Goal: Task Accomplishment & Management: Use online tool/utility

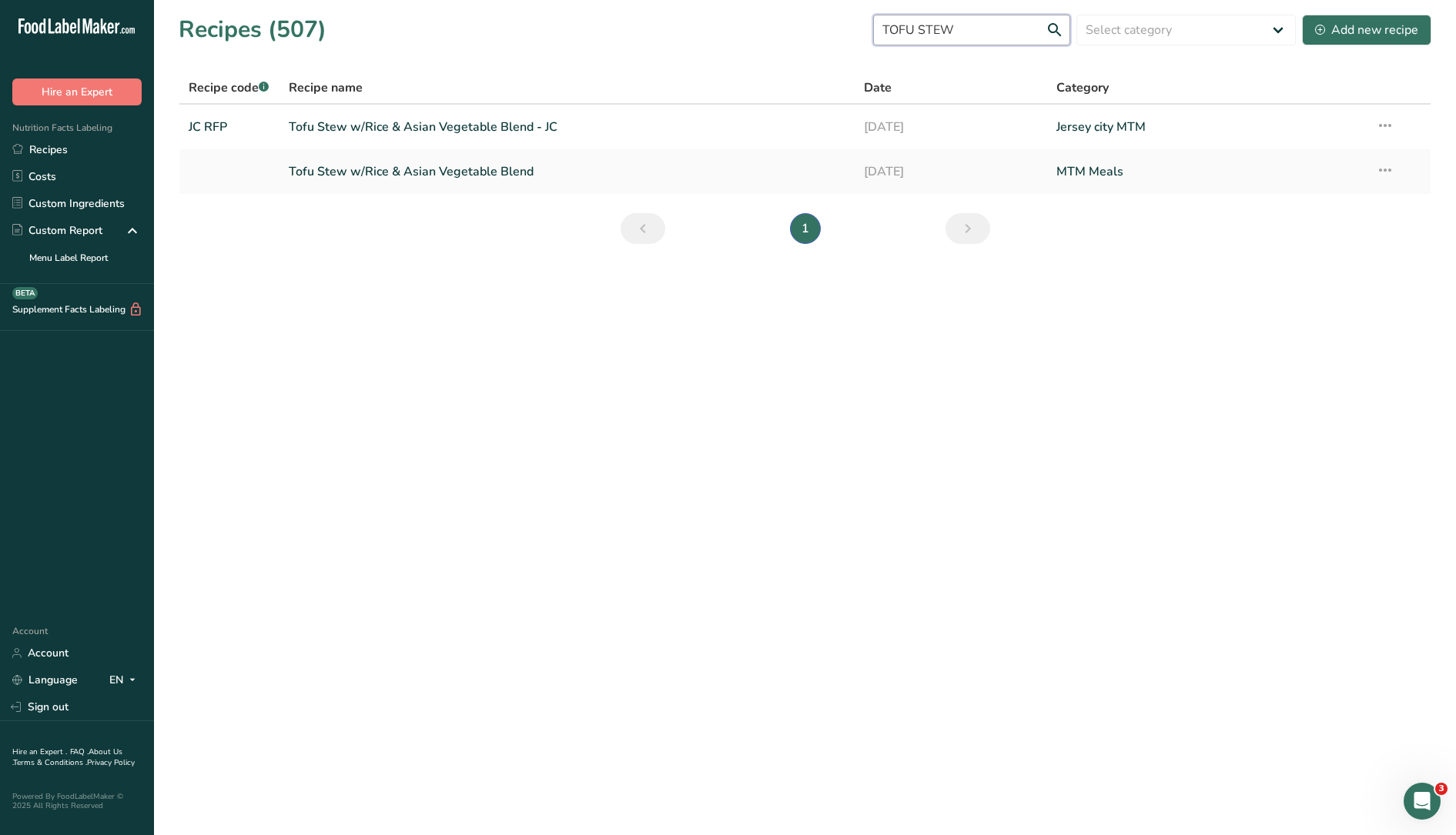
drag, startPoint x: 998, startPoint y: 25, endPoint x: 986, endPoint y: 25, distance: 12.0
click at [986, 25] on input "TOFU STEW" at bounding box center [971, 30] width 197 height 31
drag, startPoint x: 979, startPoint y: 33, endPoint x: 852, endPoint y: 22, distance: 127.5
click at [852, 22] on div "Recipes (507) TOFU STEW Select category All Baked Goods Beverages Breakfast Cit…" at bounding box center [805, 29] width 1252 height 35
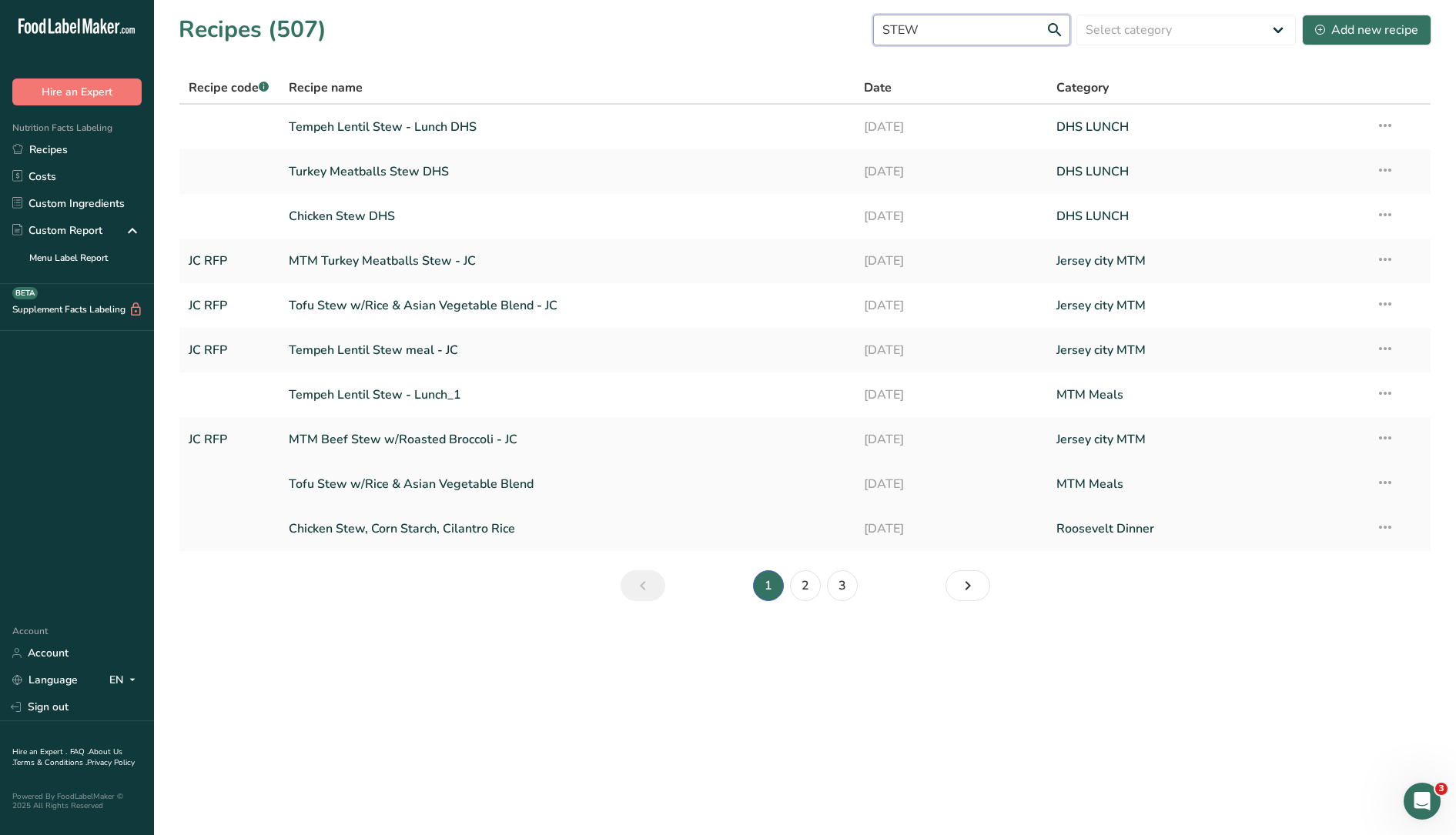
type input "STEW"
click at [519, 482] on link "Tofu Stew w/Rice & Asian Vegetable Blend" at bounding box center [566, 484] width 558 height 33
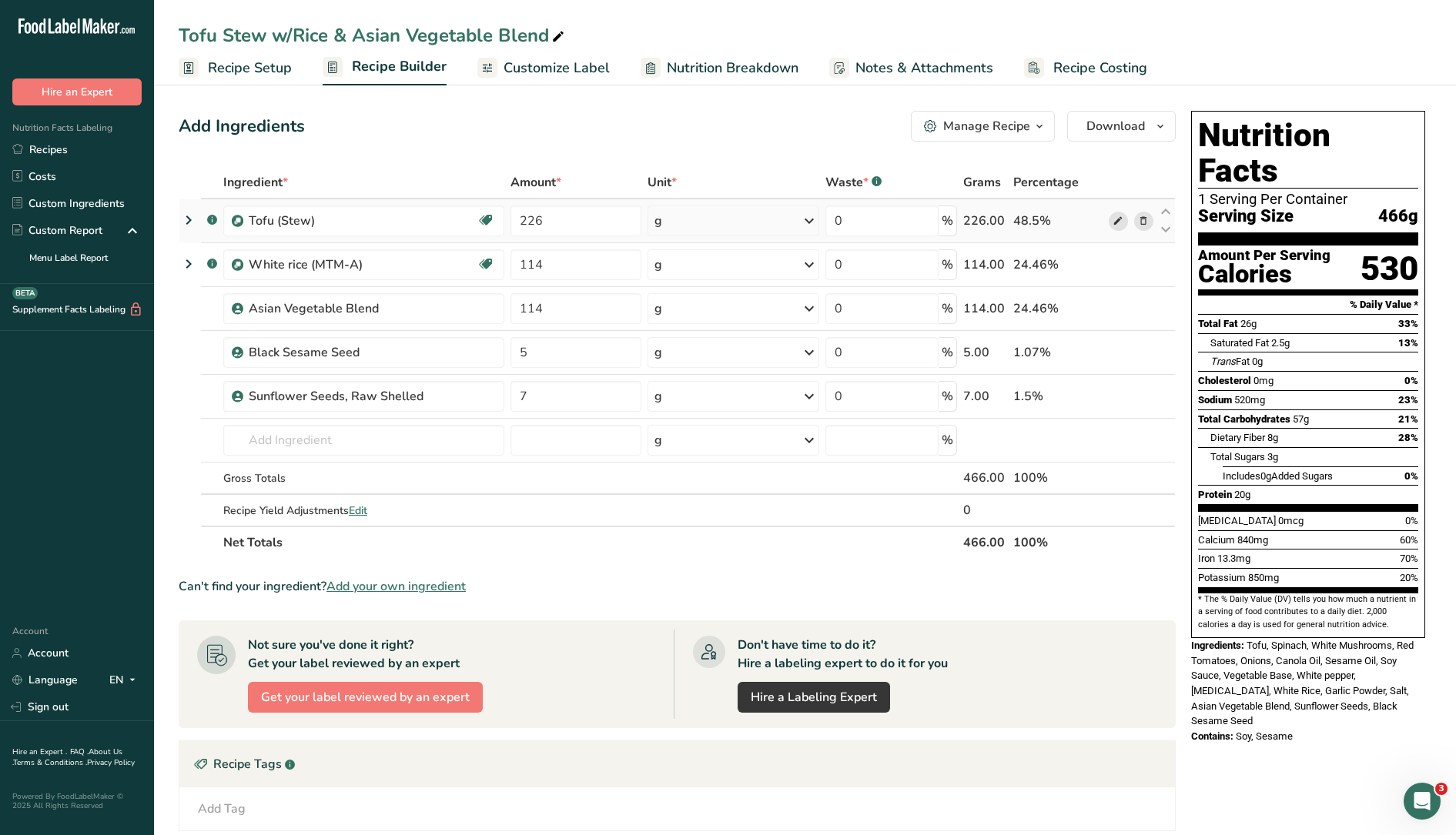
click at [1119, 221] on icon at bounding box center [1117, 222] width 11 height 16
click at [86, 142] on link "Recipes" at bounding box center [77, 149] width 154 height 27
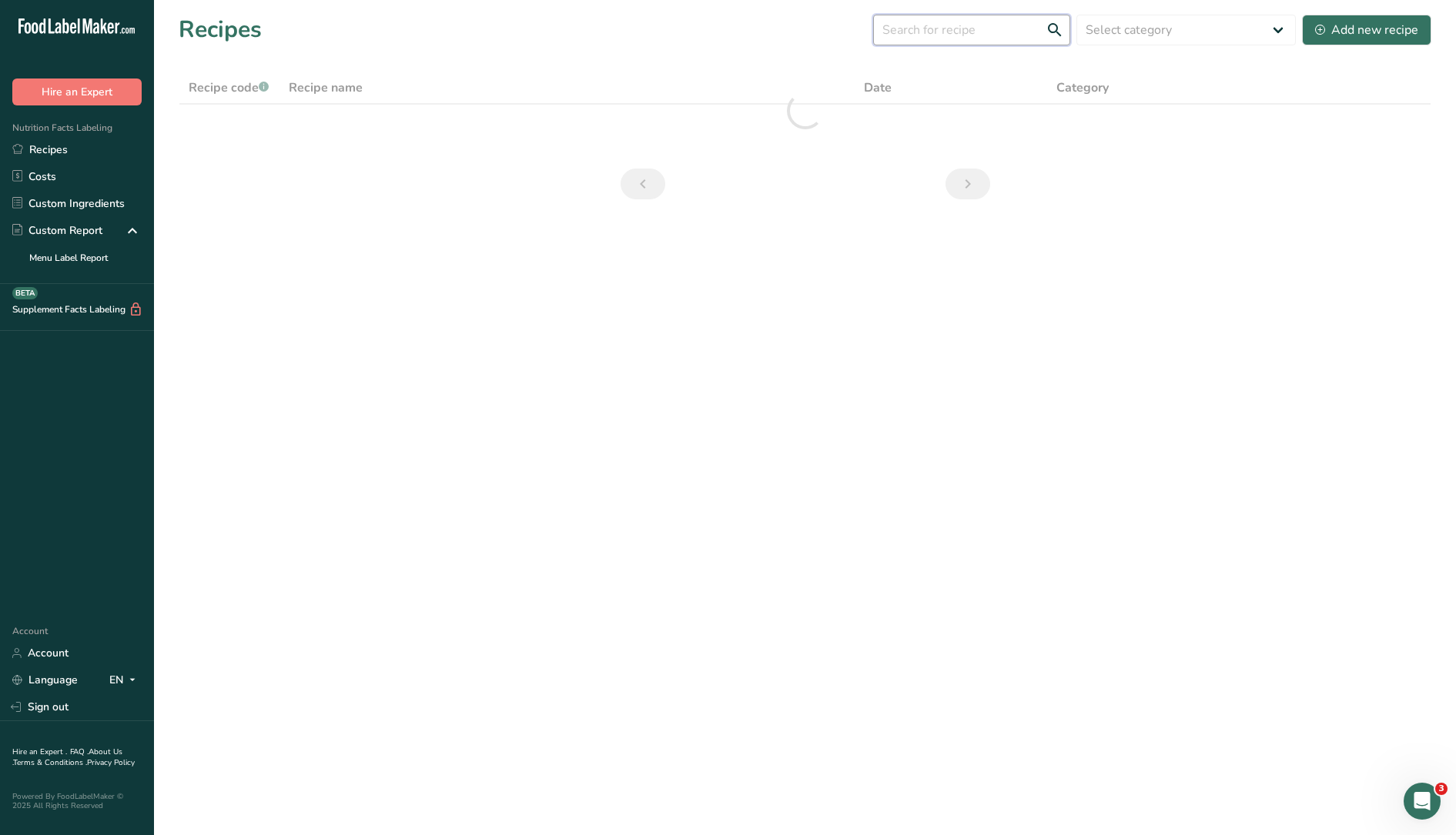
click at [1009, 41] on input "text" at bounding box center [971, 30] width 197 height 31
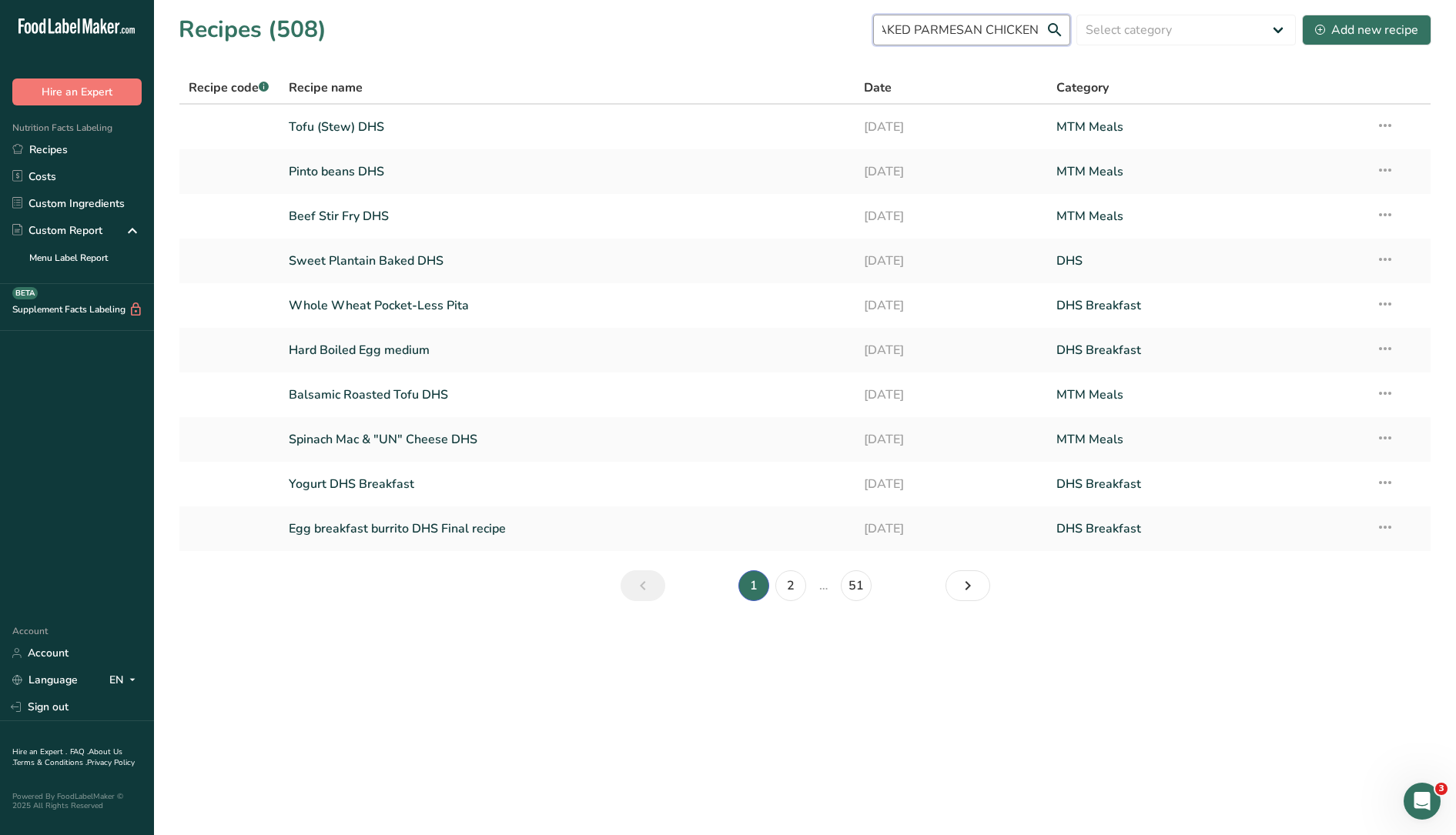
scroll to position [0, 25]
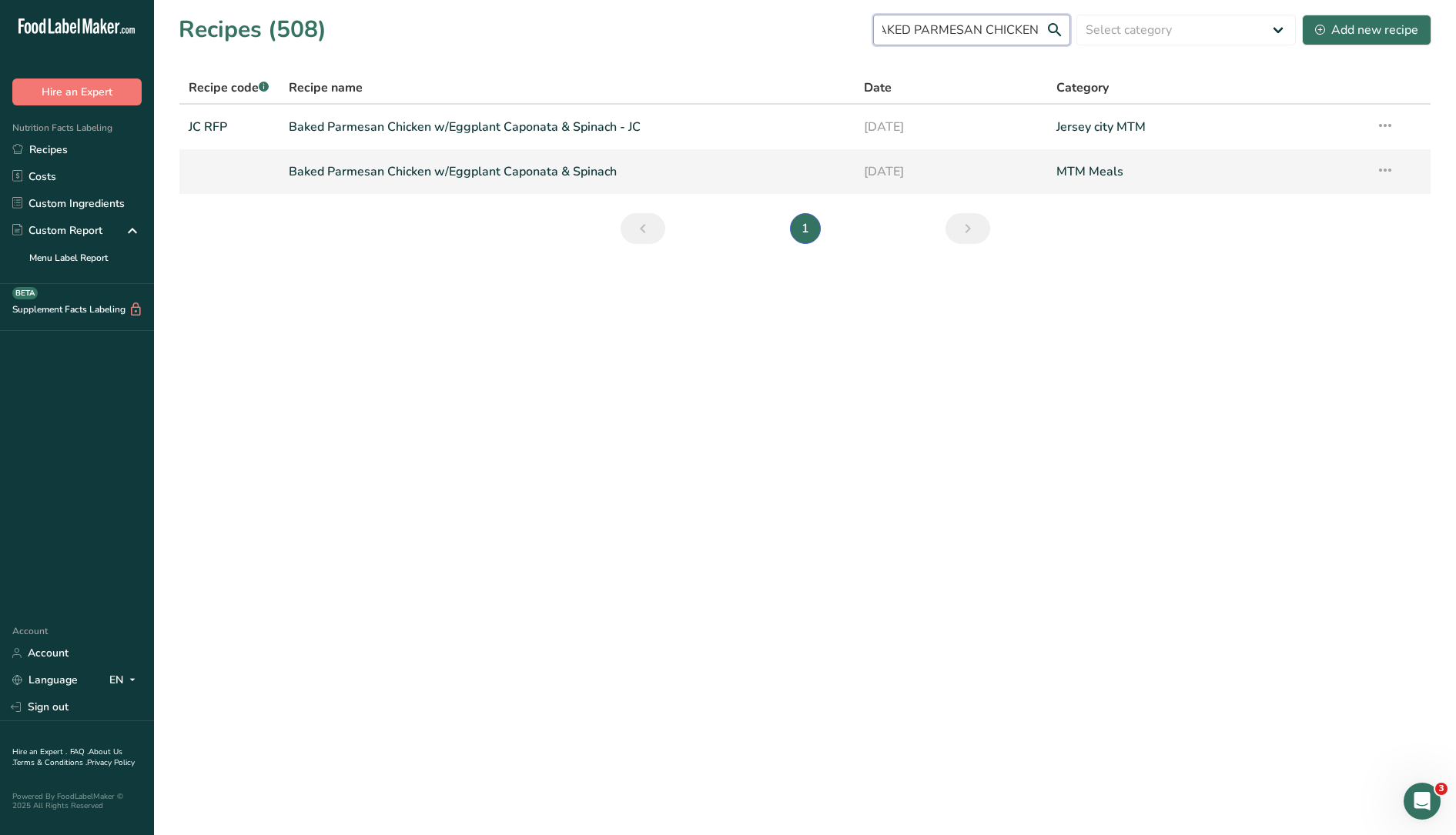
type input "BAKED PARMESAN CHICKEN"
click at [507, 173] on link "Baked Parmesan Chicken w/Eggplant Caponata & Spinach" at bounding box center [566, 171] width 558 height 33
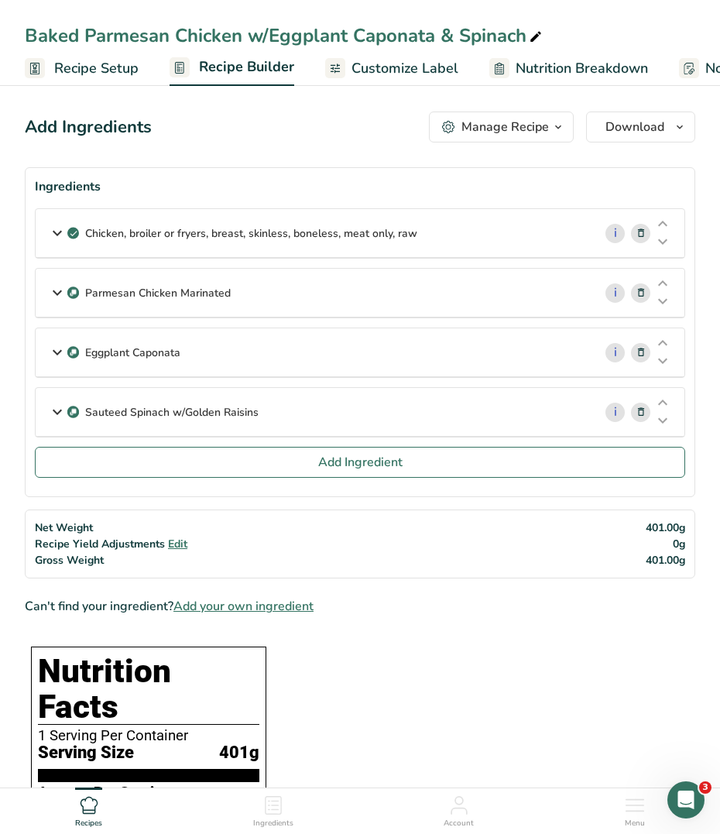
click at [464, 287] on div "Parmesan Chicken Marinated" at bounding box center [315, 293] width 558 height 48
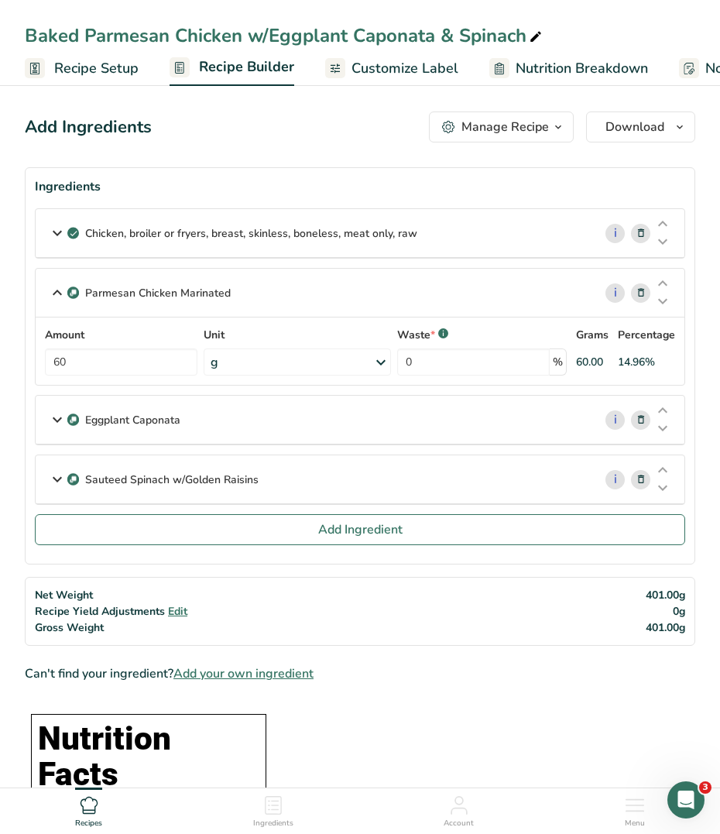
click at [458, 280] on div "Parmesan Chicken Marinated" at bounding box center [315, 293] width 558 height 48
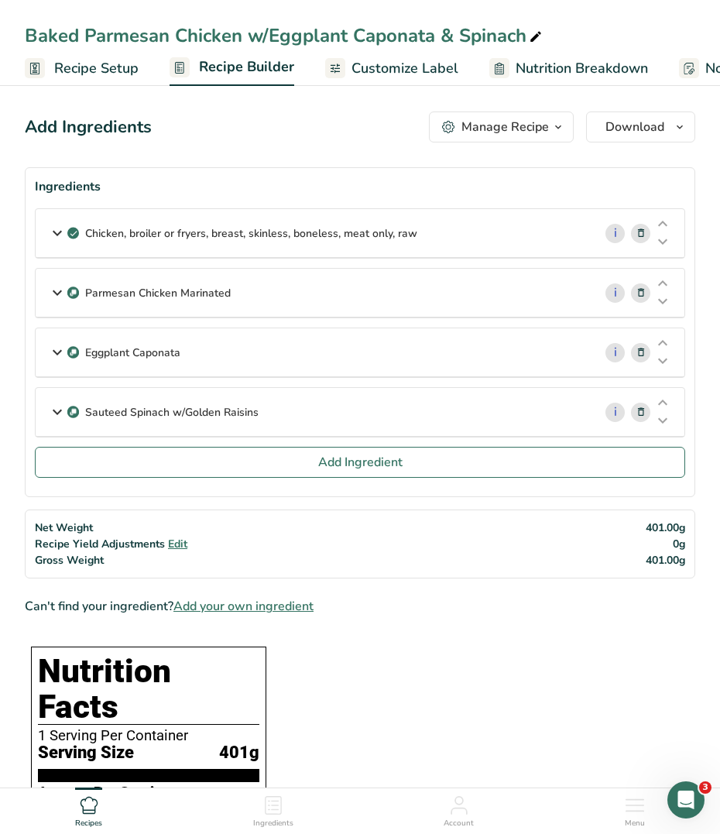
click at [288, 228] on p "Chicken, broiler or fryers, breast, skinless, boneless, meat only, raw" at bounding box center [251, 233] width 332 height 16
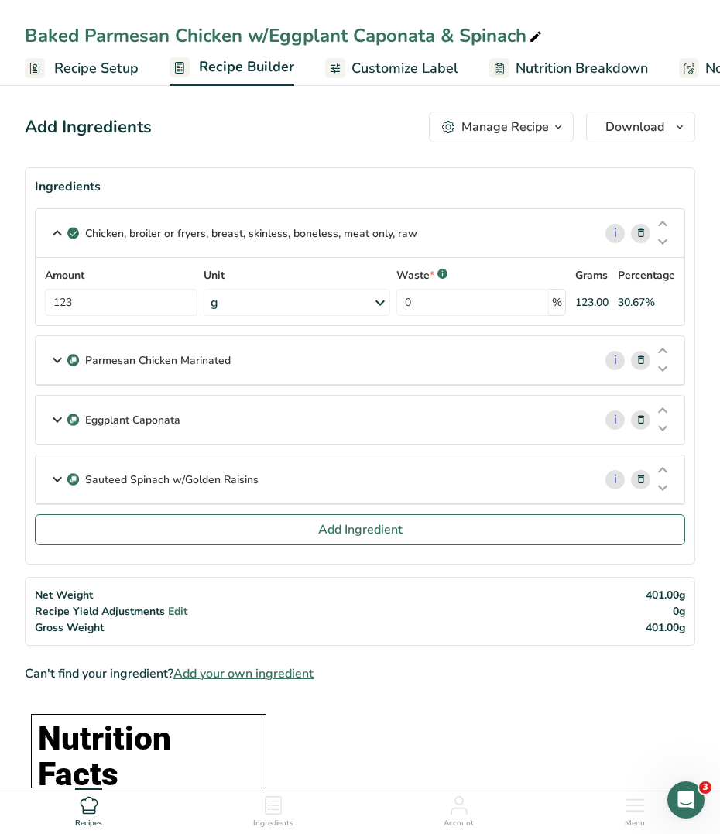
click at [288, 228] on p "Chicken, broiler or fryers, breast, skinless, boneless, meat only, raw" at bounding box center [251, 233] width 332 height 16
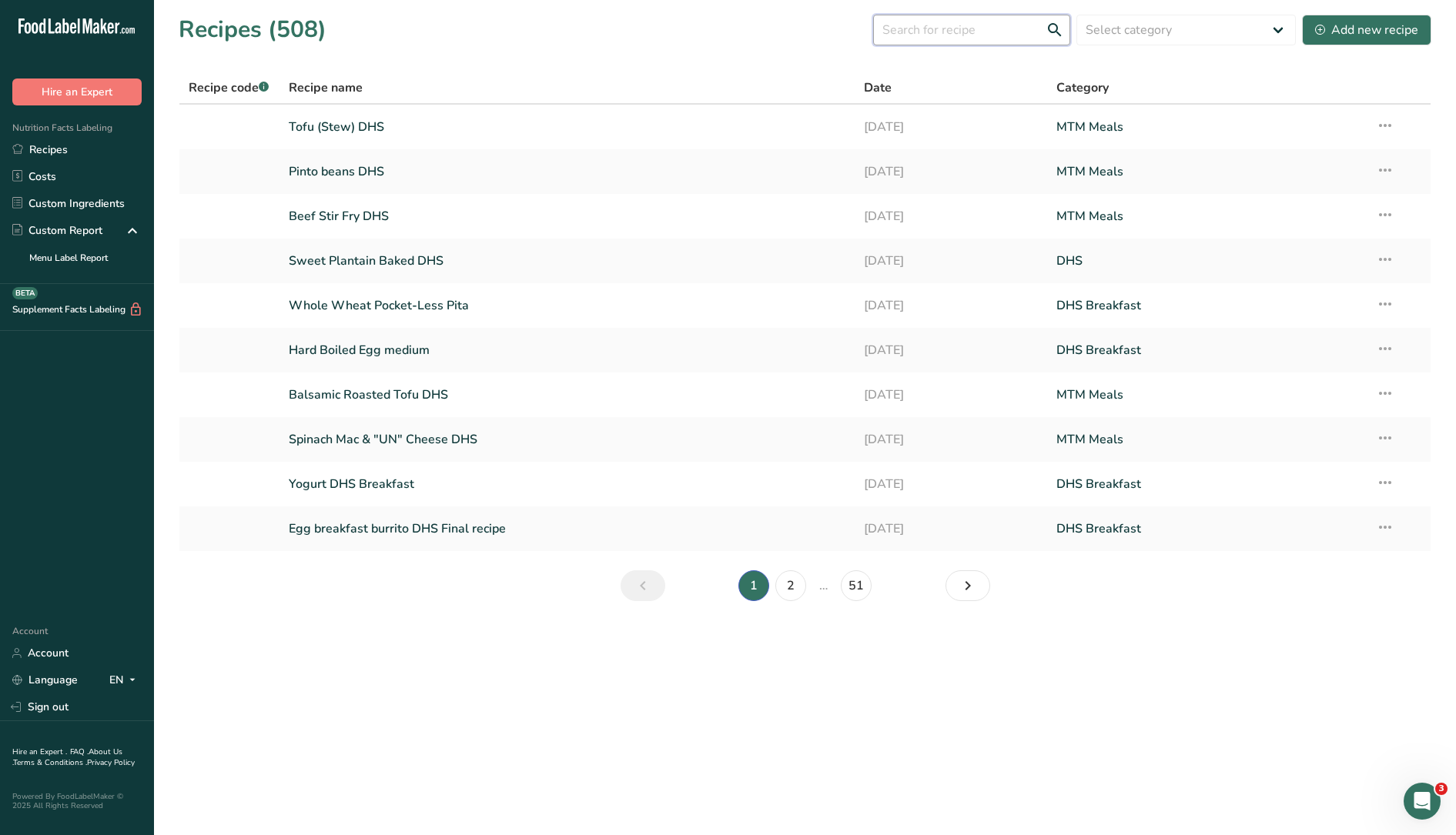
click at [911, 29] on input "text" at bounding box center [971, 30] width 197 height 31
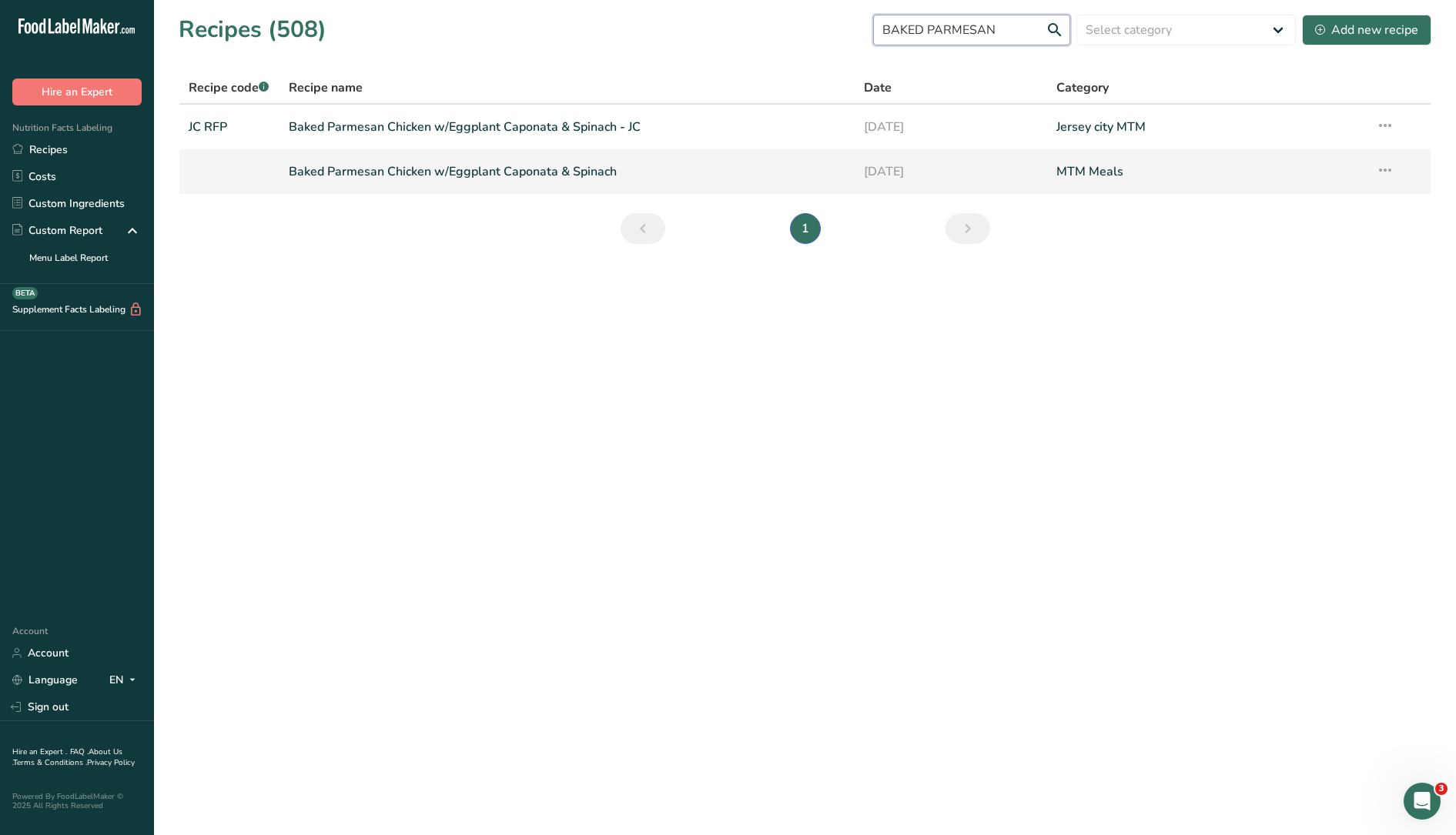
type input "BAKED PARMESAN"
click at [507, 175] on link "Baked Parmesan Chicken w/Eggplant Caponata & Spinach" at bounding box center [566, 171] width 558 height 33
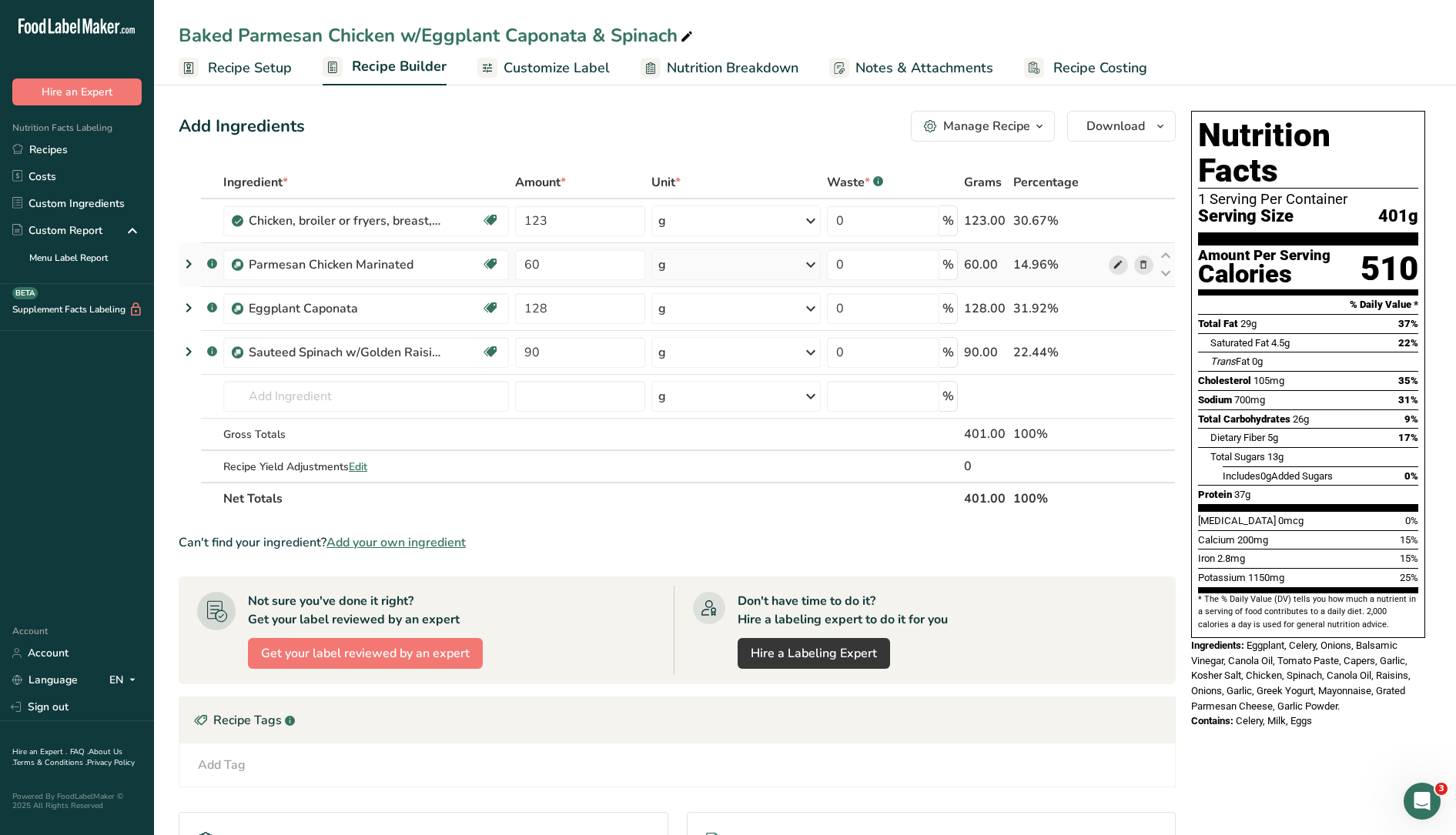
click at [1113, 269] on icon at bounding box center [1117, 265] width 11 height 16
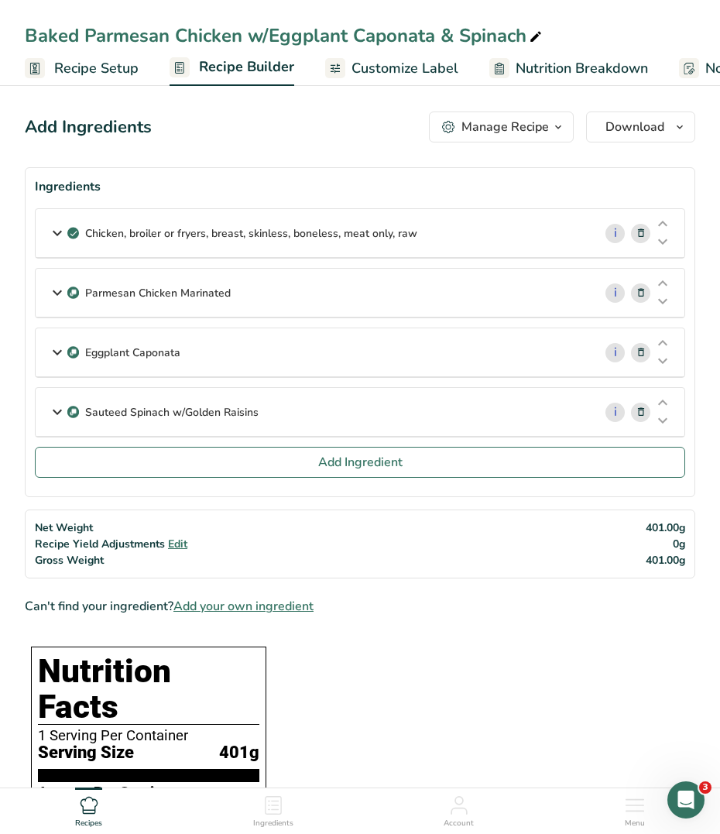
click at [163, 416] on p "Sauteed Spinach w/Golden Raisins" at bounding box center [171, 412] width 173 height 16
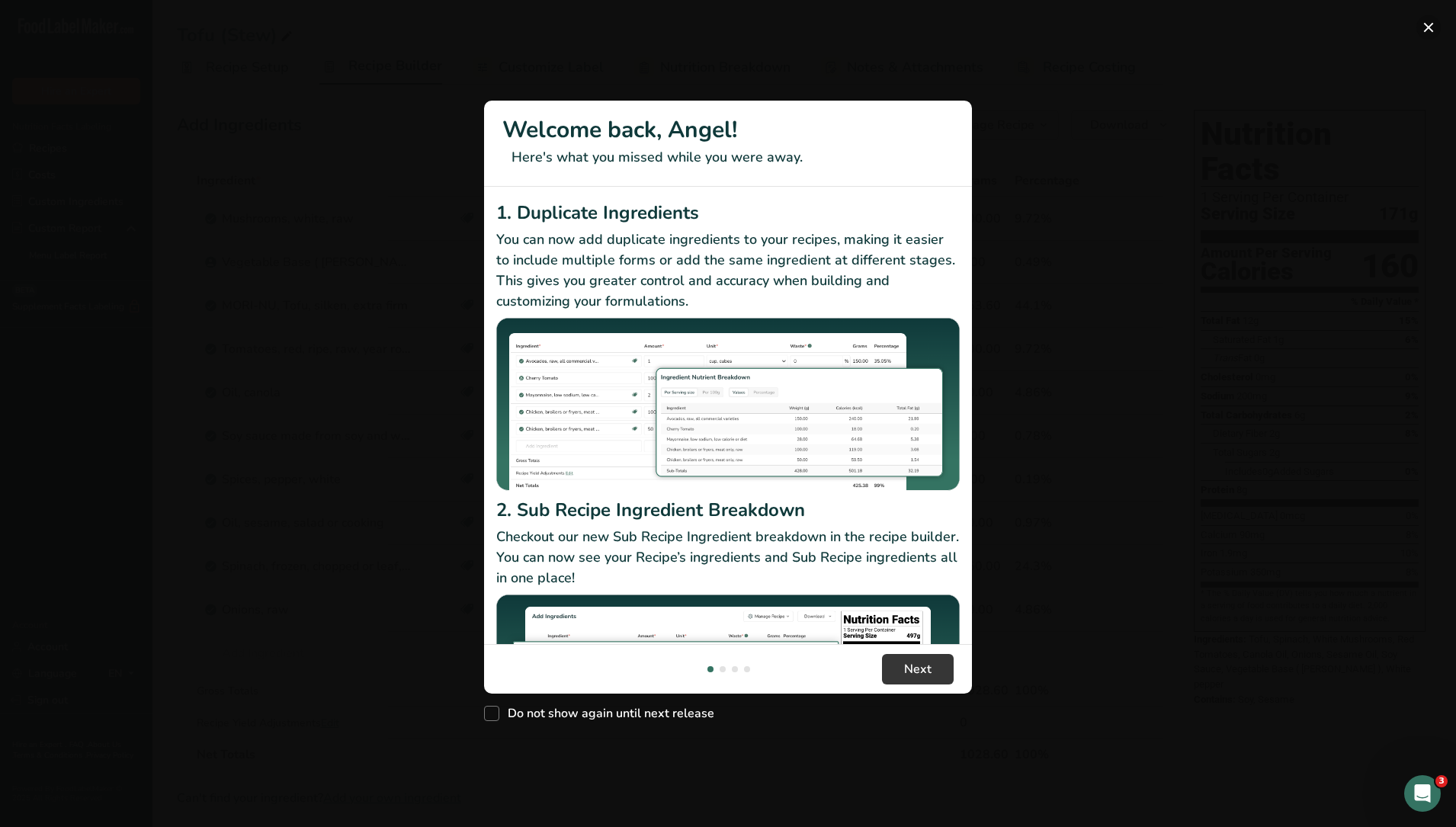
click at [1435, 29] on button "New Features" at bounding box center [1428, 27] width 25 height 25
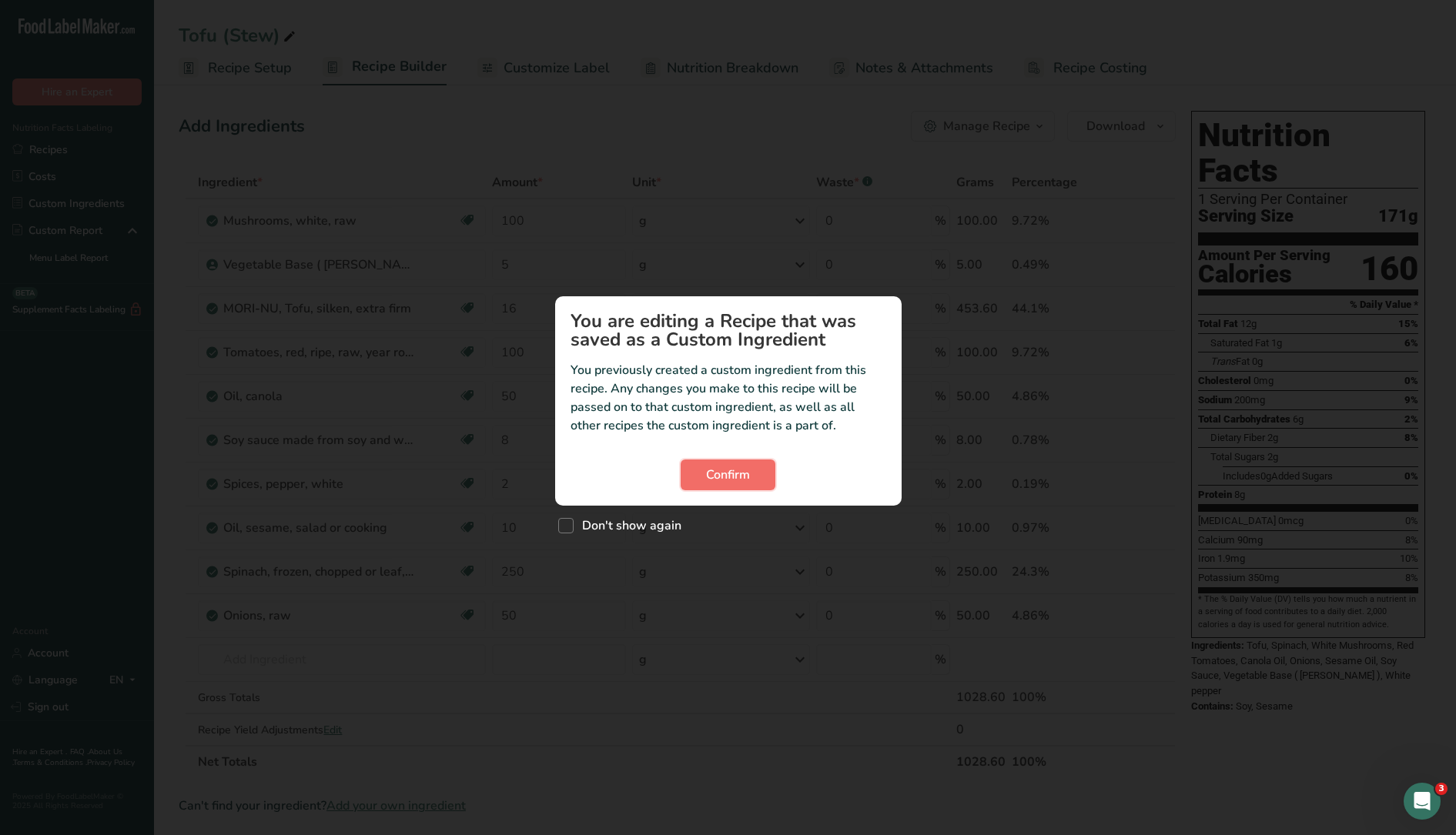
click at [739, 474] on span "Confirm" at bounding box center [728, 475] width 44 height 19
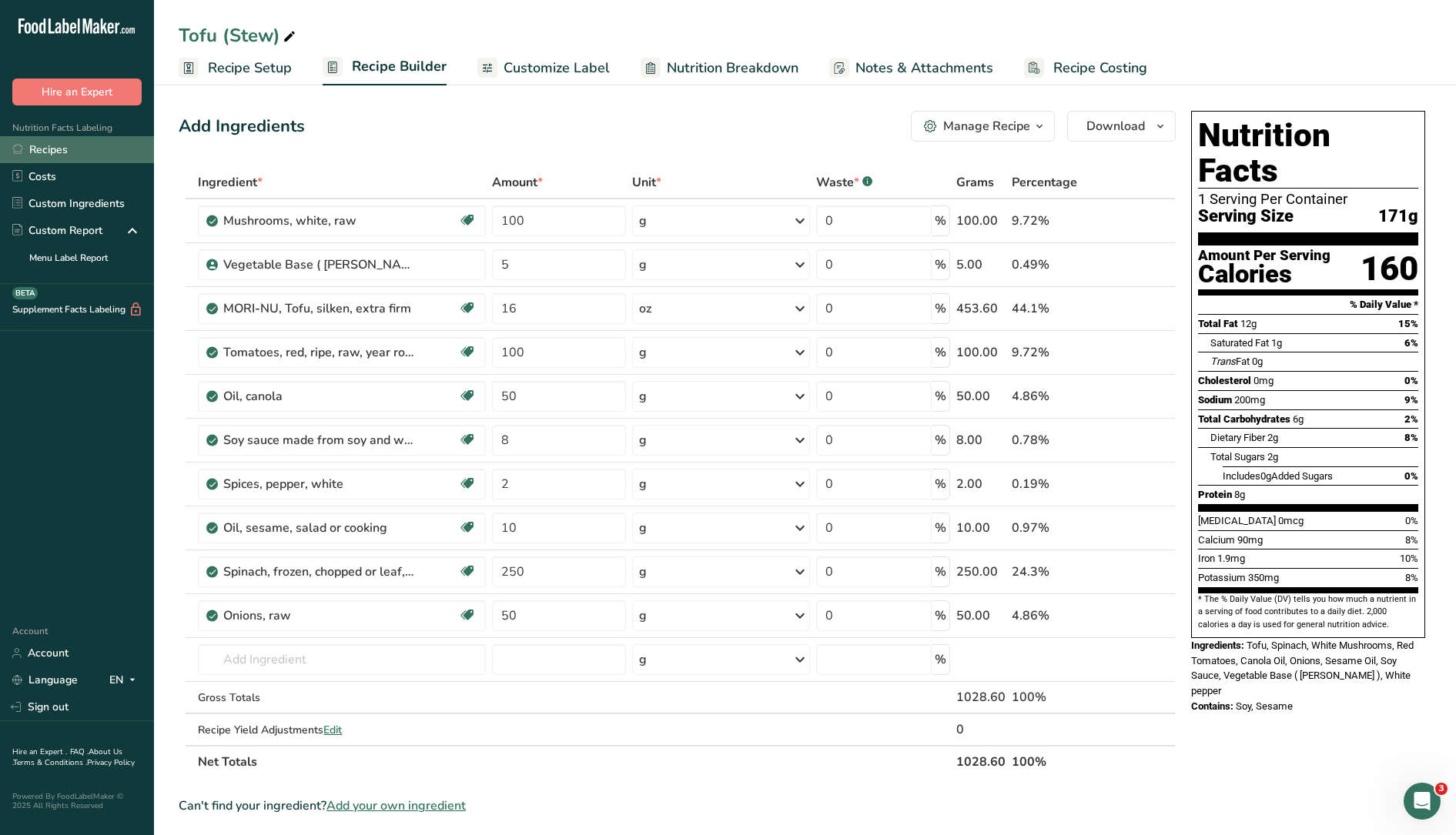
click at [72, 142] on link "Recipes" at bounding box center [77, 149] width 154 height 27
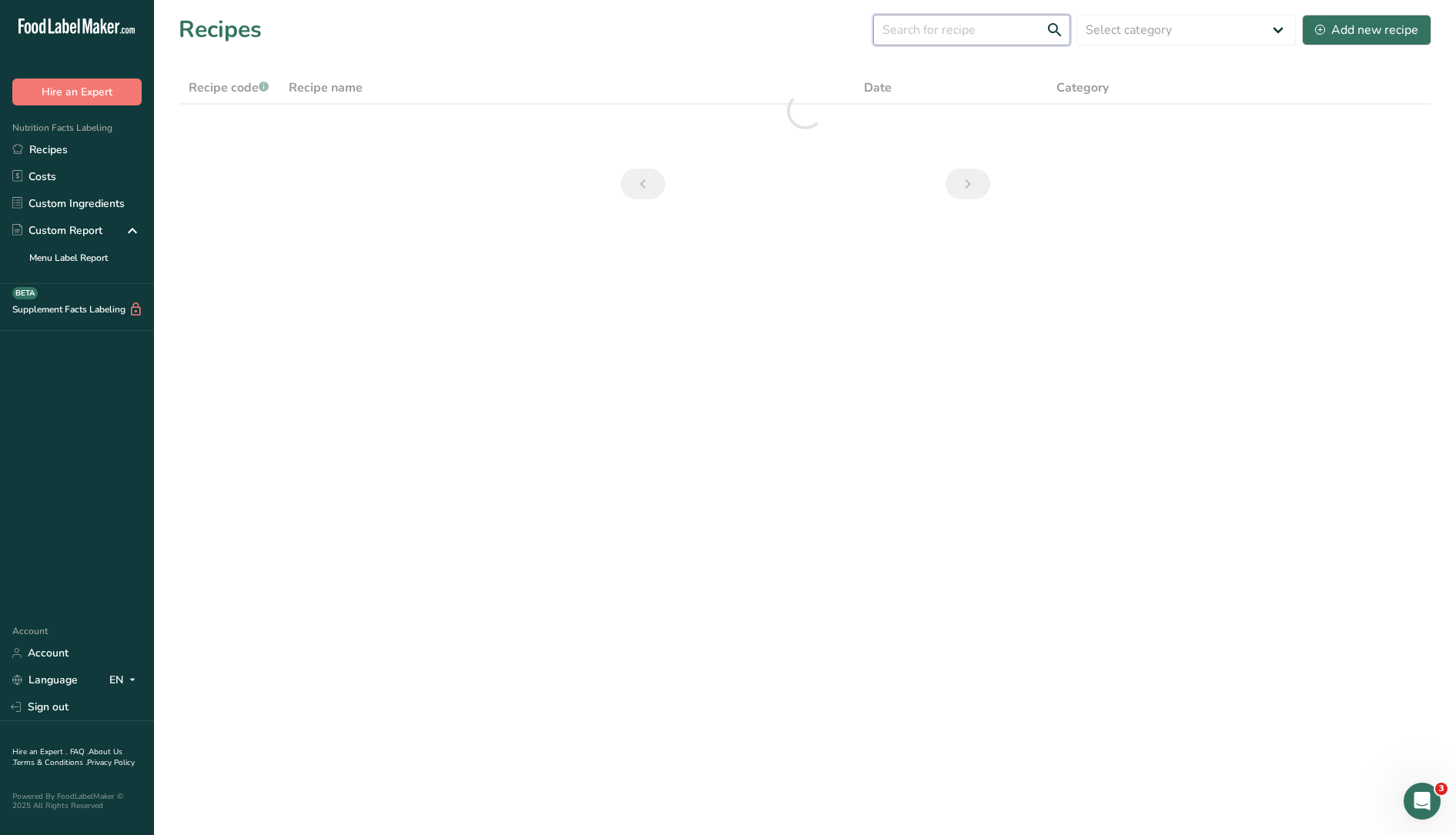
click at [958, 18] on input "text" at bounding box center [971, 30] width 197 height 31
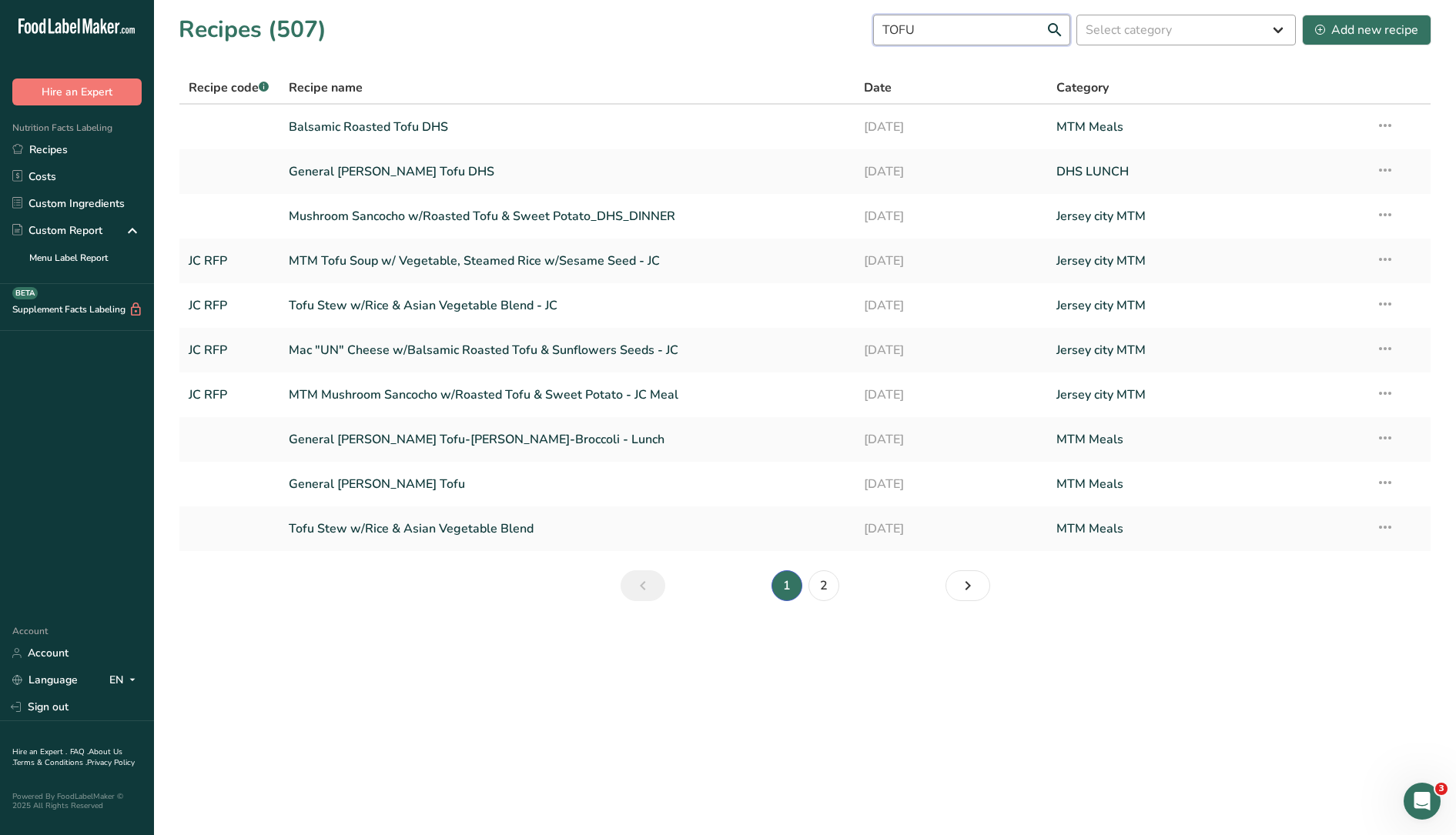
type input "TOFU"
click at [1107, 29] on select "Select category All Baked Goods [GEOGRAPHIC_DATA] Breakfast [GEOGRAPHIC_DATA] C…" at bounding box center [1186, 30] width 220 height 31
select select "1099"
click at [1077, 15] on select "Select category All Baked Goods [GEOGRAPHIC_DATA] Breakfast [GEOGRAPHIC_DATA] C…" at bounding box center [1186, 30] width 220 height 31
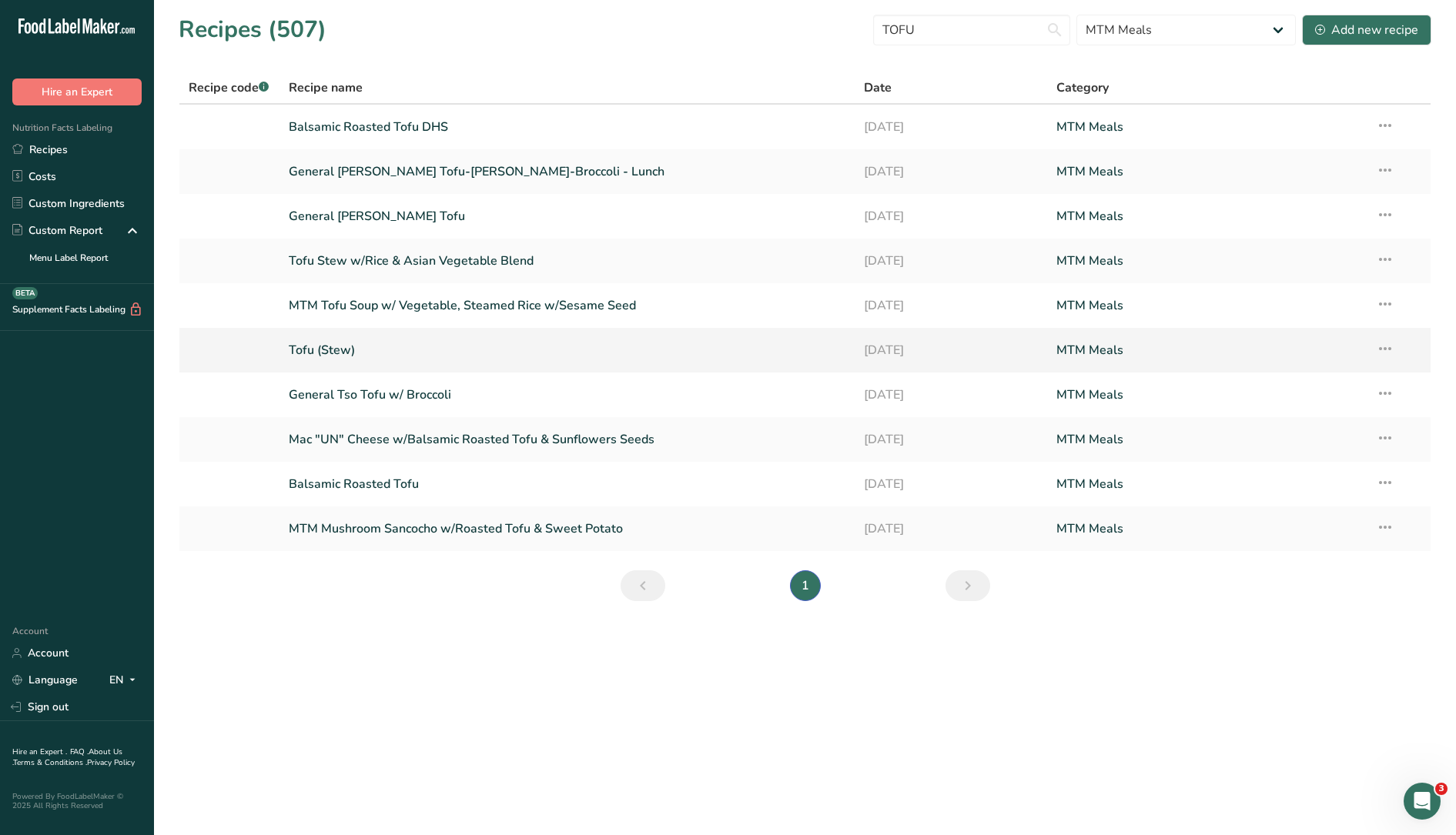
click at [337, 357] on link "Tofu (Stew)" at bounding box center [566, 350] width 558 height 33
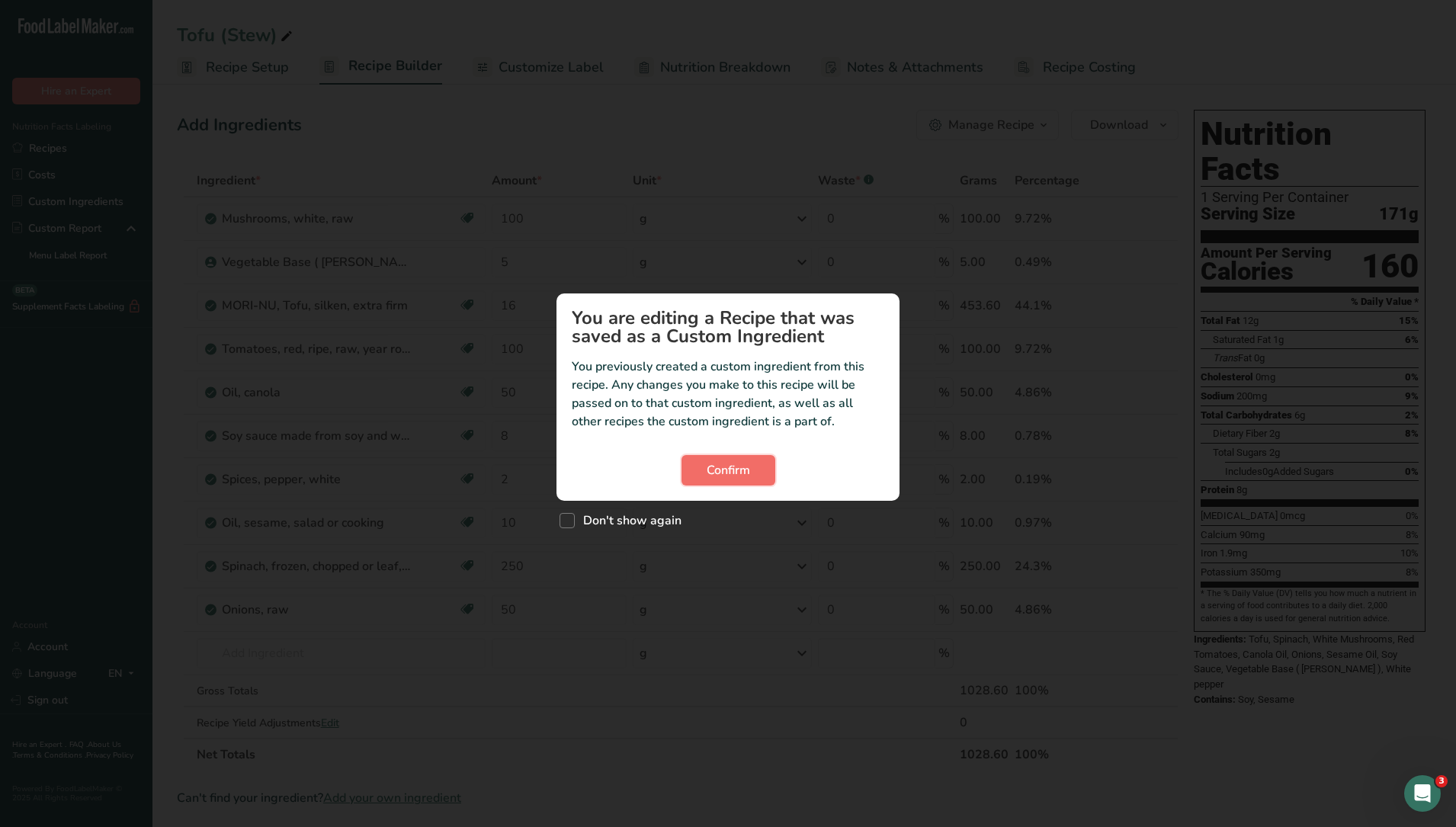
click at [739, 459] on button "Confirm" at bounding box center [728, 470] width 94 height 31
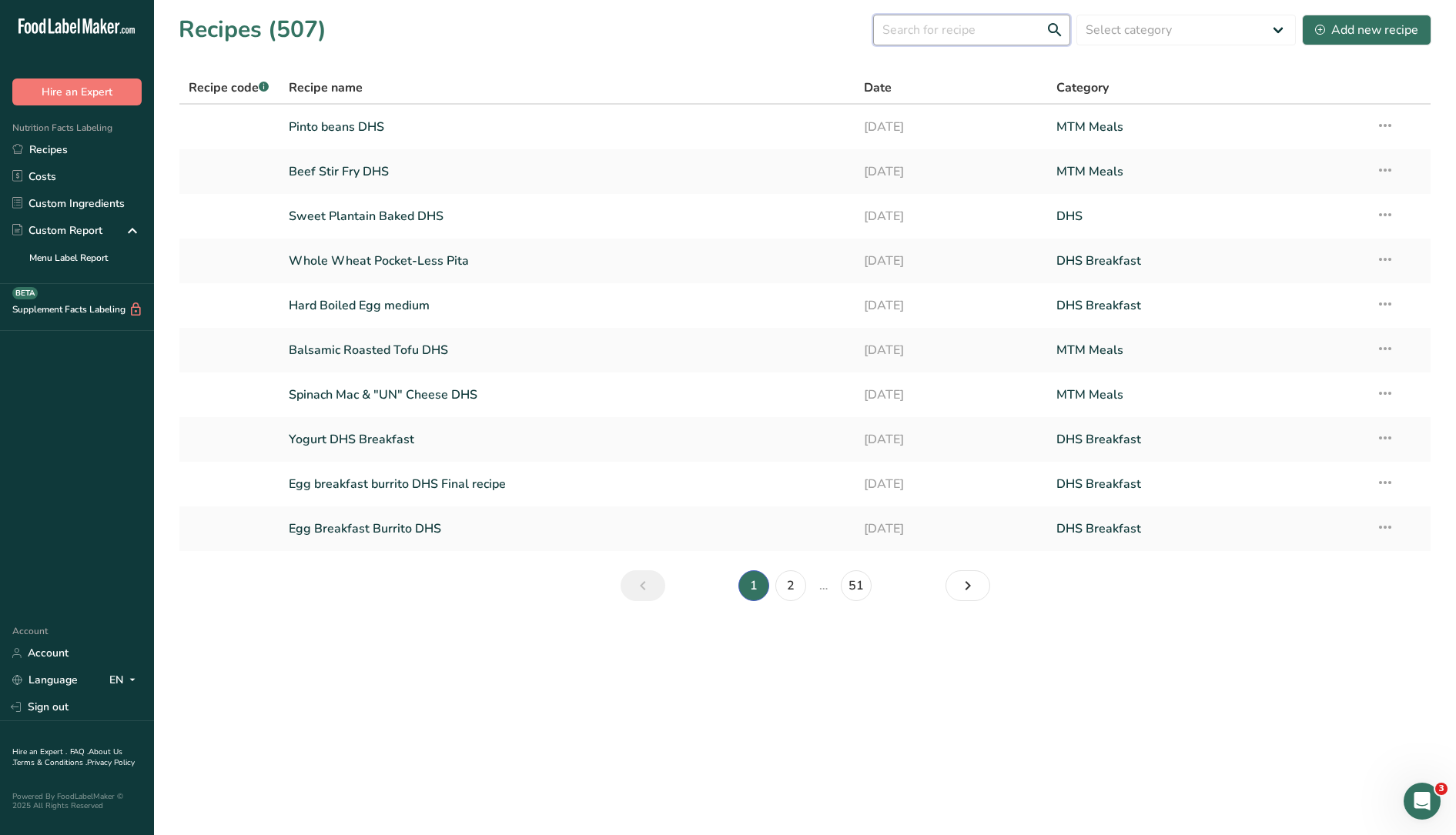
click at [951, 33] on input "text" at bounding box center [971, 30] width 197 height 31
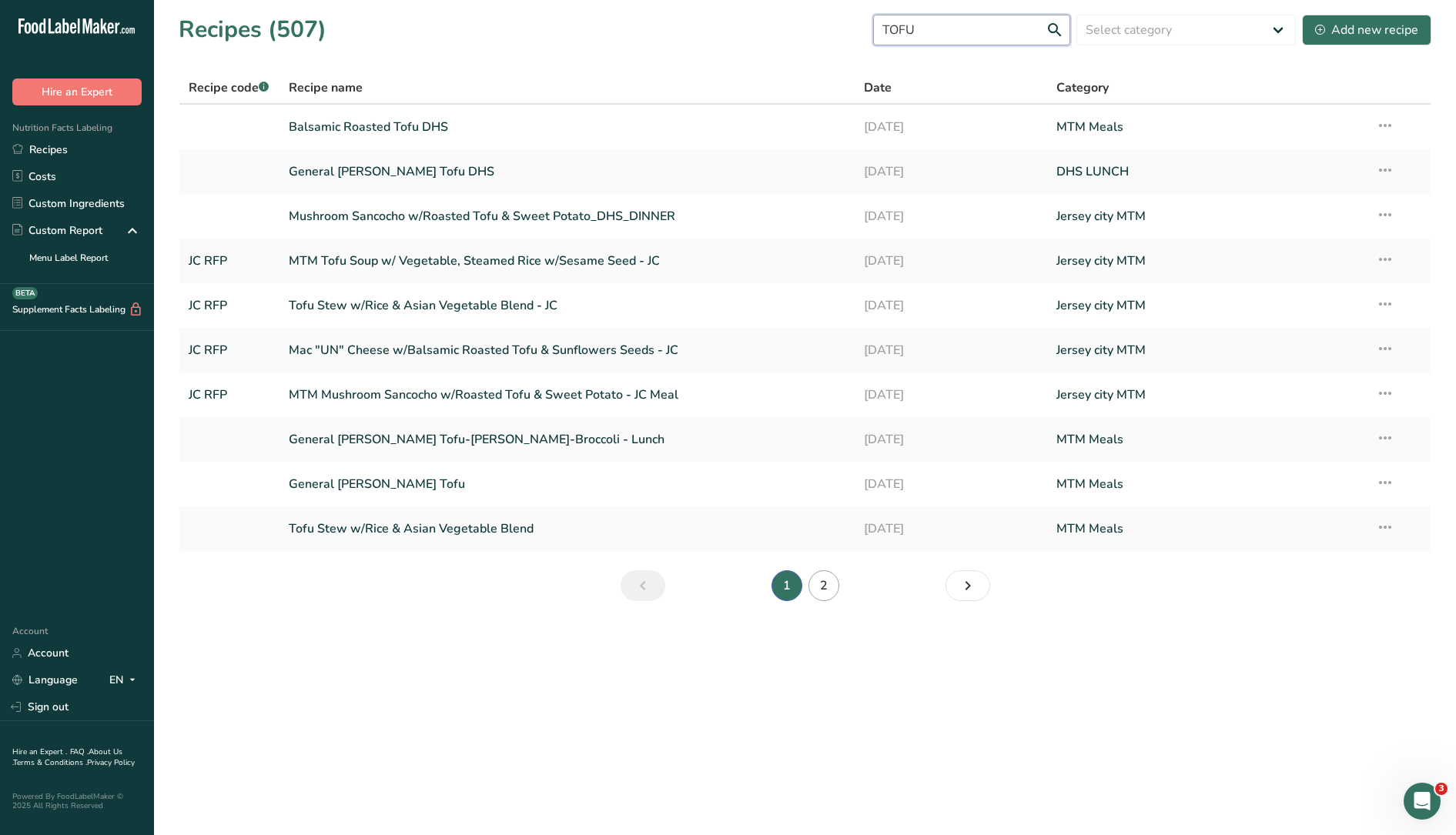
type input "TOFU"
click at [832, 592] on link "2" at bounding box center [823, 585] width 31 height 31
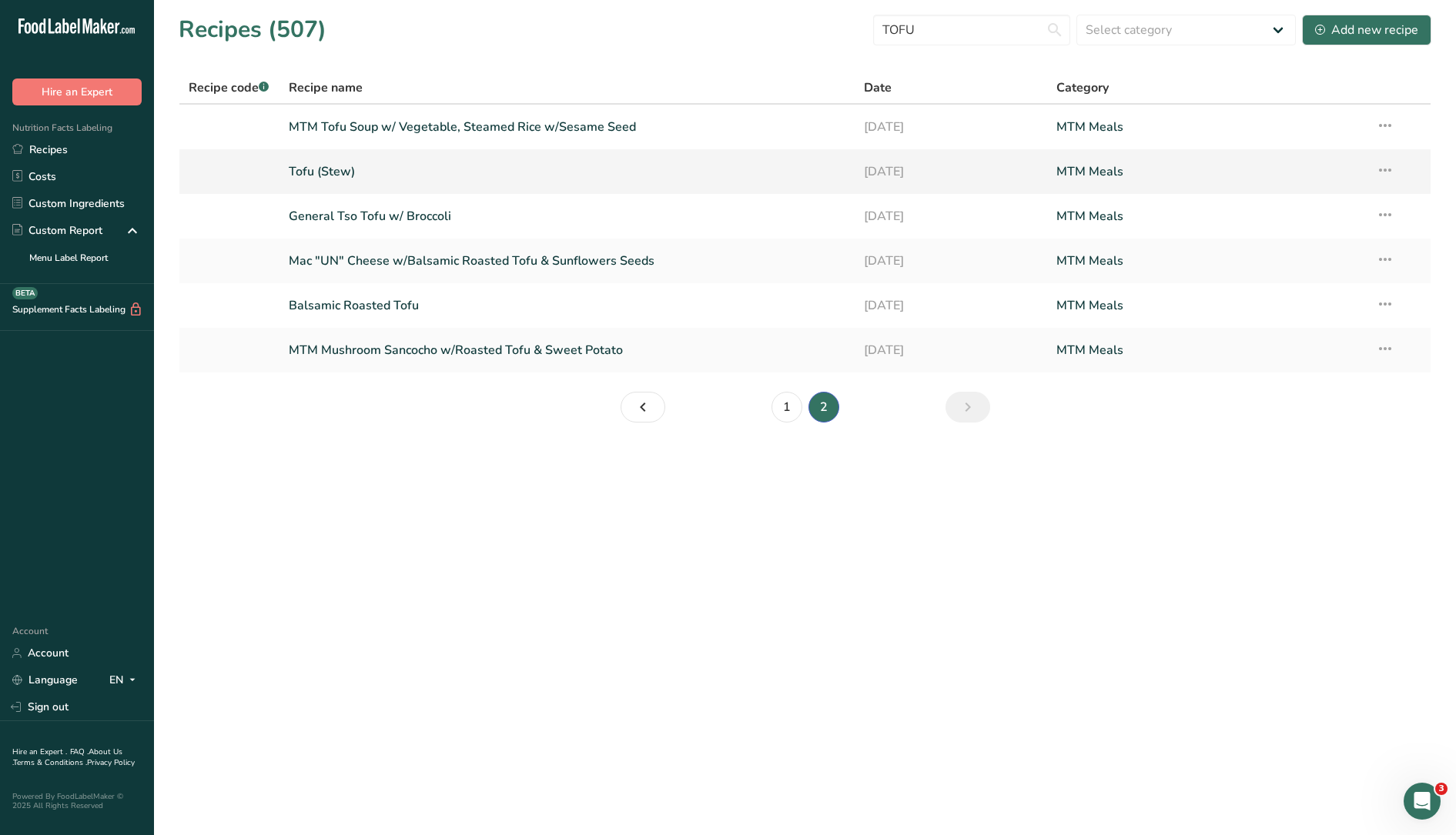
click at [1384, 174] on icon at bounding box center [1384, 170] width 19 height 28
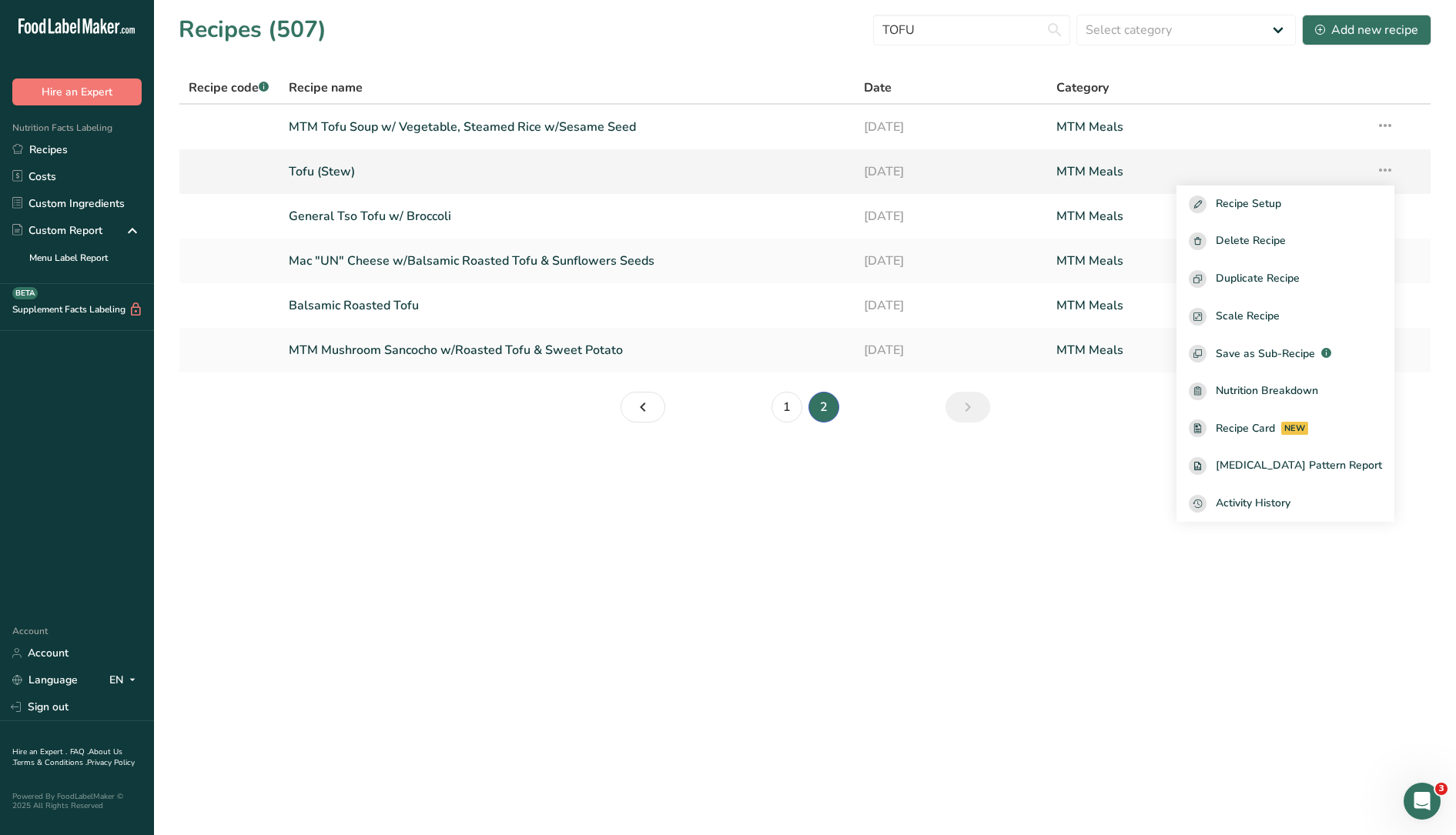
click at [1384, 172] on icon at bounding box center [1384, 170] width 19 height 28
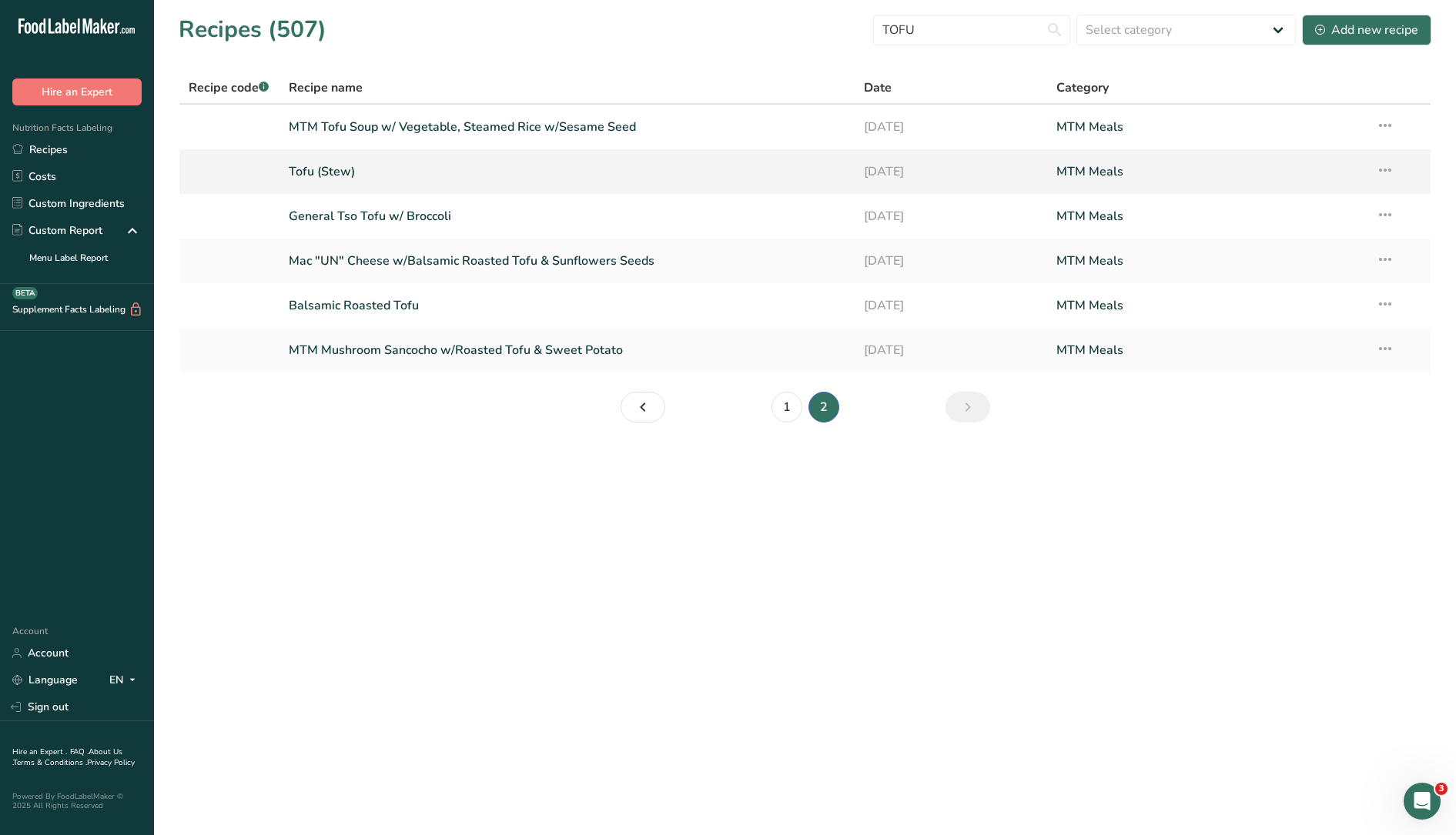
click at [1384, 172] on icon at bounding box center [1384, 170] width 19 height 28
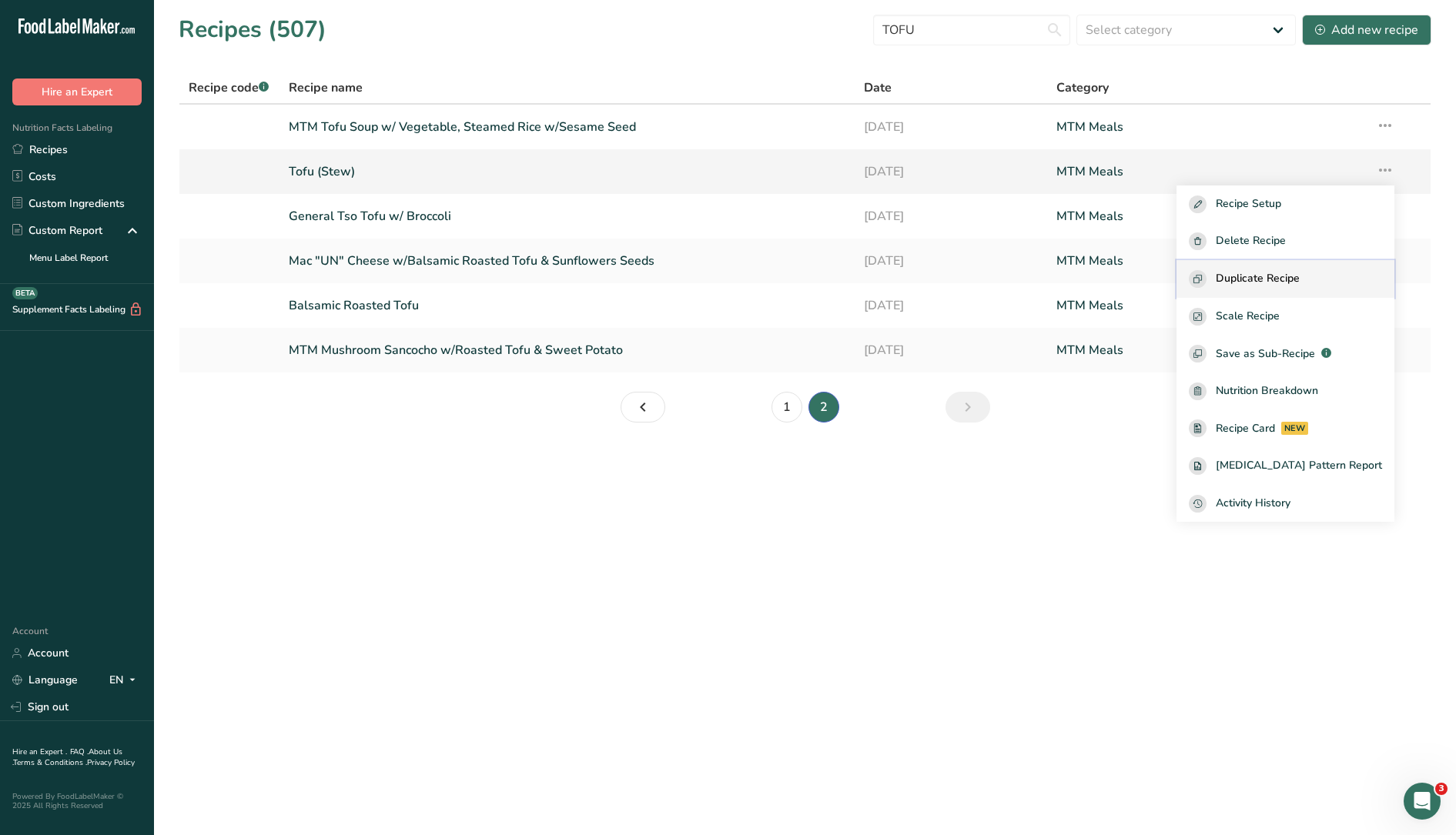
click at [1285, 277] on span "Duplicate Recipe" at bounding box center [1257, 279] width 83 height 18
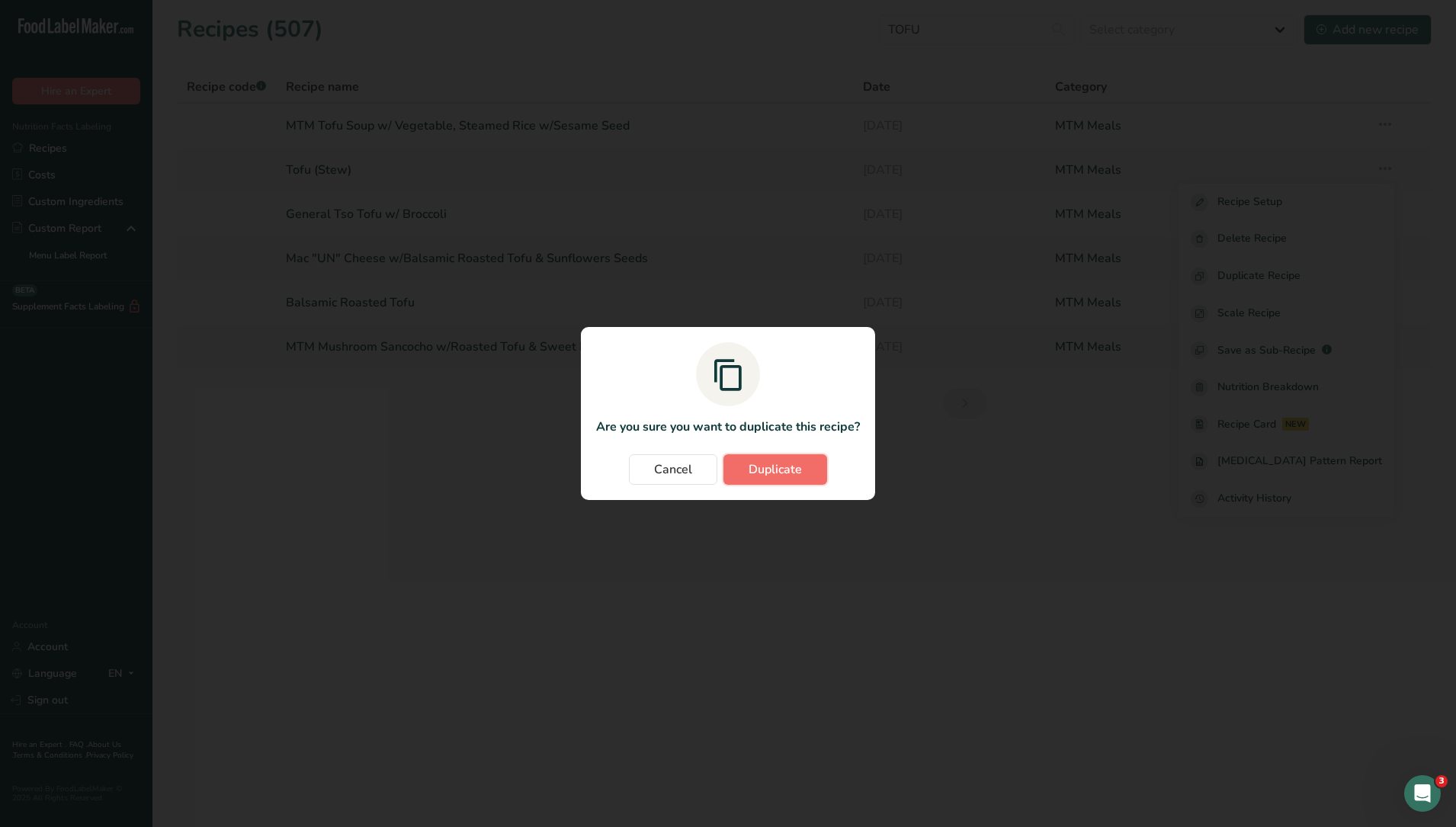
click at [789, 475] on span "Duplicate" at bounding box center [776, 470] width 53 height 19
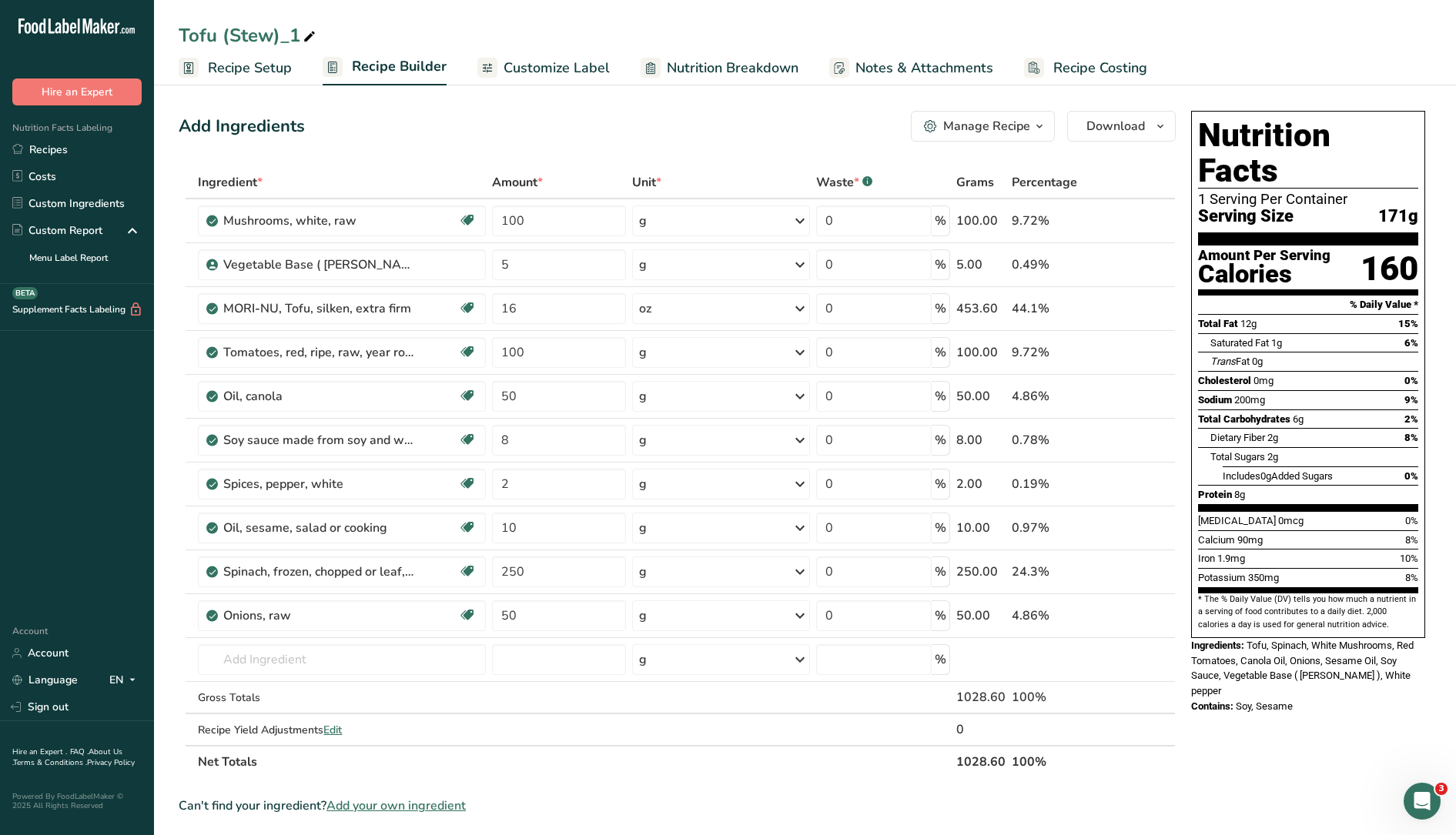
click at [226, 72] on span "Recipe Setup" at bounding box center [249, 68] width 83 height 21
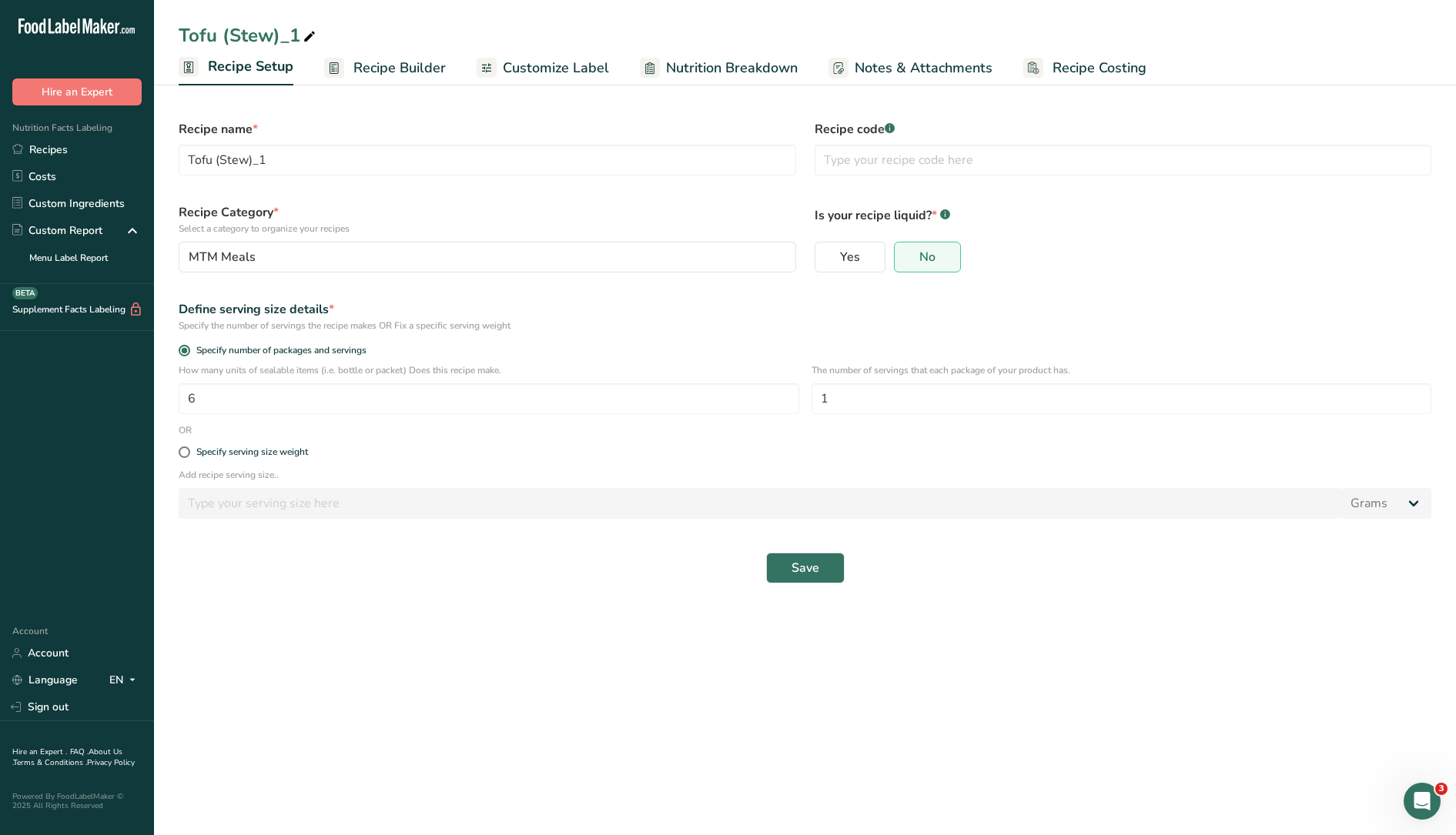
click at [401, 83] on link "Recipe Builder" at bounding box center [385, 68] width 121 height 35
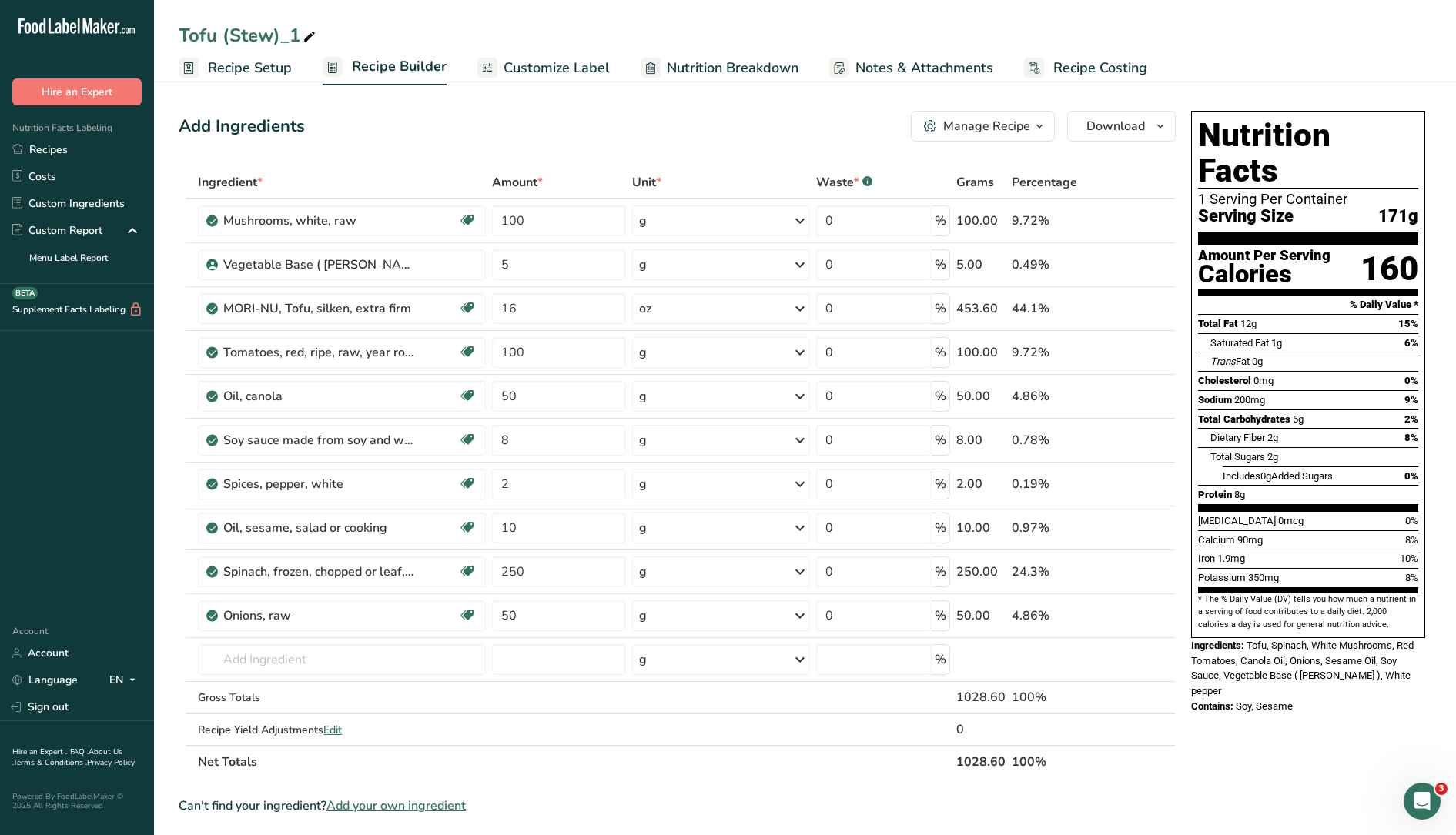
click at [309, 36] on icon at bounding box center [309, 37] width 14 height 22
type input "Tofu (Stew) DHS"
click at [268, 57] on link "Recipe Setup" at bounding box center [236, 68] width 113 height 35
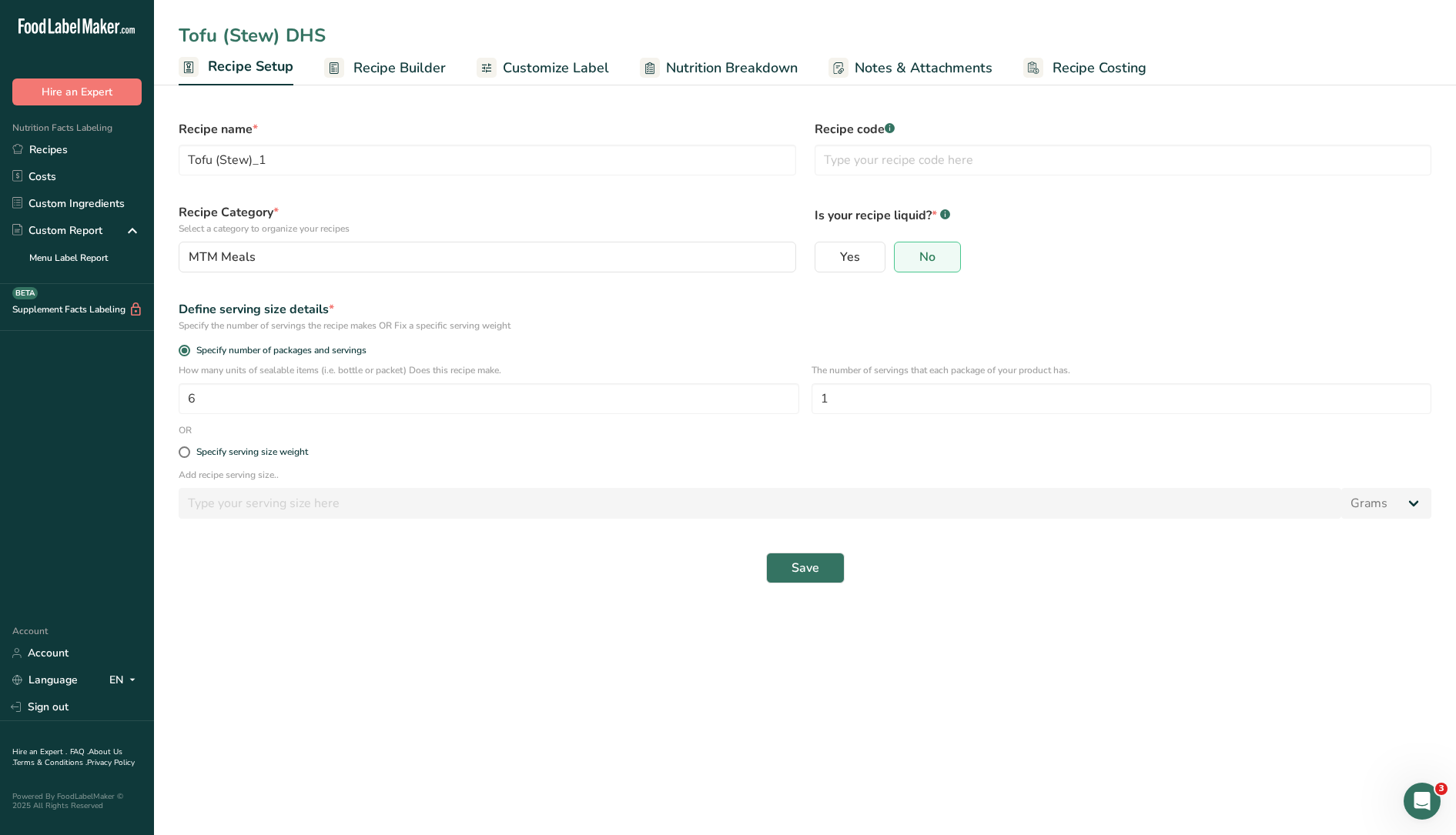
type input "Tofu (Stew) DHS"
click at [186, 454] on span at bounding box center [185, 452] width 12 height 12
click at [186, 454] on input "Specify serving size weight" at bounding box center [184, 452] width 10 height 10
radio input "true"
radio input "false"
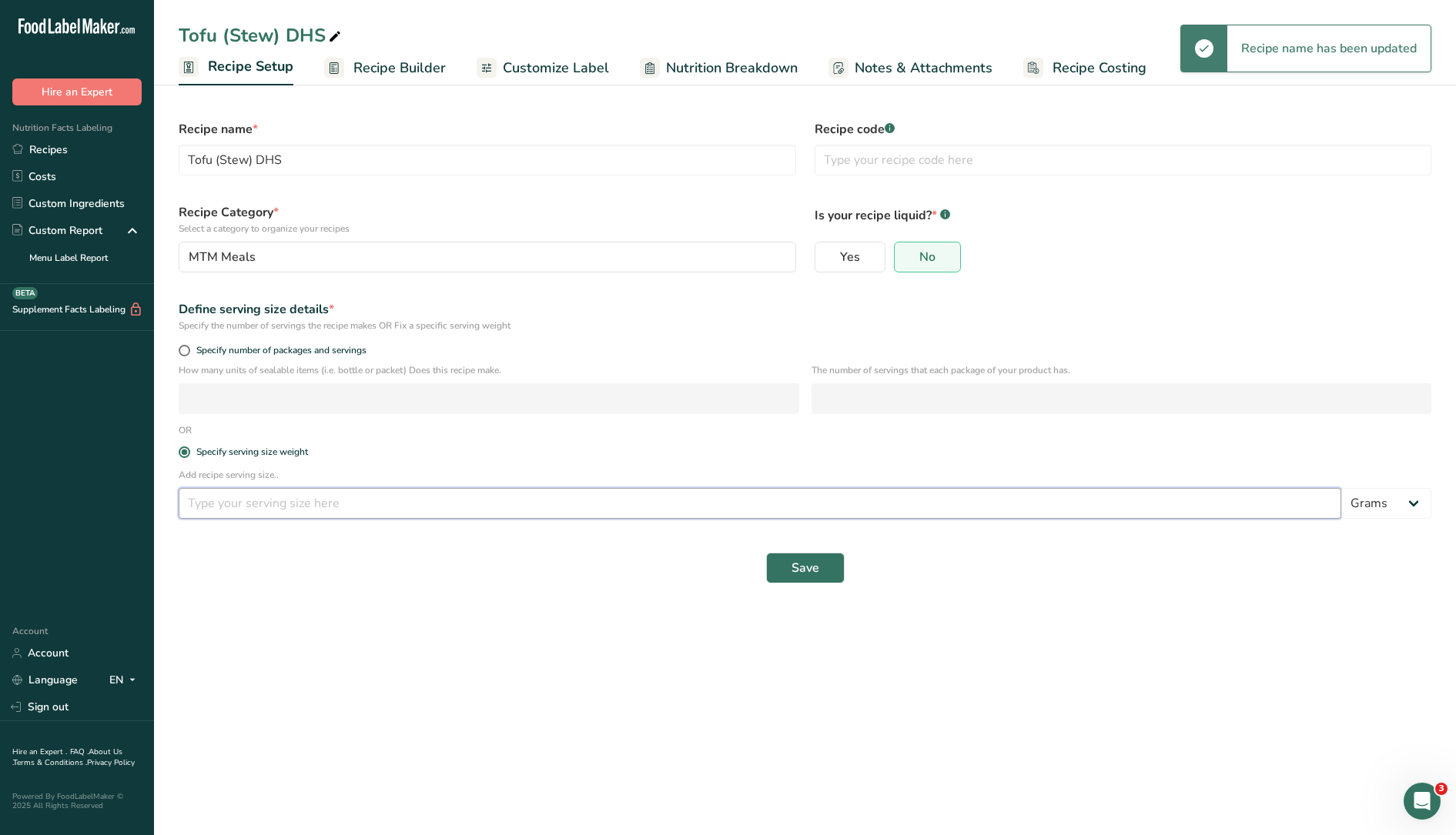
click at [211, 508] on input "number" at bounding box center [760, 503] width 1163 height 31
type input "8"
click at [810, 575] on span "Save" at bounding box center [805, 568] width 28 height 19
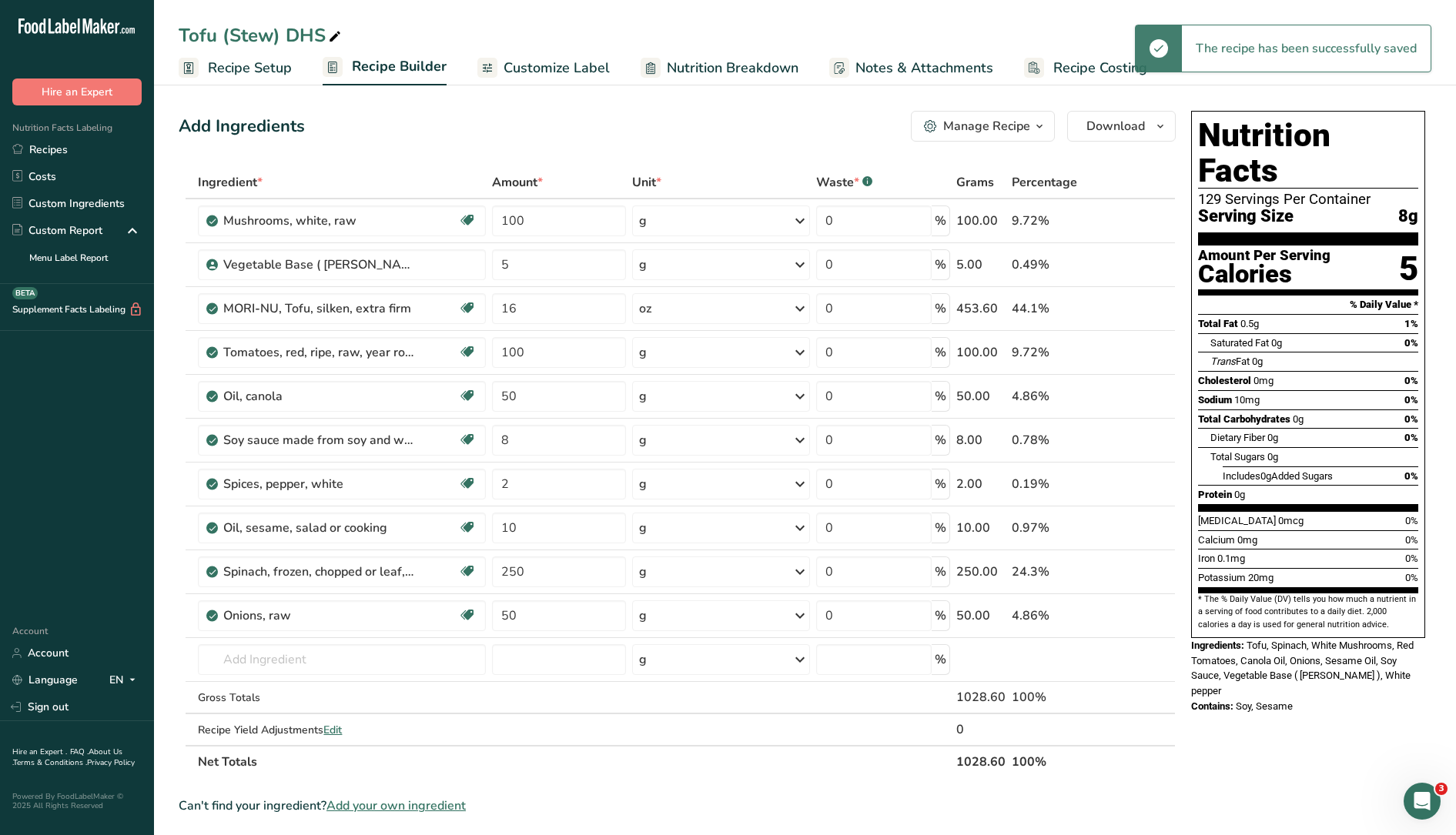
click at [281, 79] on link "Recipe Setup" at bounding box center [236, 68] width 113 height 35
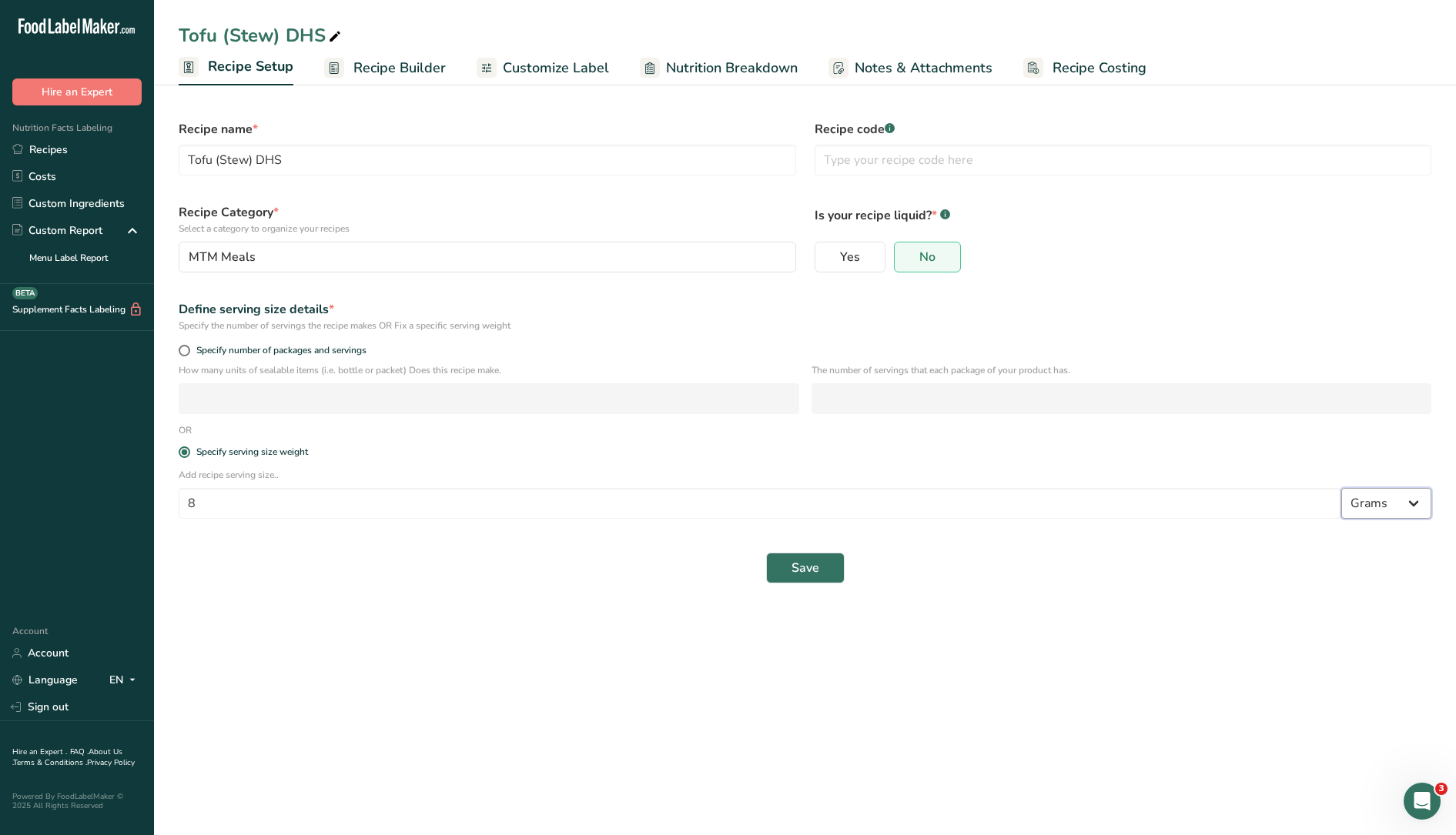
click at [1392, 504] on select "Grams kg mg mcg lb oz l mL fl oz tbsp tsp cup qt gallon" at bounding box center [1385, 503] width 90 height 31
select select "5"
click at [1341, 488] on select "Grams kg mg mcg lb oz l mL fl oz tbsp tsp cup qt gallon" at bounding box center [1385, 503] width 90 height 31
drag, startPoint x: 216, startPoint y: 507, endPoint x: 103, endPoint y: 497, distance: 113.4
click at [103, 497] on div ".a-20{fill:#fff;} Hire an Expert Nutrition Facts Labeling Recipes Costs Custom …" at bounding box center [728, 418] width 1456 height 835
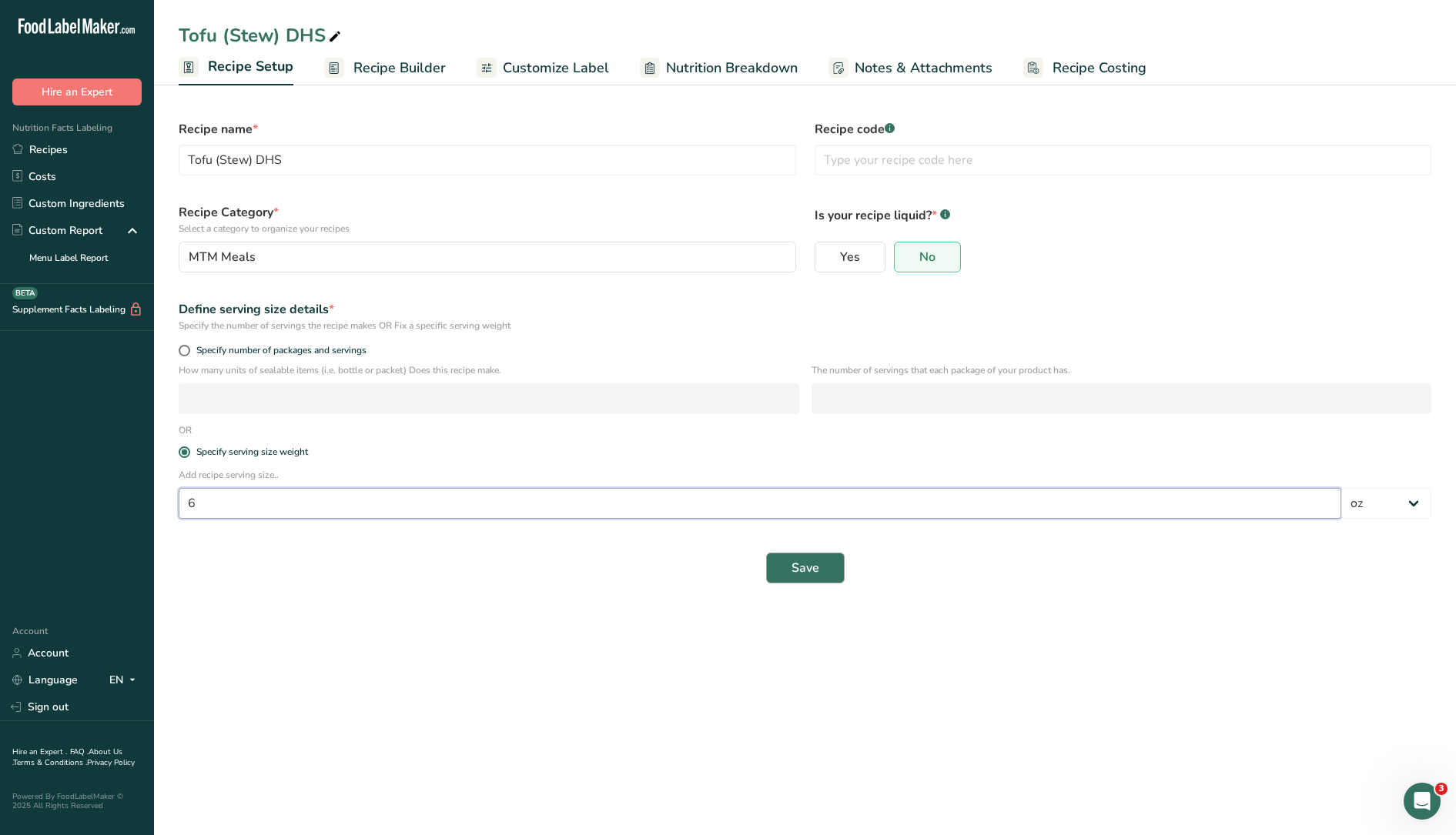
type input "6"
click at [789, 582] on button "Save" at bounding box center [805, 568] width 79 height 31
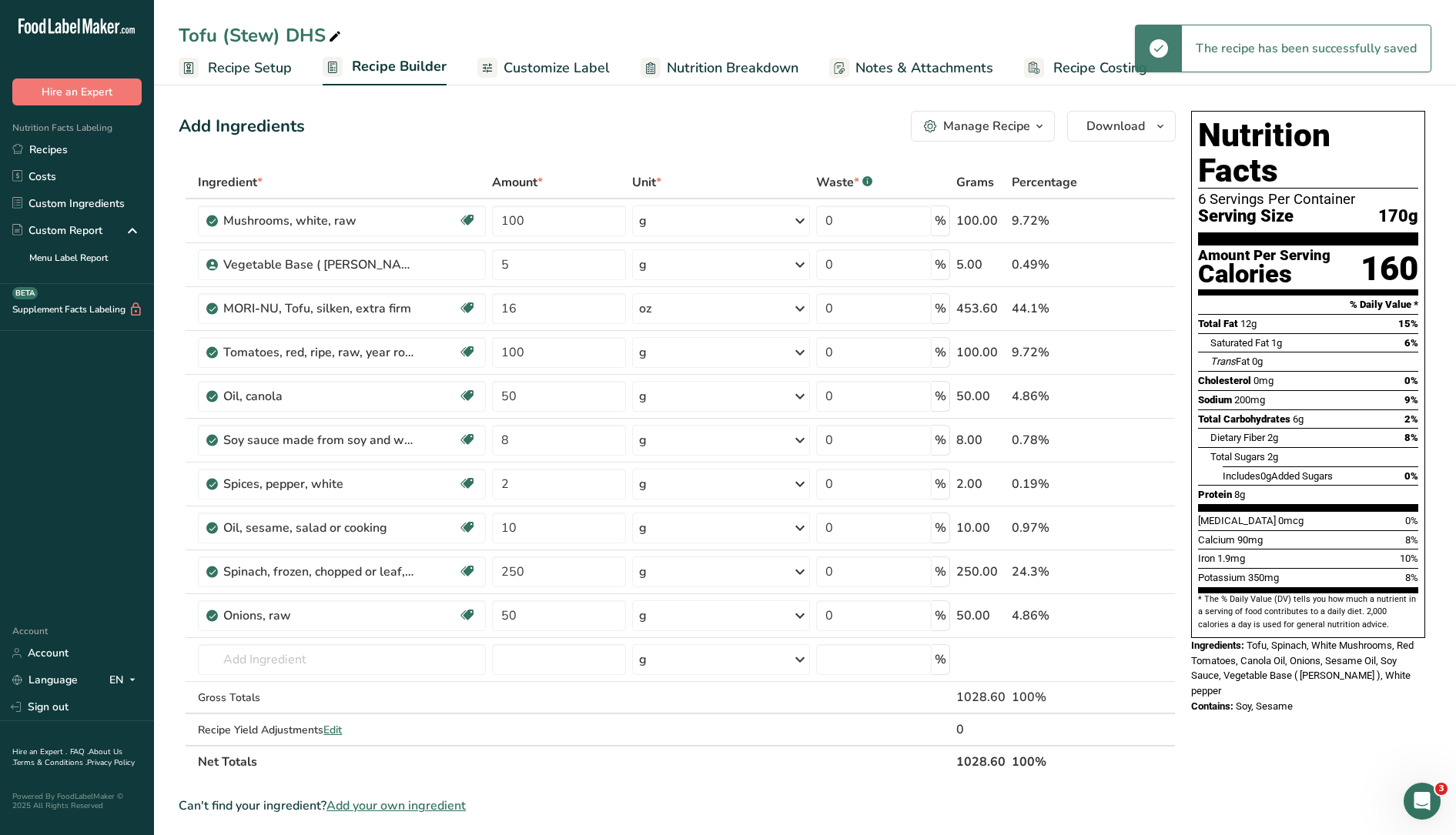
click at [699, 62] on span "Nutrition Breakdown" at bounding box center [732, 68] width 131 height 21
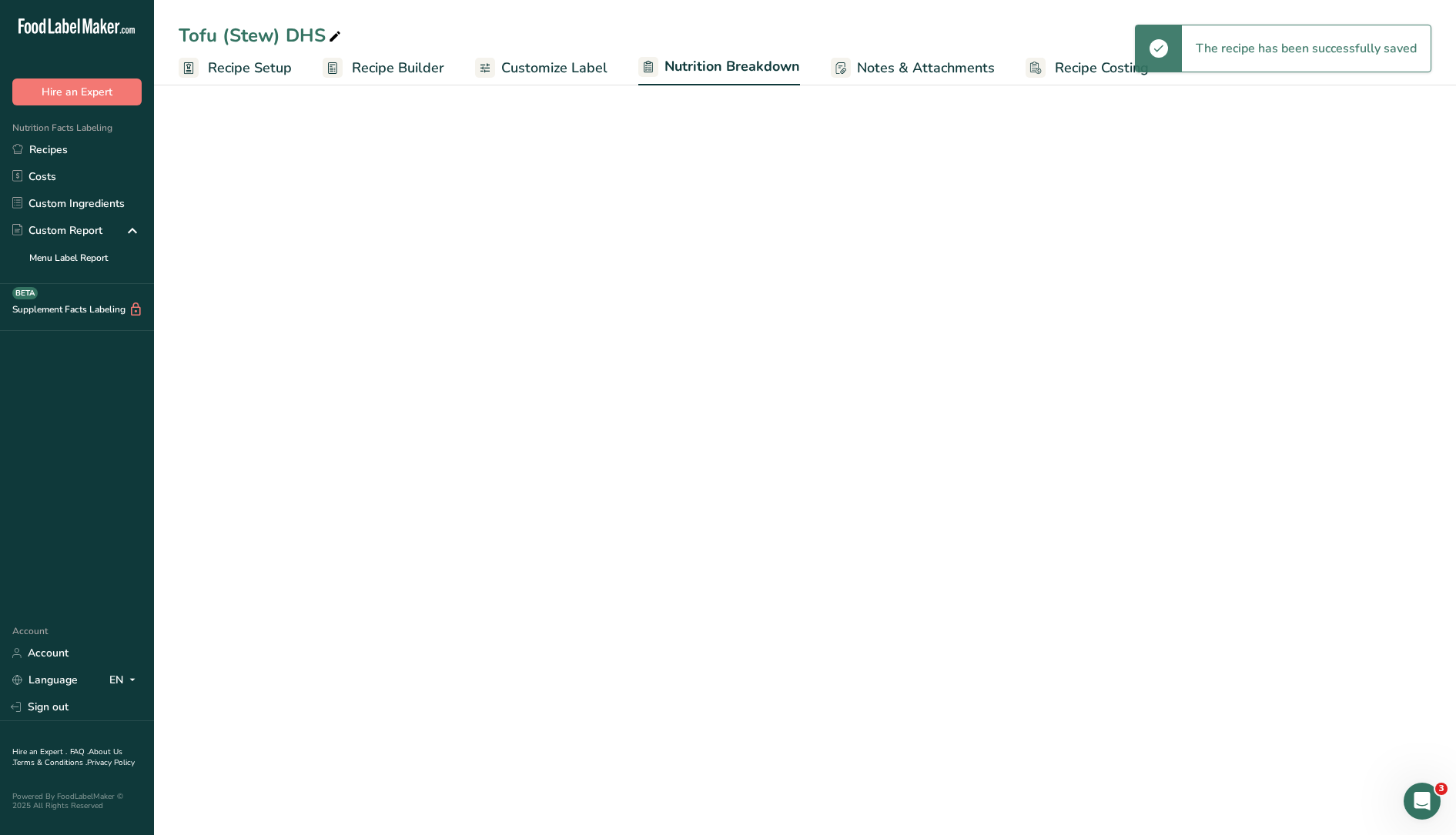
select select "Calories"
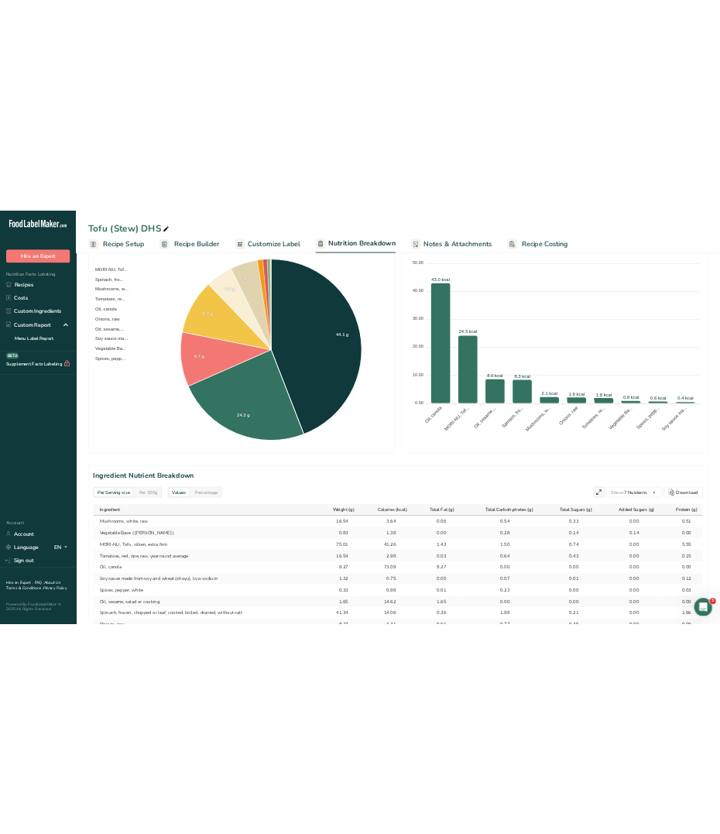
scroll to position [484, 0]
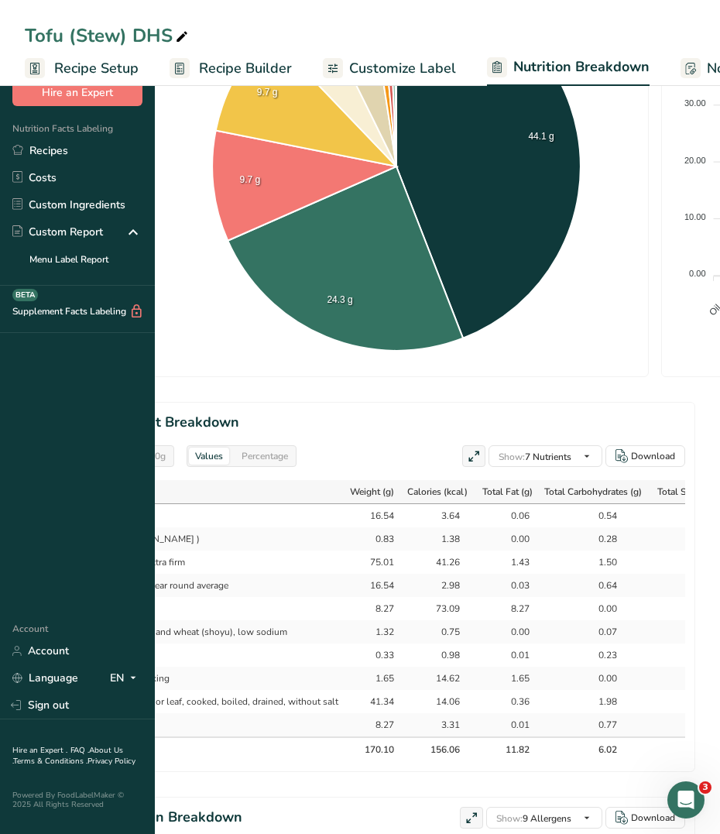
select select "Calories"
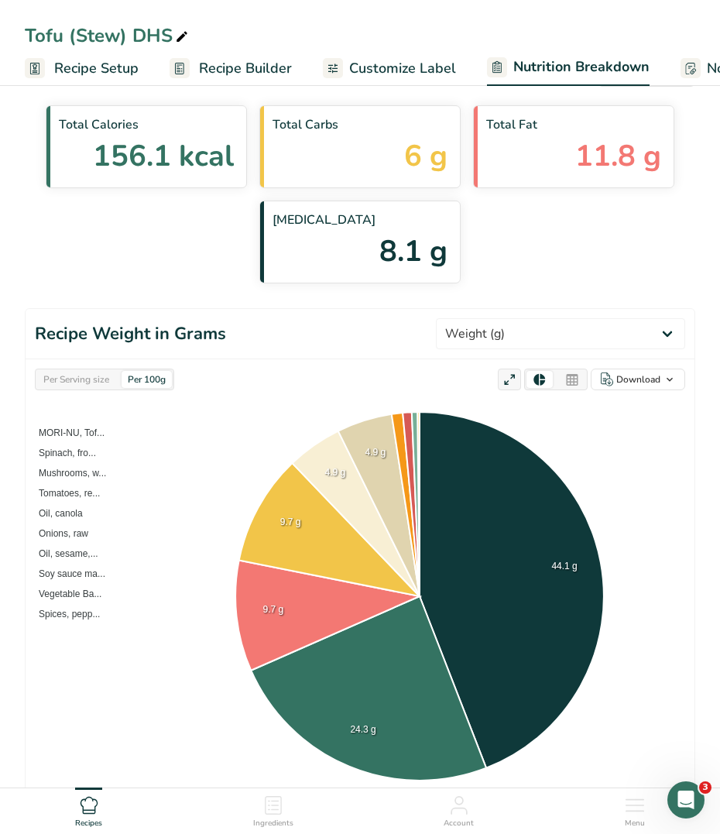
scroll to position [0, 0]
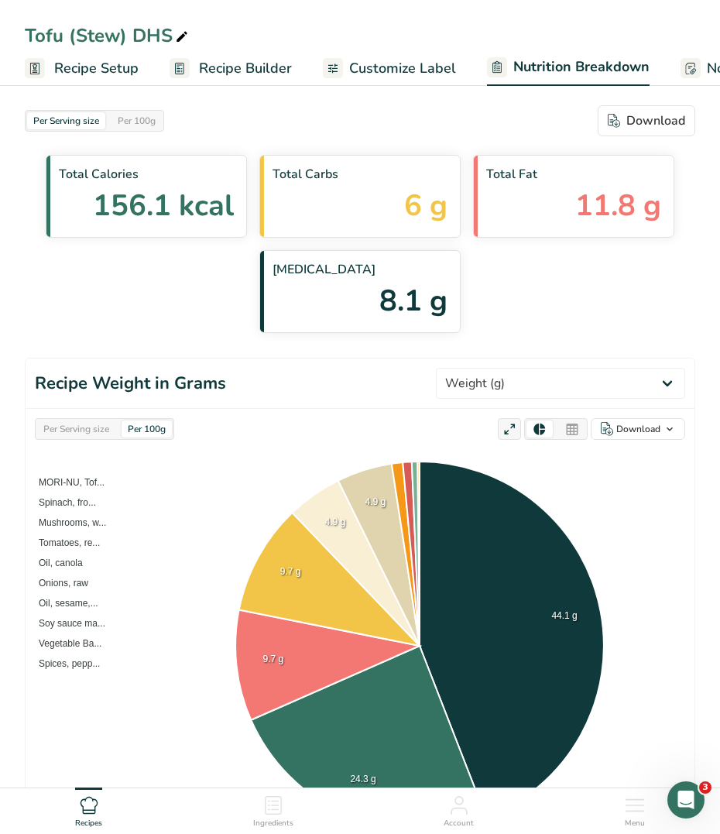
click at [132, 67] on span "Recipe Setup" at bounding box center [96, 68] width 84 height 21
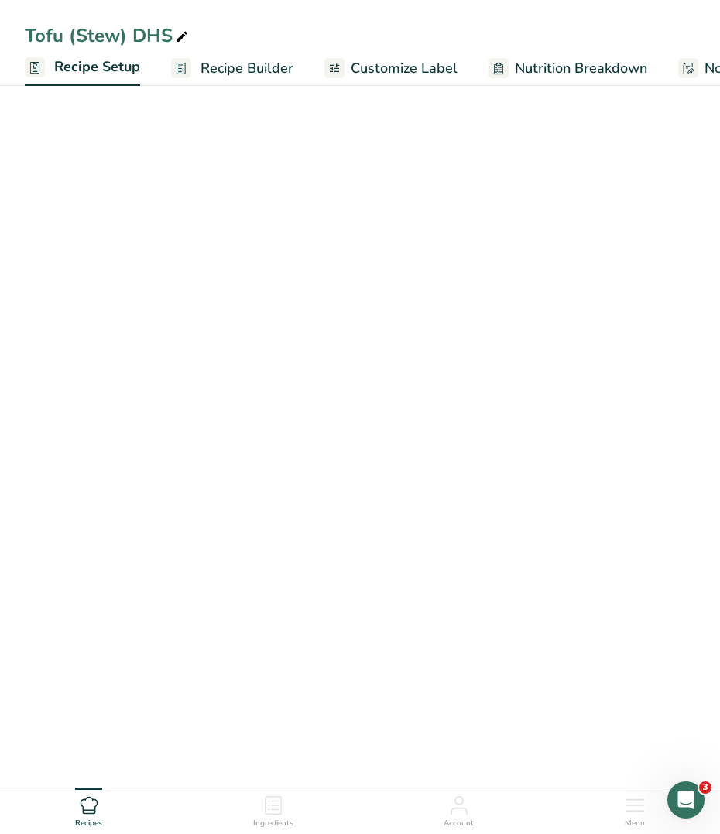
scroll to position [0, 5]
select select "5"
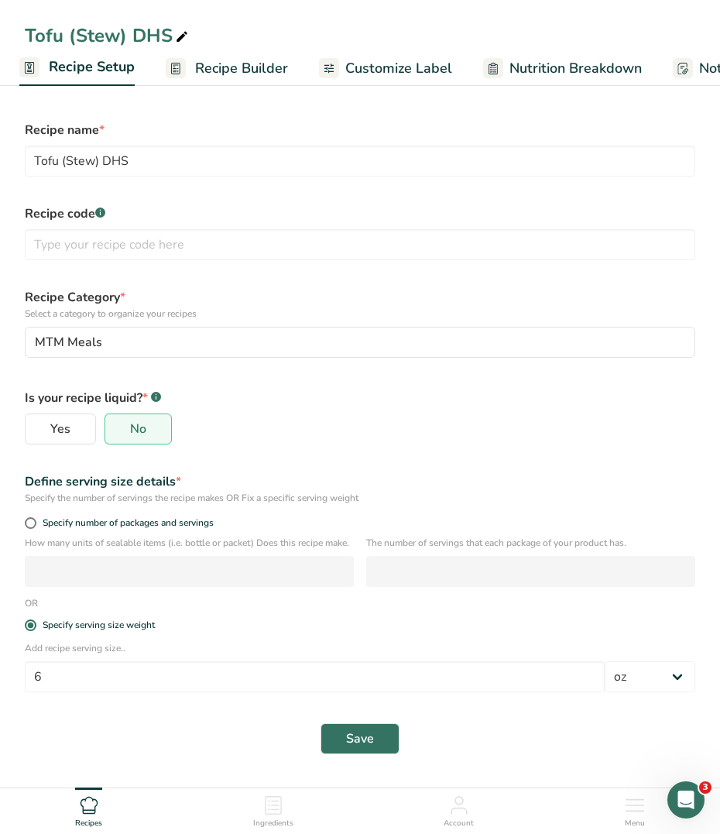
scroll to position [46, 0]
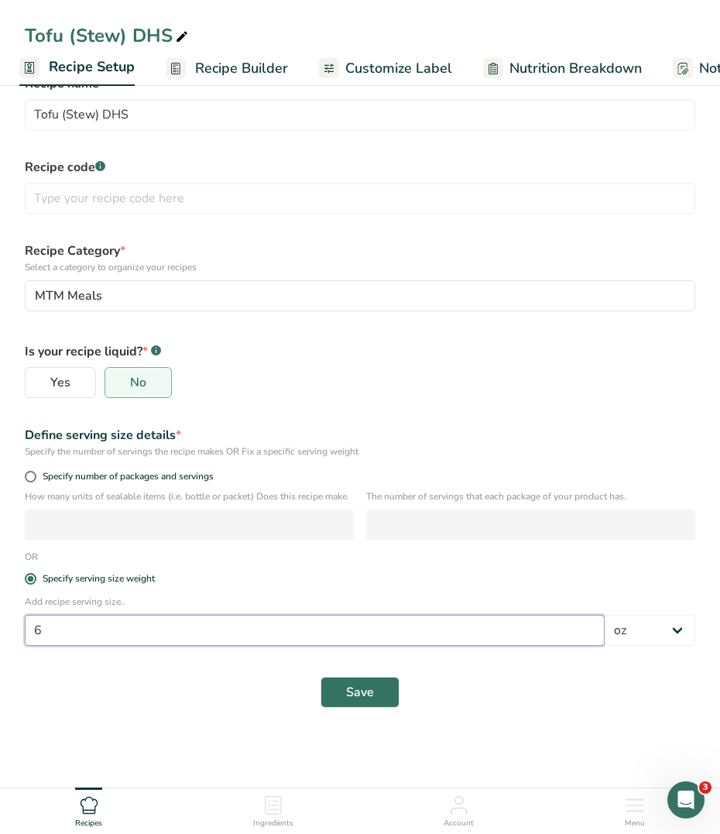
drag, startPoint x: 80, startPoint y: 644, endPoint x: -91, endPoint y: 633, distance: 171.5
click at [0, 633] on html "Tofu (Stew) DHS Recipe Setup Recipe Builder Customize Label Nutrition Breakdown…" at bounding box center [360, 394] width 720 height 881
type input "8"
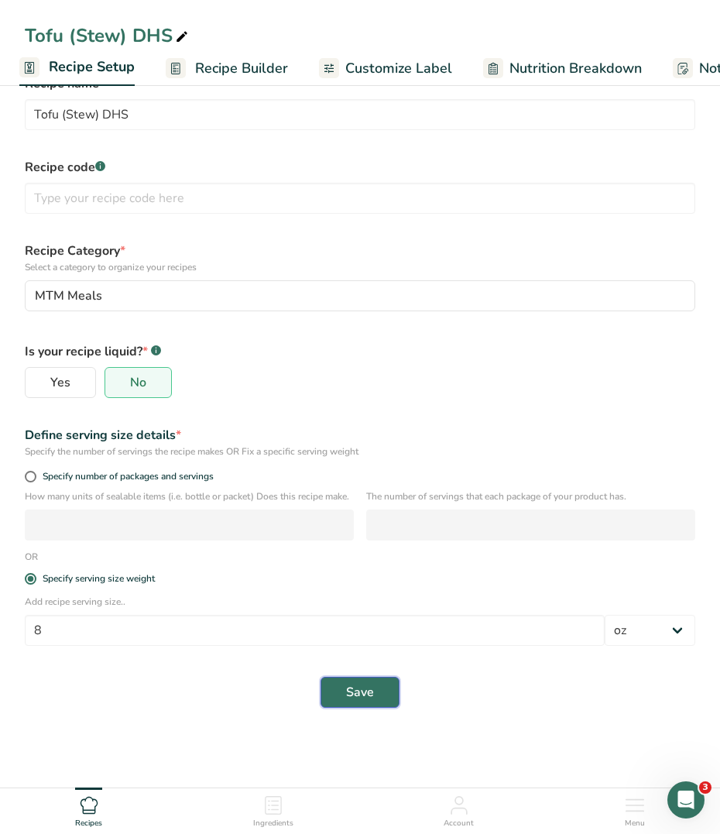
click at [365, 702] on span "Save" at bounding box center [360, 692] width 28 height 19
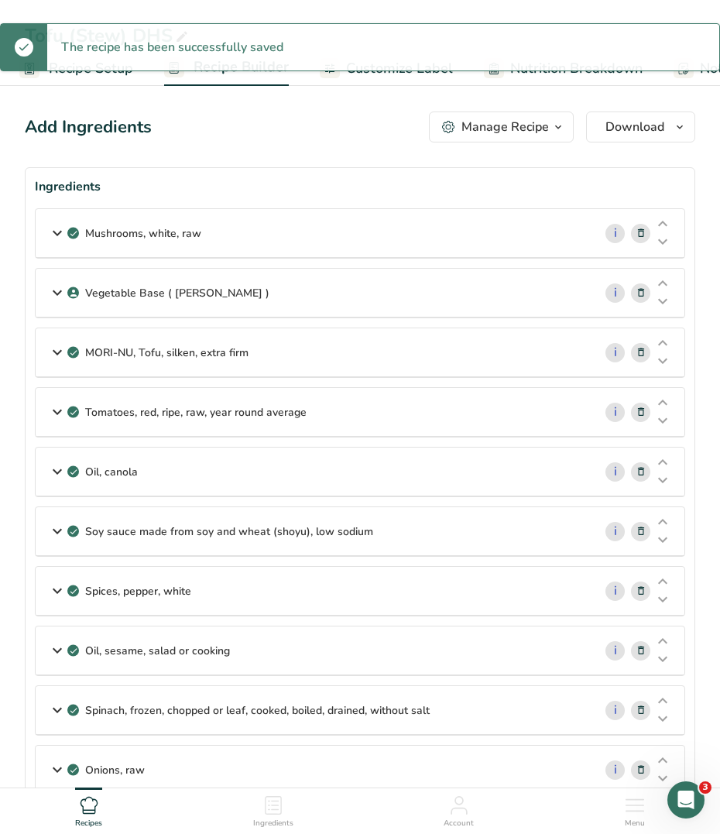
click at [318, 115] on div "Add Ingredients Manage Recipe Delete Recipe Duplicate Recipe Scale Recipe Save …" at bounding box center [360, 127] width 671 height 31
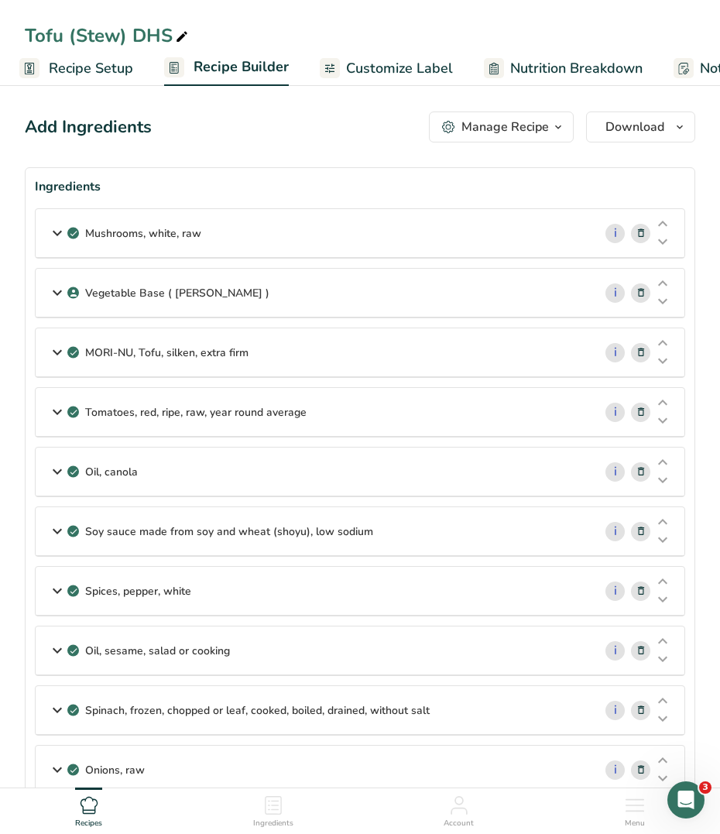
click at [578, 68] on span "Nutrition Breakdown" at bounding box center [576, 68] width 132 height 21
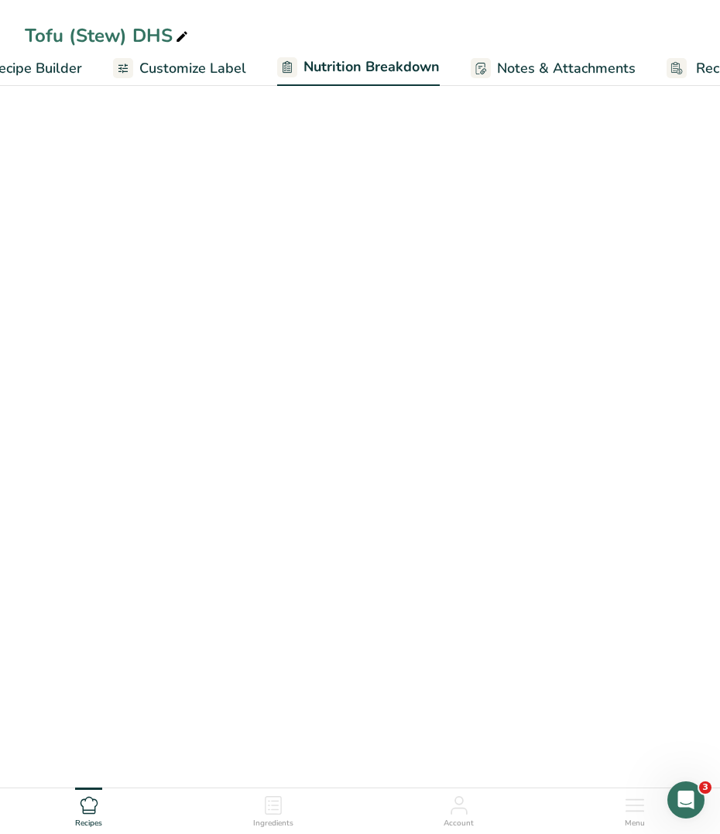
select select "Calories"
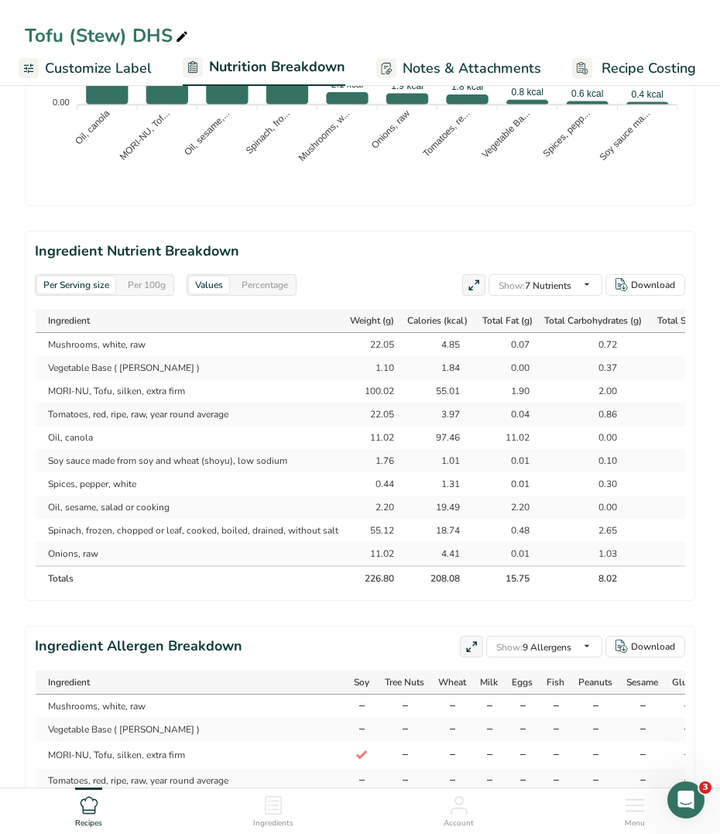
scroll to position [1259, 0]
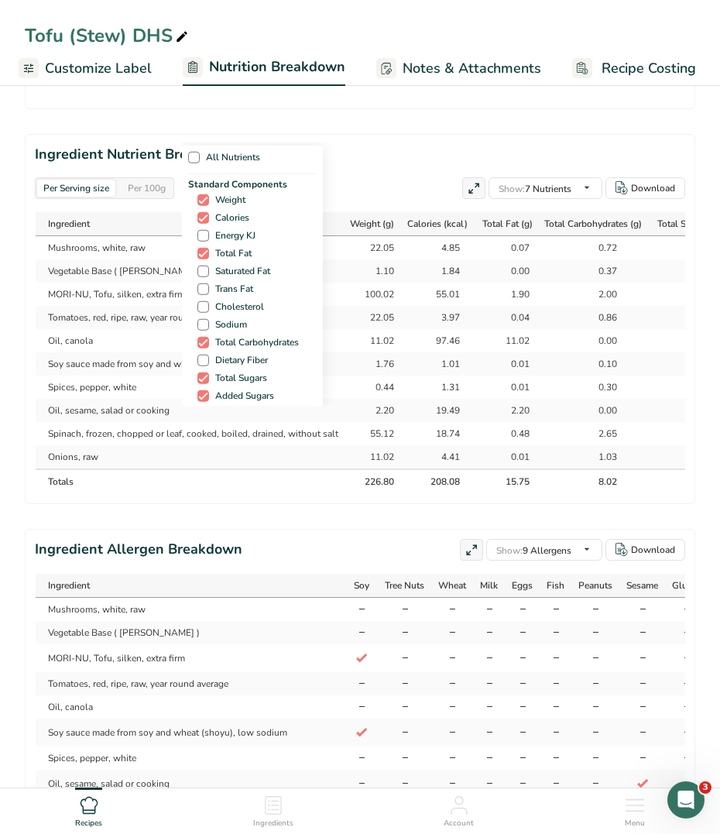
click at [535, 187] on div "All Nutrients Standard Components Weight Calories Energy KJ Total Fat Saturated…" at bounding box center [360, 275] width 356 height 264
click at [232, 268] on span "Saturated Fat" at bounding box center [239, 272] width 61 height 12
click at [208, 268] on input "Saturated Fat" at bounding box center [203, 271] width 10 height 10
checkbox input "true"
click at [229, 283] on span "Trans Fat" at bounding box center [231, 289] width 44 height 12
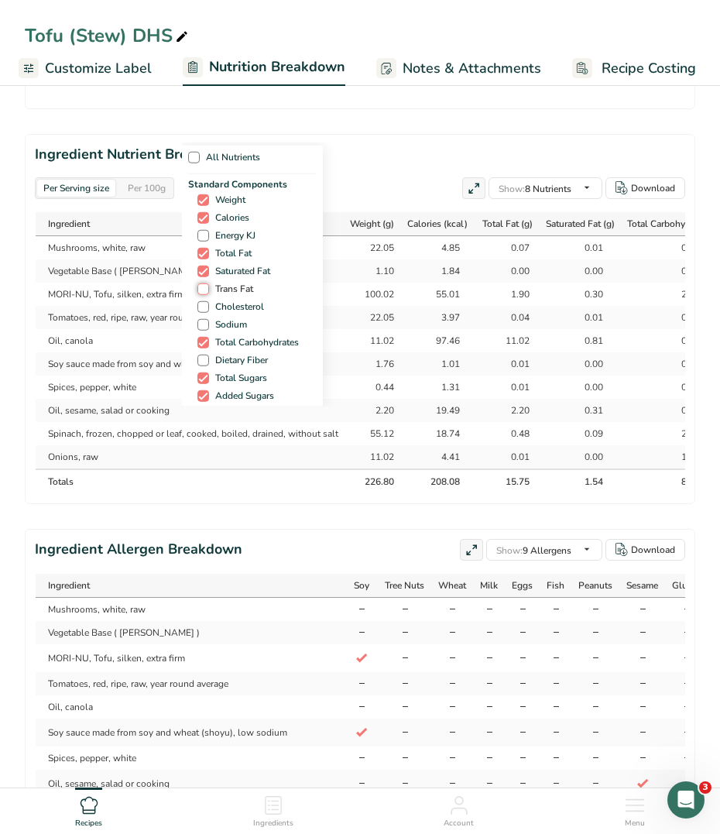
click at [208, 284] on input "Trans Fat" at bounding box center [203, 289] width 10 height 10
checkbox input "true"
drag, startPoint x: 224, startPoint y: 300, endPoint x: 222, endPoint y: 316, distance: 16.3
click at [225, 300] on div "Standard Components Weight Calories Energy KJ Total Fat Saturated Fat Trans Fat…" at bounding box center [252, 300] width 129 height 246
click at [221, 326] on span "Sodium" at bounding box center [228, 325] width 38 height 12
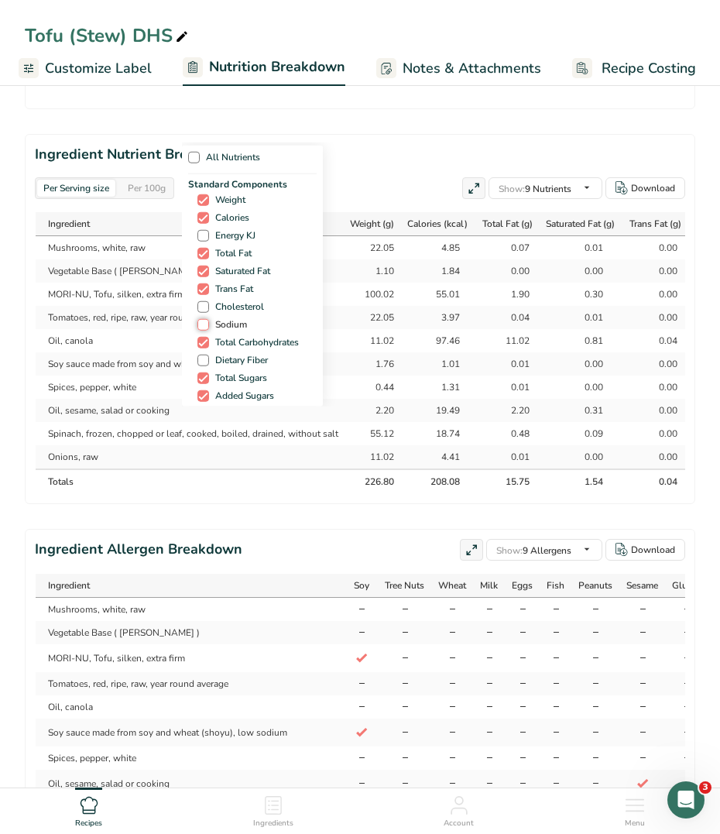
click at [208, 326] on input "Sodium" at bounding box center [203, 325] width 10 height 10
checkbox input "true"
click at [211, 300] on div "Standard Components Weight Calories Energy KJ Total Fat Saturated Fat Trans Fat…" at bounding box center [252, 300] width 129 height 246
click at [201, 311] on span at bounding box center [204, 307] width 12 height 12
click at [201, 311] on input "Cholesterol" at bounding box center [203, 307] width 10 height 10
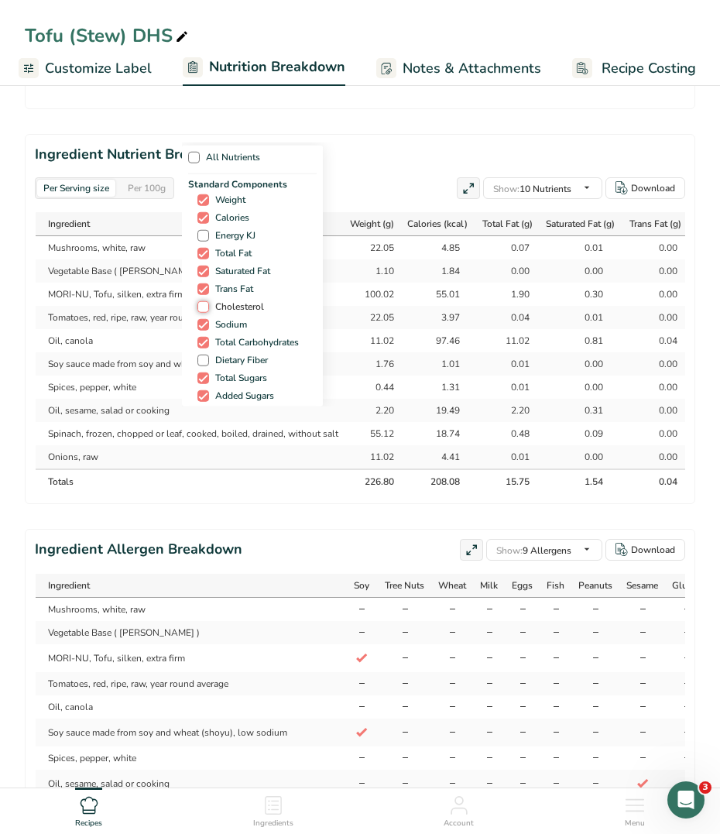
checkbox input "true"
click at [222, 359] on span "Dietary Fiber" at bounding box center [238, 361] width 59 height 12
click at [208, 359] on input "Dietary Fiber" at bounding box center [203, 361] width 10 height 10
checkbox input "true"
click at [397, 151] on div "All Nutrients Standard Components Weight Calories Energy KJ Total Fat Saturated…" at bounding box center [360, 275] width 356 height 264
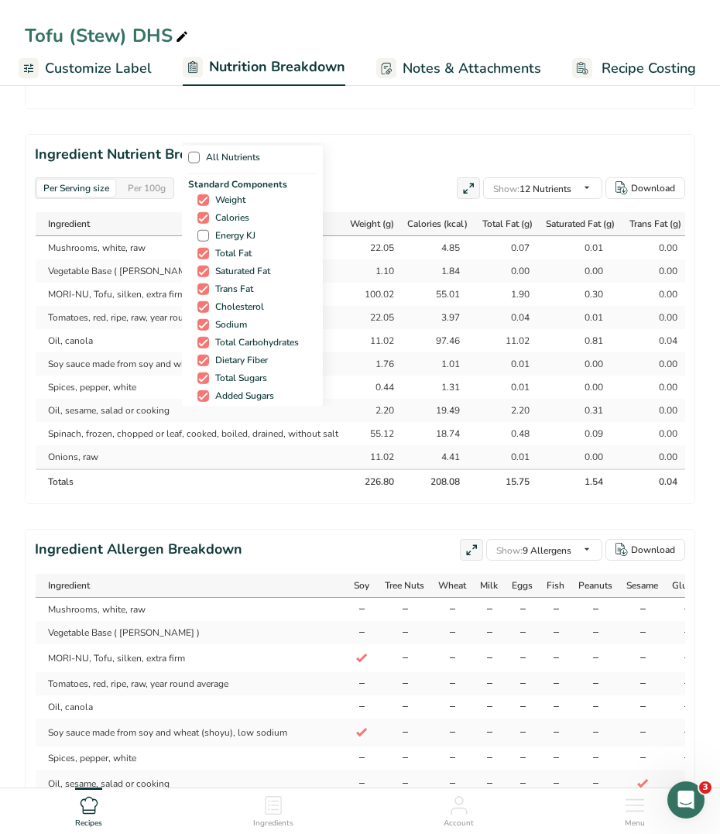
click at [304, 165] on div "All Nutrients" at bounding box center [252, 160] width 129 height 29
click at [393, 167] on div "All Nutrients Standard Components Weight Calories Energy KJ Total Fat Saturated…" at bounding box center [360, 275] width 356 height 264
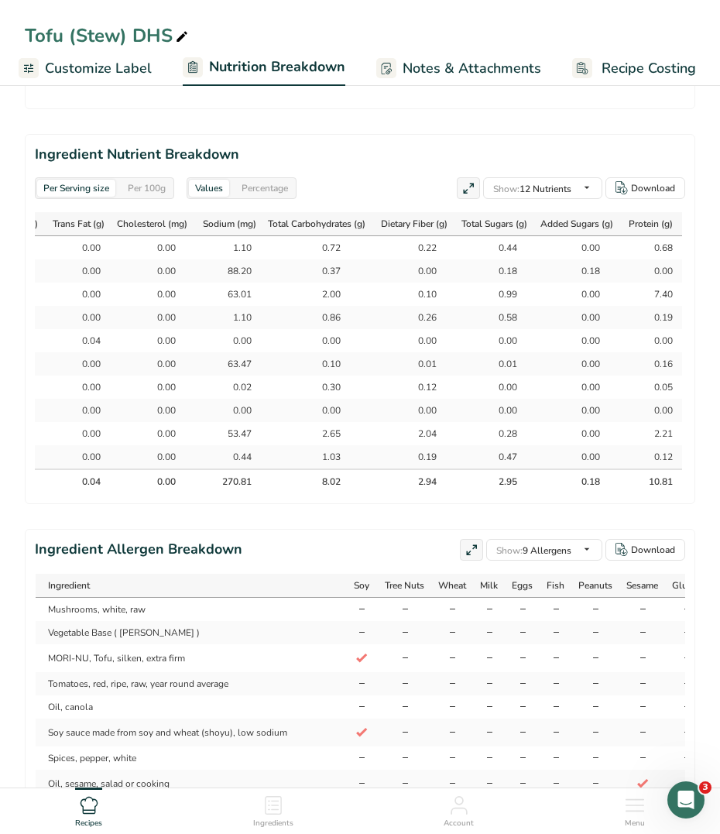
scroll to position [0, 591]
drag, startPoint x: 46, startPoint y: 248, endPoint x: 680, endPoint y: 445, distance: 664.2
click at [680, 445] on tbody "Mushrooms, white, raw 22.05 4.85 0.07 0.01 0.00 0.00 1.10 0.72 0.22 0.44 0.00 0…" at bounding box center [71, 352] width 1224 height 232
copy tbody "Mushrooms, white, raw 22.05 4.85 0.07 0.01 0.00 0.00 1.10 0.72 0.22 0.44 0.00 0…"
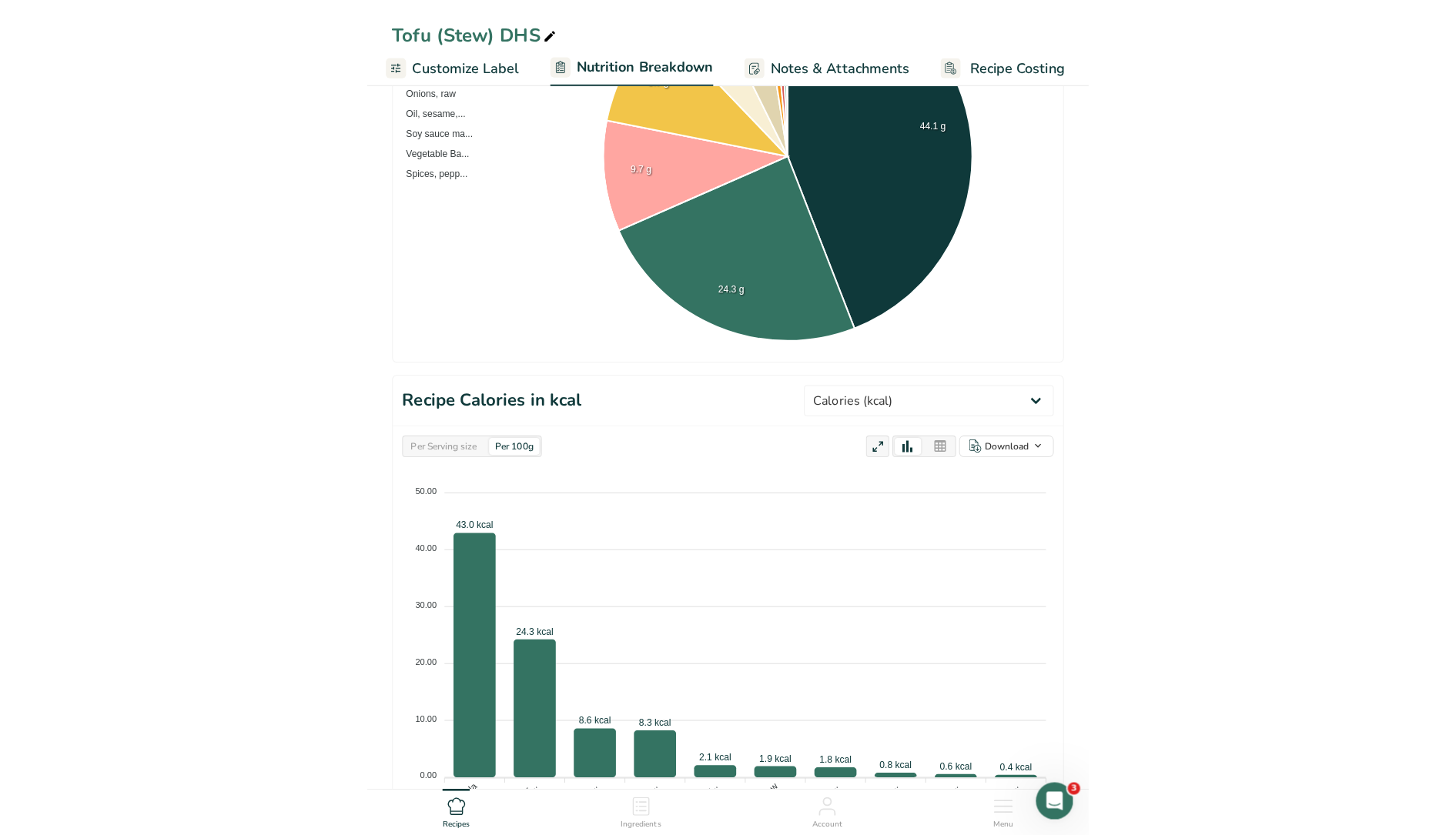
scroll to position [481, 0]
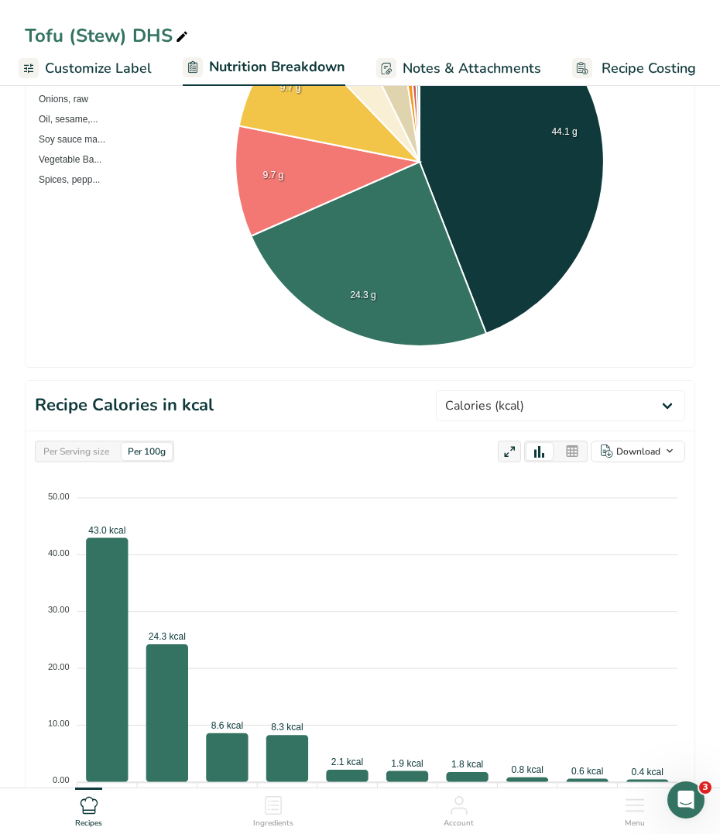
select select "Calories"
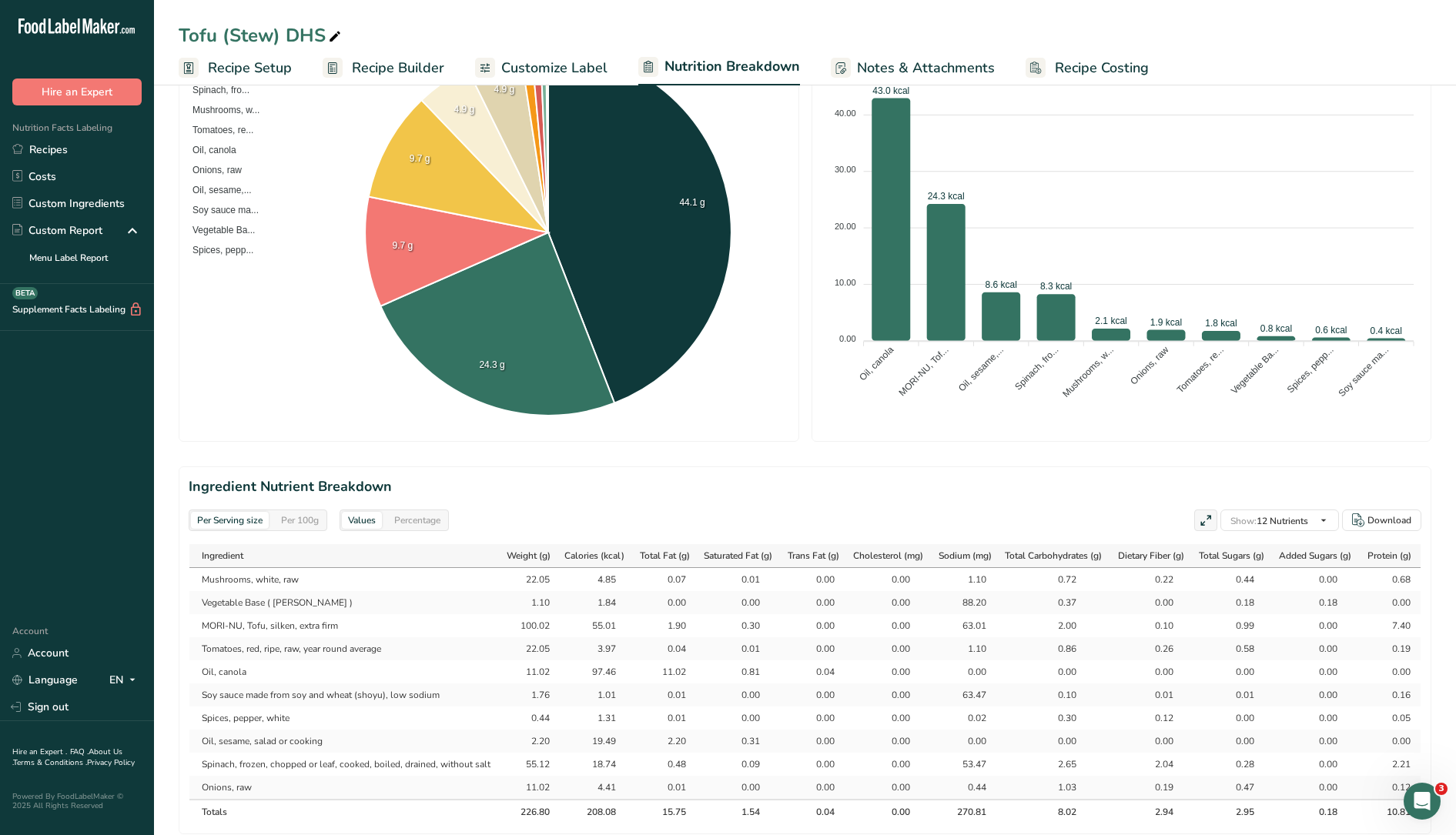
scroll to position [0, 0]
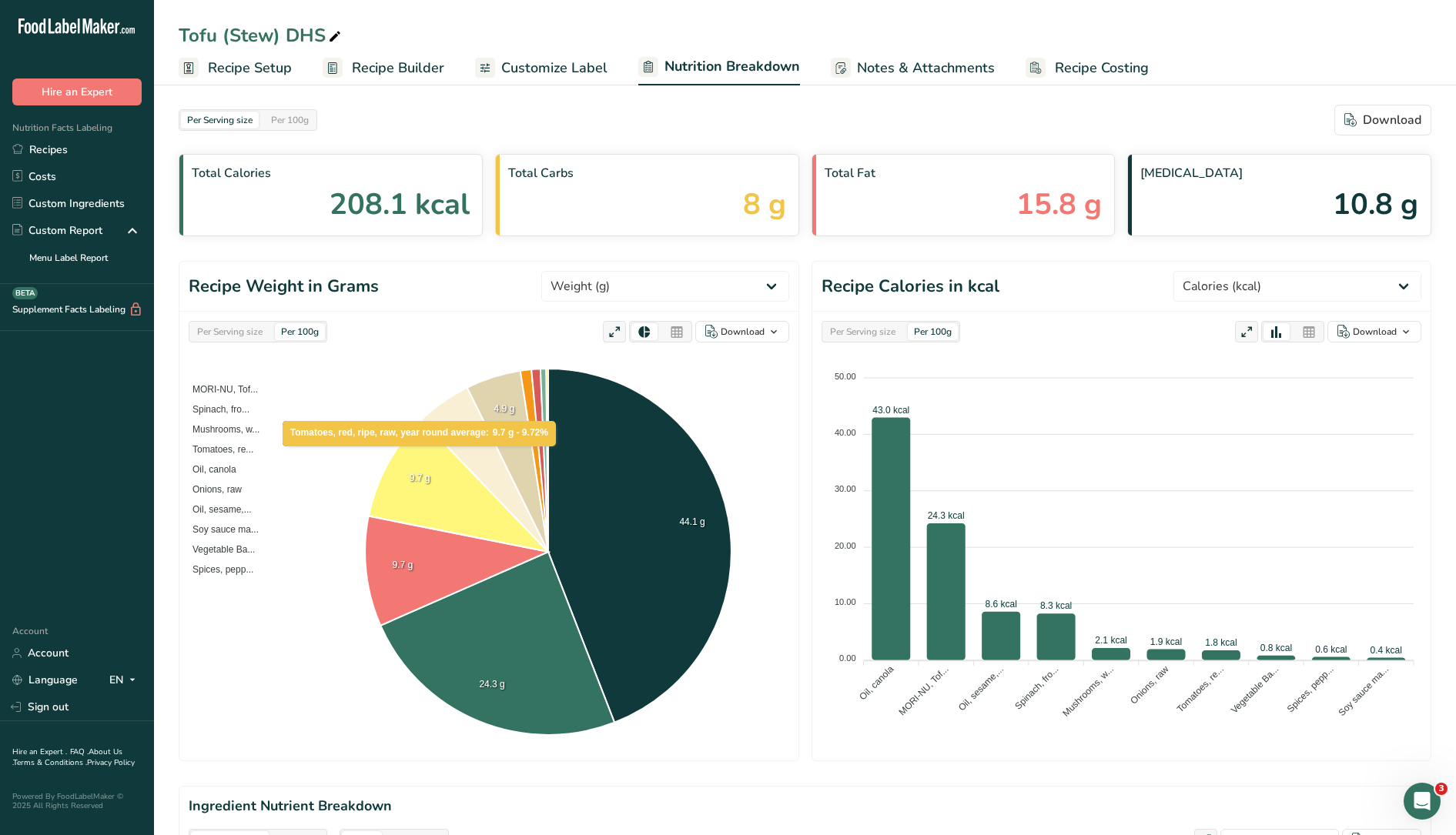
select select "Calories"
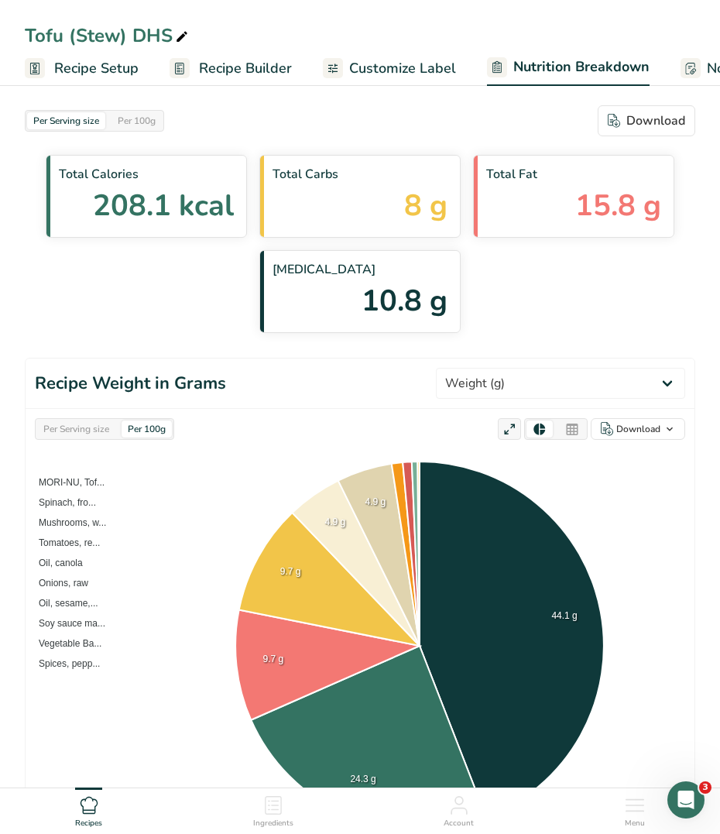
select select "Calories"
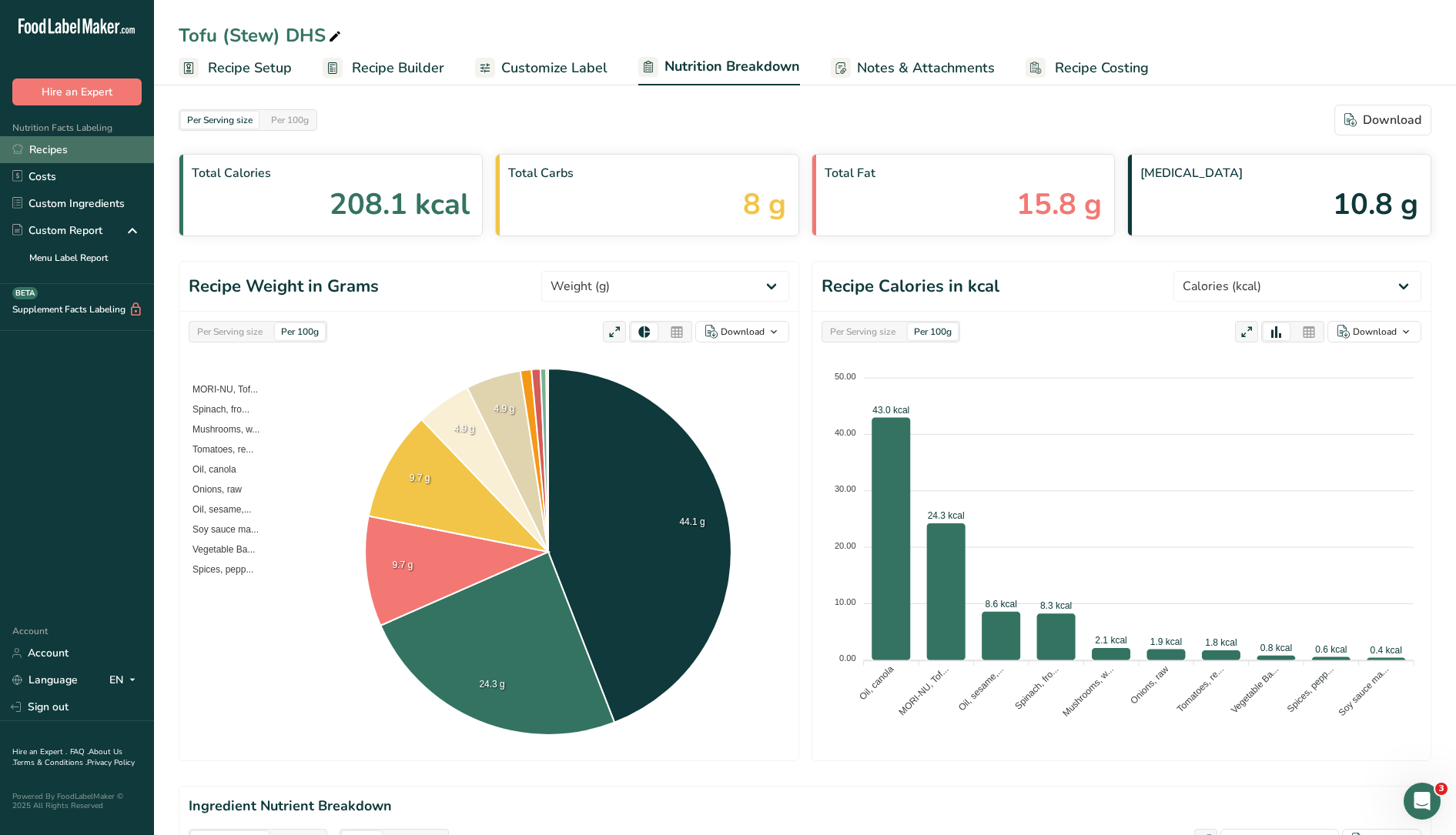
click at [78, 151] on link "Recipes" at bounding box center [77, 149] width 154 height 27
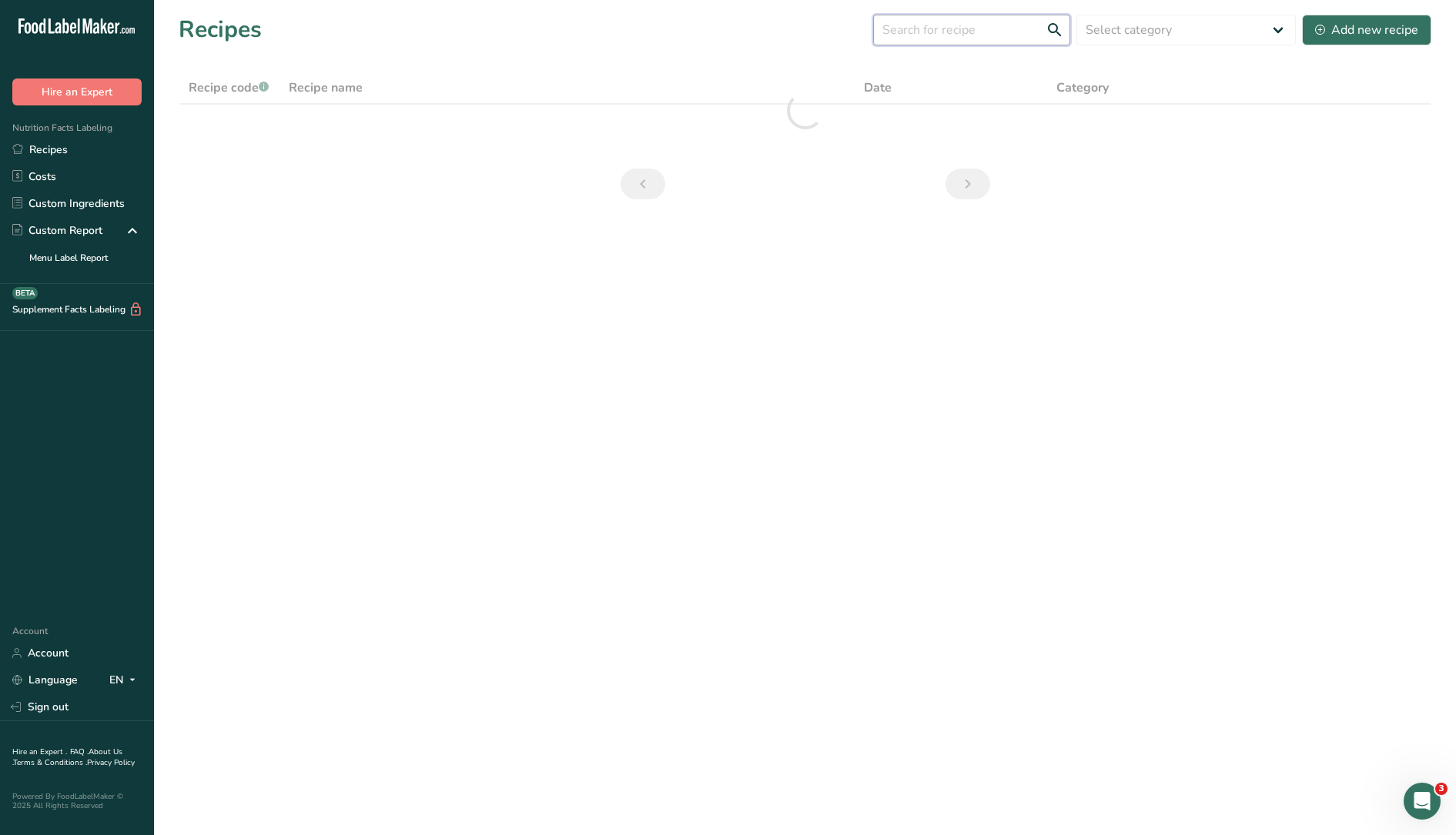
click at [989, 43] on input "text" at bounding box center [971, 30] width 197 height 31
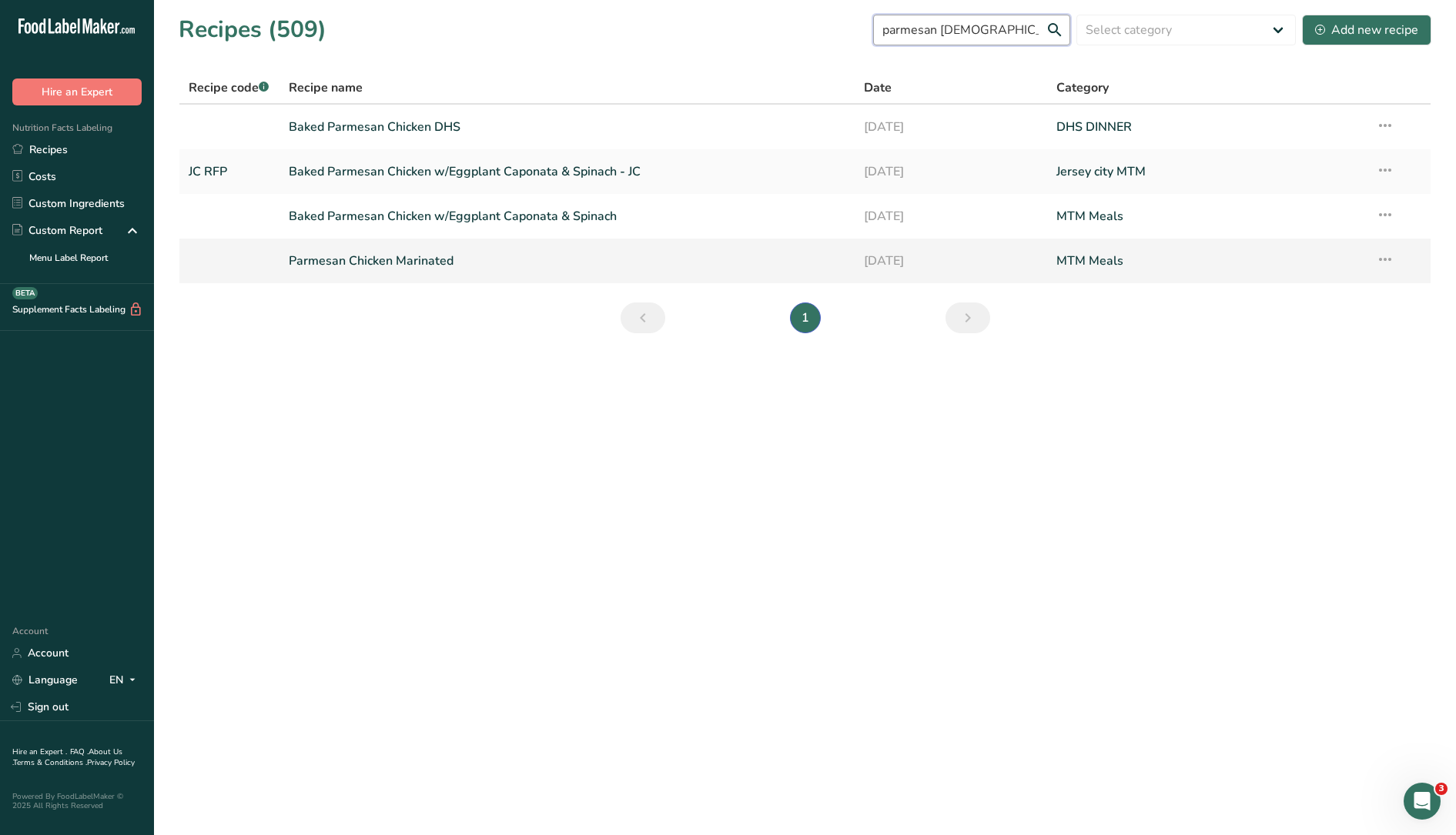
type input "parmesan [DEMOGRAPHIC_DATA]"
click at [1387, 258] on icon at bounding box center [1384, 259] width 19 height 28
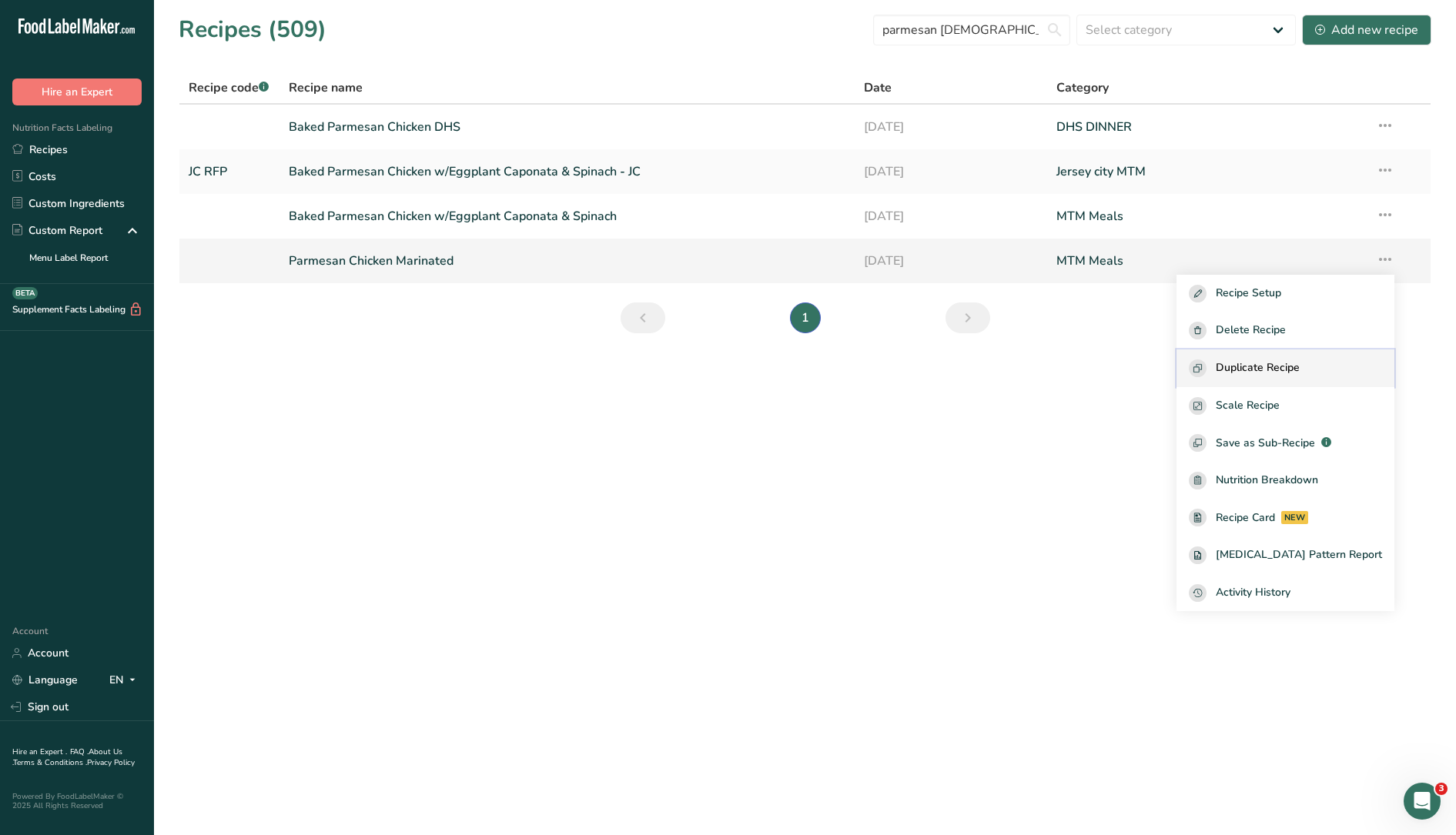
click at [1295, 368] on span "Duplicate Recipe" at bounding box center [1257, 369] width 83 height 18
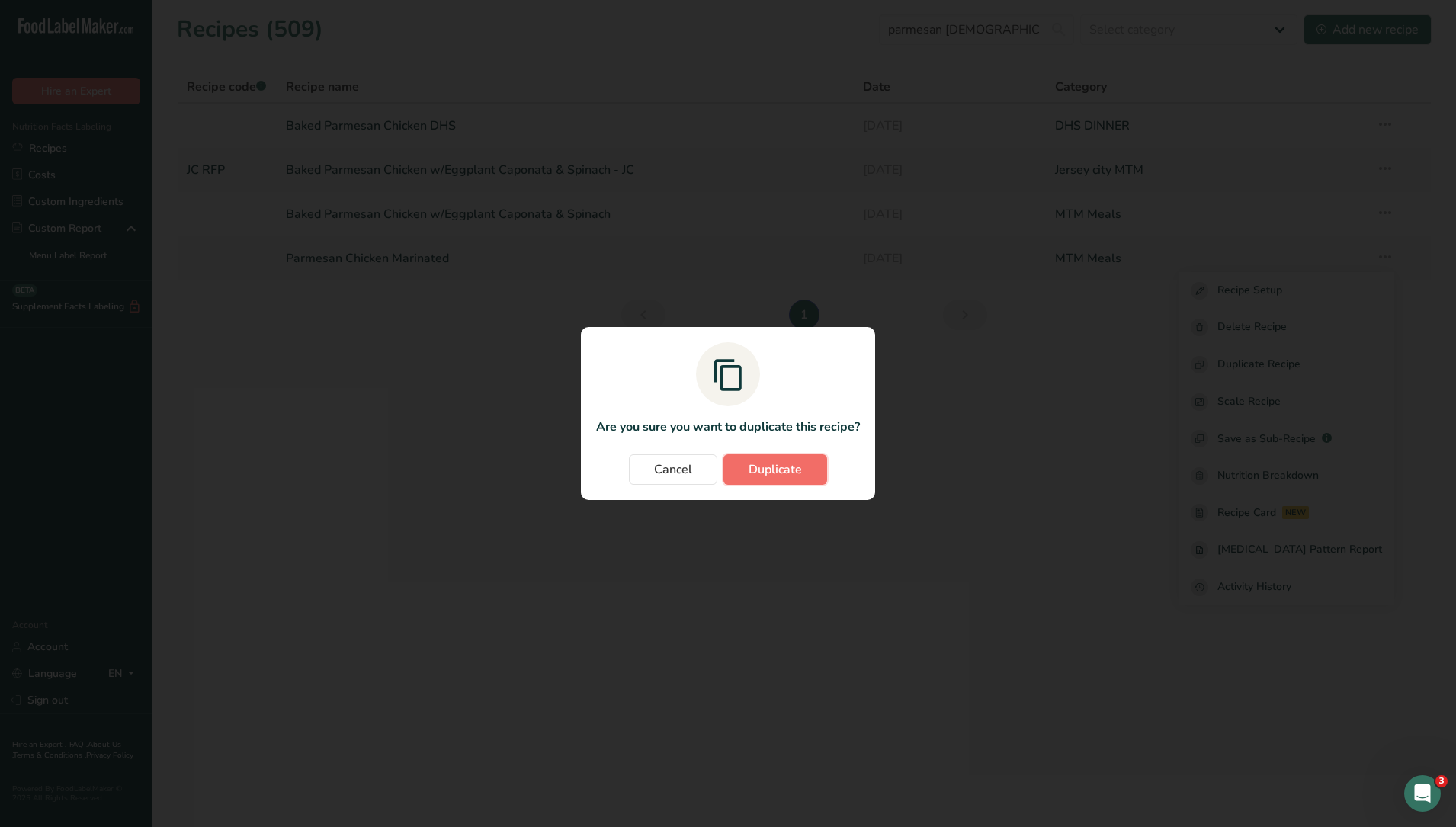
click at [806, 475] on button "Duplicate" at bounding box center [775, 470] width 103 height 31
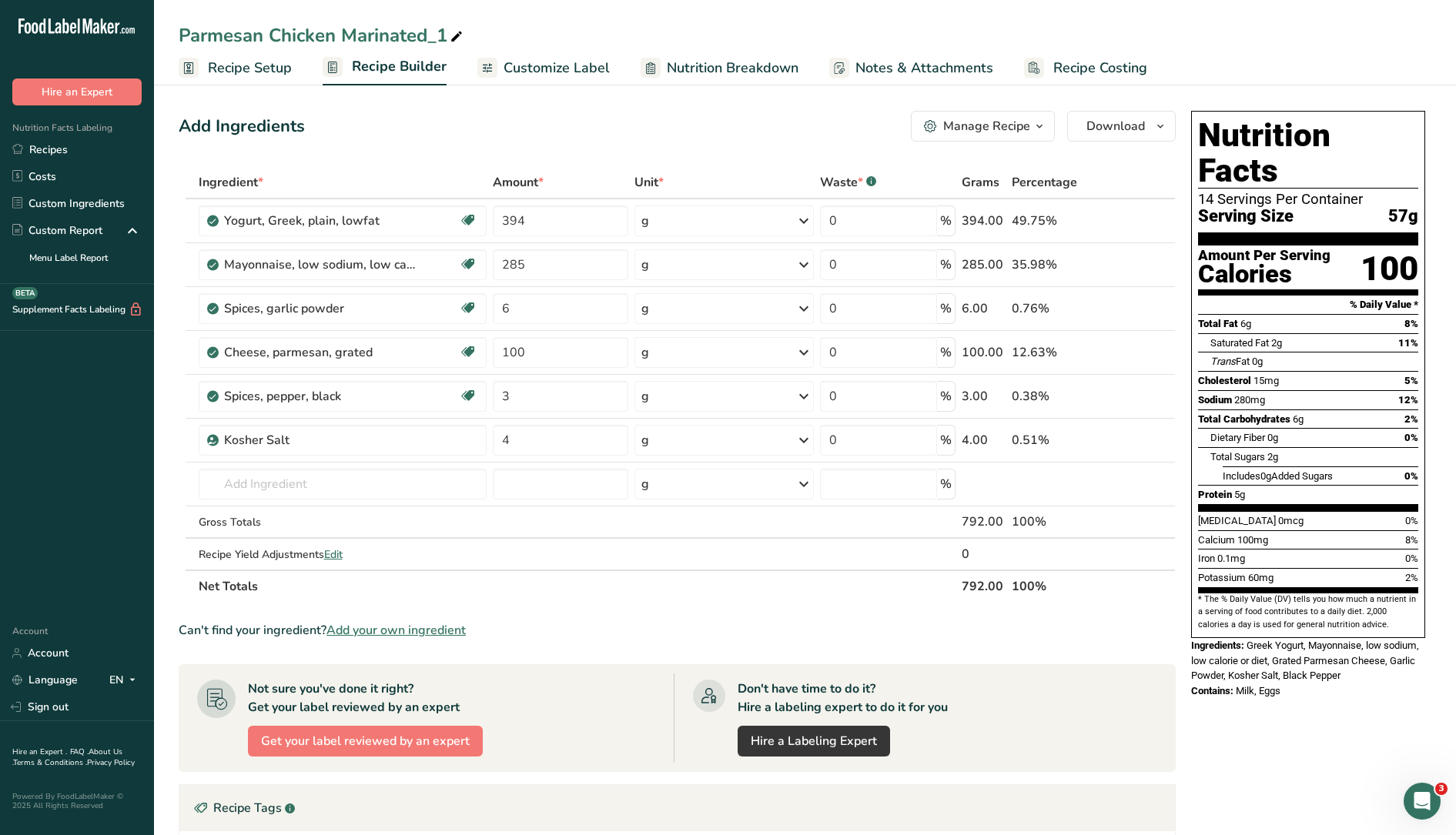
click at [453, 29] on icon at bounding box center [456, 37] width 14 height 22
type input "Parmesan Chicken Marinated DHS"
click at [548, 135] on div "Add Ingredients Manage Recipe Delete Recipe Duplicate Recipe Scale Recipe Save …" at bounding box center [677, 126] width 997 height 31
click at [397, 490] on input "text" at bounding box center [343, 484] width 288 height 31
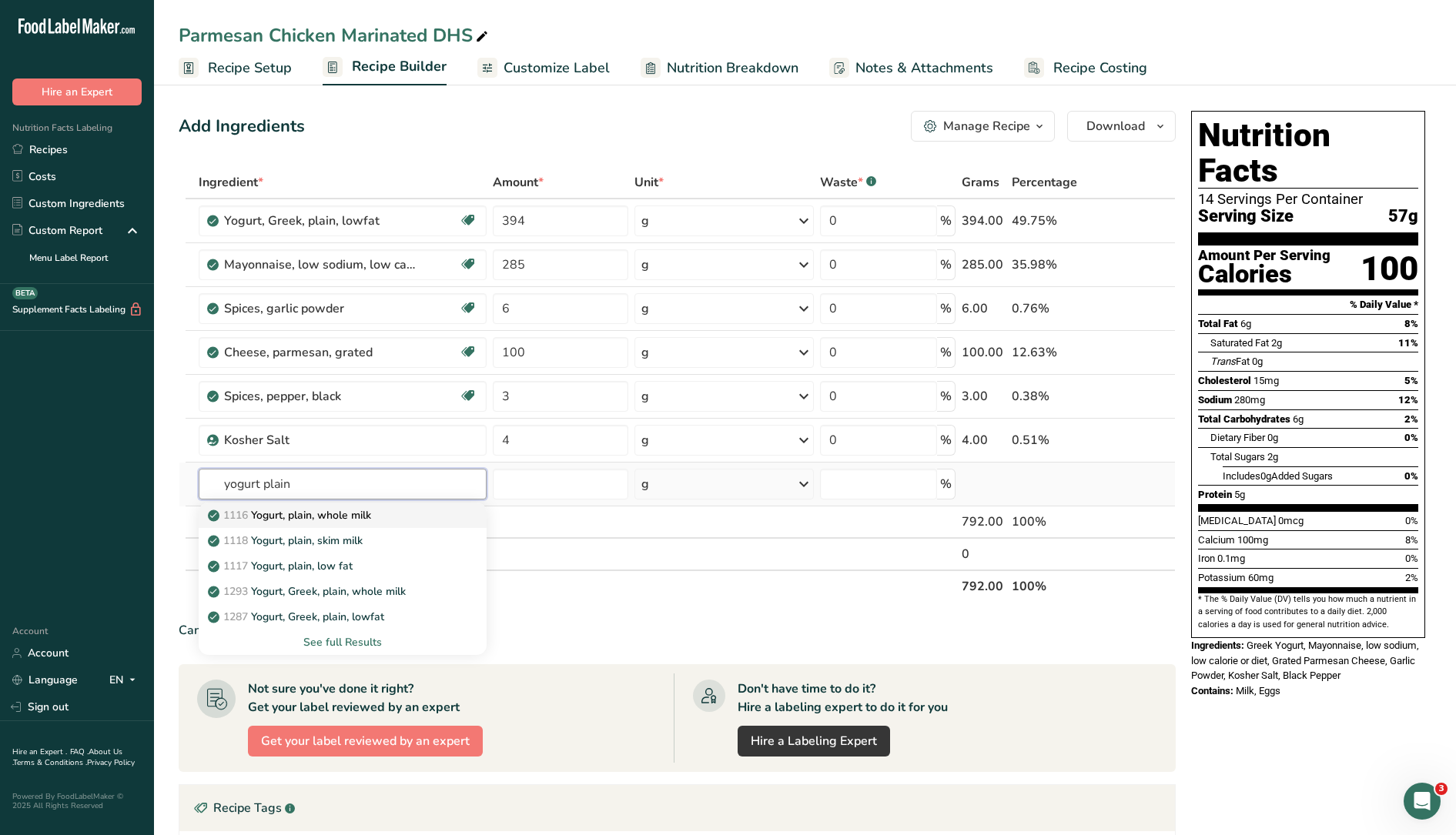
type input "yogurt plain"
click at [395, 516] on div "1116 Yogurt, plain, whole milk" at bounding box center [330, 515] width 240 height 16
type input "Yogurt, plain, whole milk"
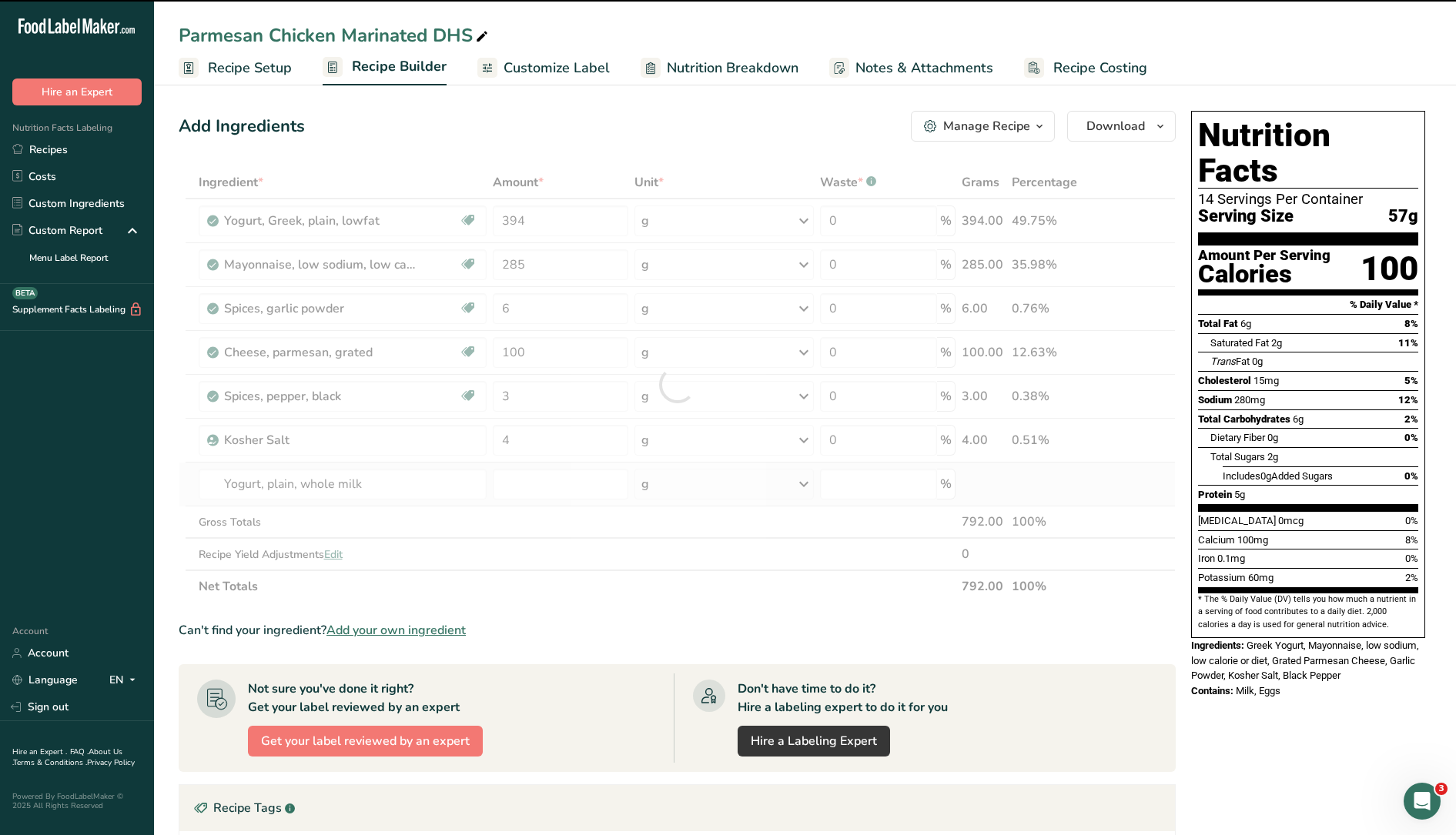
type input "0"
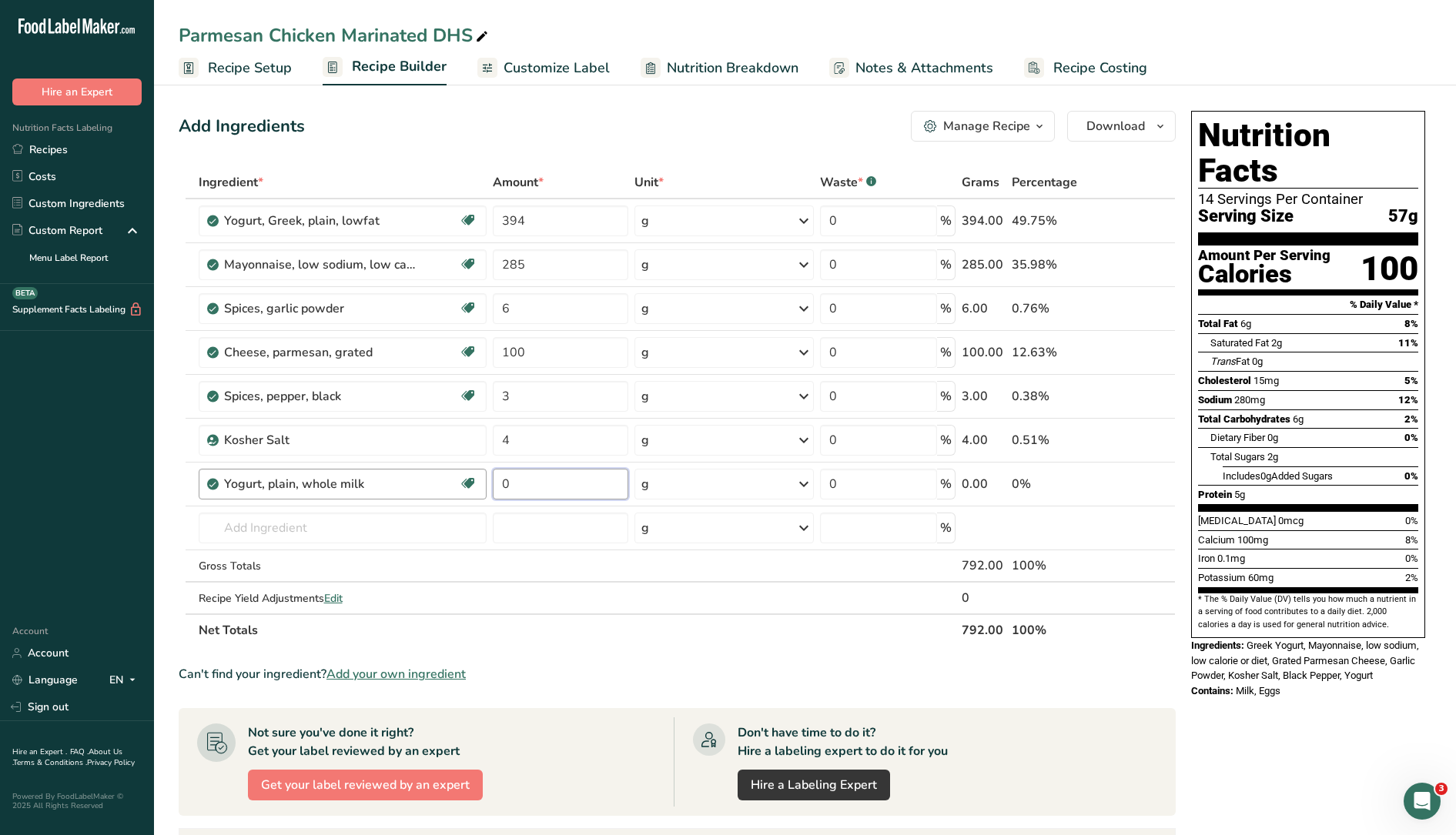
drag, startPoint x: 557, startPoint y: 484, endPoint x: 452, endPoint y: 479, distance: 105.1
click at [452, 479] on tr "Yogurt, plain, whole milk [MEDICAL_DATA] Effect Gluten free Vegetarian Soy free…" at bounding box center [676, 484] width 995 height 44
type input "394"
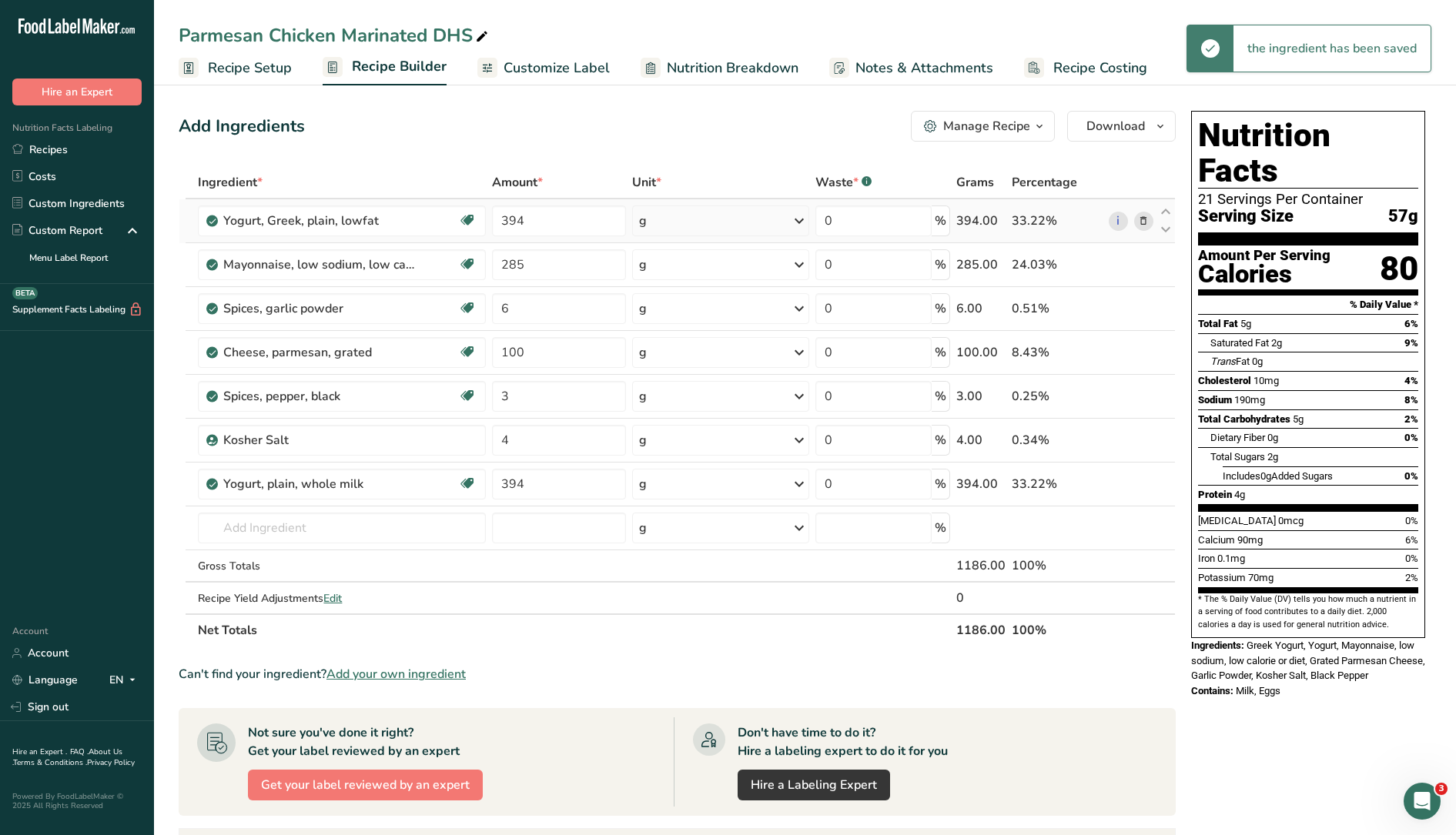
click at [1142, 223] on icon at bounding box center [1143, 222] width 11 height 16
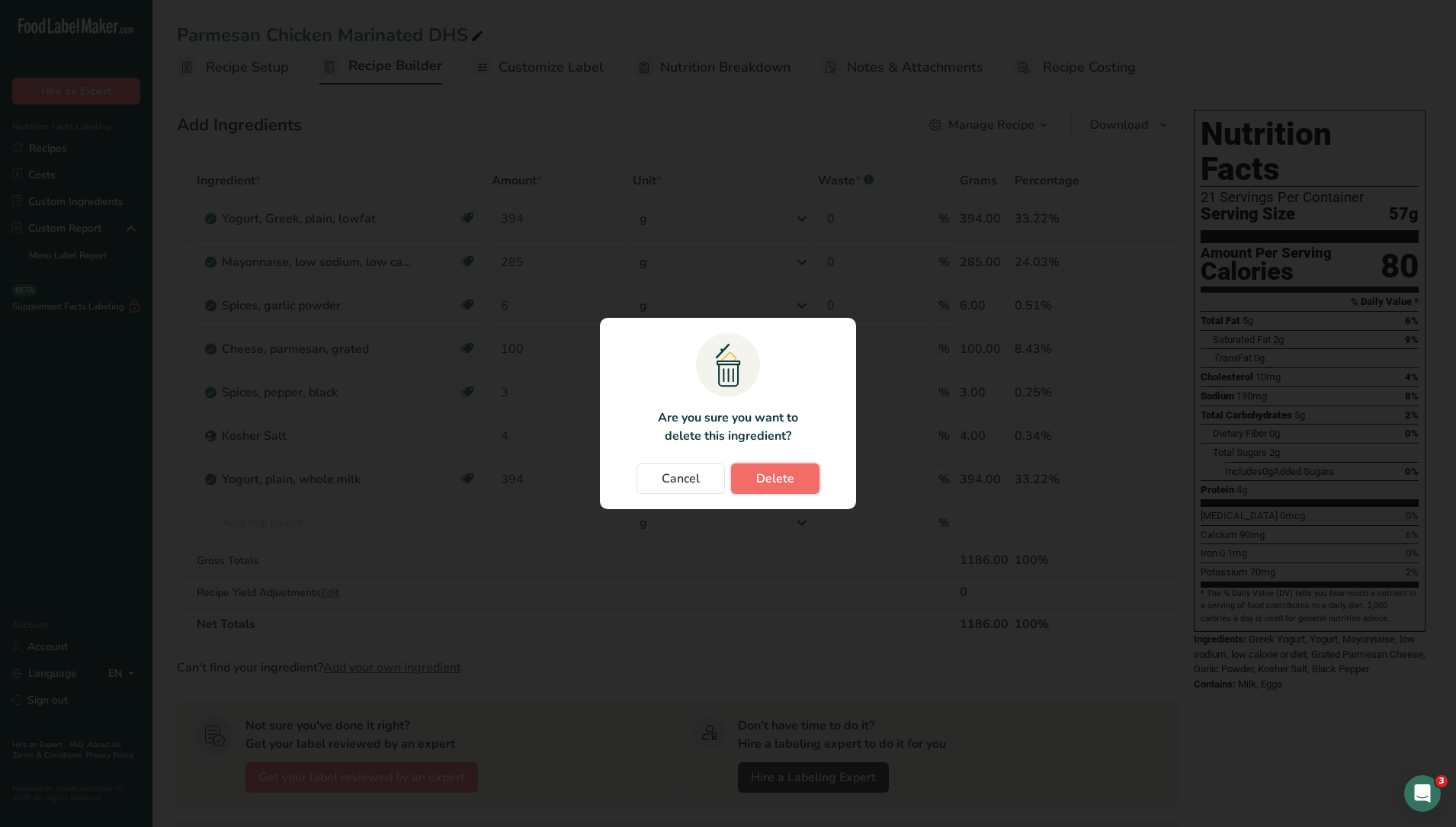
click at [782, 480] on span "Delete" at bounding box center [775, 478] width 38 height 19
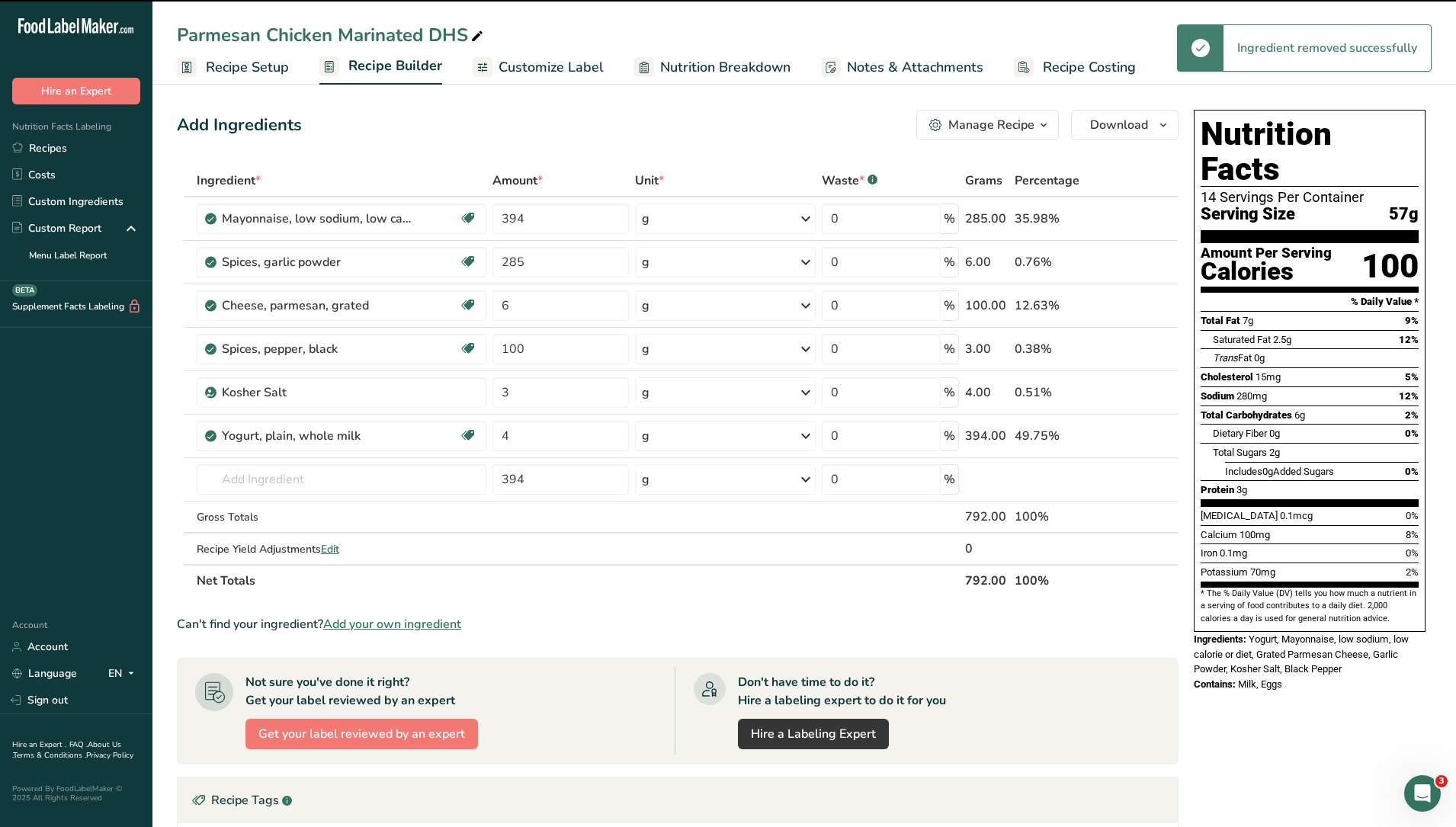
type input "285"
type input "6"
type input "100"
type input "3"
type input "4"
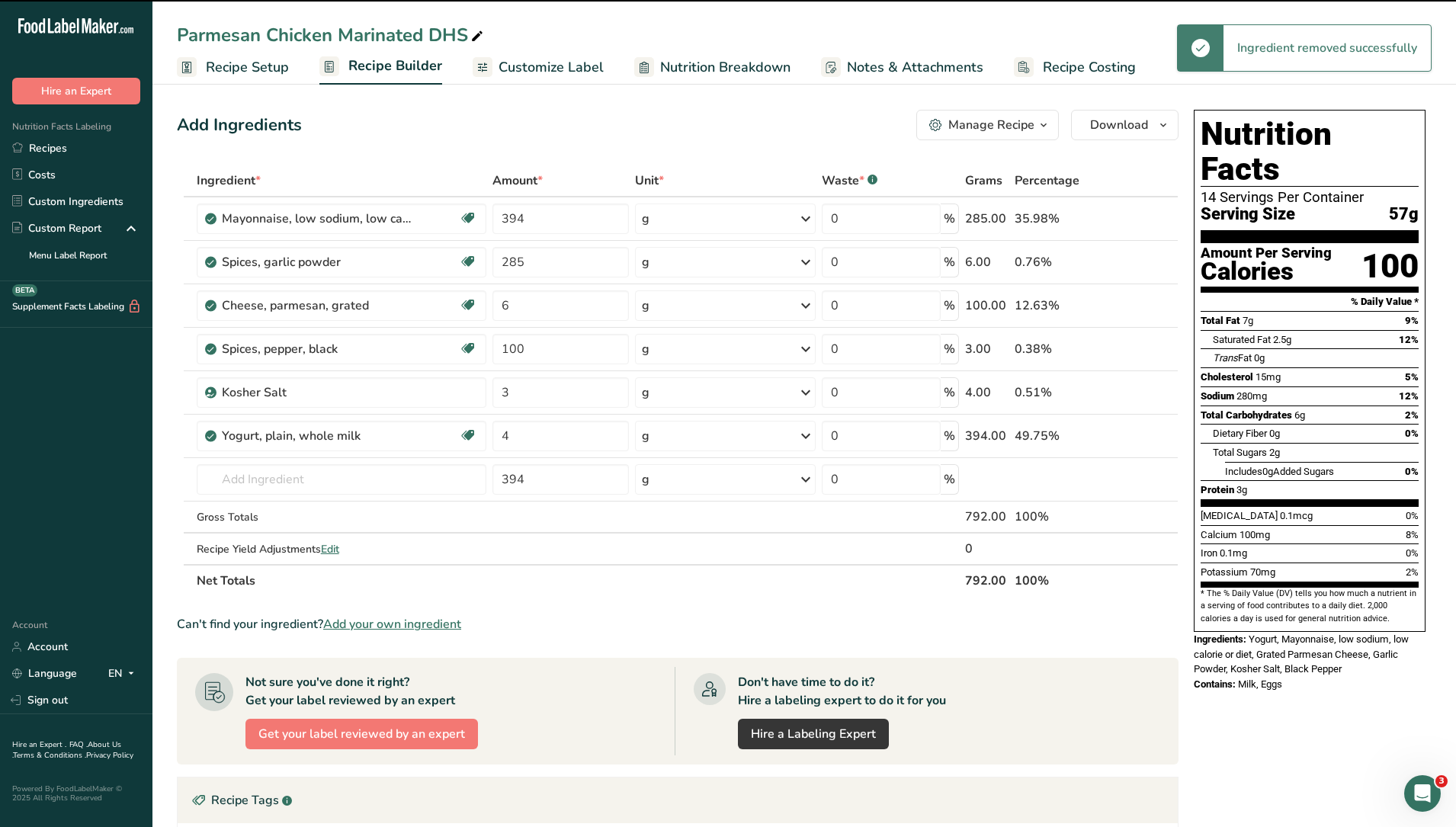
type input "394"
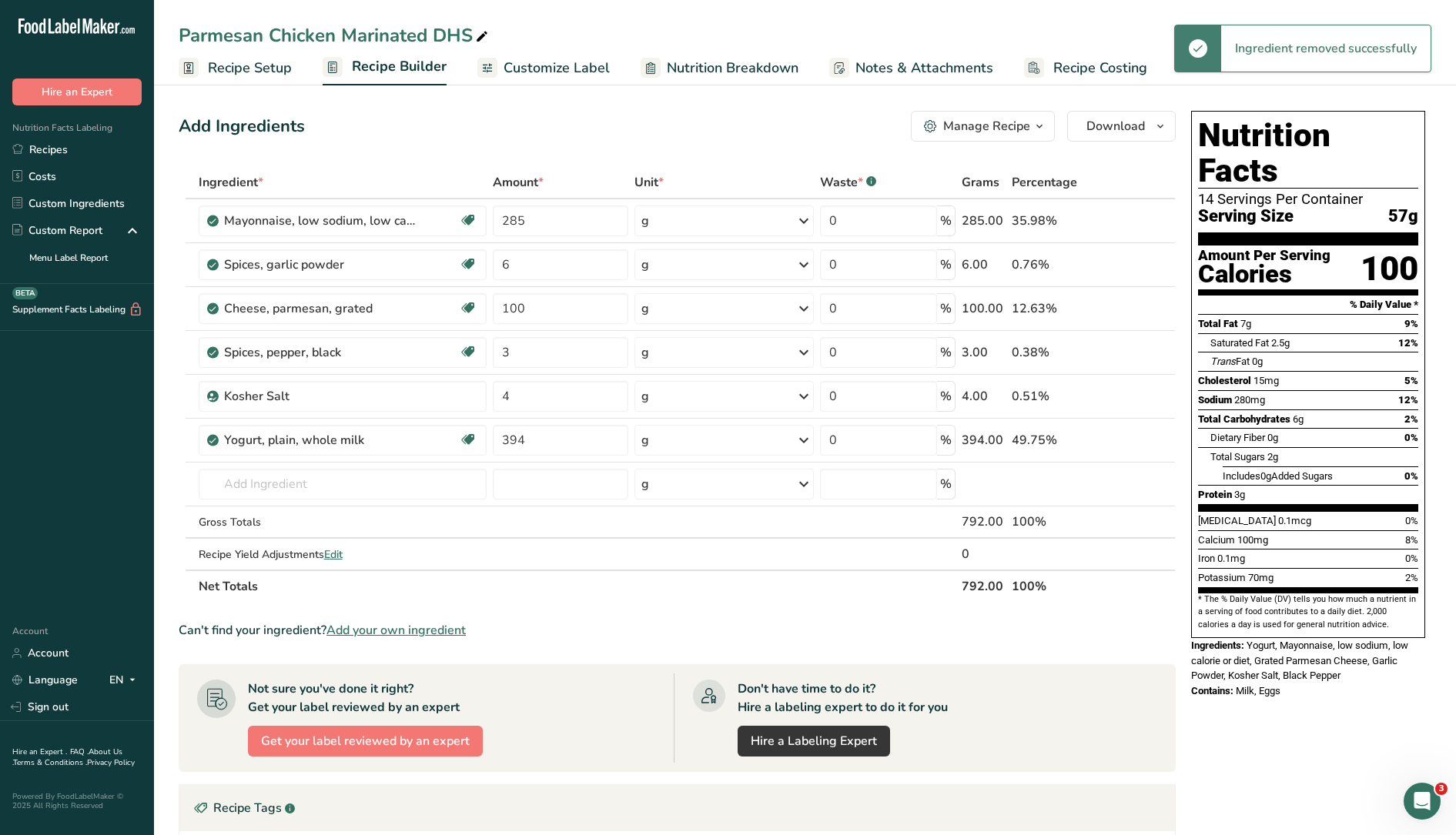
click at [731, 76] on span "Nutrition Breakdown" at bounding box center [732, 68] width 131 height 21
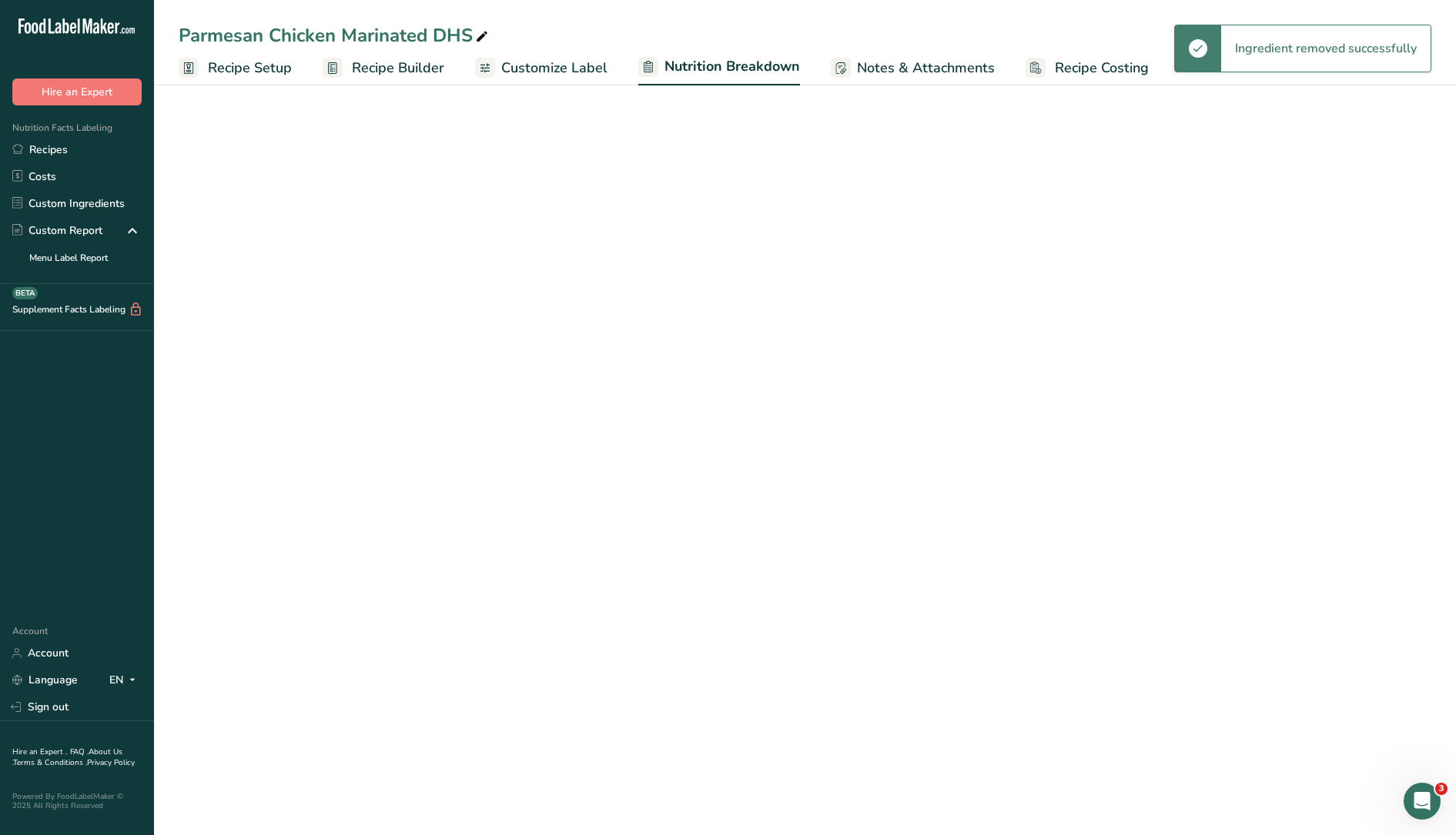
select select "Calories"
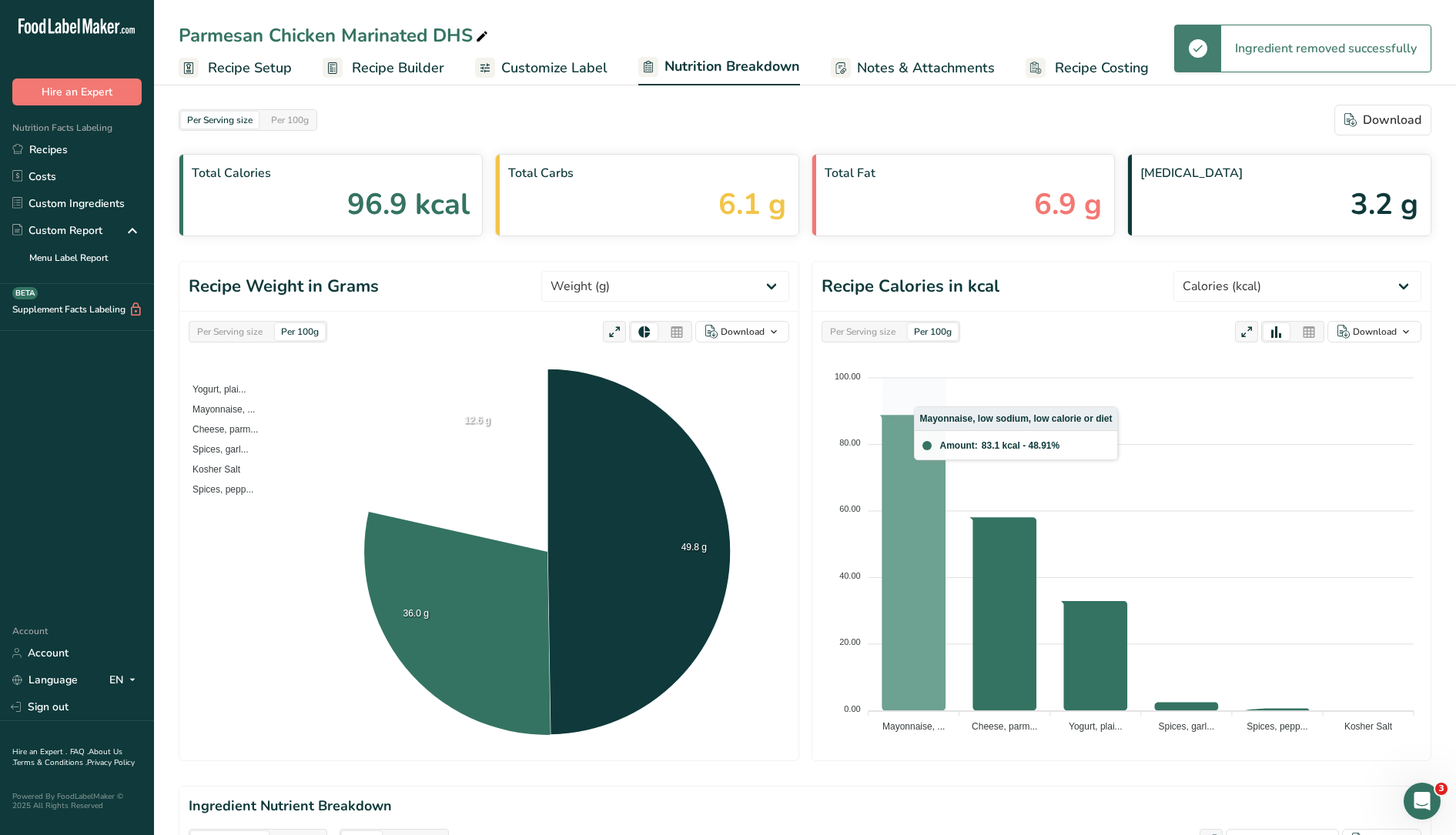
scroll to position [481, 0]
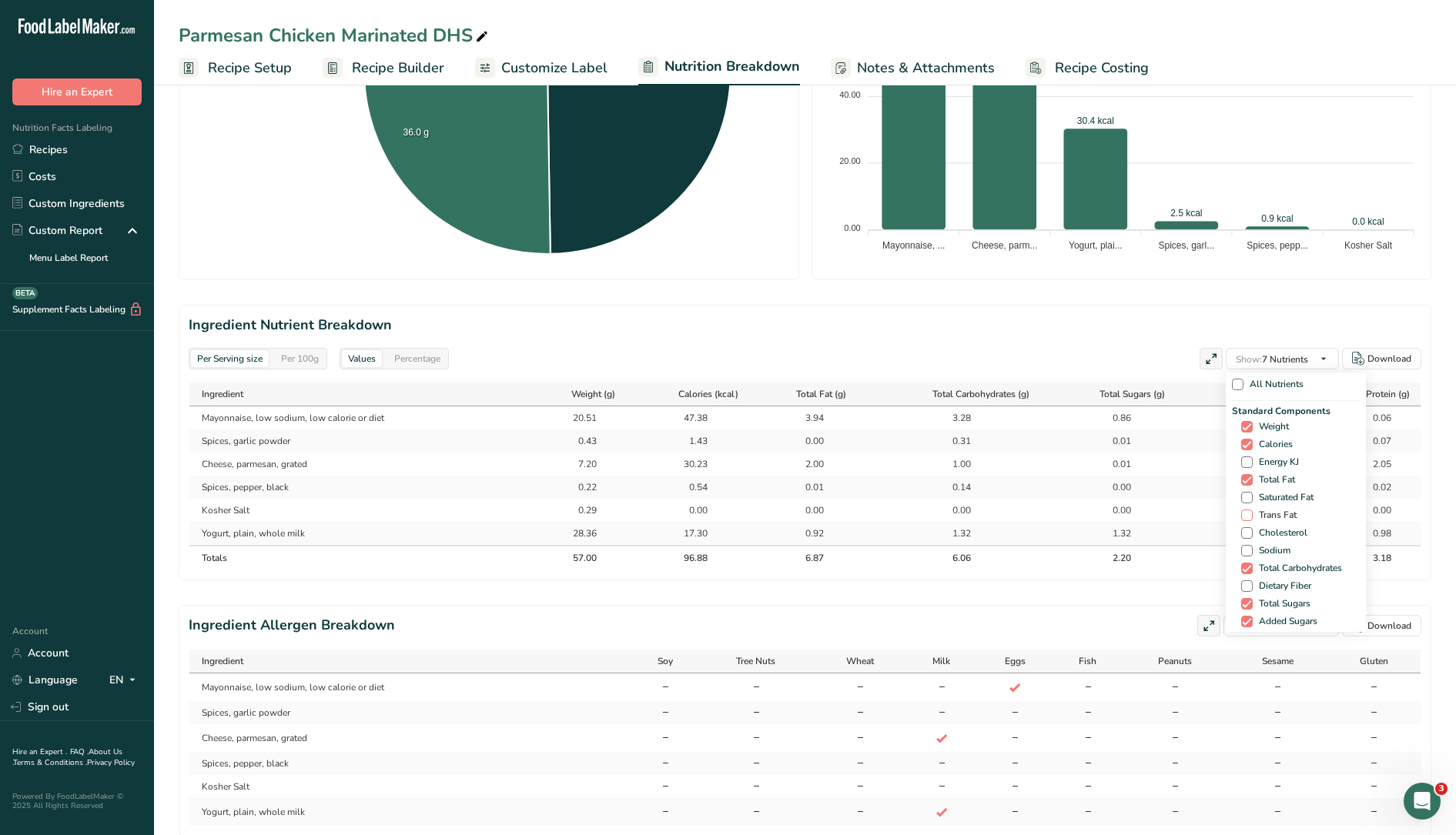
click at [1274, 511] on span "Trans Fat" at bounding box center [1274, 516] width 44 height 12
click at [1251, 511] on input "Trans Fat" at bounding box center [1246, 516] width 10 height 10
checkbox input "true"
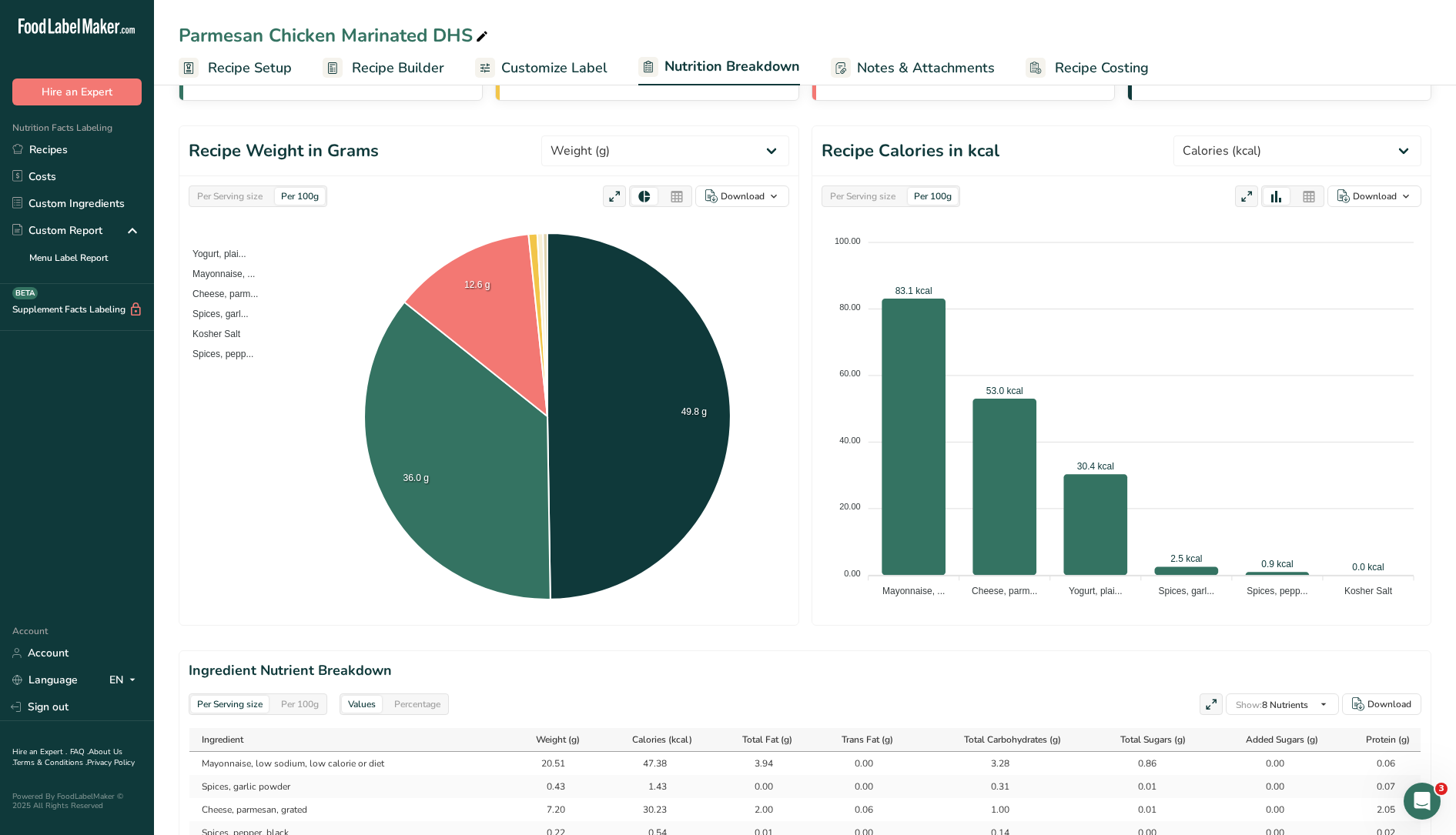
scroll to position [0, 0]
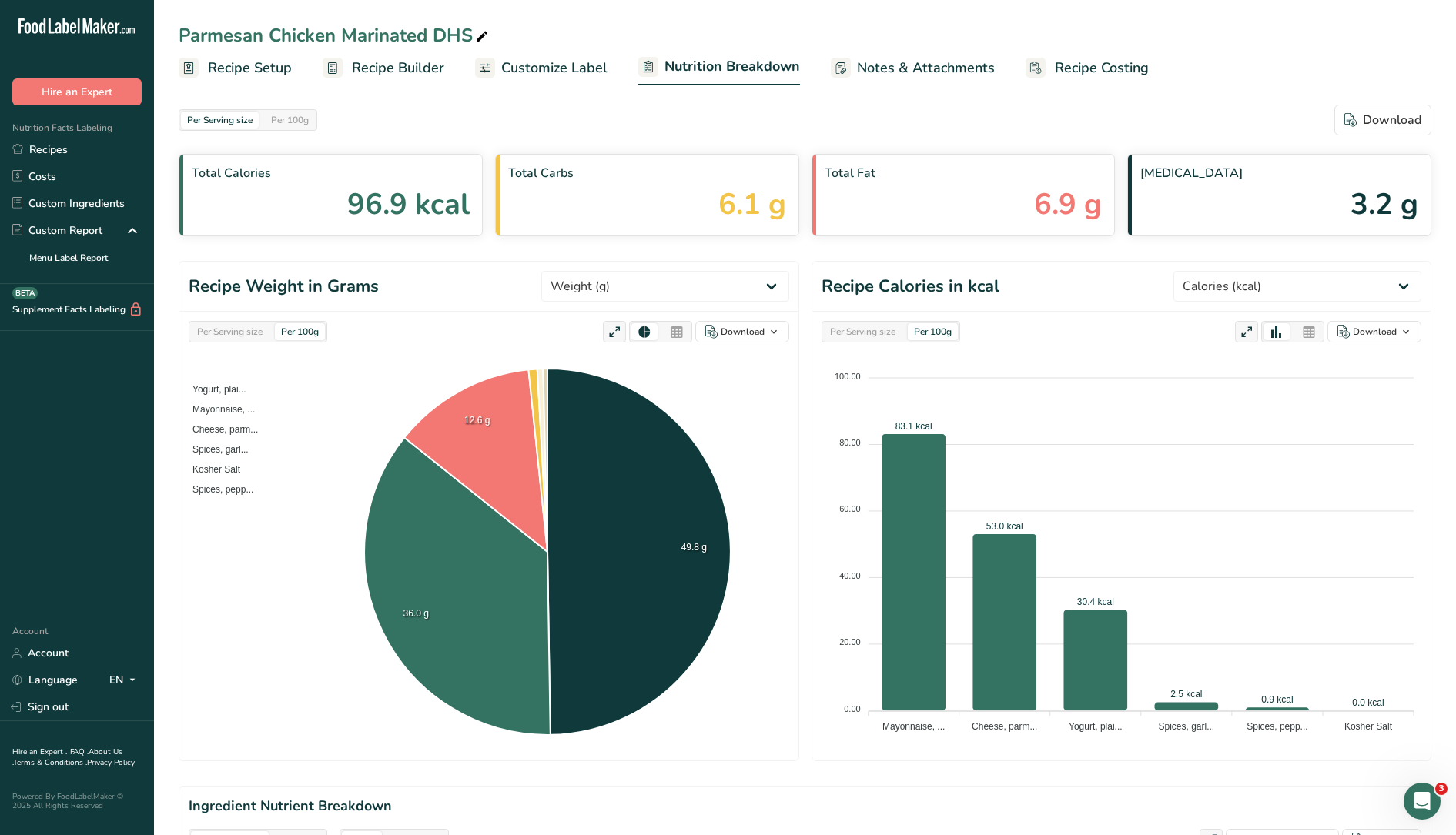
click at [563, 76] on span "Customize Label" at bounding box center [554, 68] width 106 height 21
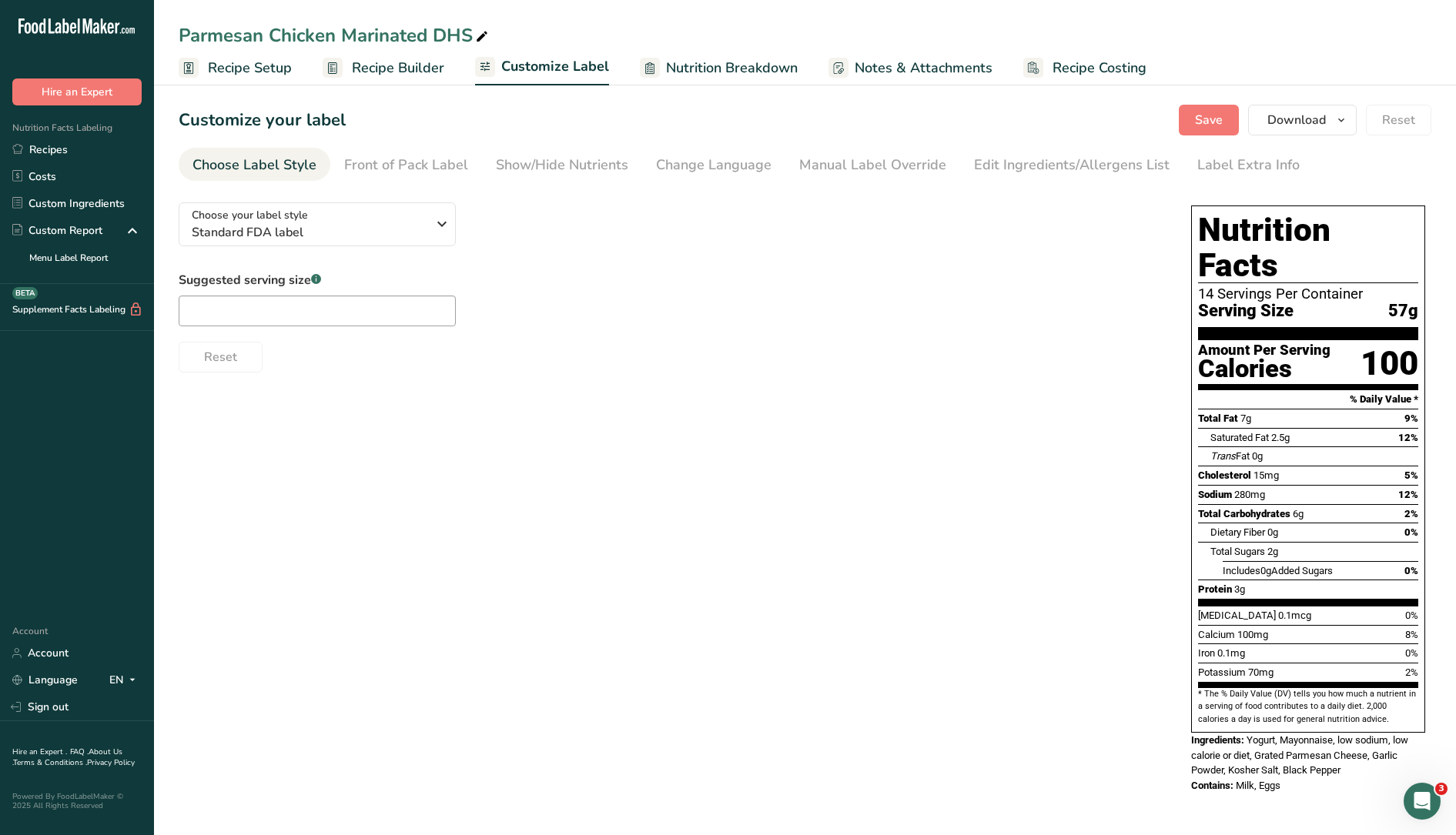
click at [395, 69] on span "Recipe Builder" at bounding box center [398, 68] width 92 height 21
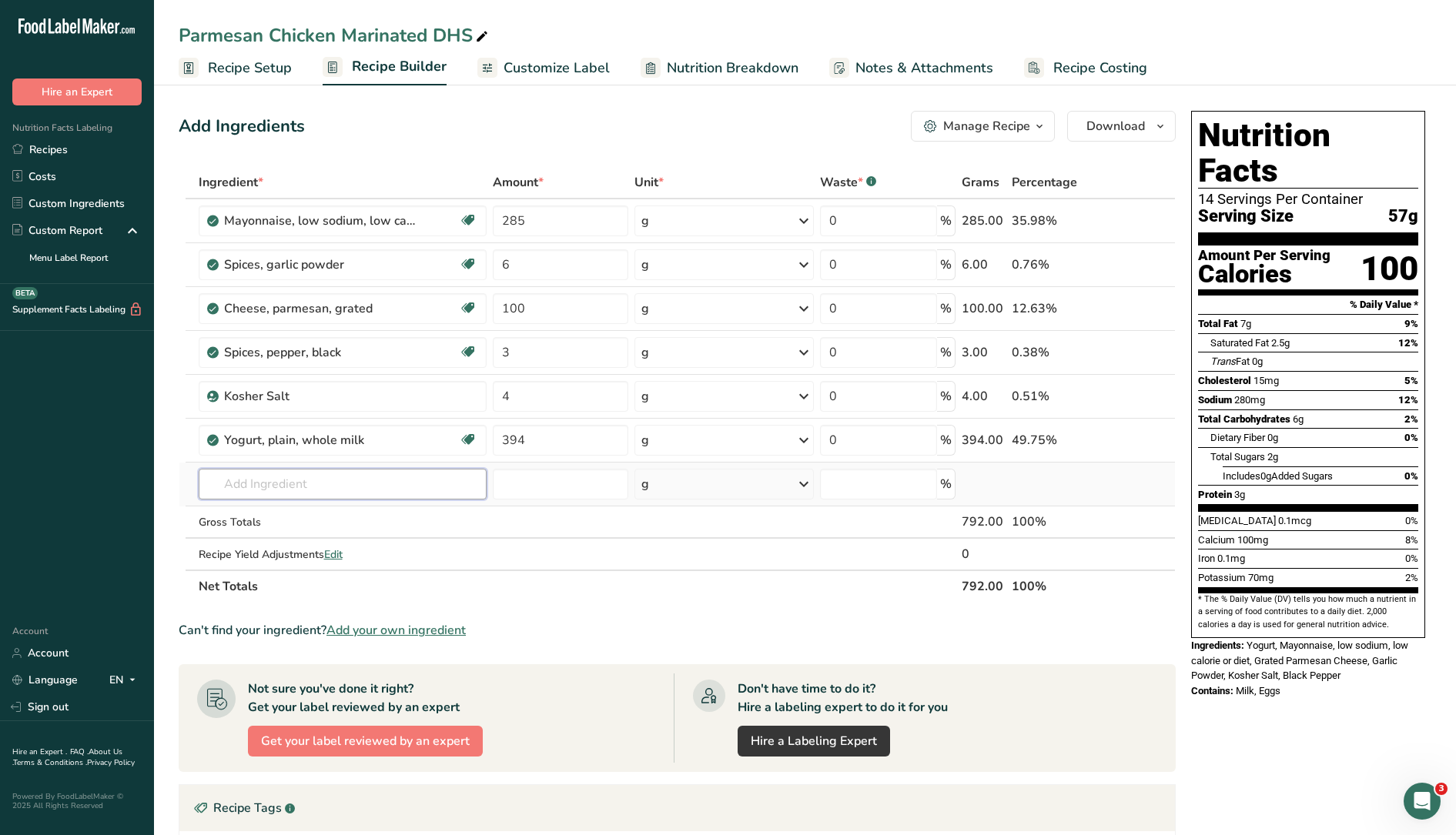
click at [351, 490] on input "text" at bounding box center [343, 484] width 288 height 31
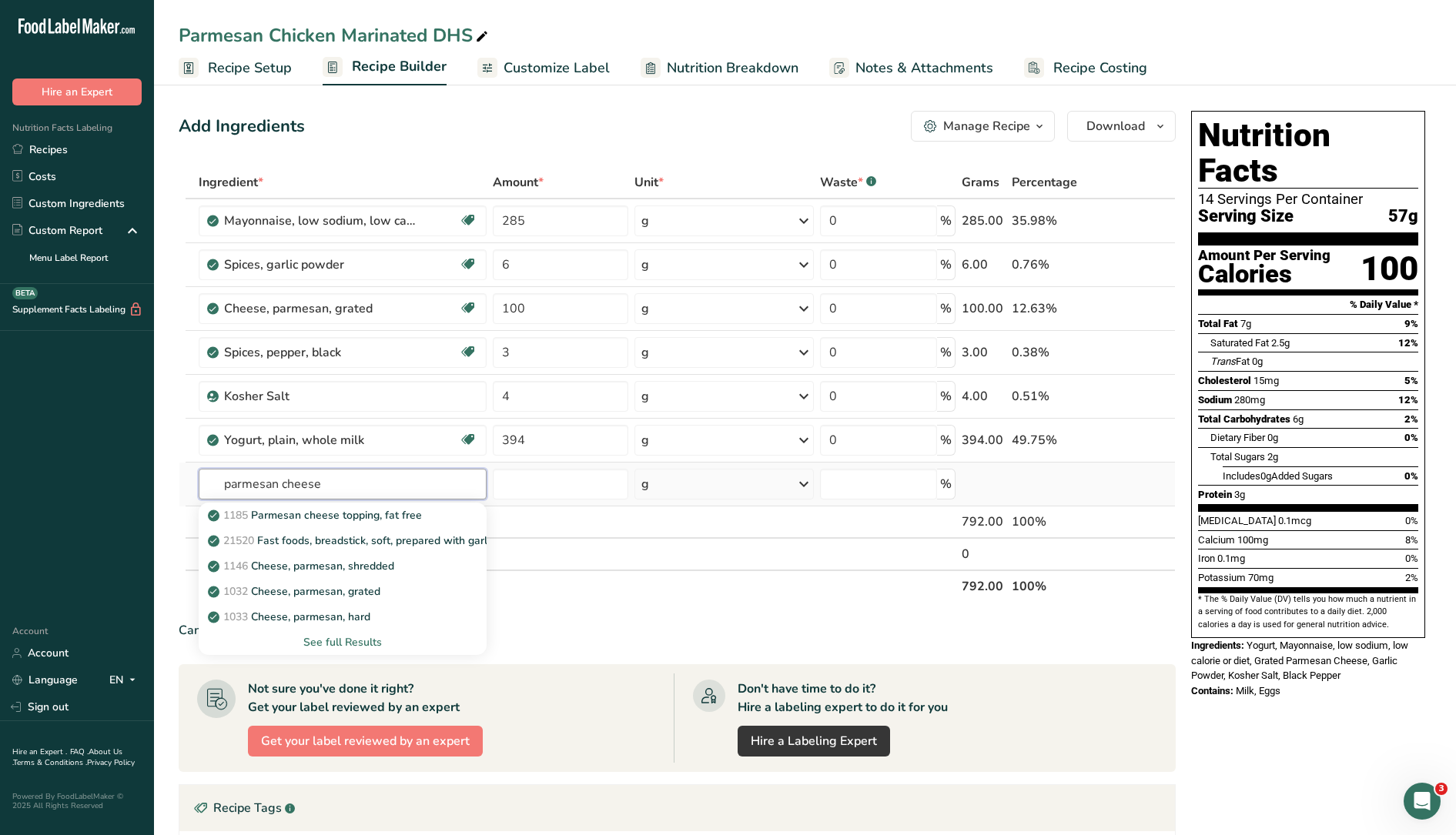
type input "parmesan cheese"
click at [371, 641] on div "See full Results" at bounding box center [343, 642] width 264 height 16
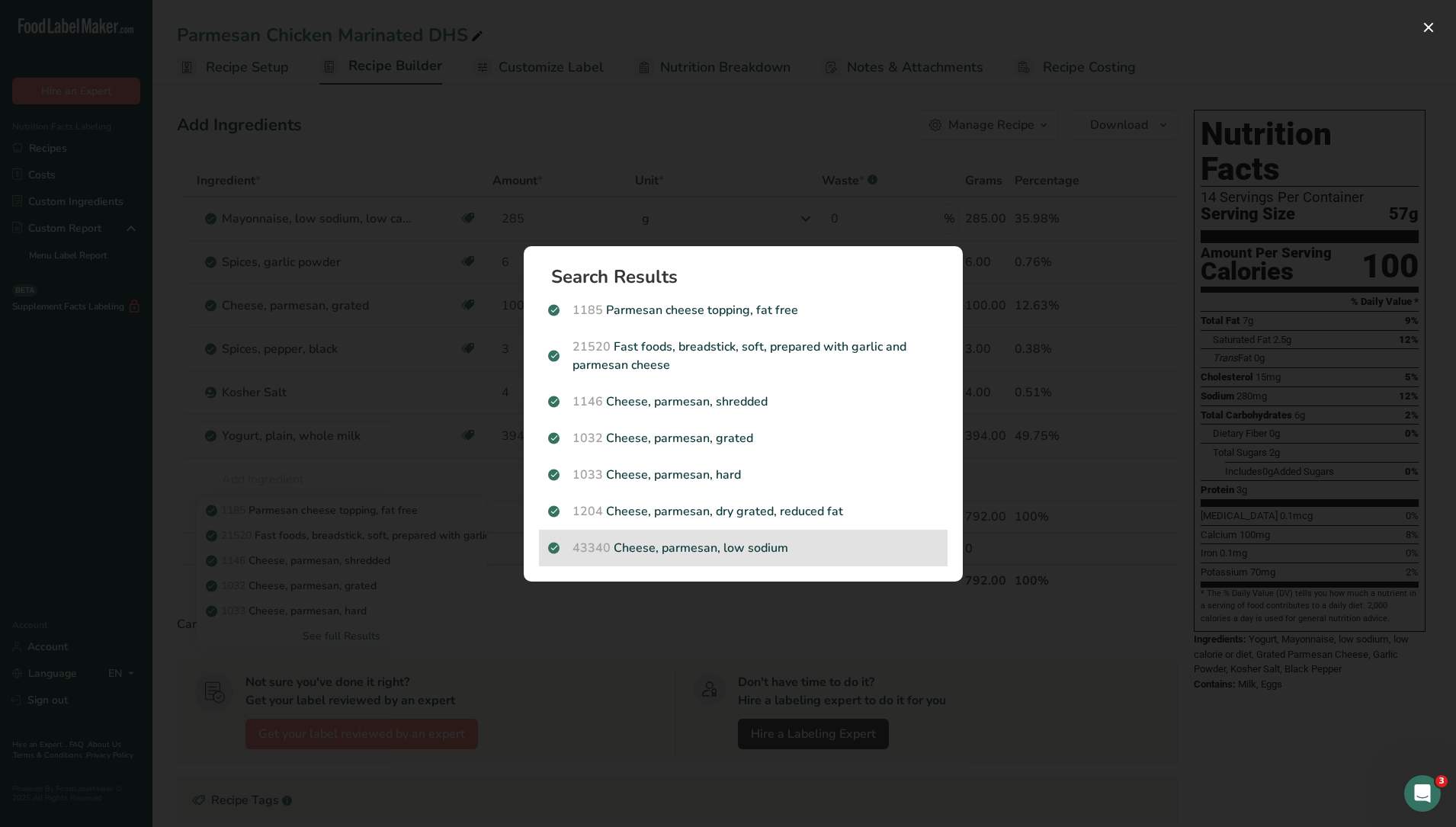
click at [695, 548] on p "43340 Cheese, parmesan, low sodium" at bounding box center [743, 548] width 391 height 19
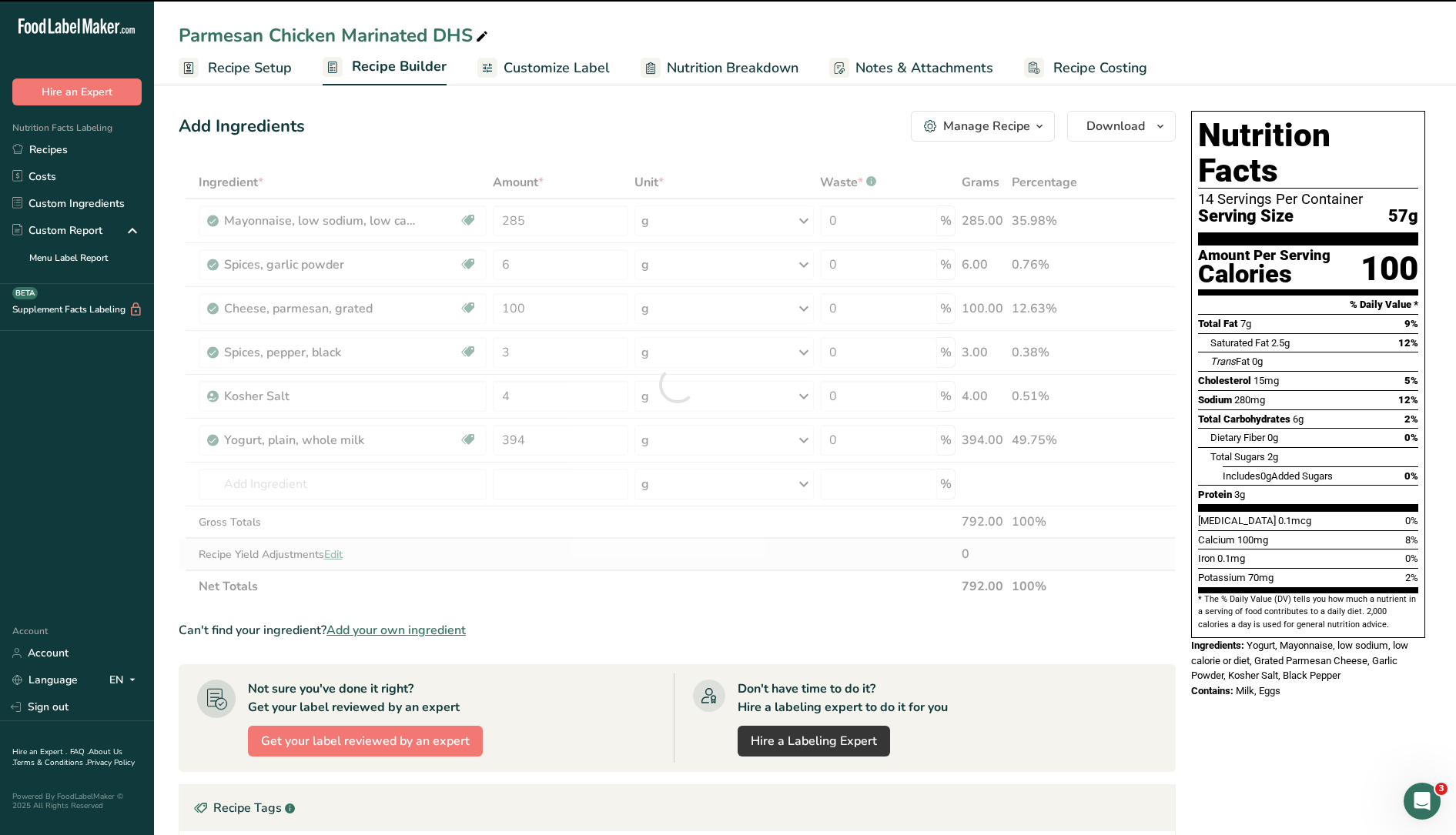
type input "0"
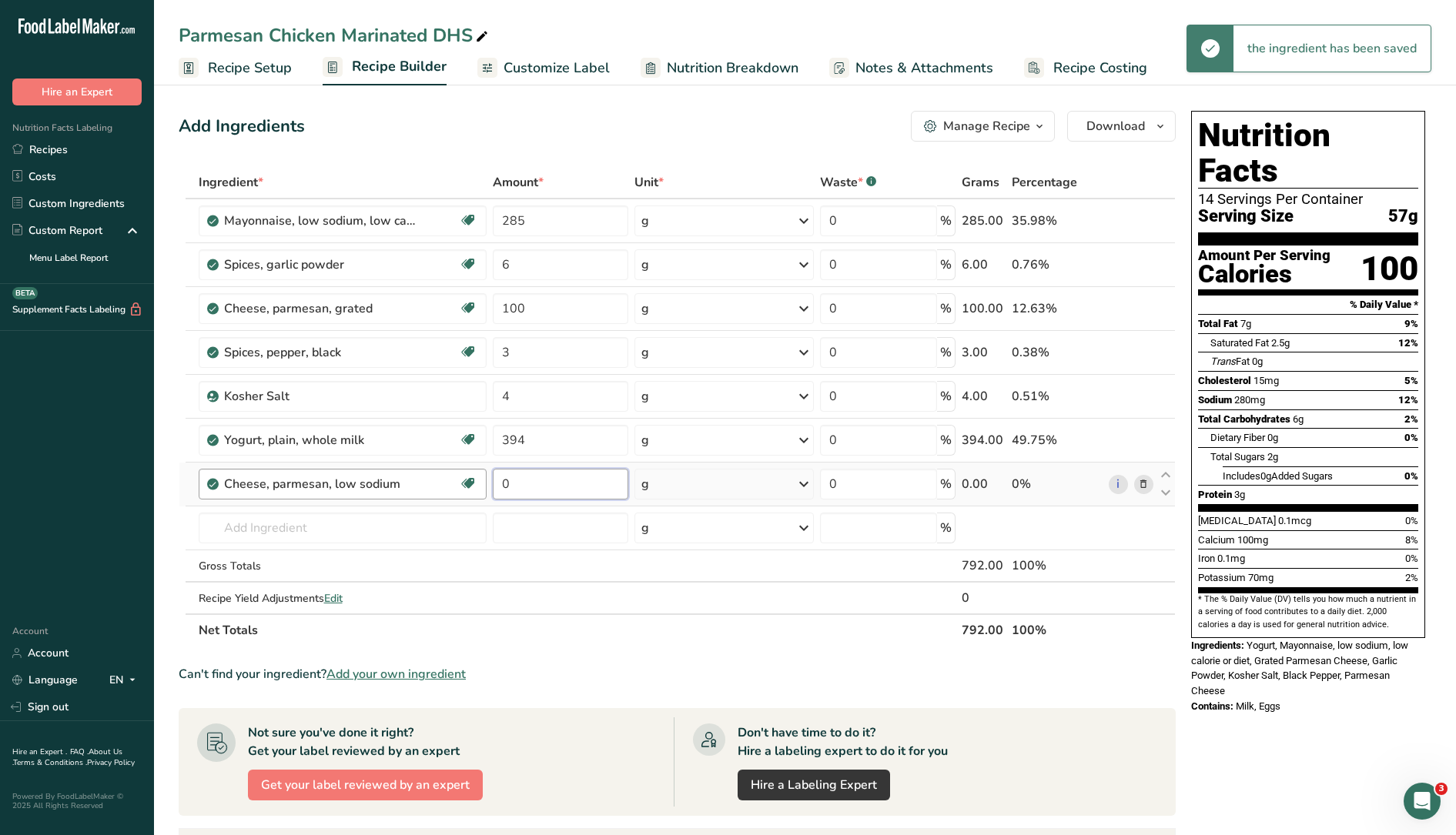
drag, startPoint x: 518, startPoint y: 484, endPoint x: 477, endPoint y: 483, distance: 41.0
click at [477, 483] on tr "Cheese, parmesan, low sodium Gluten free Vegetarian Soy free 0 g Portions 1 cup…" at bounding box center [676, 484] width 995 height 44
type input "100"
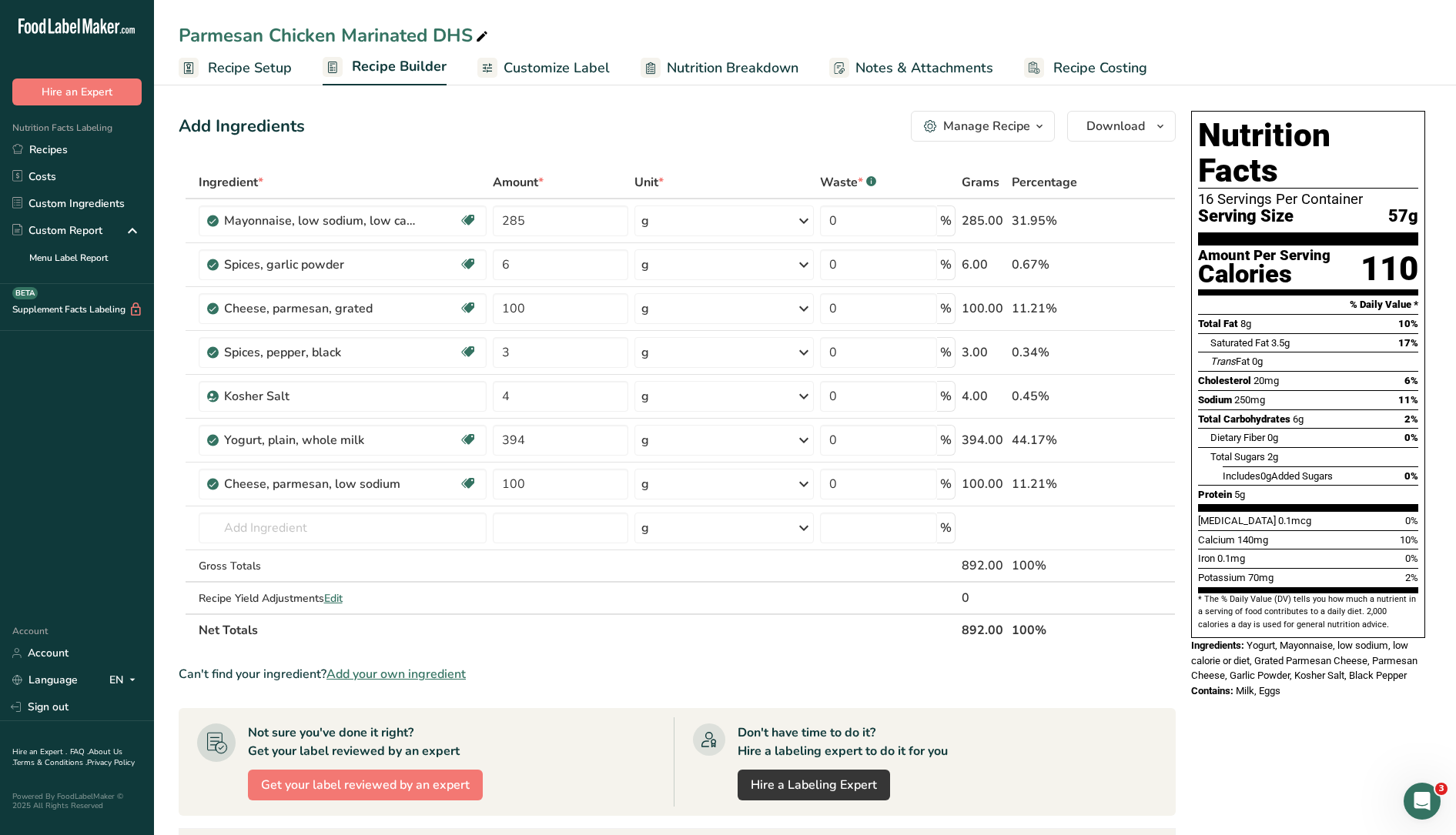
click at [726, 66] on span "Nutrition Breakdown" at bounding box center [732, 68] width 131 height 21
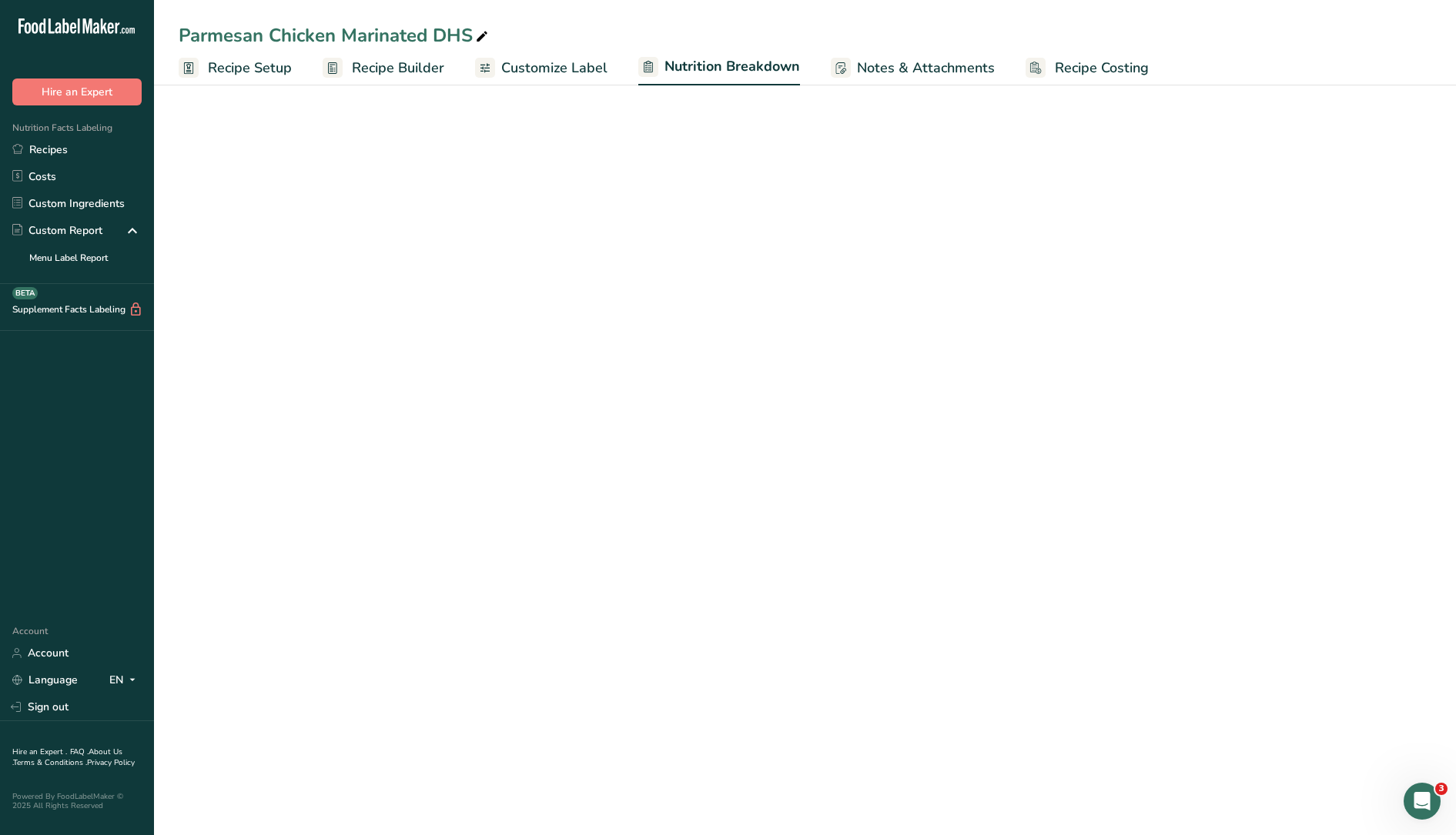
select select "Calories"
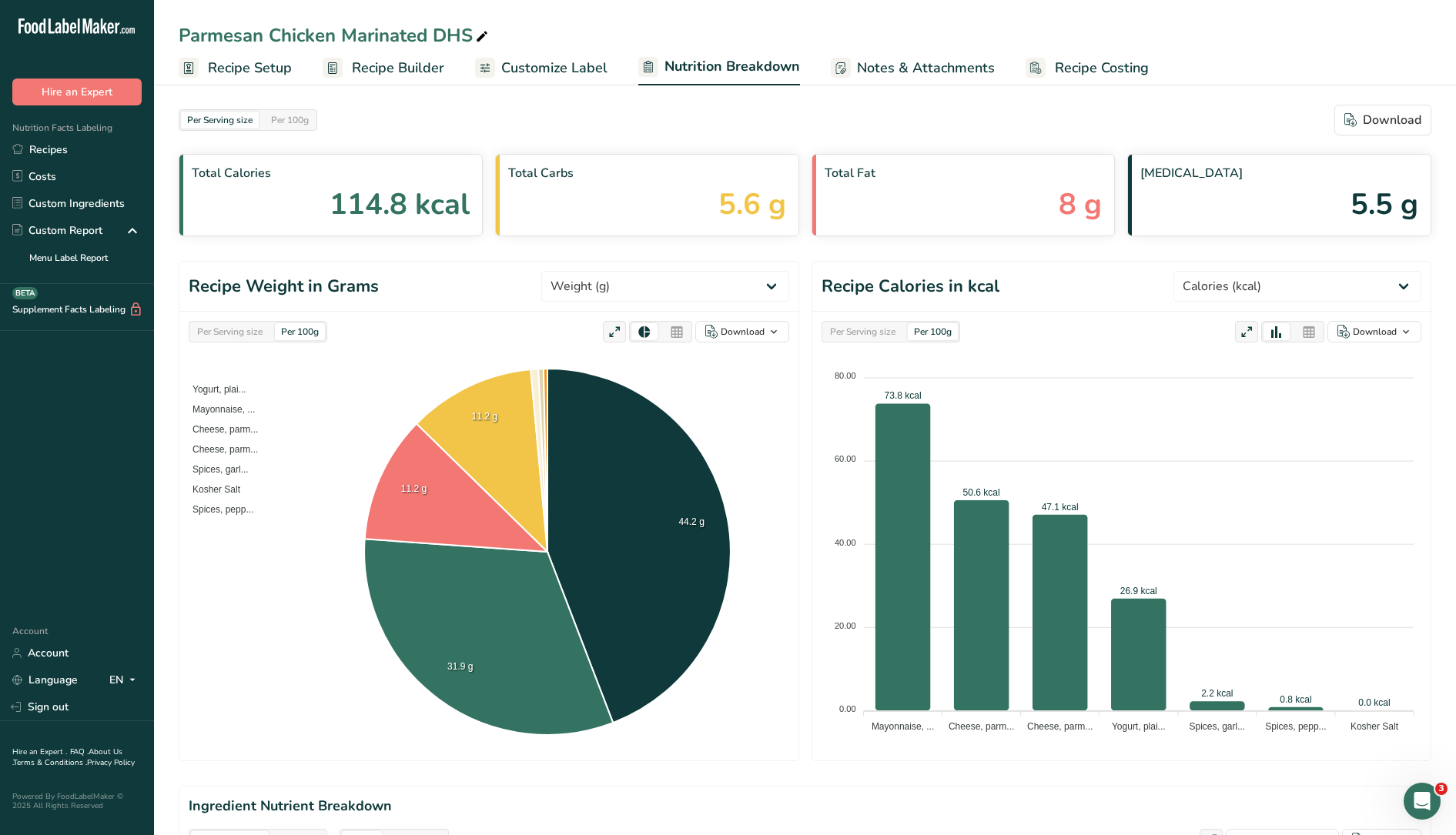
click at [531, 67] on span "Customize Label" at bounding box center [554, 68] width 106 height 21
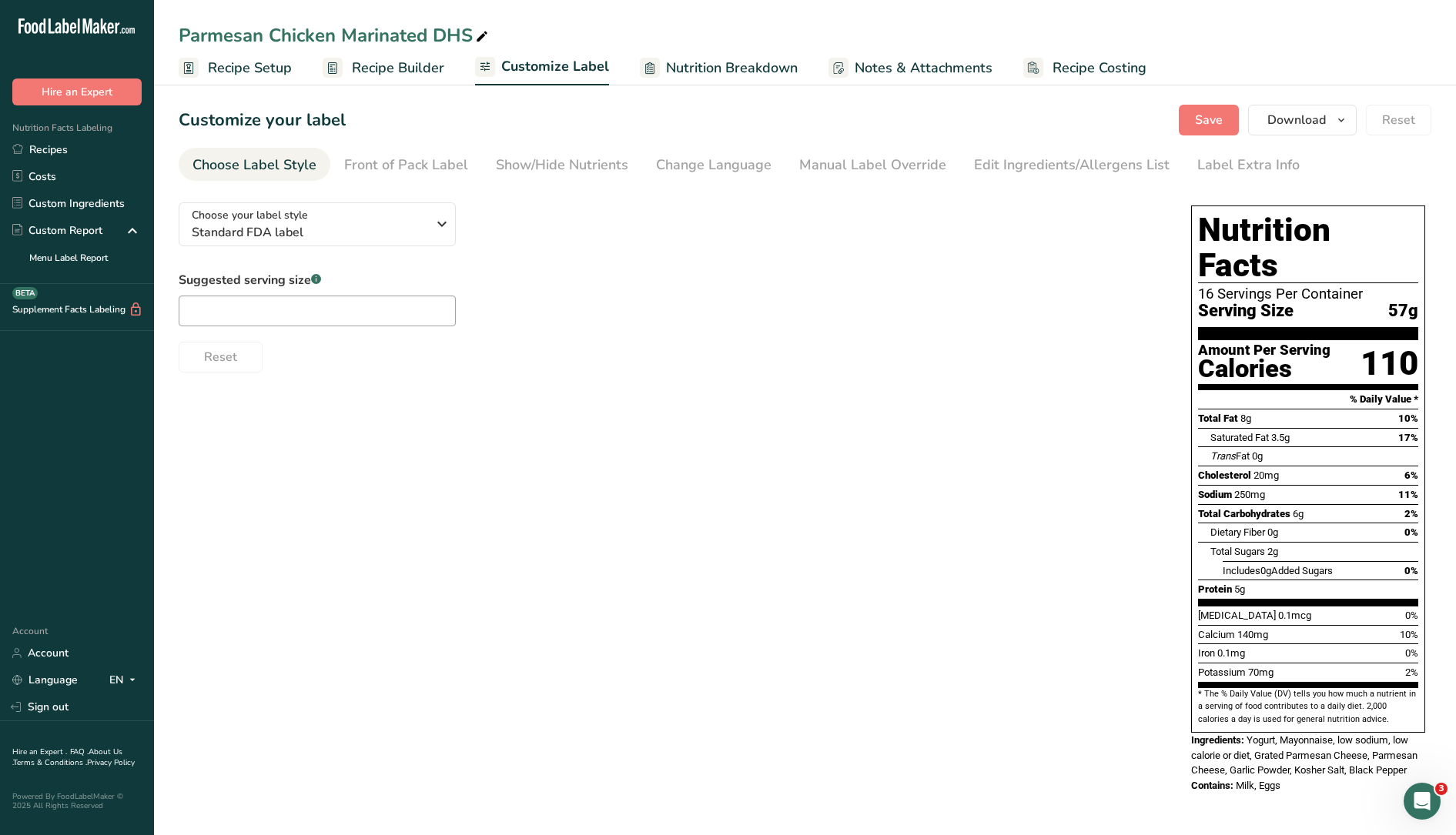
click at [416, 62] on span "Recipe Builder" at bounding box center [398, 68] width 92 height 21
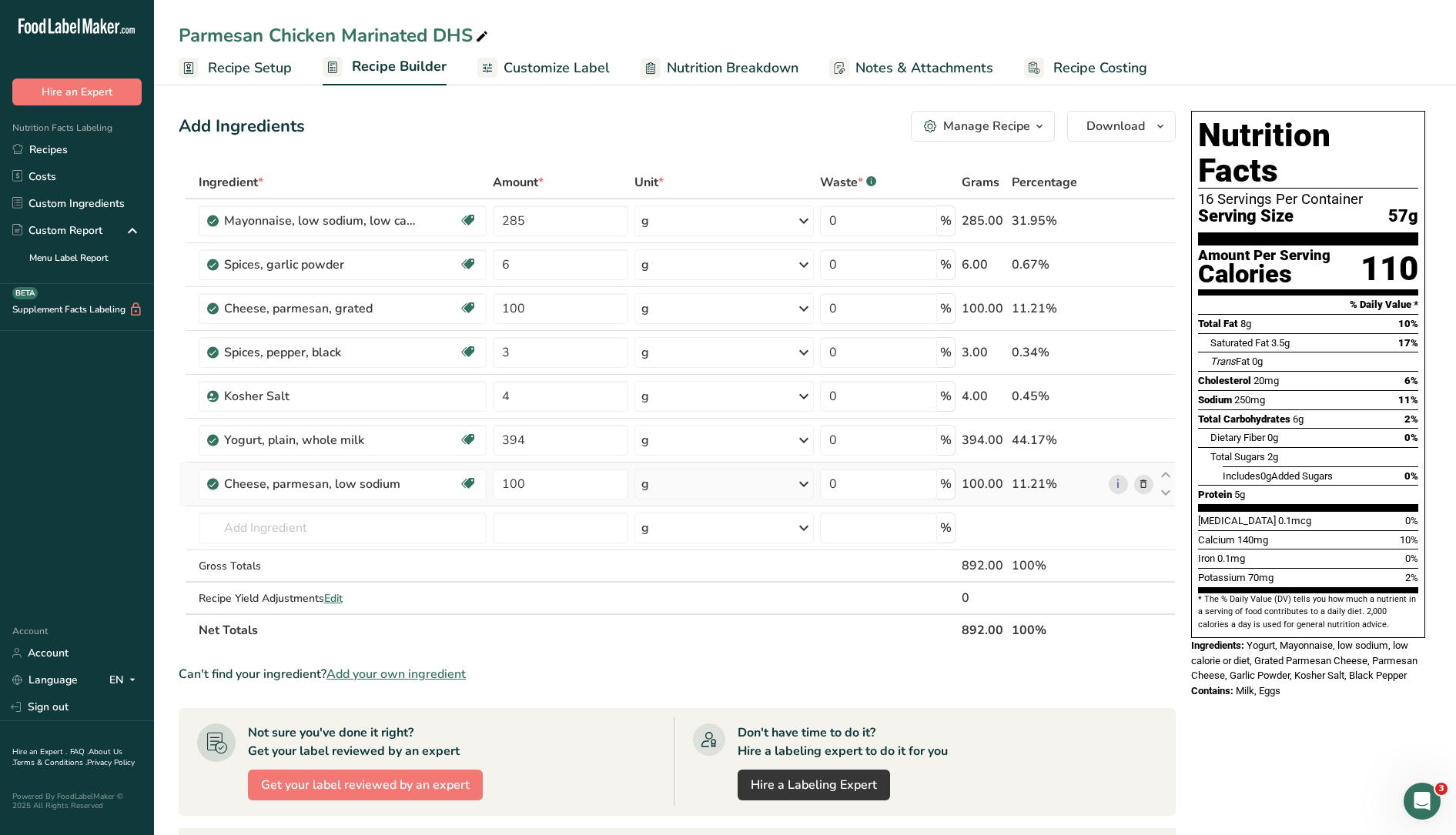
click at [1142, 486] on icon at bounding box center [1143, 484] width 11 height 16
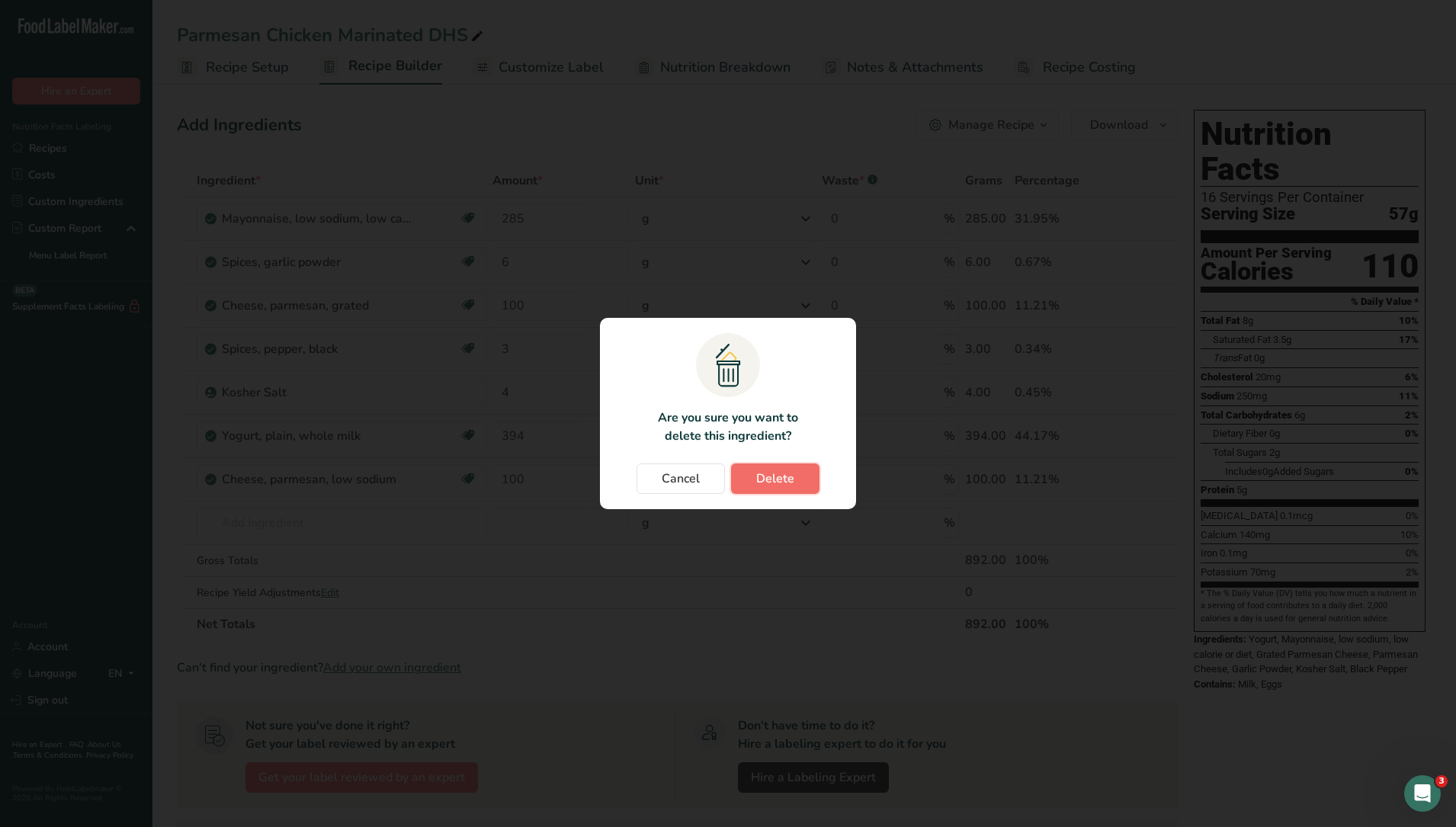
click at [806, 483] on button "Delete" at bounding box center [776, 478] width 89 height 31
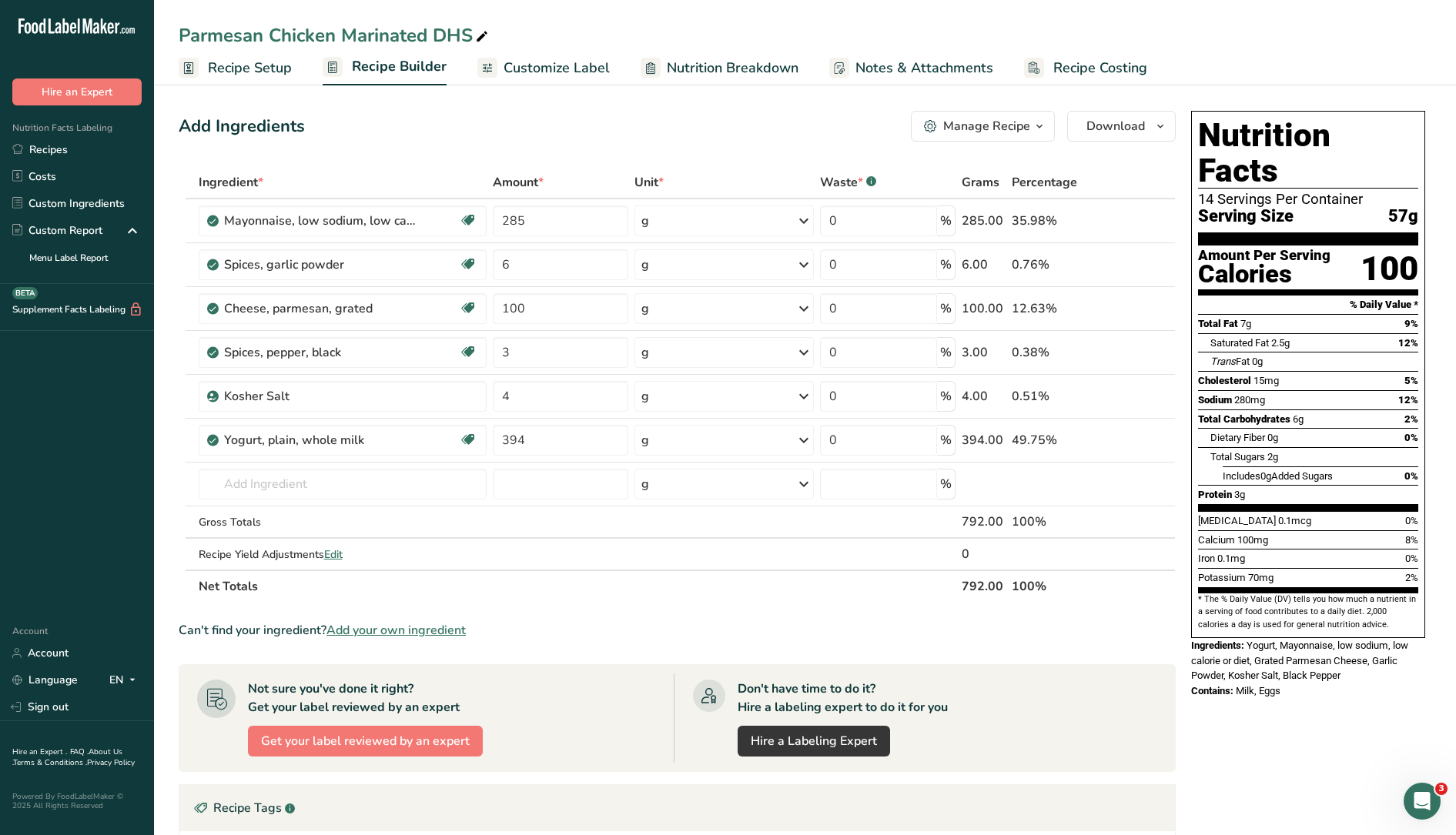
click at [262, 81] on link "Recipe Setup" at bounding box center [236, 68] width 113 height 35
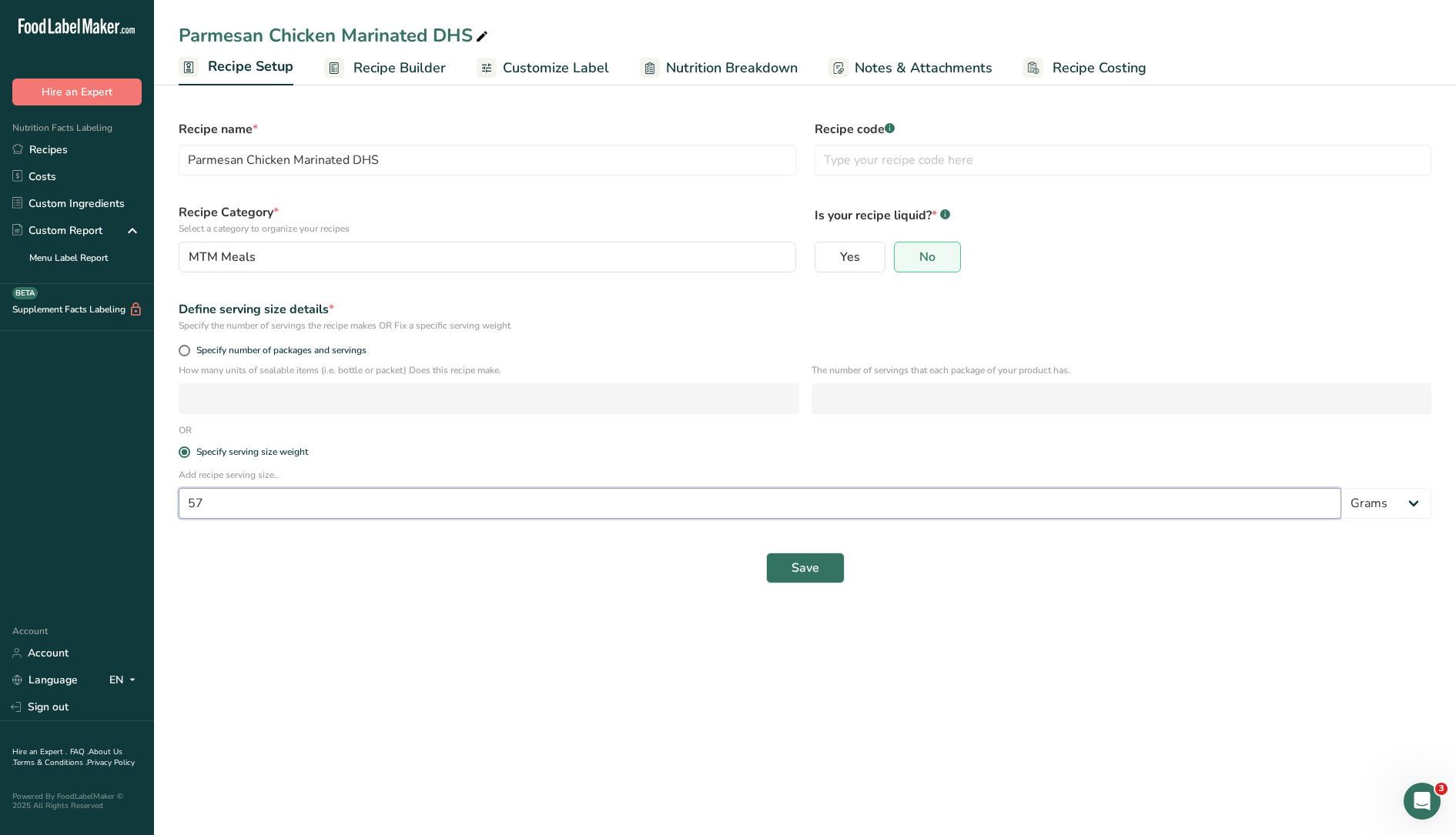
drag, startPoint x: 242, startPoint y: 496, endPoint x: 105, endPoint y: 497, distance: 137.0
click at [105, 497] on div ".a-20{fill:#fff;} Hire an Expert Nutrition Facts Labeling Recipes Costs Custom …" at bounding box center [728, 418] width 1456 height 835
type input "60"
click at [805, 572] on span "Save" at bounding box center [805, 568] width 28 height 19
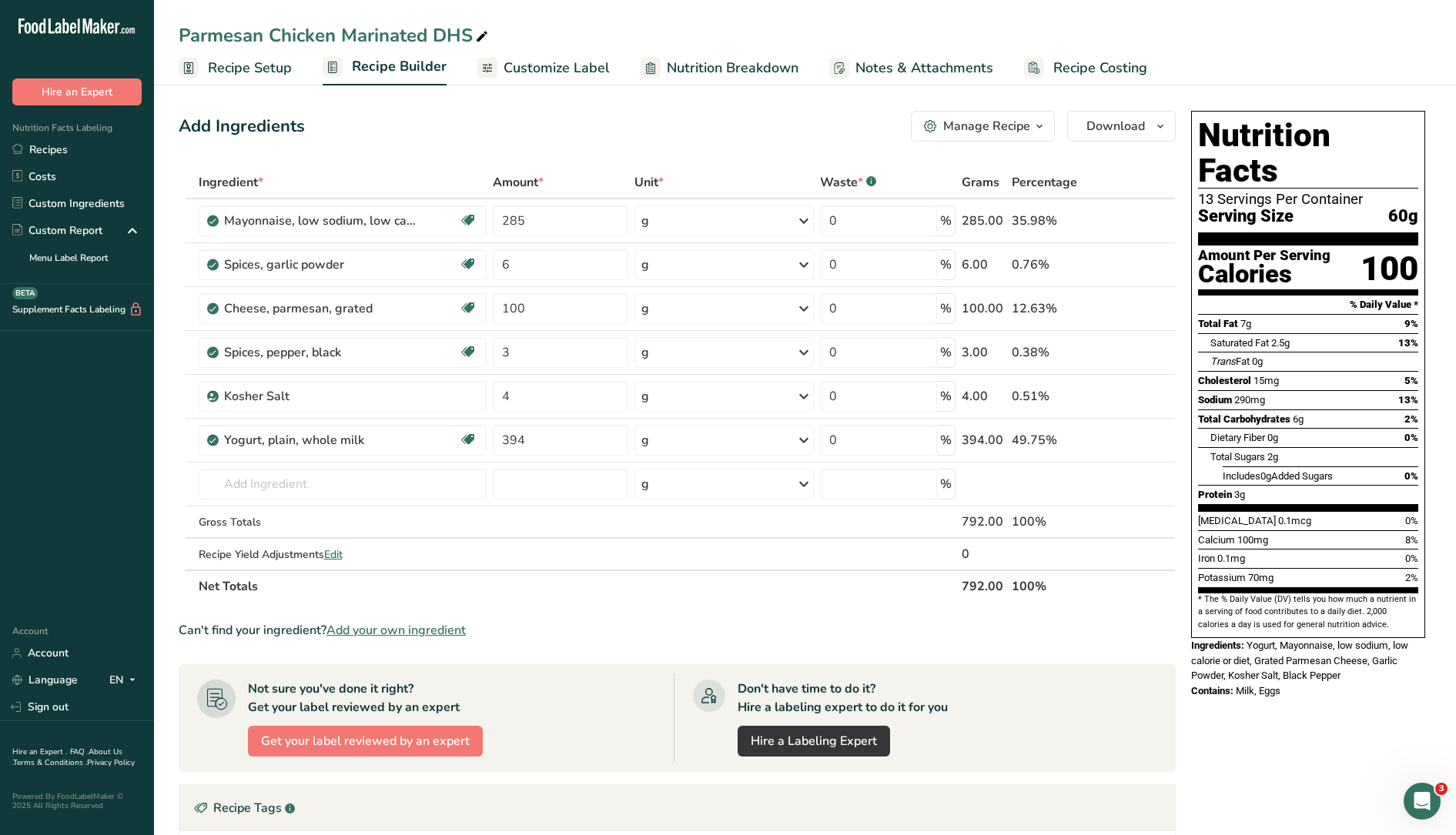
click at [747, 69] on span "Nutrition Breakdown" at bounding box center [732, 68] width 131 height 21
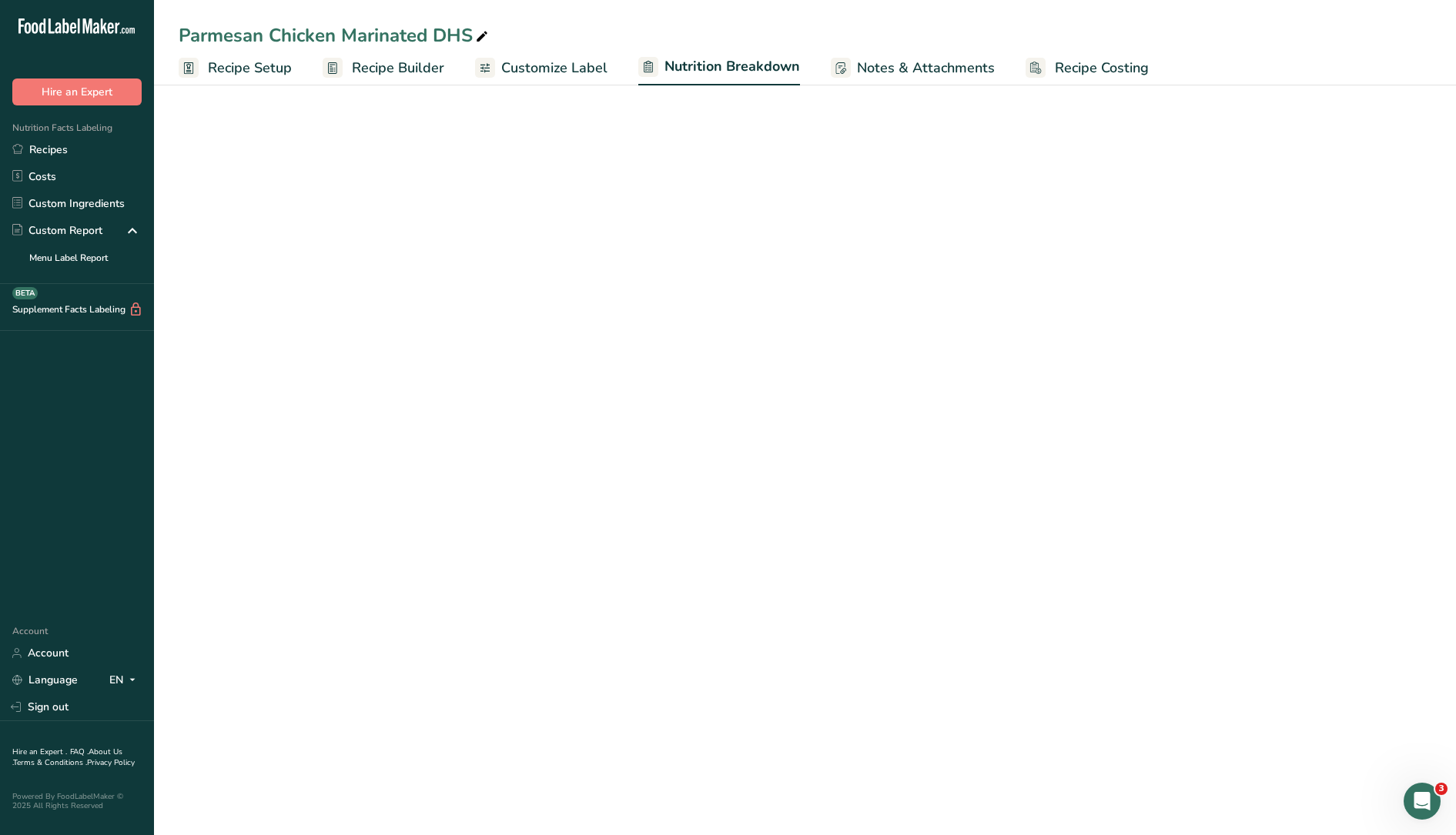
select select "Calories"
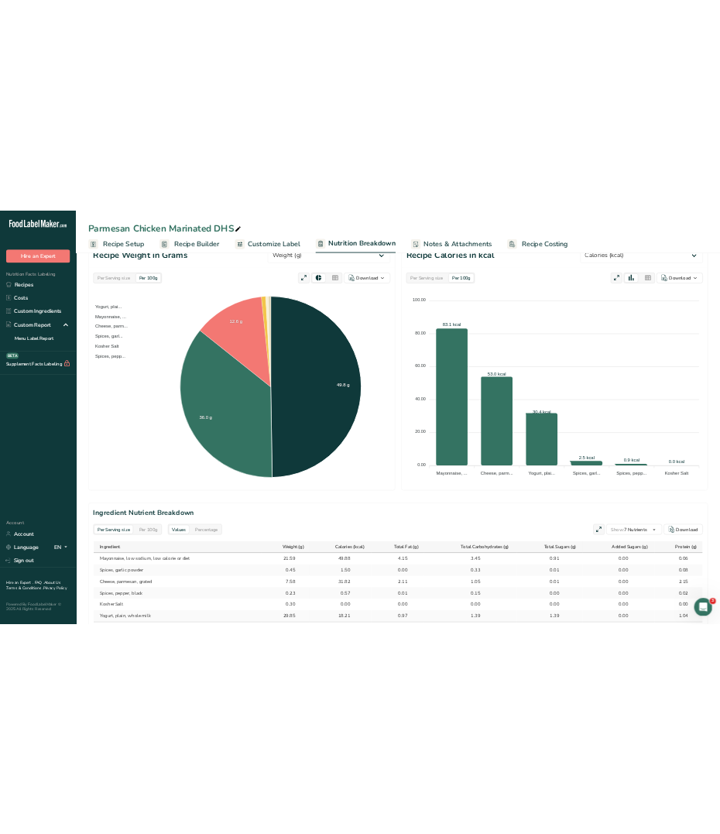
scroll to position [550, 0]
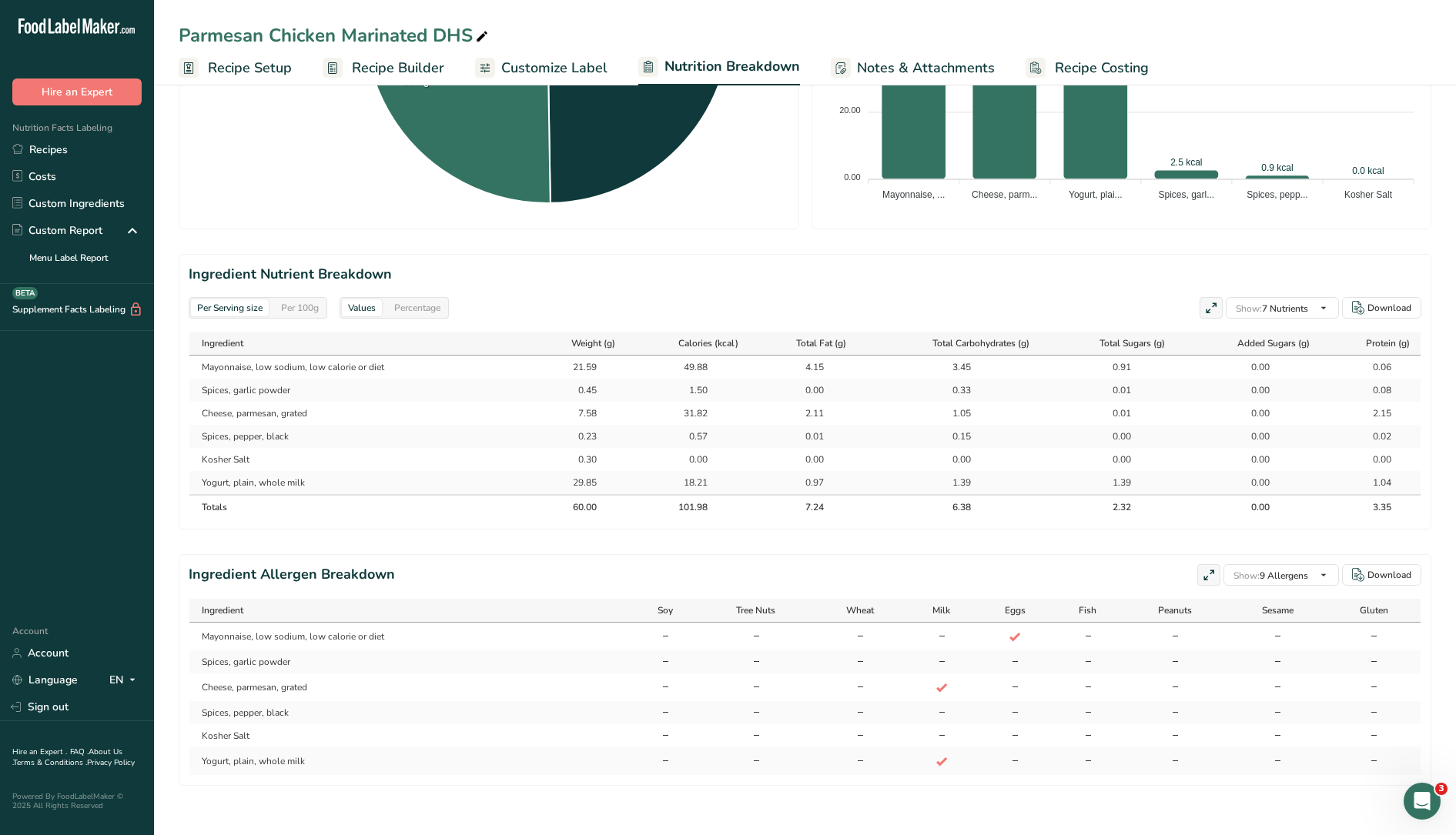
select select "Calories"
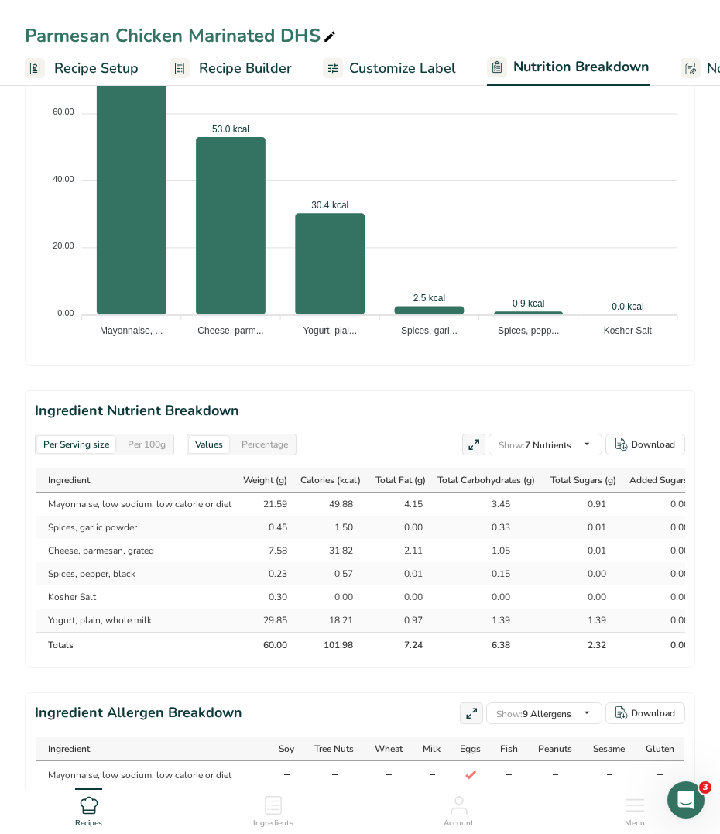
scroll to position [1034, 0]
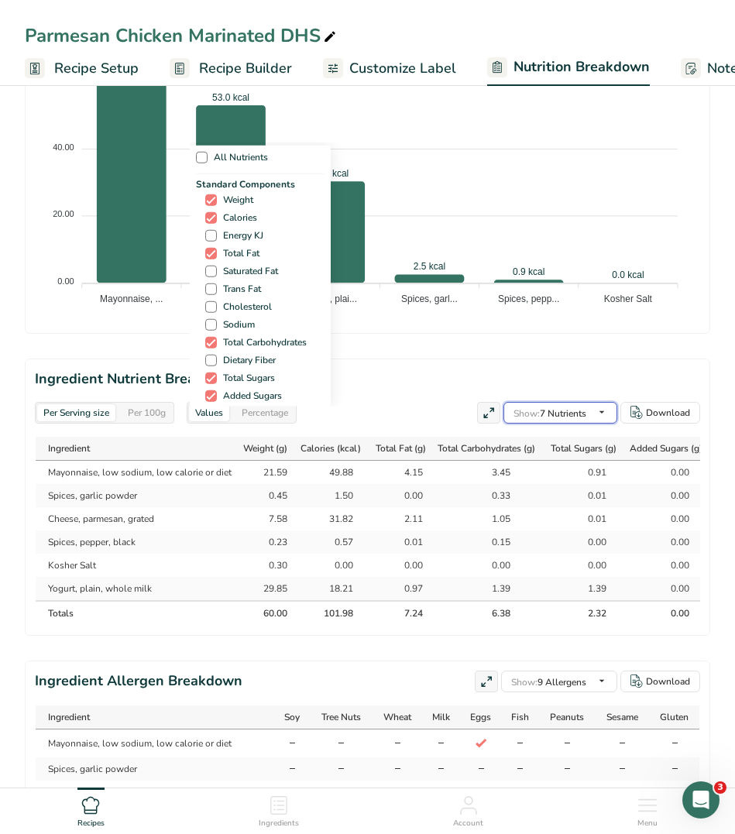
click at [558, 411] on div "Show: 7 Nutrients All Nutrients Standard Components Weight Calories Energy KJ T…" at bounding box center [560, 413] width 114 height 22
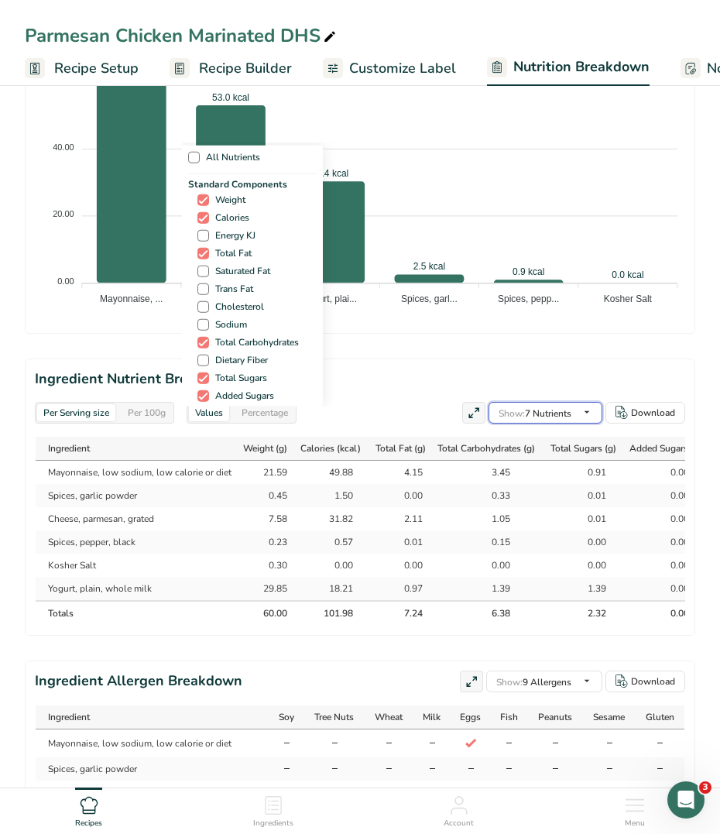
click at [558, 411] on span "Show: 7 Nutrients" at bounding box center [535, 413] width 73 height 12
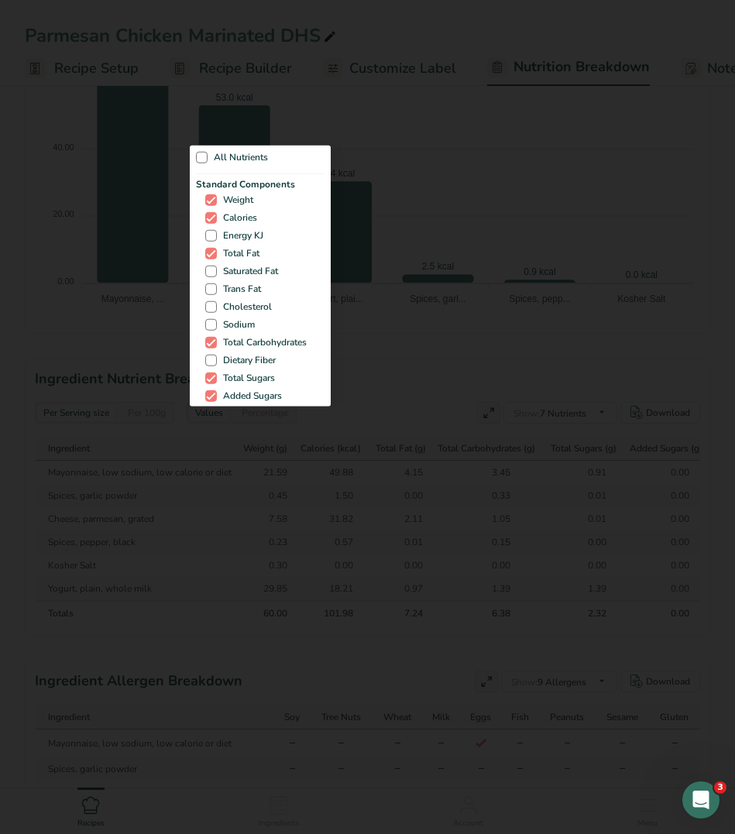
click at [558, 411] on div at bounding box center [367, 417] width 735 height 834
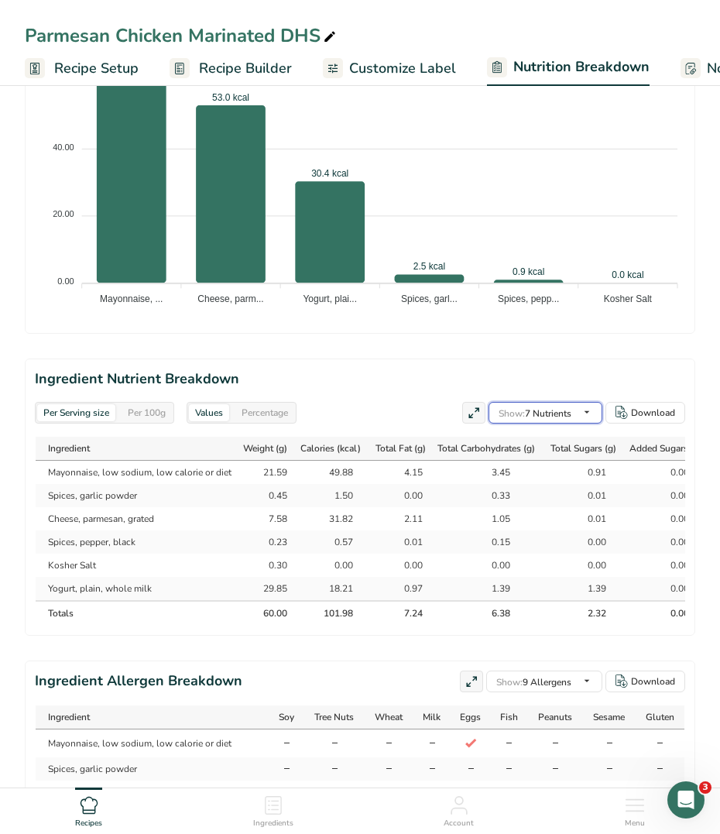
click at [564, 416] on div "Show: 7 Nutrients All Nutrients Standard Components Weight Calories Energy KJ T…" at bounding box center [546, 413] width 114 height 22
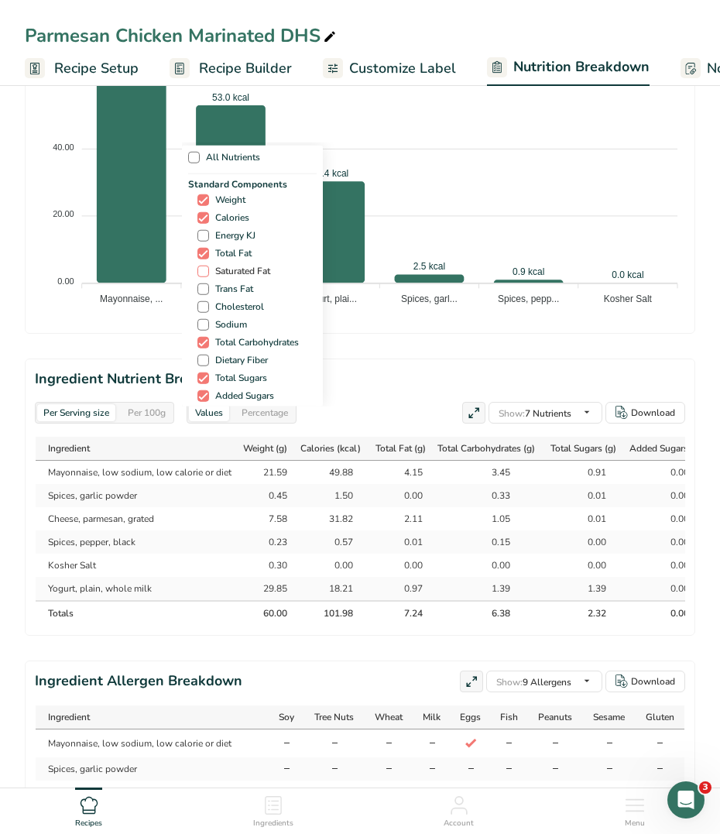
click at [239, 267] on span "Saturated Fat" at bounding box center [239, 272] width 61 height 12
click at [208, 267] on input "Saturated Fat" at bounding box center [203, 271] width 10 height 10
checkbox input "true"
click at [234, 287] on span "Trans Fat" at bounding box center [231, 289] width 44 height 12
click at [208, 287] on input "Trans Fat" at bounding box center [203, 289] width 10 height 10
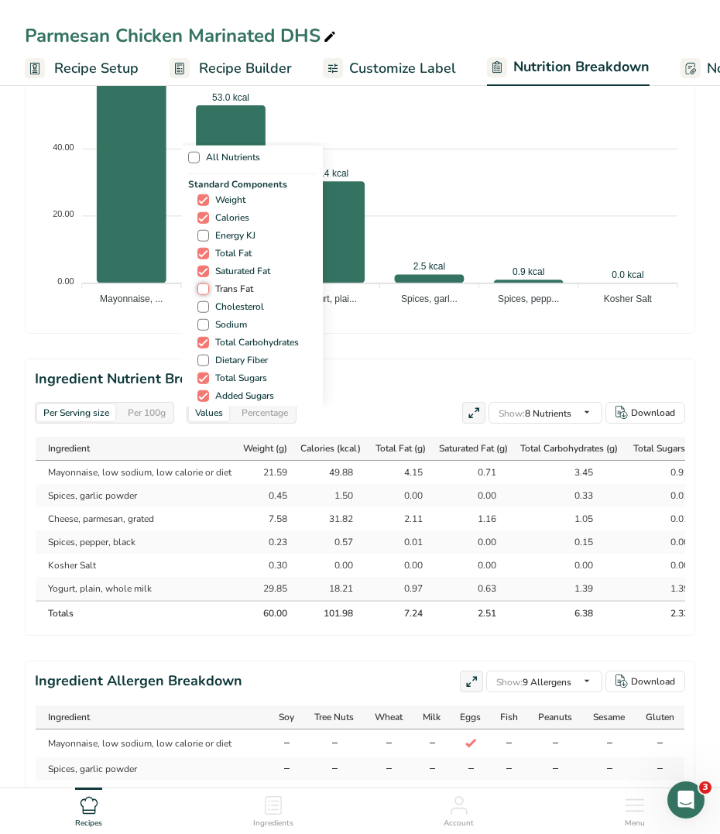
checkbox input "true"
click at [232, 307] on span "Cholesterol" at bounding box center [236, 307] width 55 height 12
click at [208, 307] on input "Cholesterol" at bounding box center [203, 307] width 10 height 10
checkbox input "true"
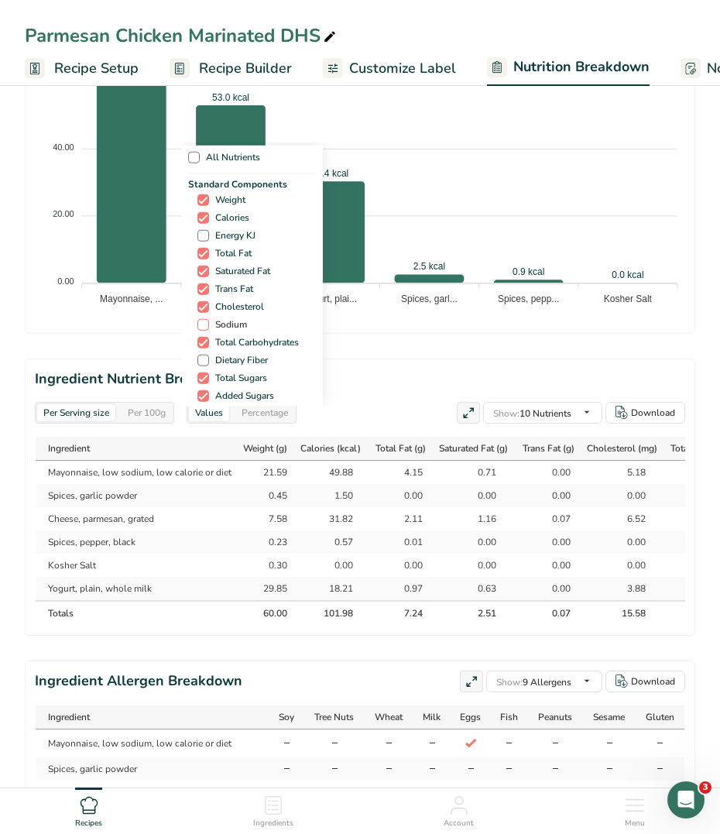
click at [230, 326] on span "Sodium" at bounding box center [228, 325] width 38 height 12
click at [208, 326] on input "Sodium" at bounding box center [203, 325] width 10 height 10
checkbox input "true"
click at [223, 362] on span "Dietary Fiber" at bounding box center [238, 361] width 59 height 12
click at [208, 362] on input "Dietary Fiber" at bounding box center [203, 361] width 10 height 10
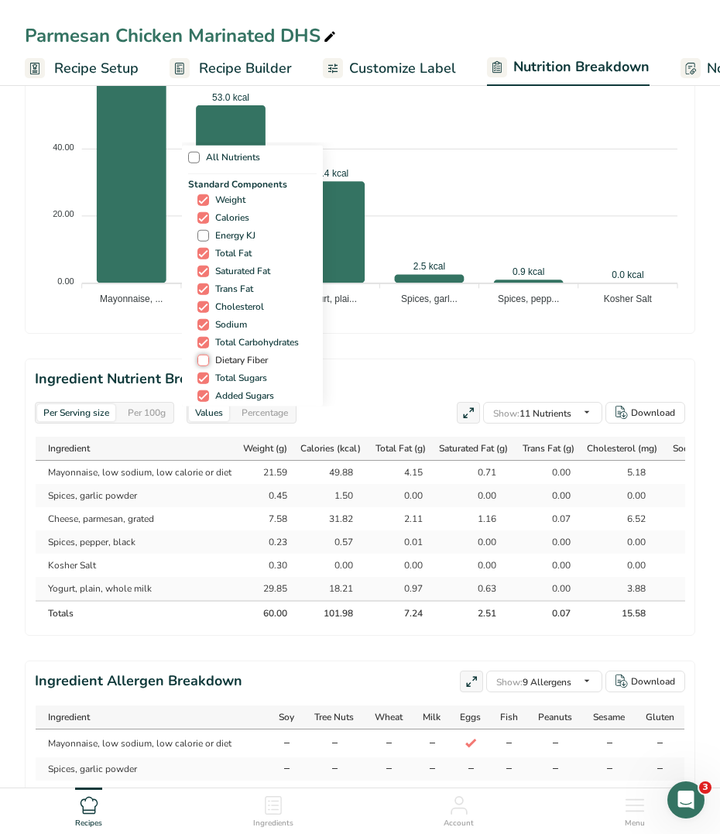
checkbox input "true"
click at [392, 349] on div "All Nutrients Standard Components Weight Calories Energy KJ Total Fat Saturated…" at bounding box center [360, 275] width 356 height 264
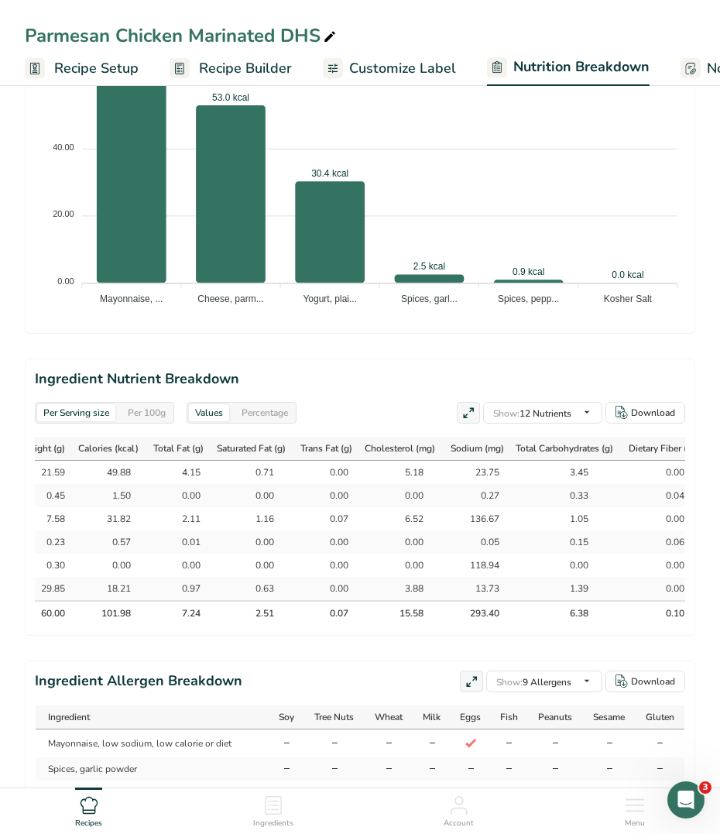
scroll to position [0, 485]
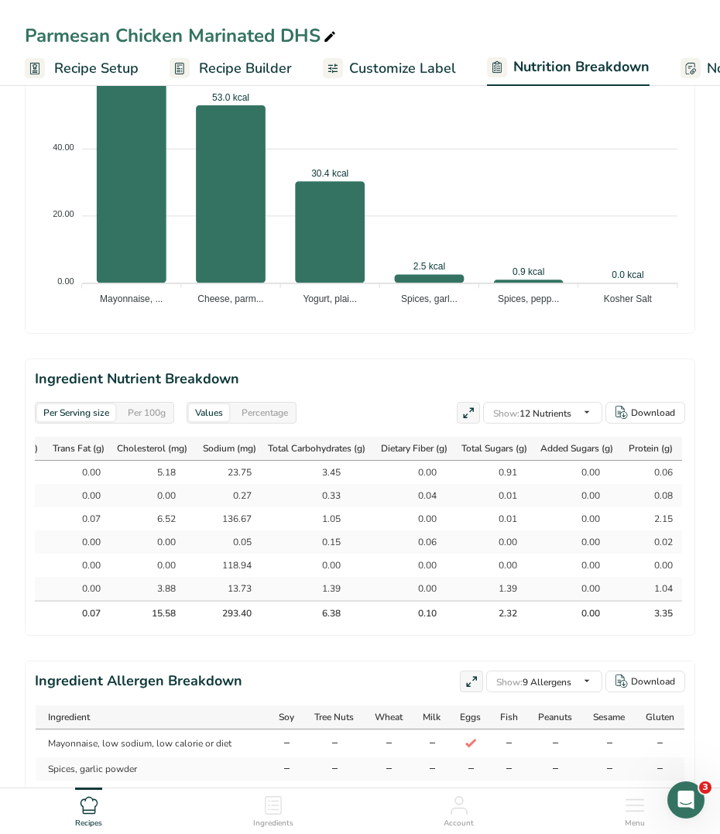
drag, startPoint x: 321, startPoint y: 613, endPoint x: 672, endPoint y: 612, distance: 350.1
click at [672, 612] on tr "Totals 60.00 101.98 7.24 2.51 0.07 15.58 293.40 6.38 0.10 2.32 0.00 3.35" at bounding box center [123, 612] width 1117 height 25
copy tr "101.98 7.24 2.51 0.07 15.58 293.40 6.38 0.10 2.32 0.00 3.35"
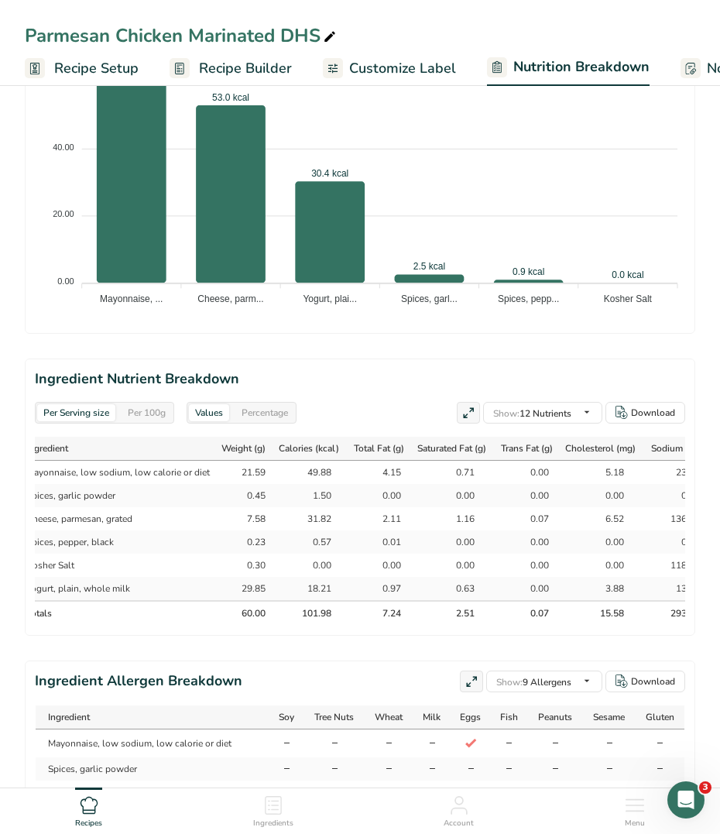
scroll to position [0, 9]
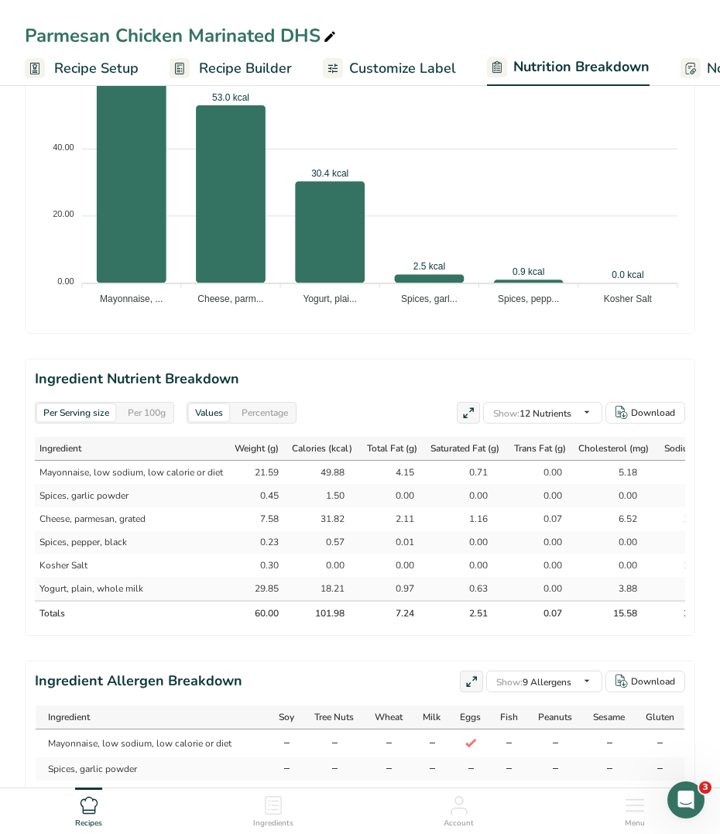
click at [213, 593] on td "Yogurt, plain, whole milk" at bounding box center [128, 588] width 203 height 23
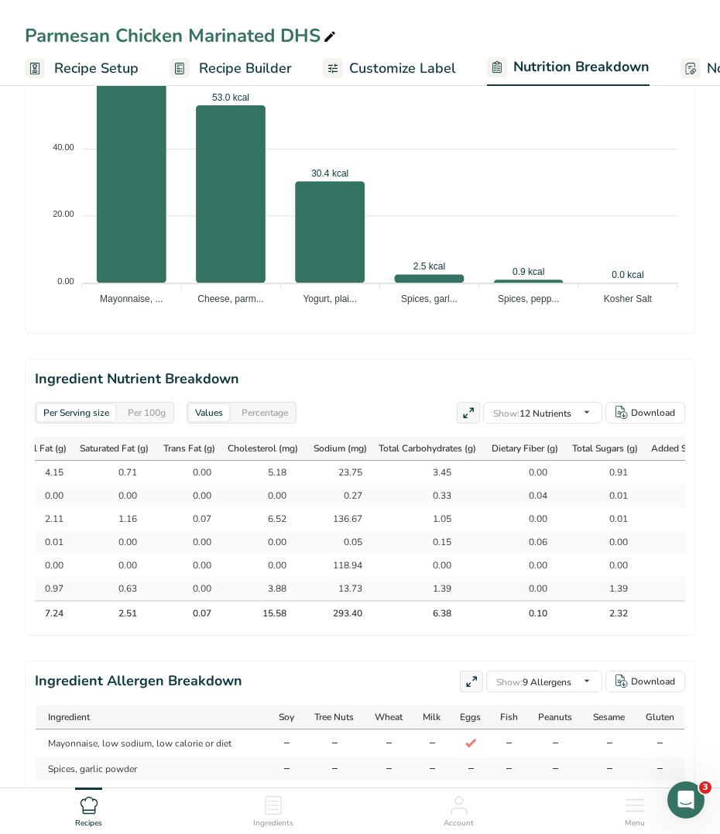
scroll to position [0, 485]
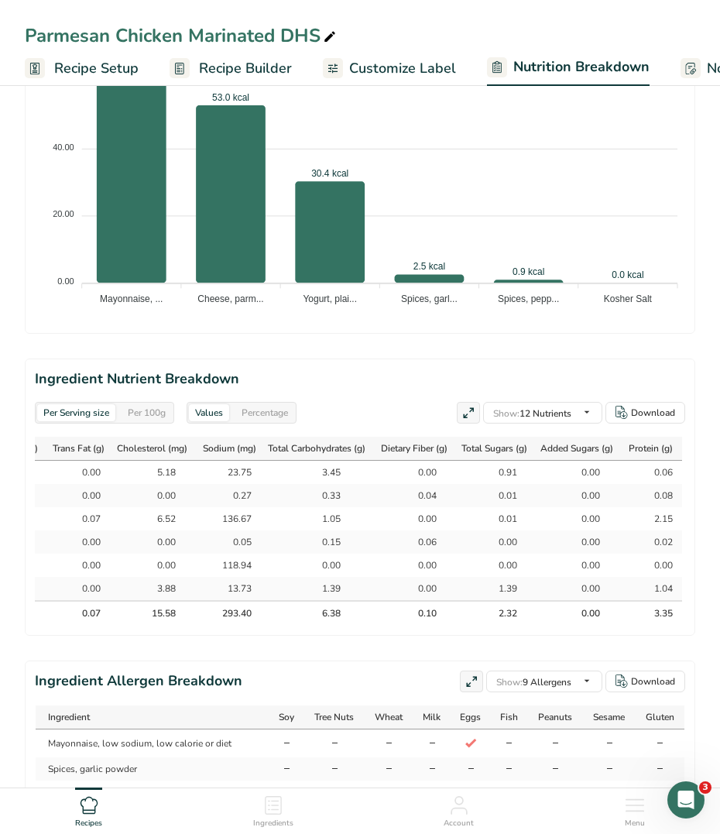
drag, startPoint x: 307, startPoint y: 615, endPoint x: 682, endPoint y: 607, distance: 375.0
click at [682, 607] on tr "Totals 60.00 101.98 7.24 2.51 0.07 15.58 293.40 6.38 0.10 2.32 0.00 3.35" at bounding box center [123, 612] width 1117 height 25
copy tr "101.98 7.24 2.51 0.07 15.58 293.40 6.38 0.10 2.32 0.00 3.35"
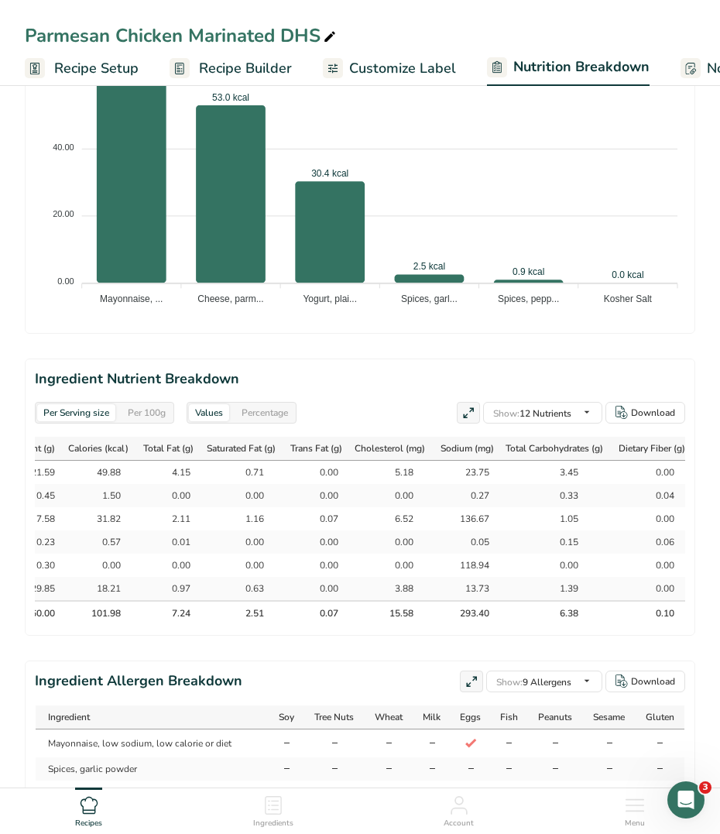
scroll to position [0, 0]
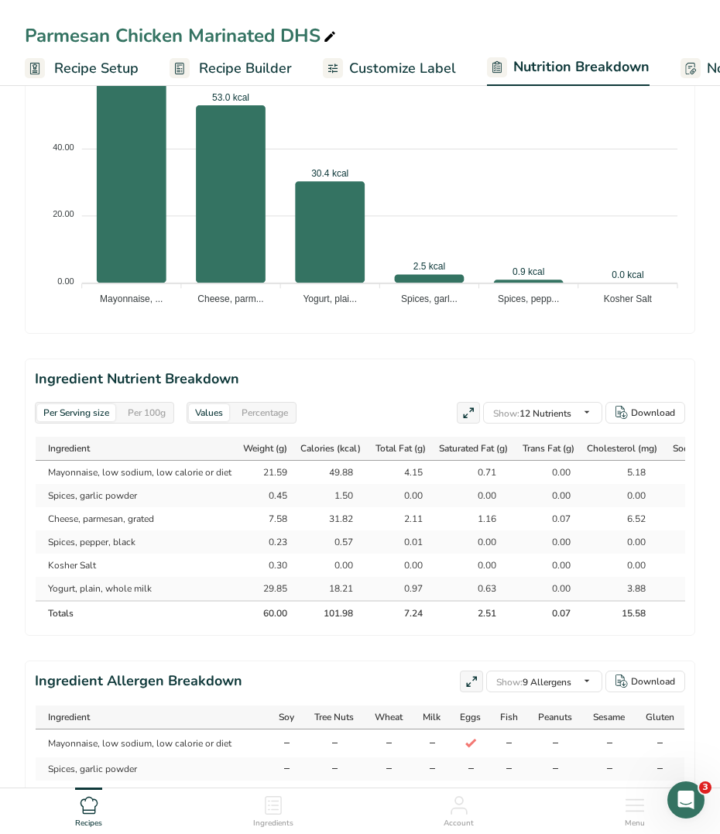
click at [311, 616] on th "101.98" at bounding box center [334, 612] width 74 height 25
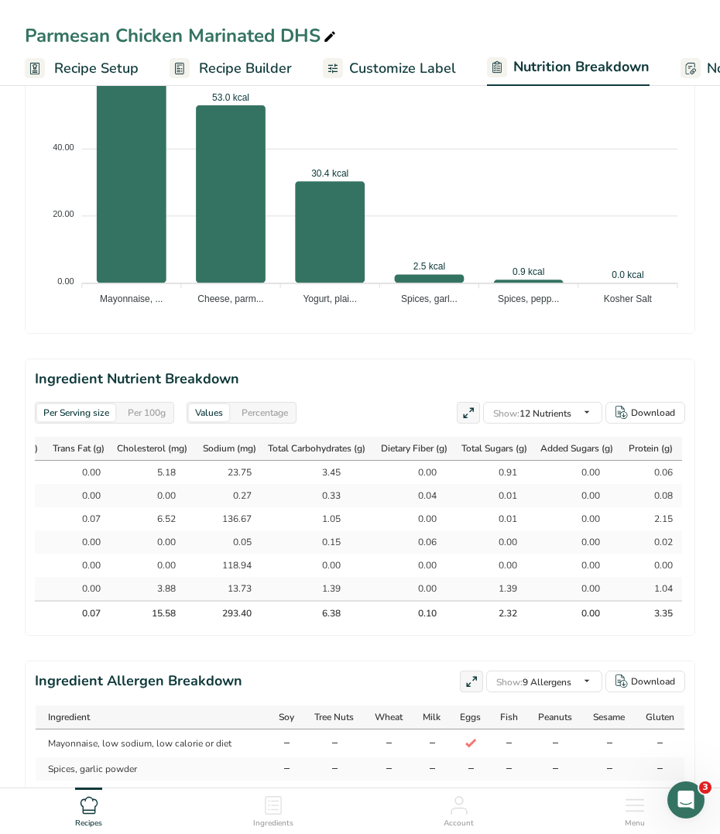
scroll to position [0, 485]
drag, startPoint x: 321, startPoint y: 616, endPoint x: 679, endPoint y: 608, distance: 357.9
click at [679, 608] on tr "Totals 60.00 101.98 7.24 2.51 0.07 15.58 293.40 6.38 0.10 2.32 0.00 3.35" at bounding box center [123, 612] width 1117 height 25
copy tr "101.98 7.24 2.51 0.07 15.58 293.40 6.38 0.10 2.32 0.00 3.35"
drag, startPoint x: 255, startPoint y: 615, endPoint x: 672, endPoint y: 610, distance: 417.5
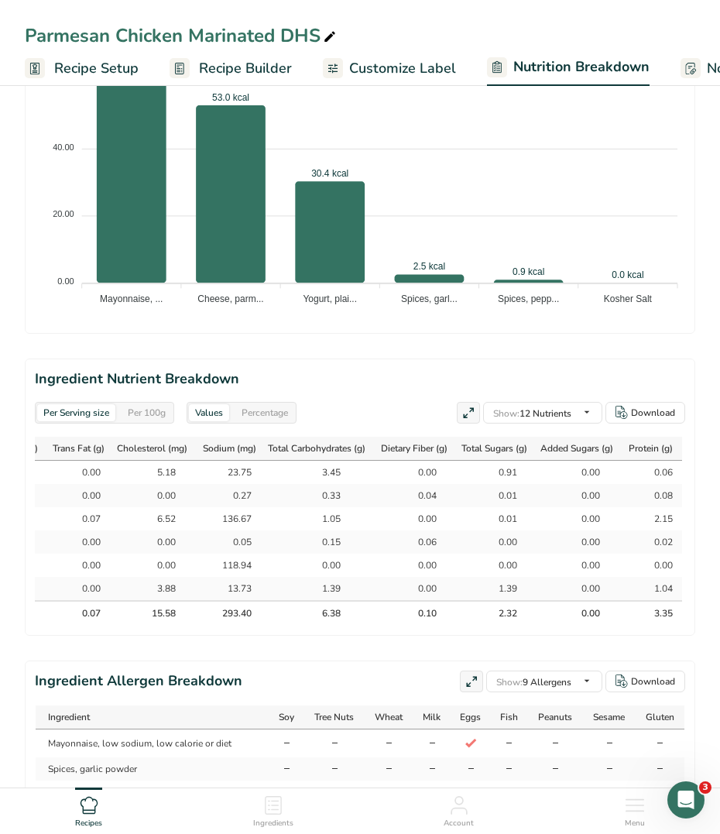
click at [672, 610] on tr "Totals 60.00 101.98 7.24 2.51 0.07 15.58 293.40 6.38 0.10 2.32 0.00 3.35" at bounding box center [123, 612] width 1117 height 25
drag, startPoint x: 672, startPoint y: 610, endPoint x: 663, endPoint y: 606, distance: 9.8
copy tr "60.00 101.98 7.24 2.51 0.07 15.58 293.40 6.38 0.10 2.32 0.00 3.35"
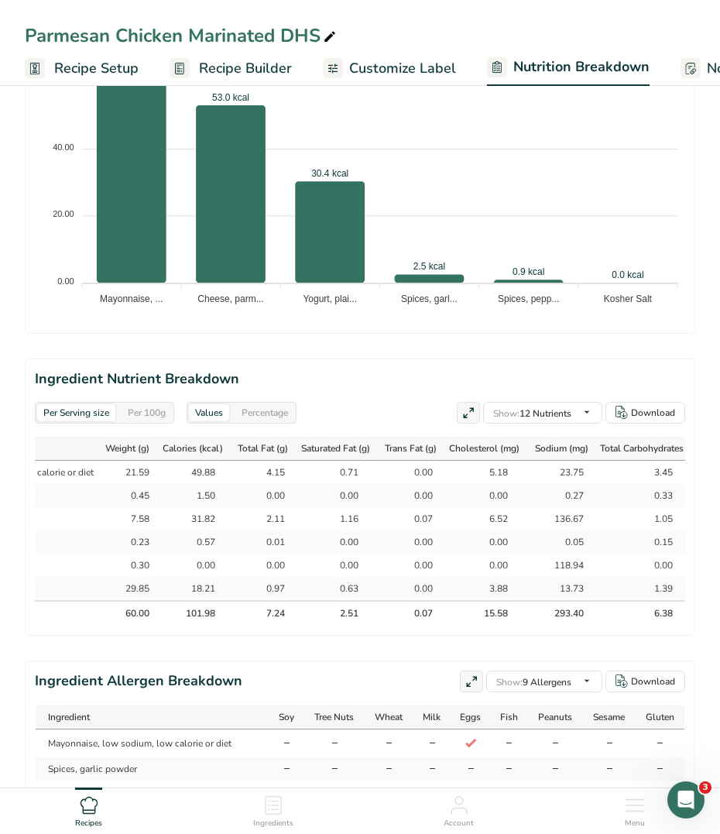
scroll to position [0, 0]
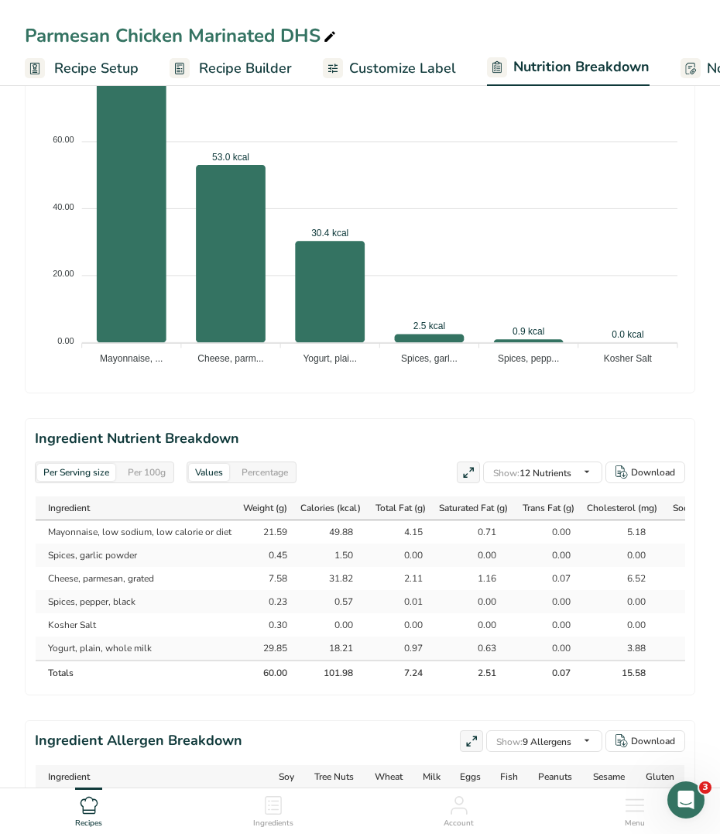
scroll to position [929, 0]
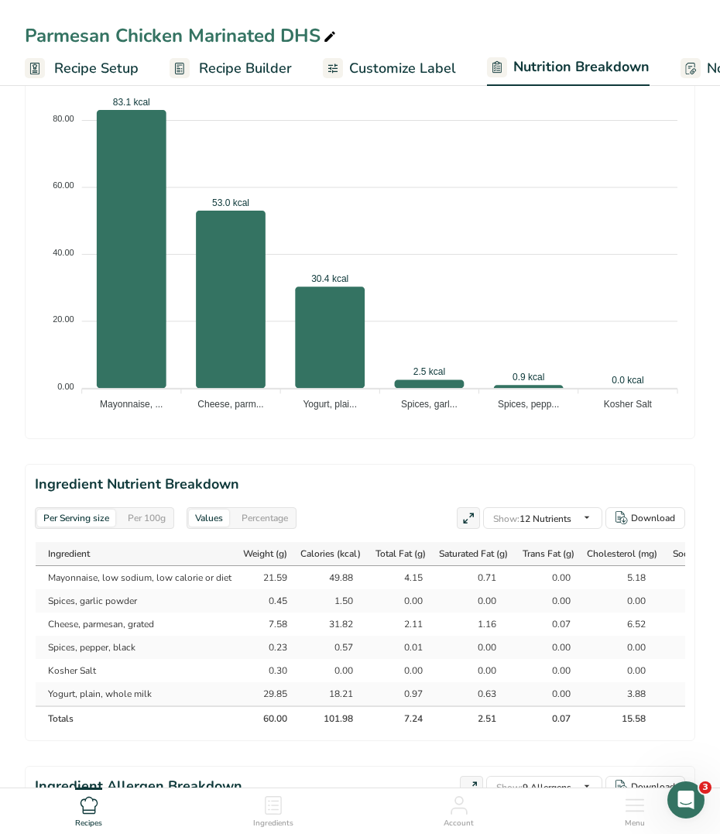
drag, startPoint x: 318, startPoint y: 720, endPoint x: 600, endPoint y: 717, distance: 282.7
click at [600, 717] on tr "Totals 60.00 101.98 7.24 2.51 0.07 15.58 293.40 6.38 0.10 2.32 0.00 3.35" at bounding box center [594, 718] width 1117 height 25
drag, startPoint x: 600, startPoint y: 717, endPoint x: 254, endPoint y: 754, distance: 348.1
click at [254, 741] on section "Ingredient Nutrient Breakdown Per Serving size Per 100g Values Percentage Show:…" at bounding box center [360, 602] width 671 height 277
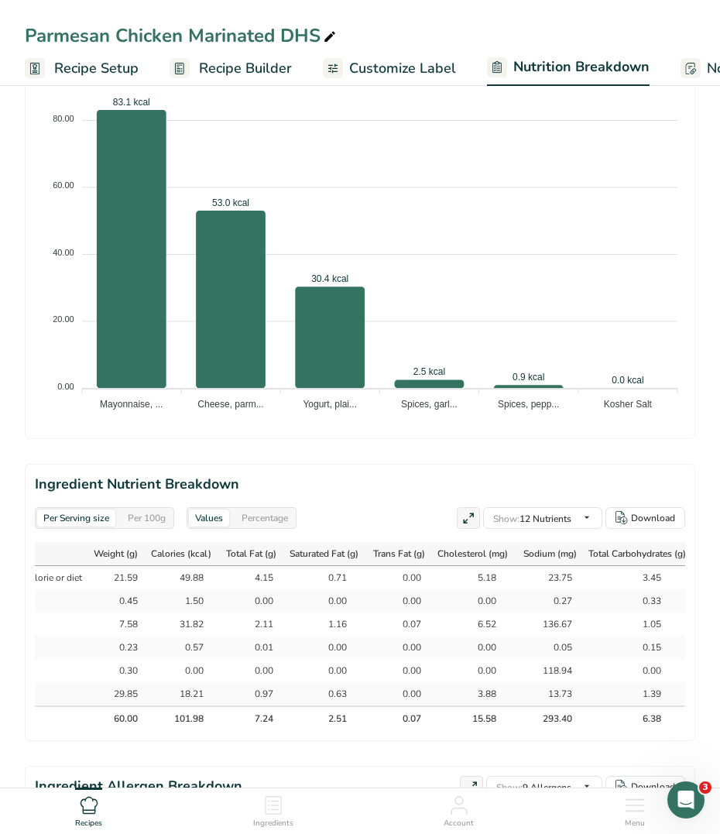
scroll to position [0, 485]
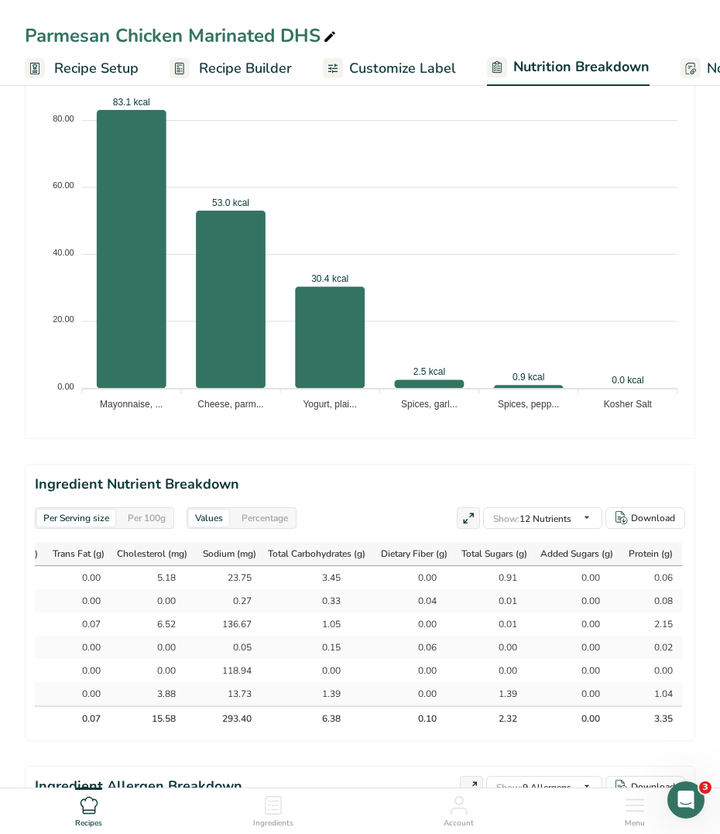
drag, startPoint x: 253, startPoint y: 716, endPoint x: 676, endPoint y: 720, distance: 422.9
click at [676, 720] on tr "Totals 60.00 101.98 7.24 2.51 0.07 15.58 293.40 6.38 0.10 2.32 0.00 3.35" at bounding box center [123, 718] width 1117 height 25
copy tr "60.00 101.98 7.24 2.51 0.07 15.58 293.40 6.38 0.10 2.32 0.00 3.35"
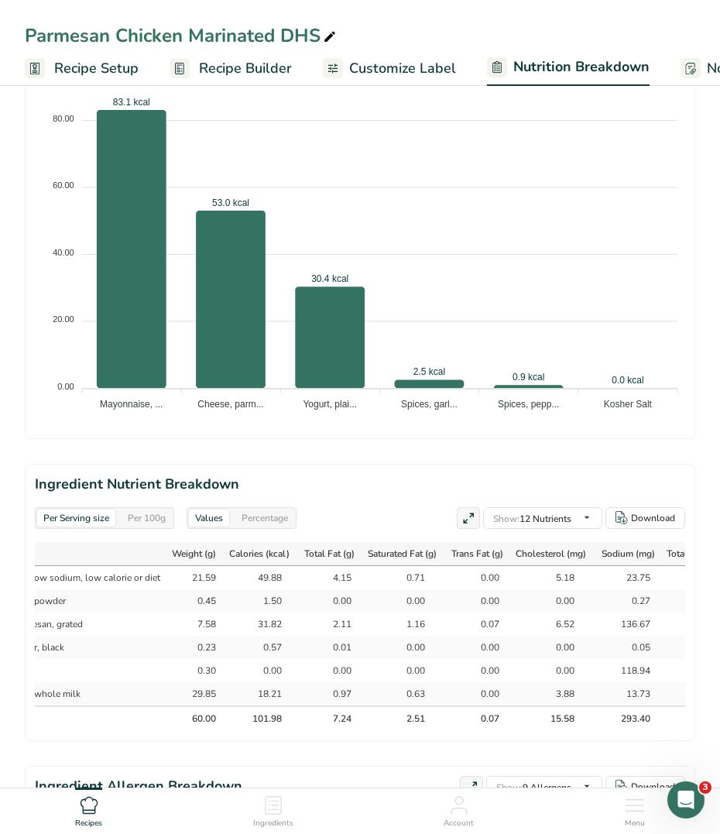
scroll to position [0, 0]
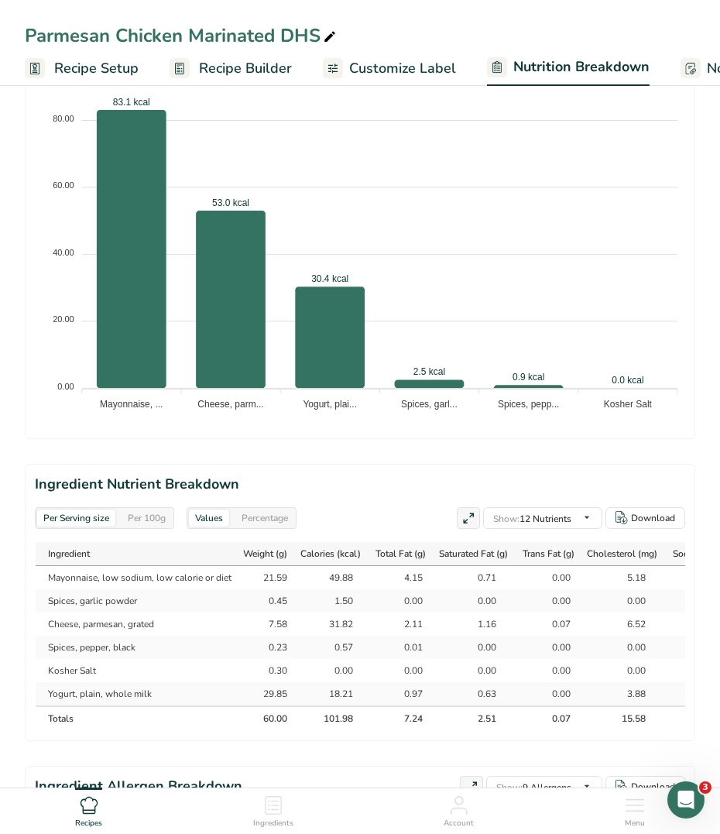
click at [214, 713] on th "Totals" at bounding box center [137, 718] width 203 height 25
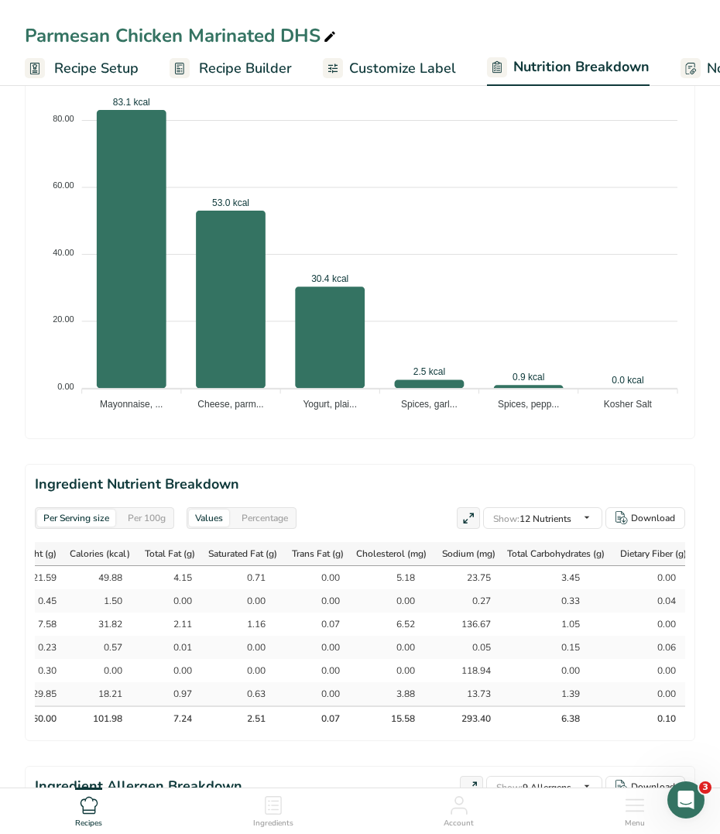
scroll to position [0, 485]
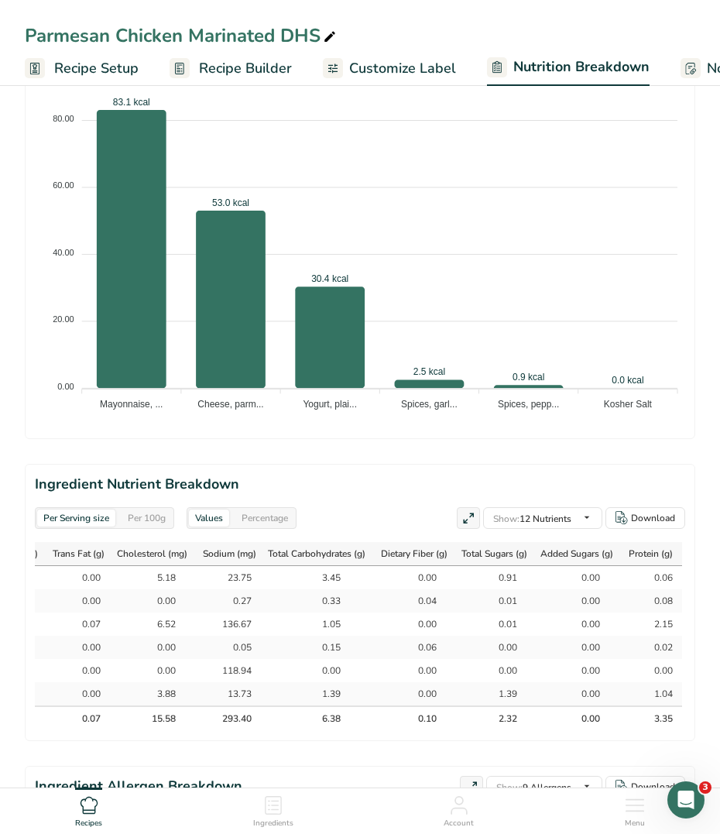
drag, startPoint x: 252, startPoint y: 716, endPoint x: 695, endPoint y: 751, distance: 444.3
click at [695, 741] on section "Ingredient Nutrient Breakdown Per Serving size Per 100g Values Percentage Show:…" at bounding box center [360, 602] width 671 height 277
copy table "Ingredient Weight (g) Calories (kcal) Total Fat (g) Saturated Fat (g) Trans Fat…"
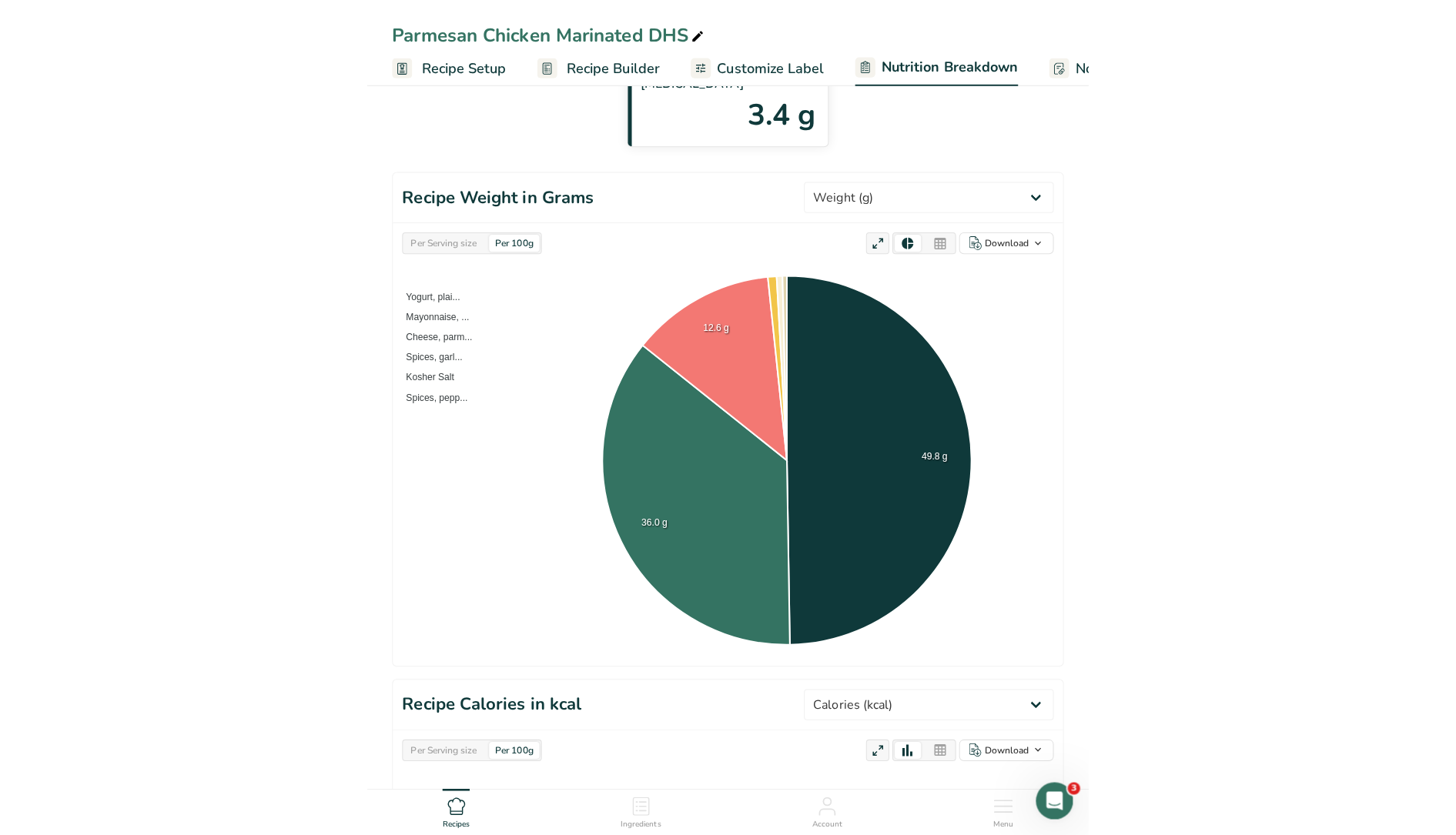
scroll to position [0, 0]
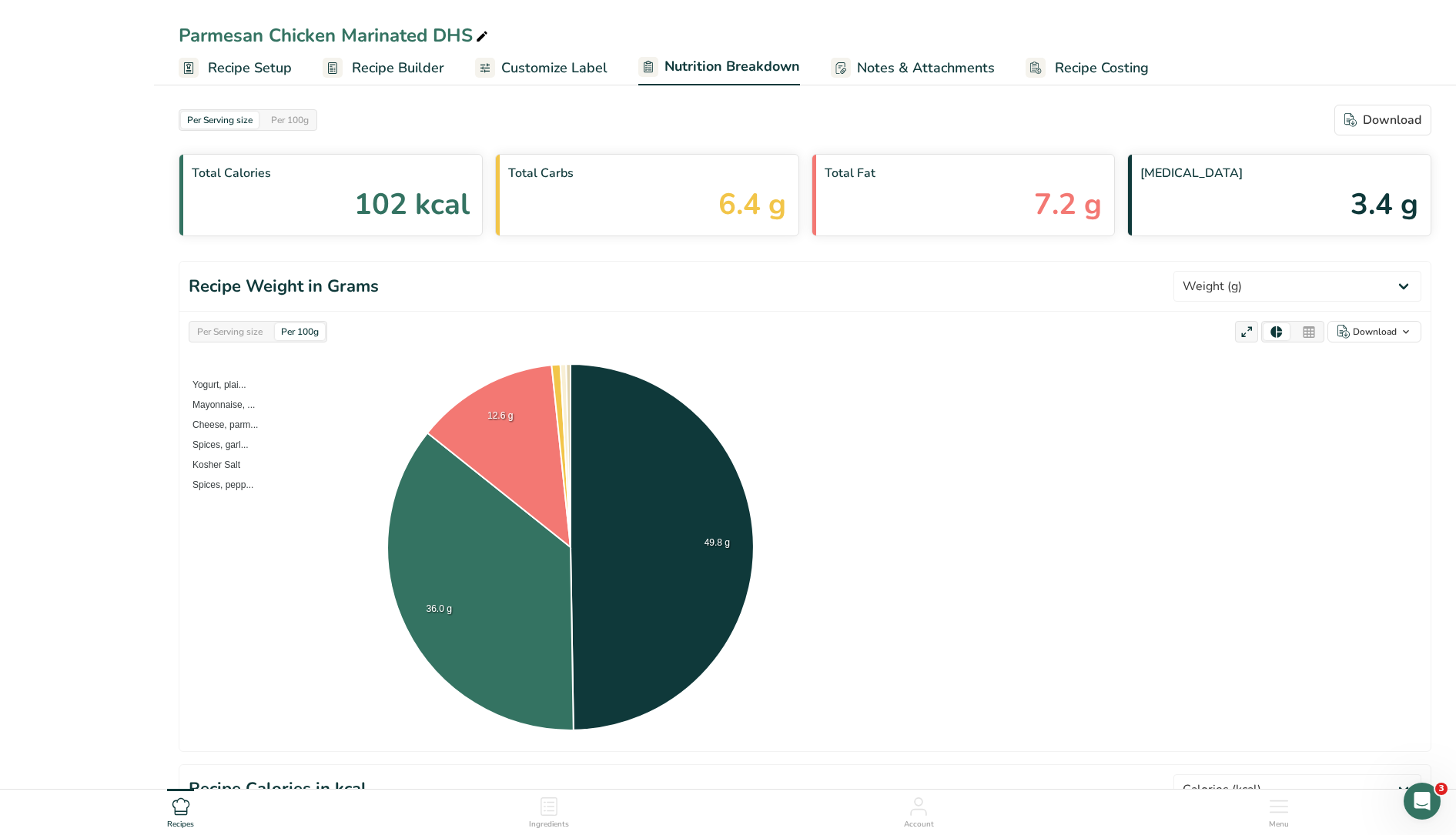
select select "Calories"
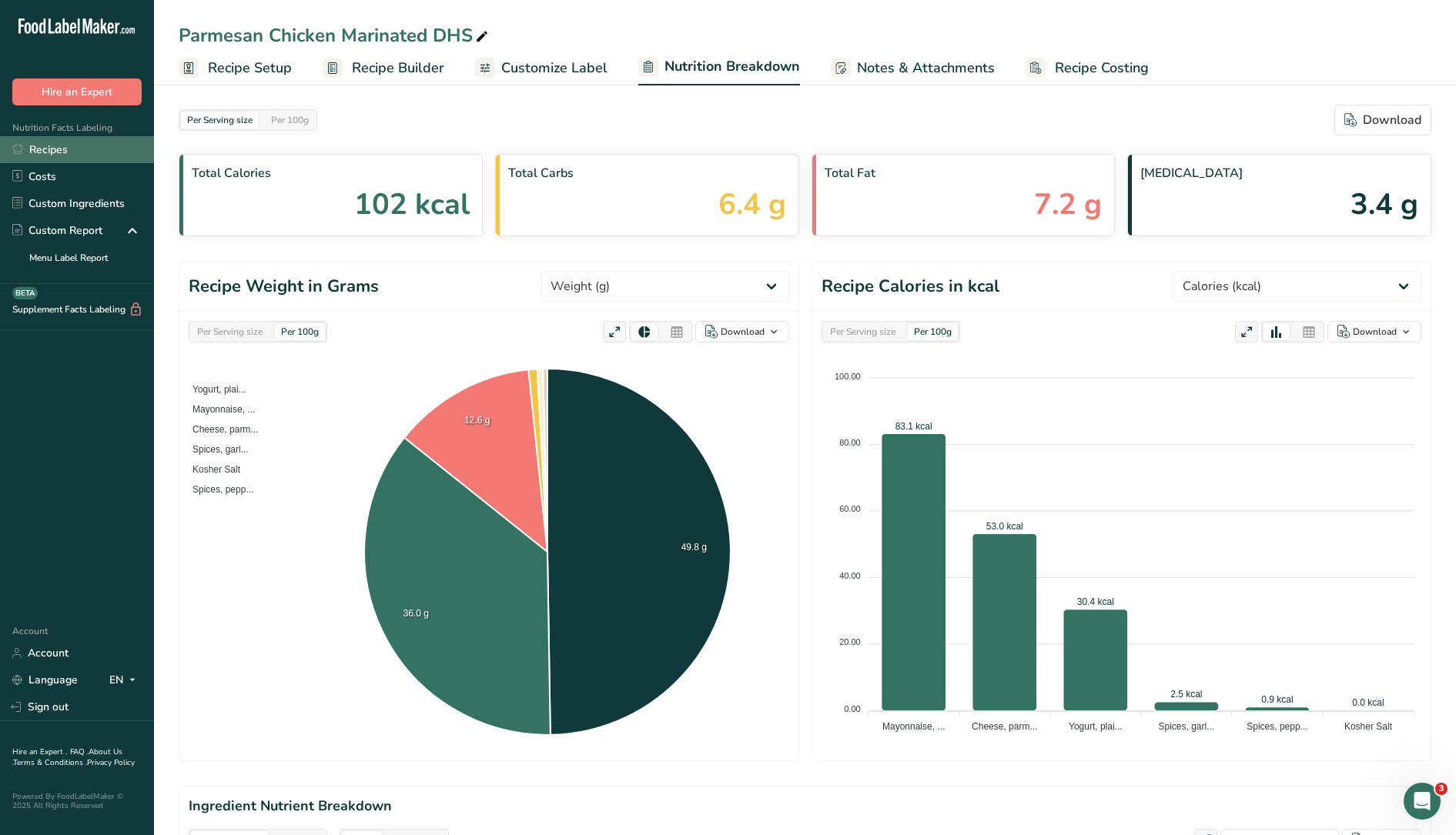
click at [99, 153] on link "Recipes" at bounding box center [77, 149] width 154 height 27
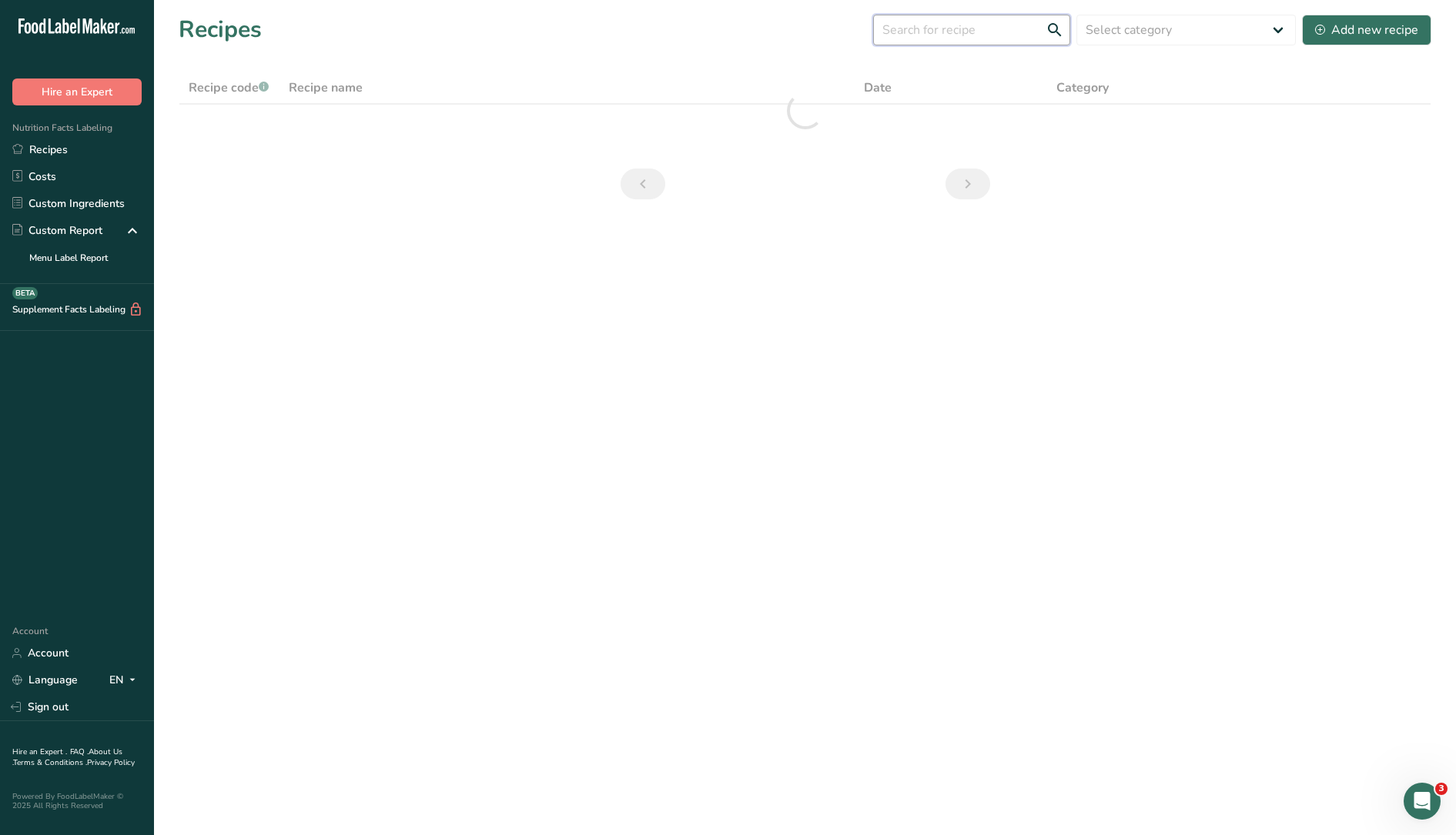
click at [1026, 32] on input "text" at bounding box center [971, 30] width 197 height 31
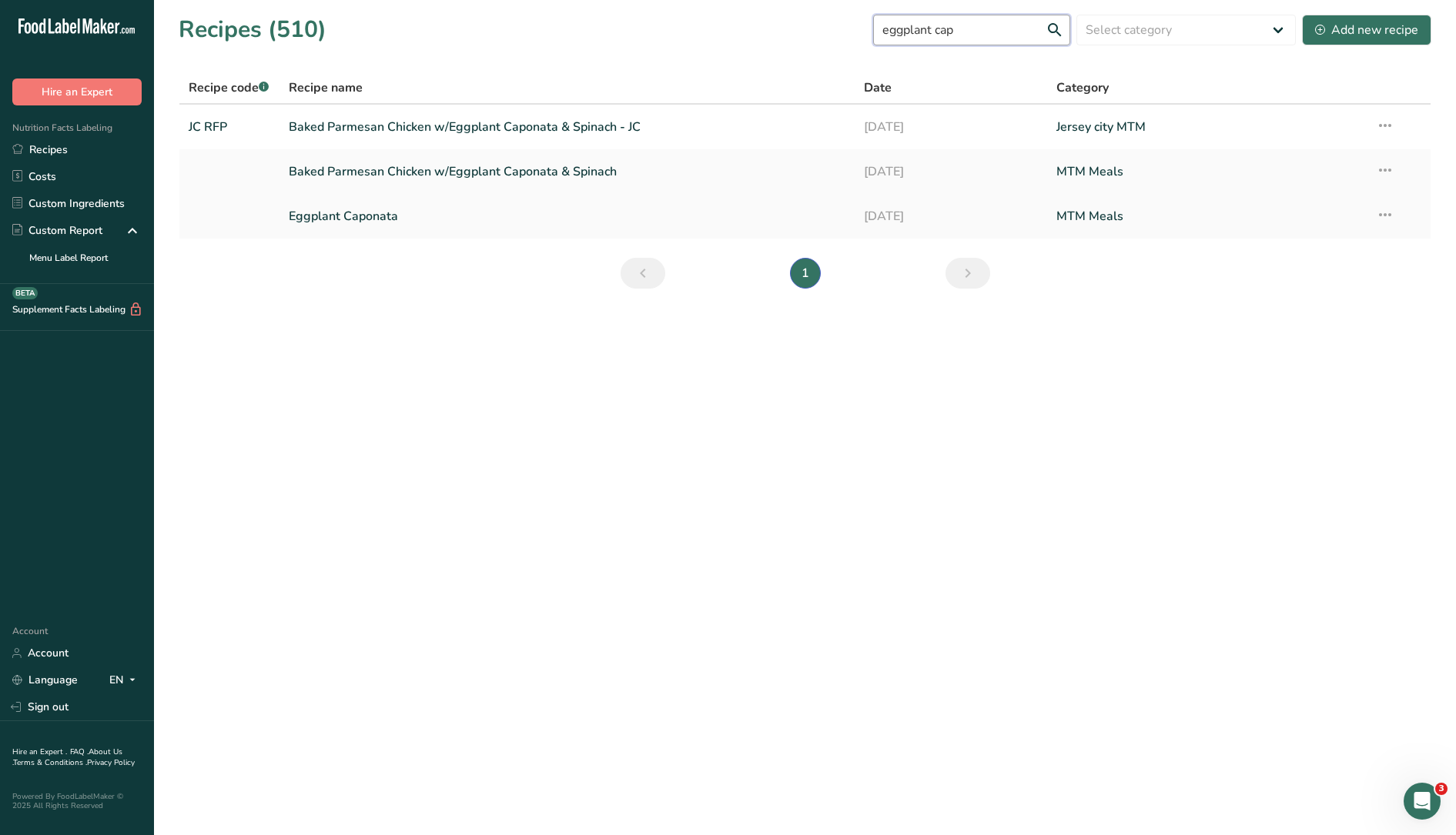
type input "eggplant cap"
click at [389, 220] on link "Eggplant Caponata" at bounding box center [566, 216] width 558 height 33
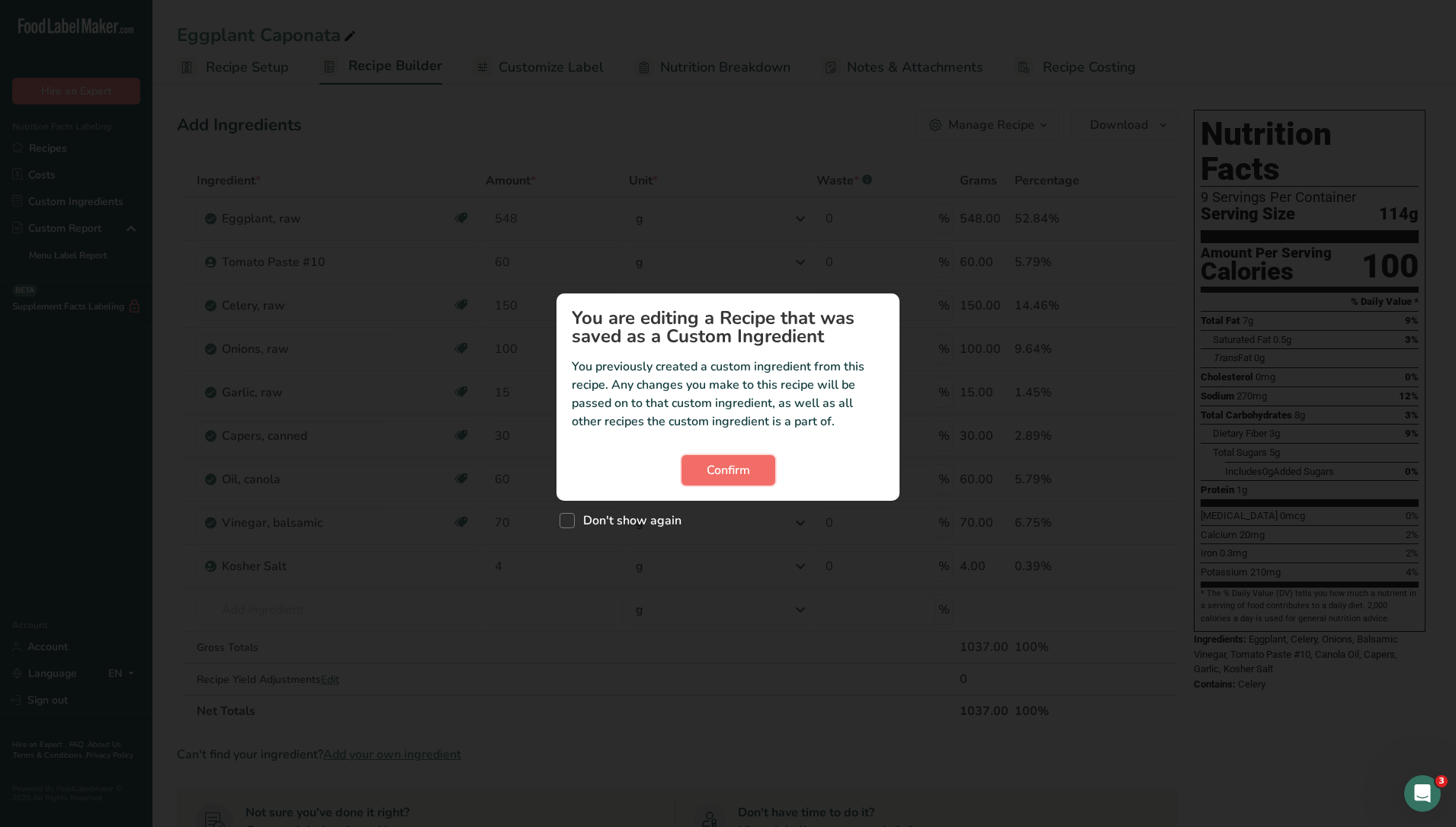
click at [709, 462] on span "Confirm" at bounding box center [728, 471] width 43 height 19
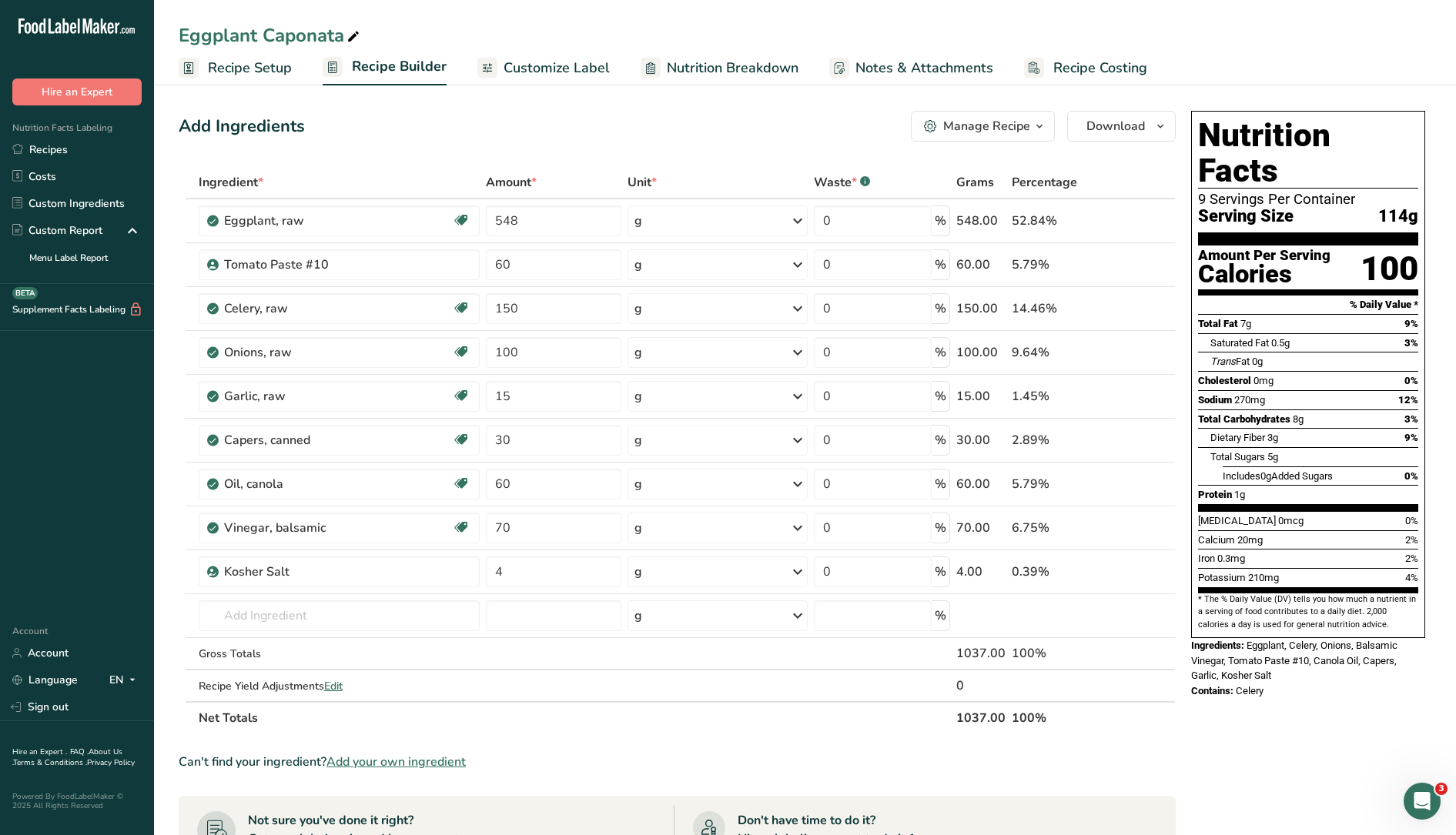
click at [262, 68] on span "Recipe Setup" at bounding box center [249, 68] width 83 height 21
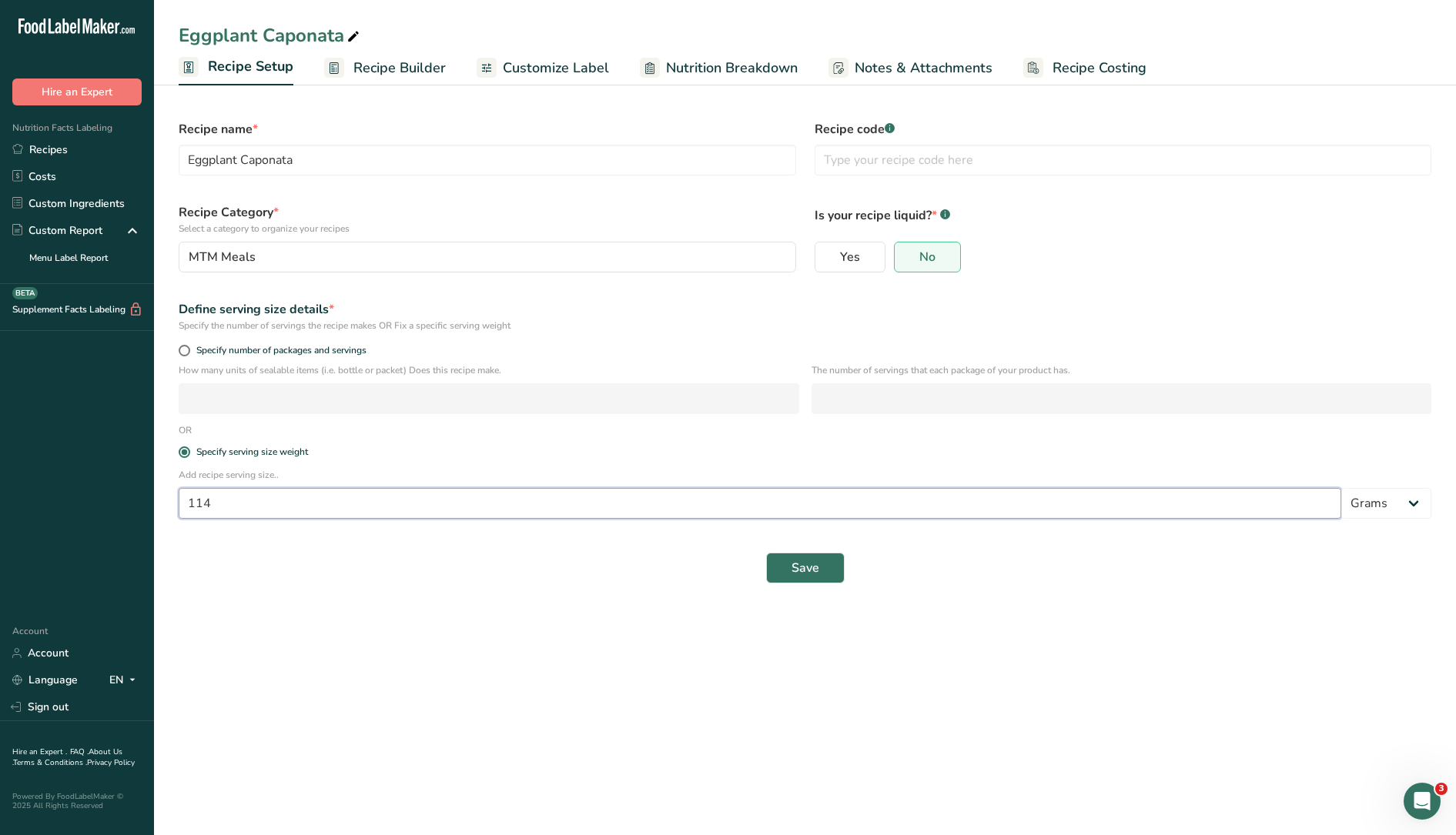
click at [341, 506] on input "114" at bounding box center [760, 503] width 1163 height 31
drag, startPoint x: 1272, startPoint y: 500, endPoint x: 171, endPoint y: 498, distance: 1101.0
click at [171, 498] on div "Add recipe serving size.. 114 Grams kg mg mcg lb oz l mL fl oz tbsp tsp cup qt …" at bounding box center [804, 498] width 1271 height 60
type input "128"
click at [799, 576] on span "Save" at bounding box center [805, 568] width 28 height 19
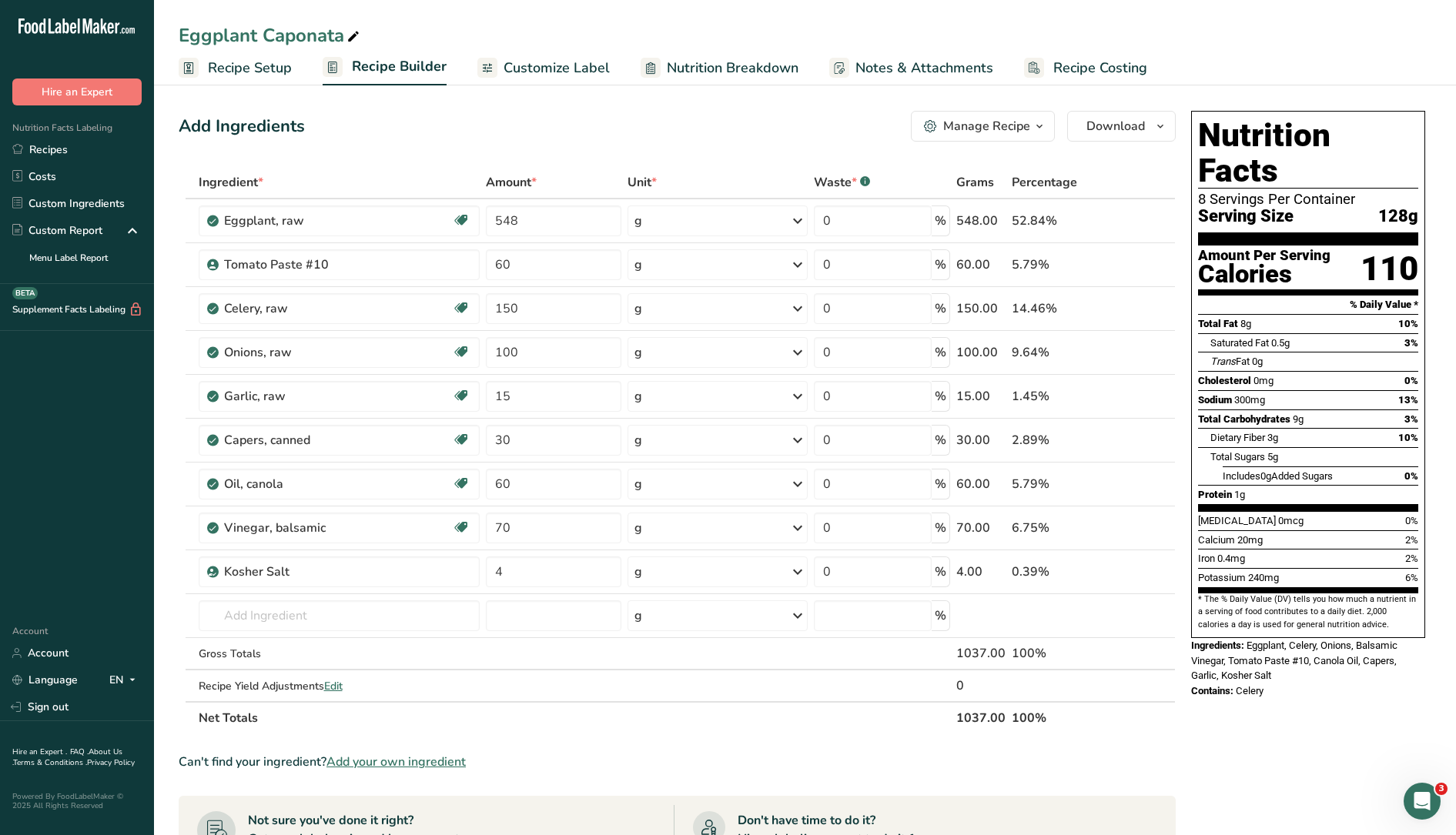
click at [728, 62] on span "Nutrition Breakdown" at bounding box center [732, 68] width 131 height 21
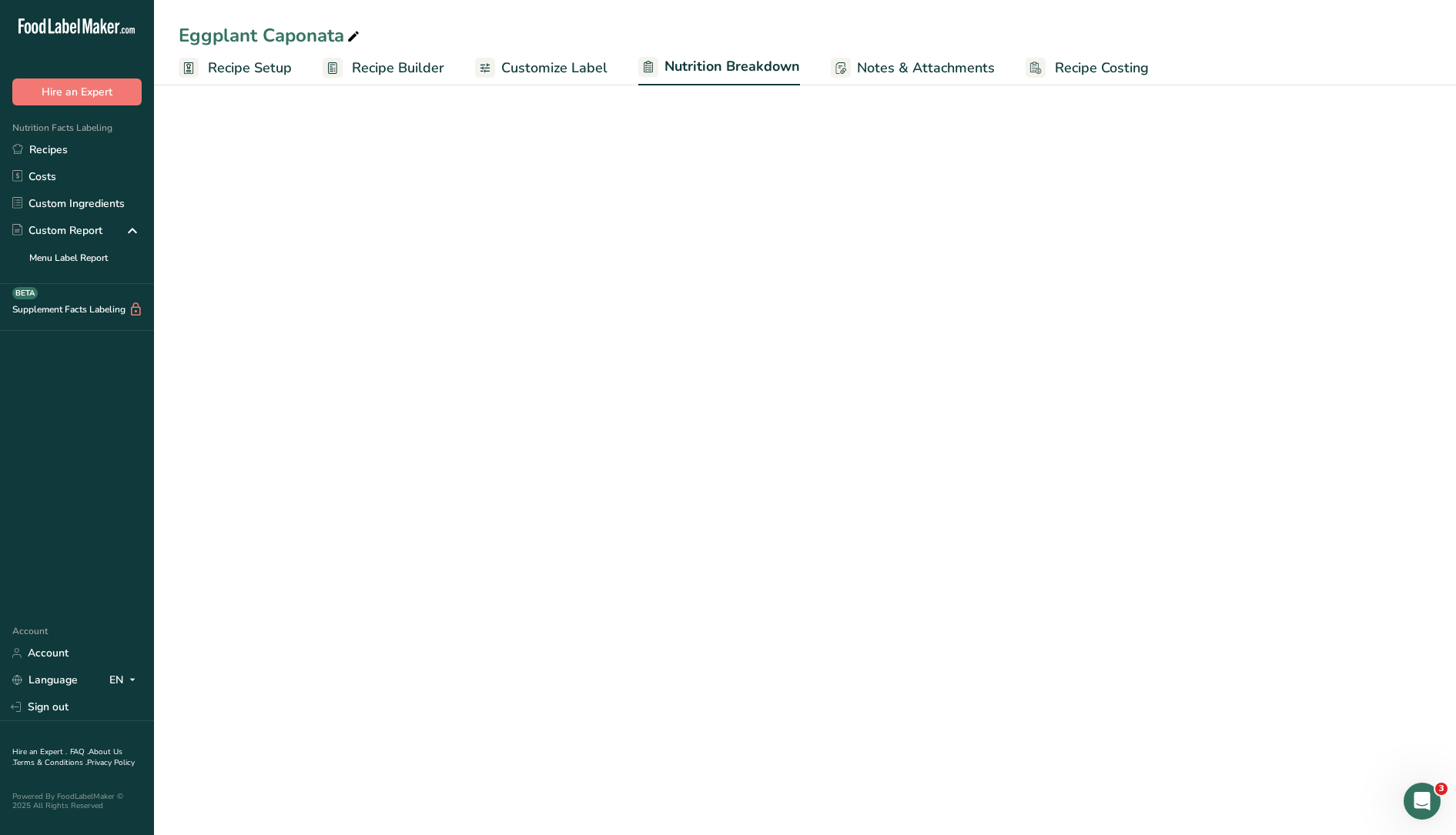
select select "Calories"
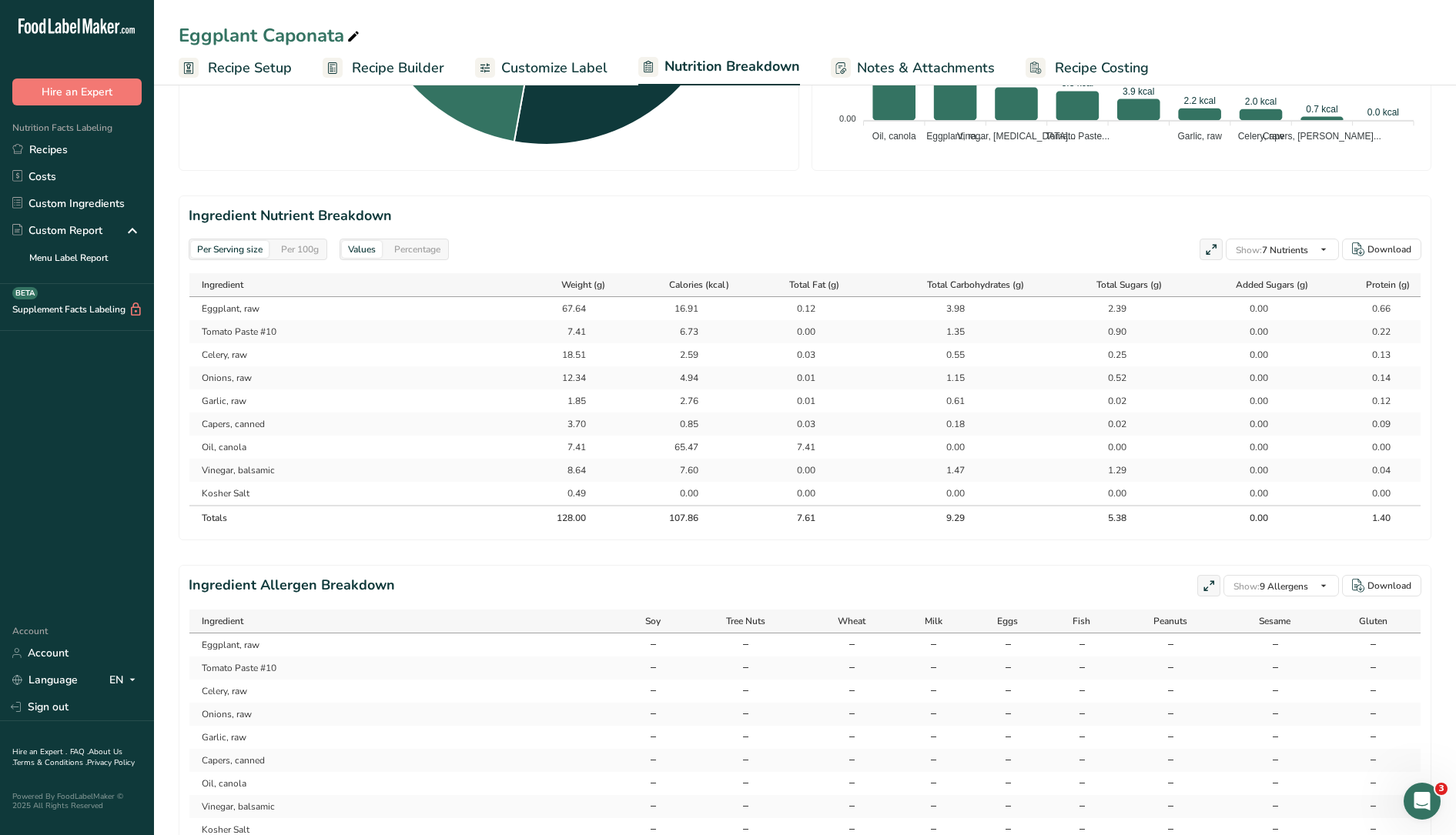
scroll to position [479, 0]
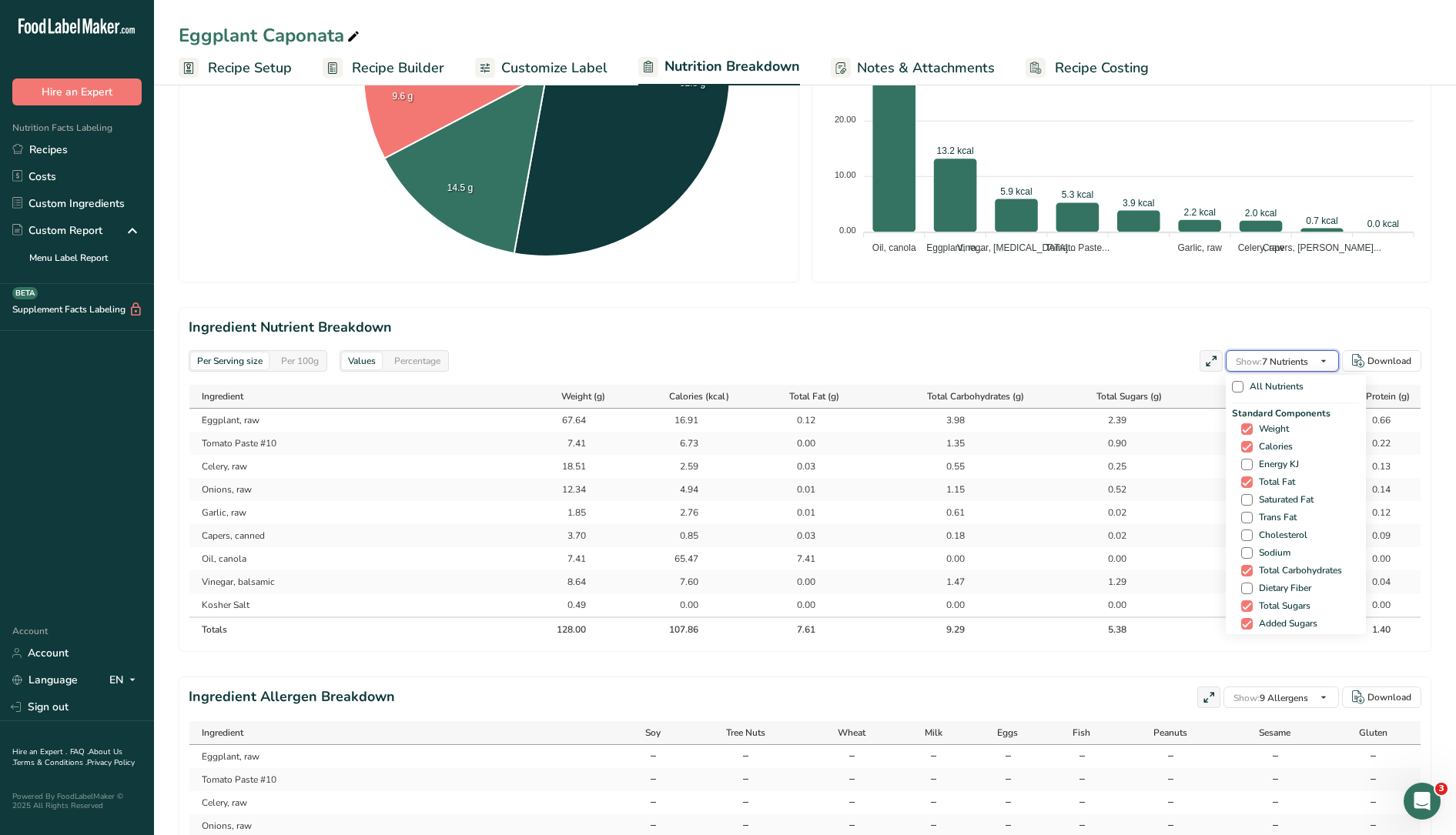
click at [1315, 350] on button "Show: 7 Nutrients" at bounding box center [1282, 361] width 113 height 22
click at [1272, 501] on span "Saturated Fat" at bounding box center [1282, 500] width 61 height 12
click at [1251, 501] on input "Saturated Fat" at bounding box center [1246, 500] width 10 height 10
checkbox input "true"
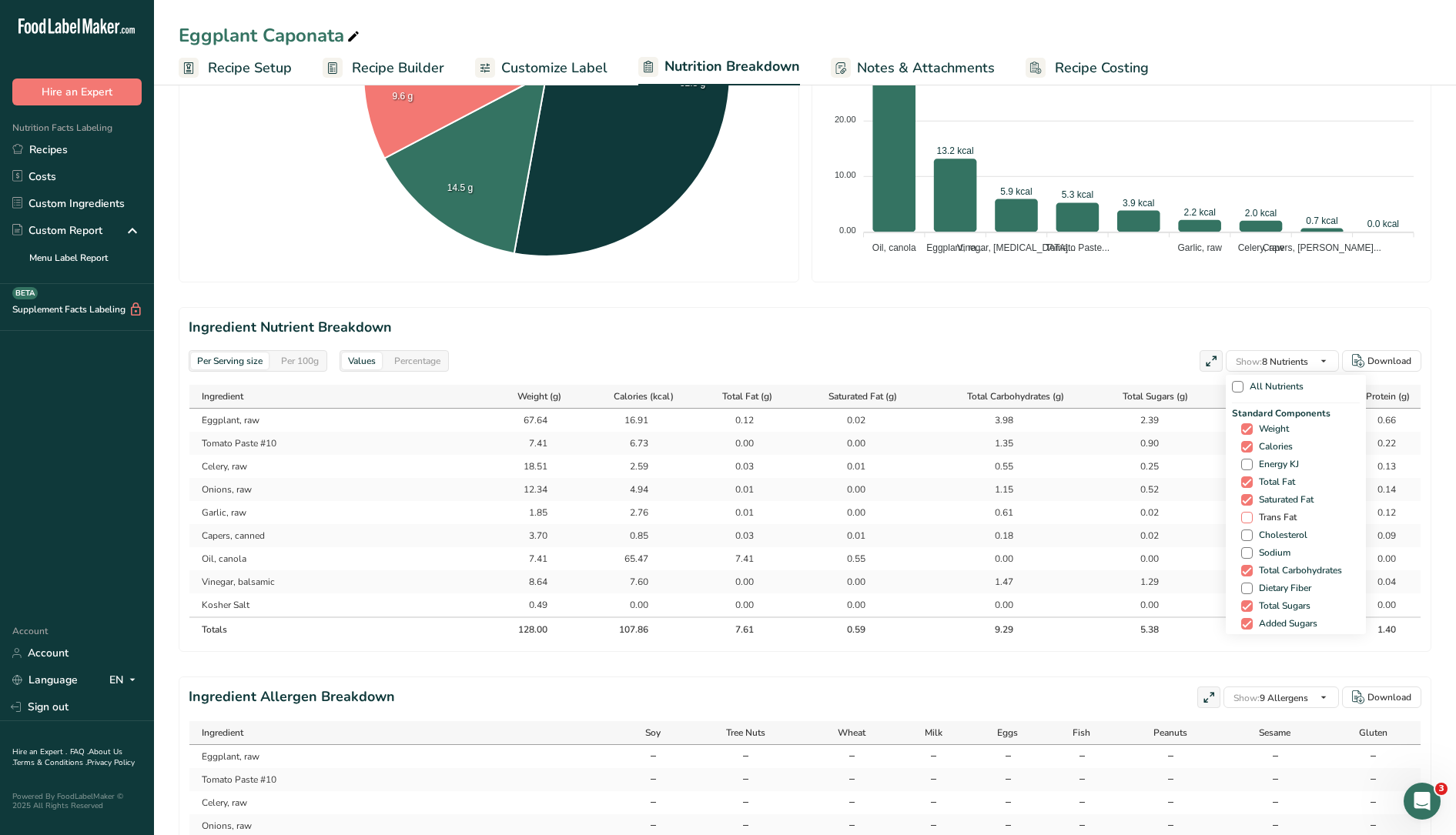
click at [1275, 520] on span "Trans Fat" at bounding box center [1274, 518] width 44 height 12
click at [1251, 520] on input "Trans Fat" at bounding box center [1246, 518] width 10 height 10
checkbox input "true"
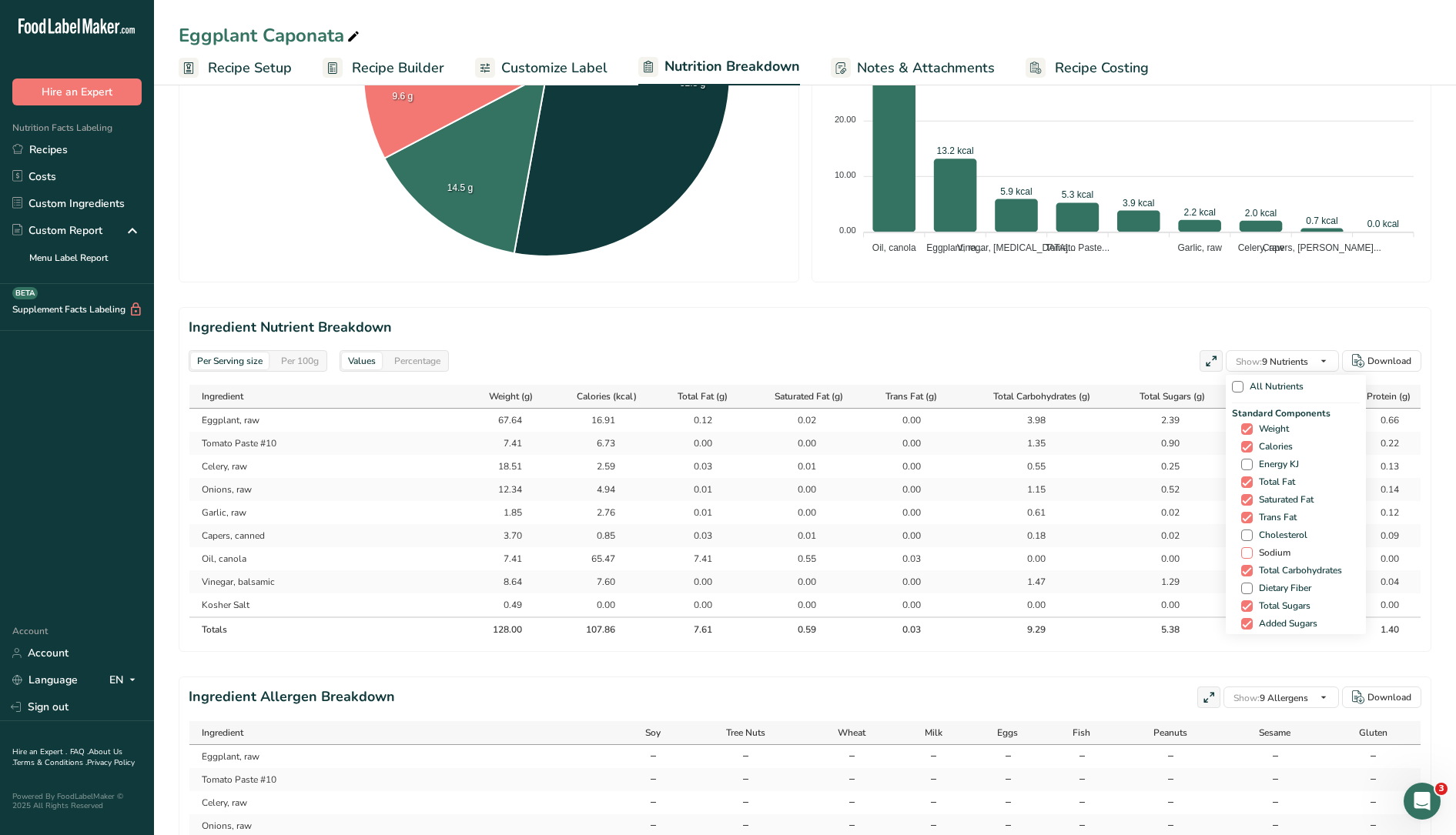
click at [1279, 539] on span "Cholesterol" at bounding box center [1279, 536] width 55 height 12
click at [1251, 539] on input "Cholesterol" at bounding box center [1246, 536] width 10 height 10
checkbox input "true"
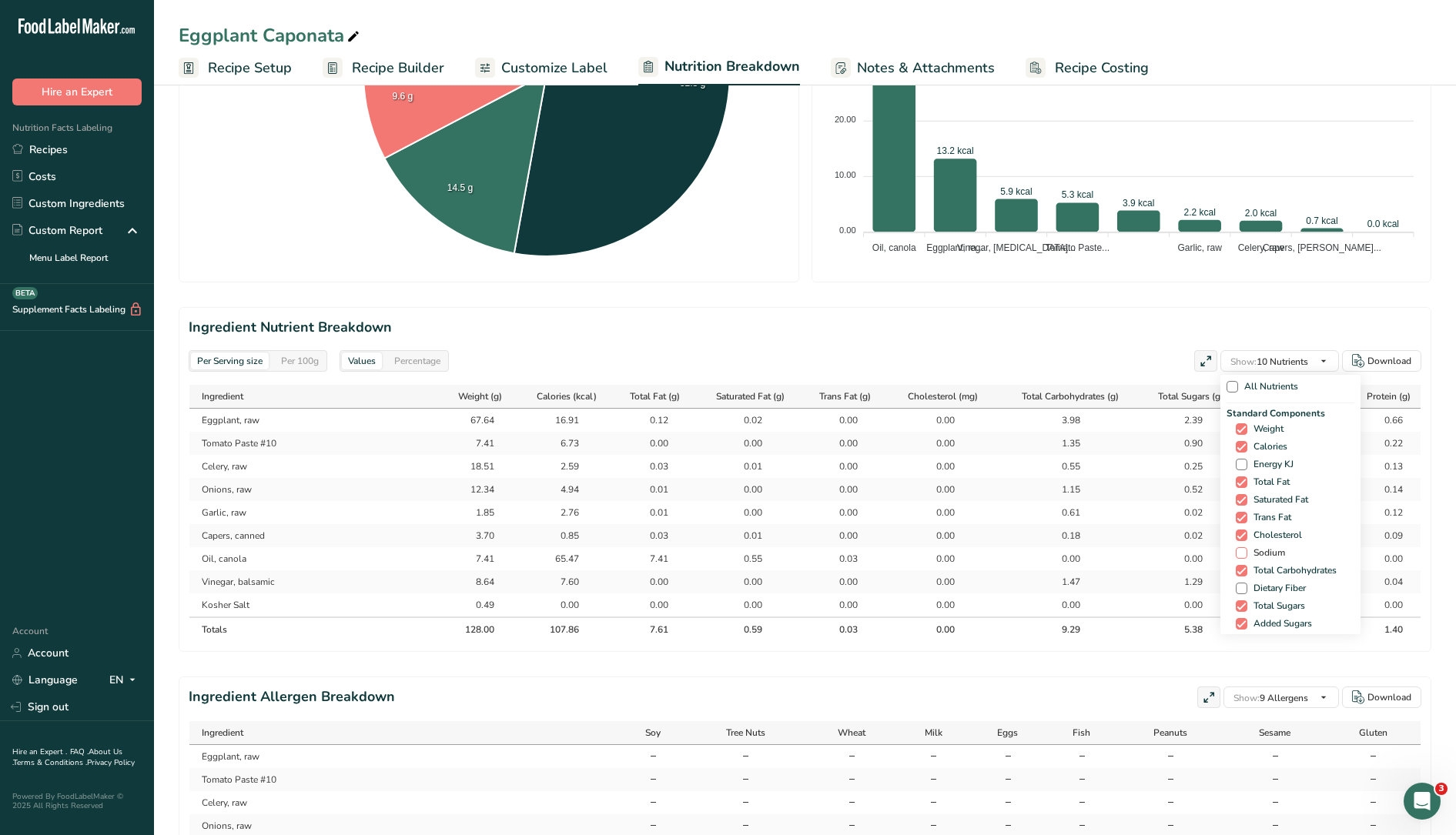
click at [1276, 548] on span "Sodium" at bounding box center [1266, 554] width 38 height 12
click at [1245, 548] on input "Sodium" at bounding box center [1240, 553] width 10 height 10
checkbox input "true"
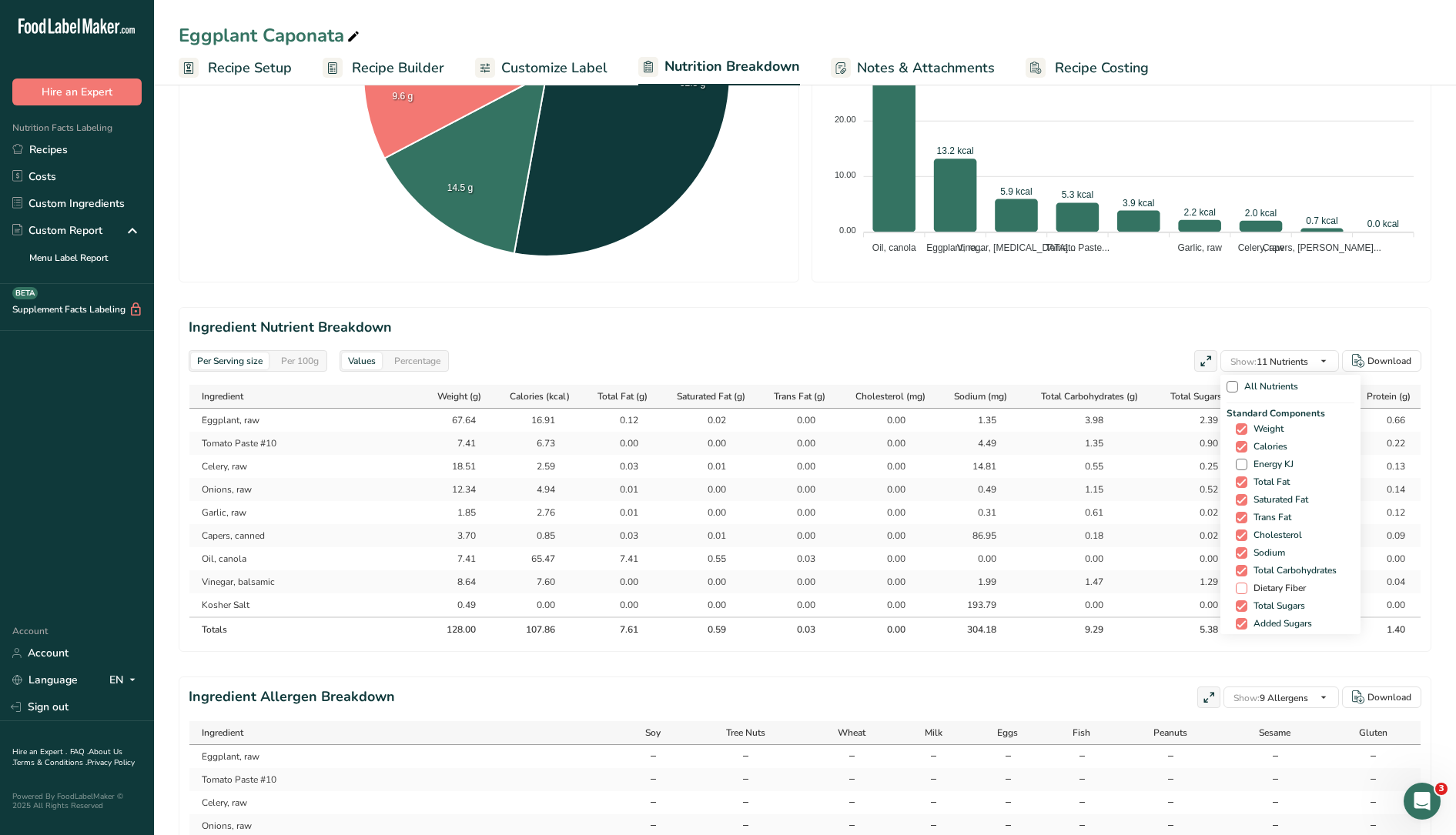
click at [1266, 587] on span "Dietary Fiber" at bounding box center [1276, 588] width 59 height 12
click at [1245, 587] on input "Dietary Fiber" at bounding box center [1240, 588] width 10 height 10
checkbox input "true"
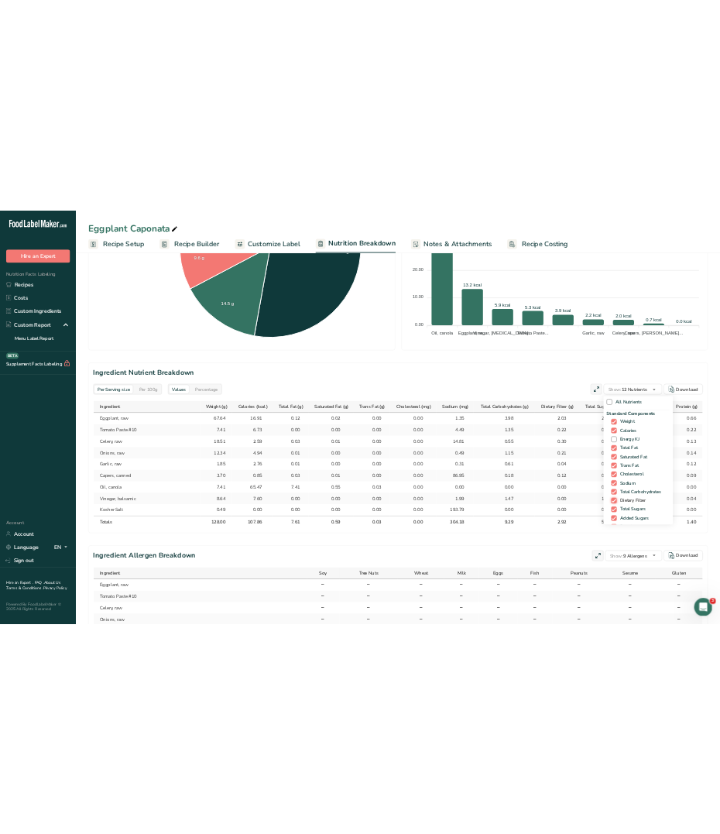
scroll to position [0, 0]
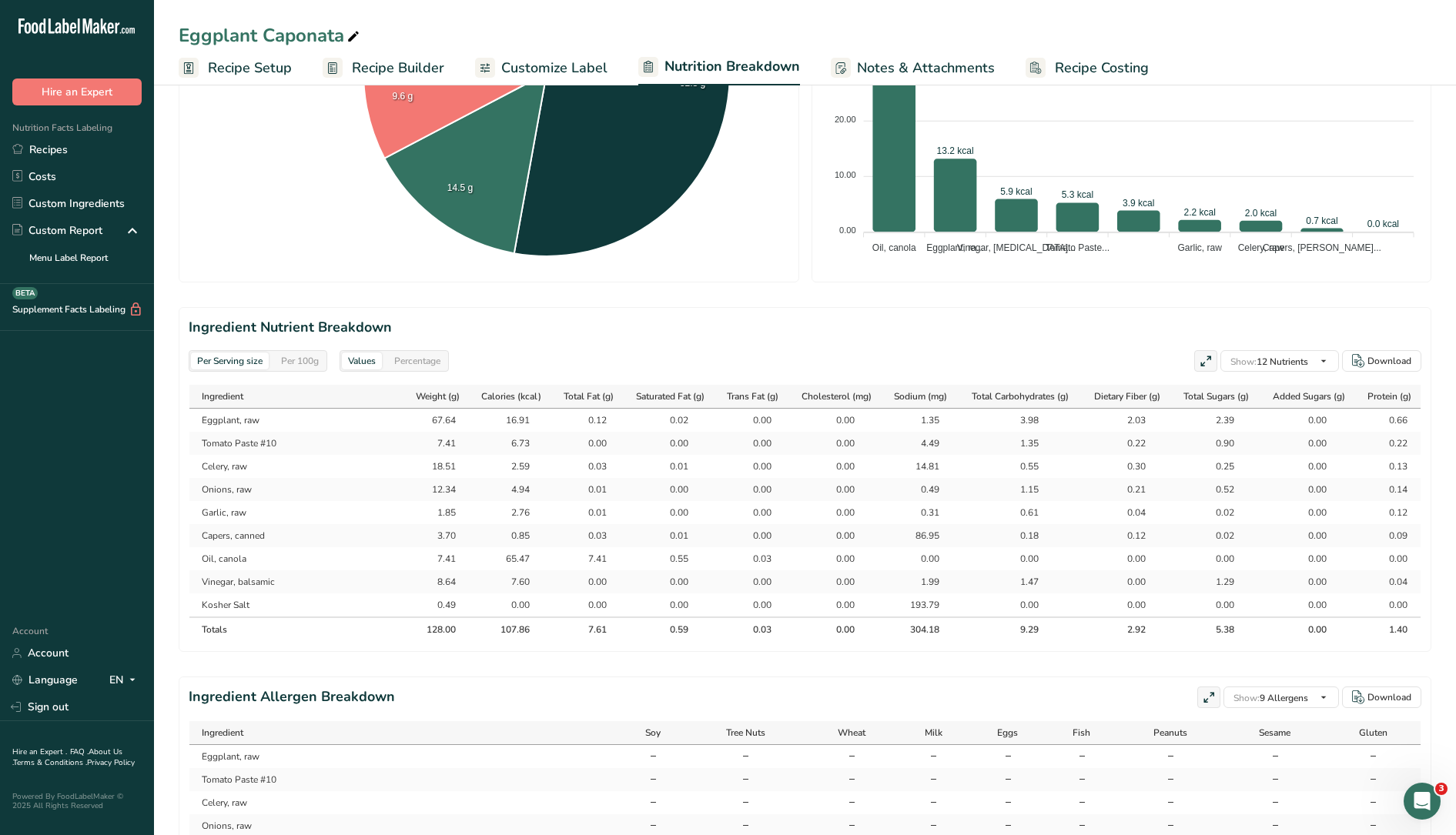
click at [1053, 341] on section "Ingredient Nutrient Breakdown Per Serving size Per 100g Values Percentage Show:…" at bounding box center [805, 479] width 1252 height 345
select select "Calories"
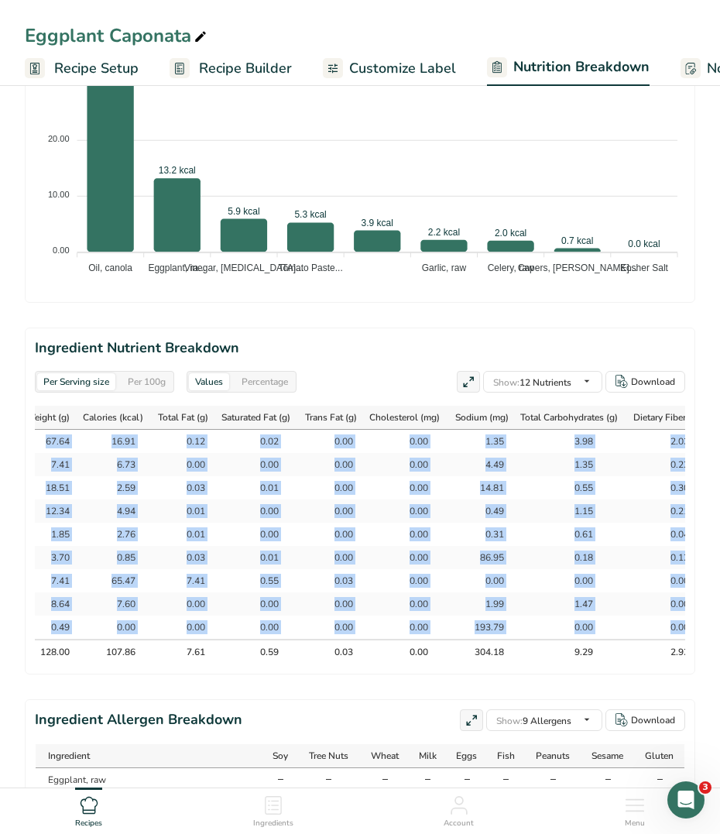
scroll to position [0, 478]
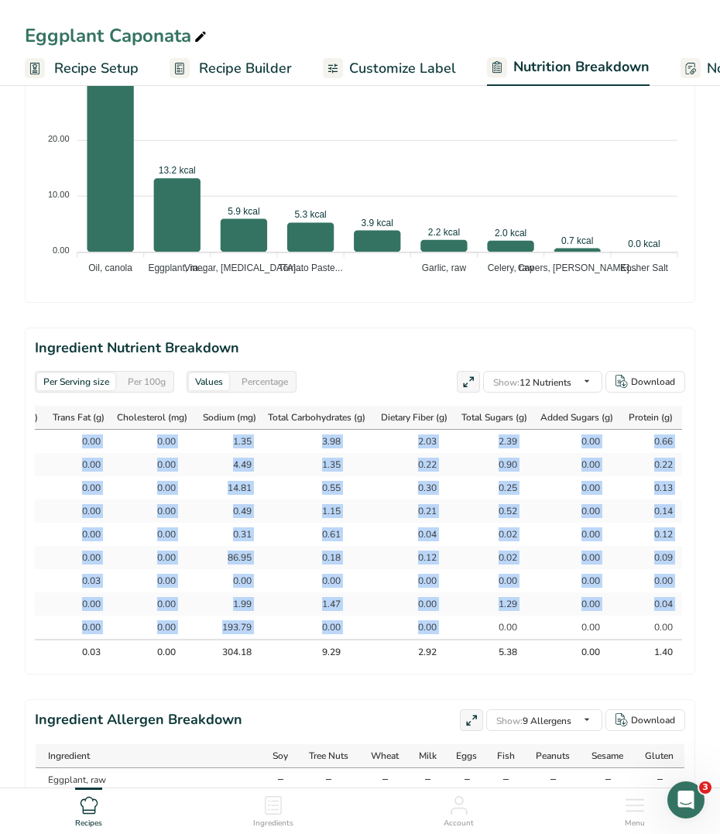
drag, startPoint x: 50, startPoint y: 451, endPoint x: 676, endPoint y: 629, distance: 650.7
click at [677, 631] on tbody "Eggplant, raw 67.64 16.91 0.12 0.02 0.00 0.00 1.35 3.98 2.03 2.39 0.00 0.66 Tom…" at bounding box center [129, 534] width 1108 height 209
copy tbody "Eggplant, raw 67.64 16.91 0.12 0.02 0.00 0.00 1.35 3.98 2.03 2.39 0.00 0.66 Tom…"
select select "Calories"
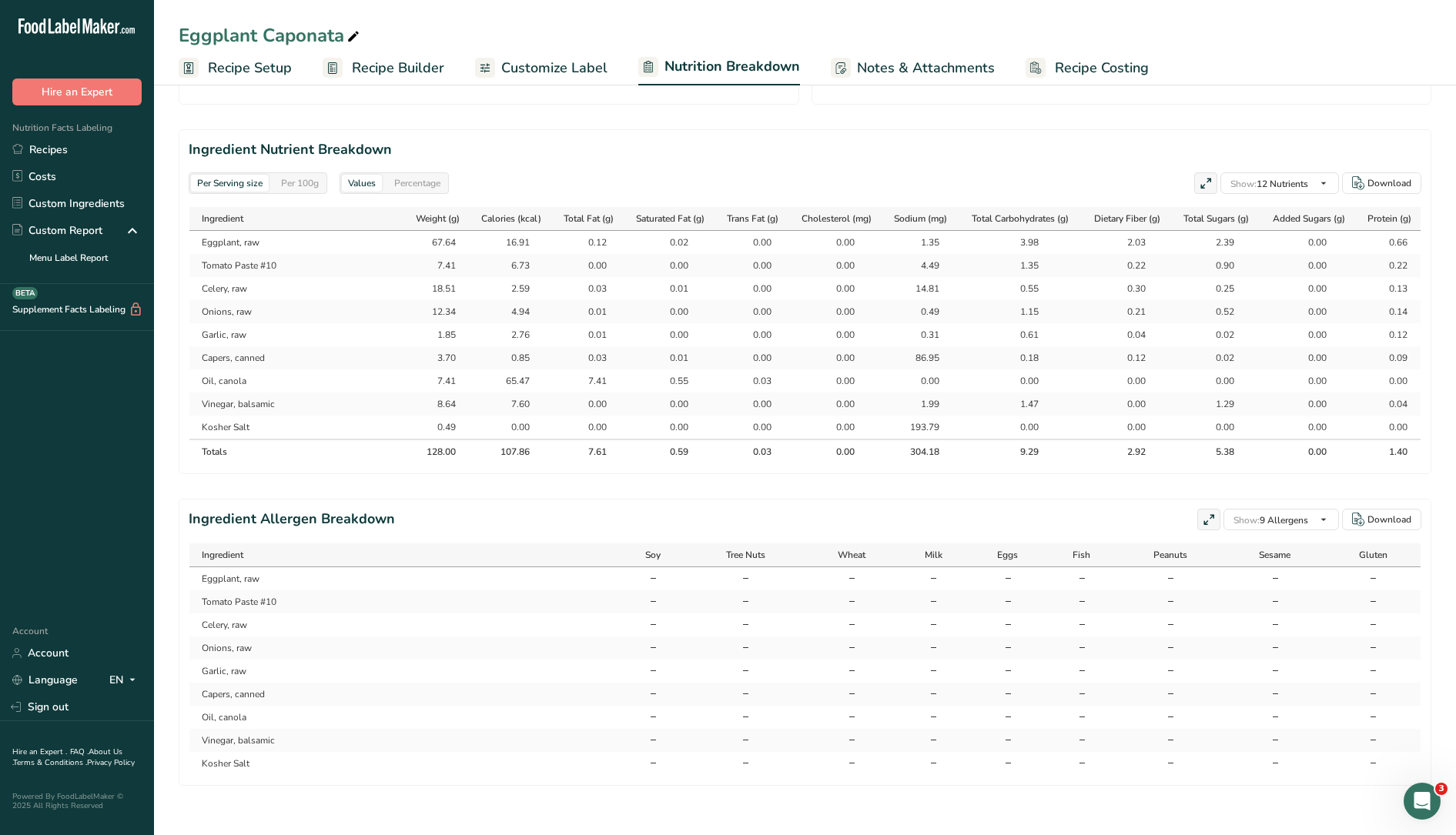
scroll to position [671, 0]
click at [519, 129] on section "Ingredient Nutrient Breakdown Per Serving size Per 100g Values Percentage Show:…" at bounding box center [805, 301] width 1252 height 345
click at [74, 145] on link "Recipes" at bounding box center [77, 149] width 154 height 27
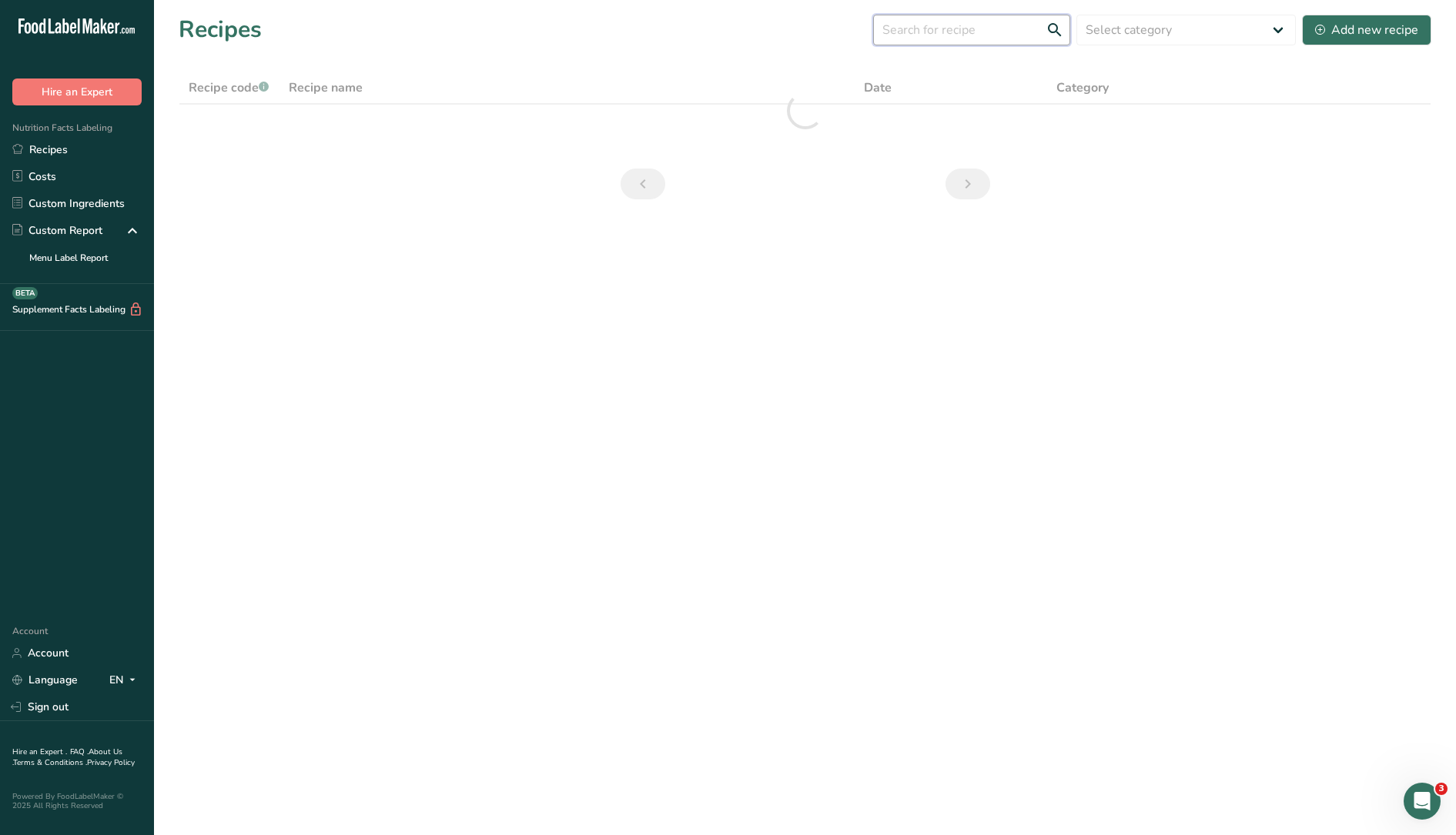
click at [976, 25] on input "text" at bounding box center [971, 30] width 197 height 31
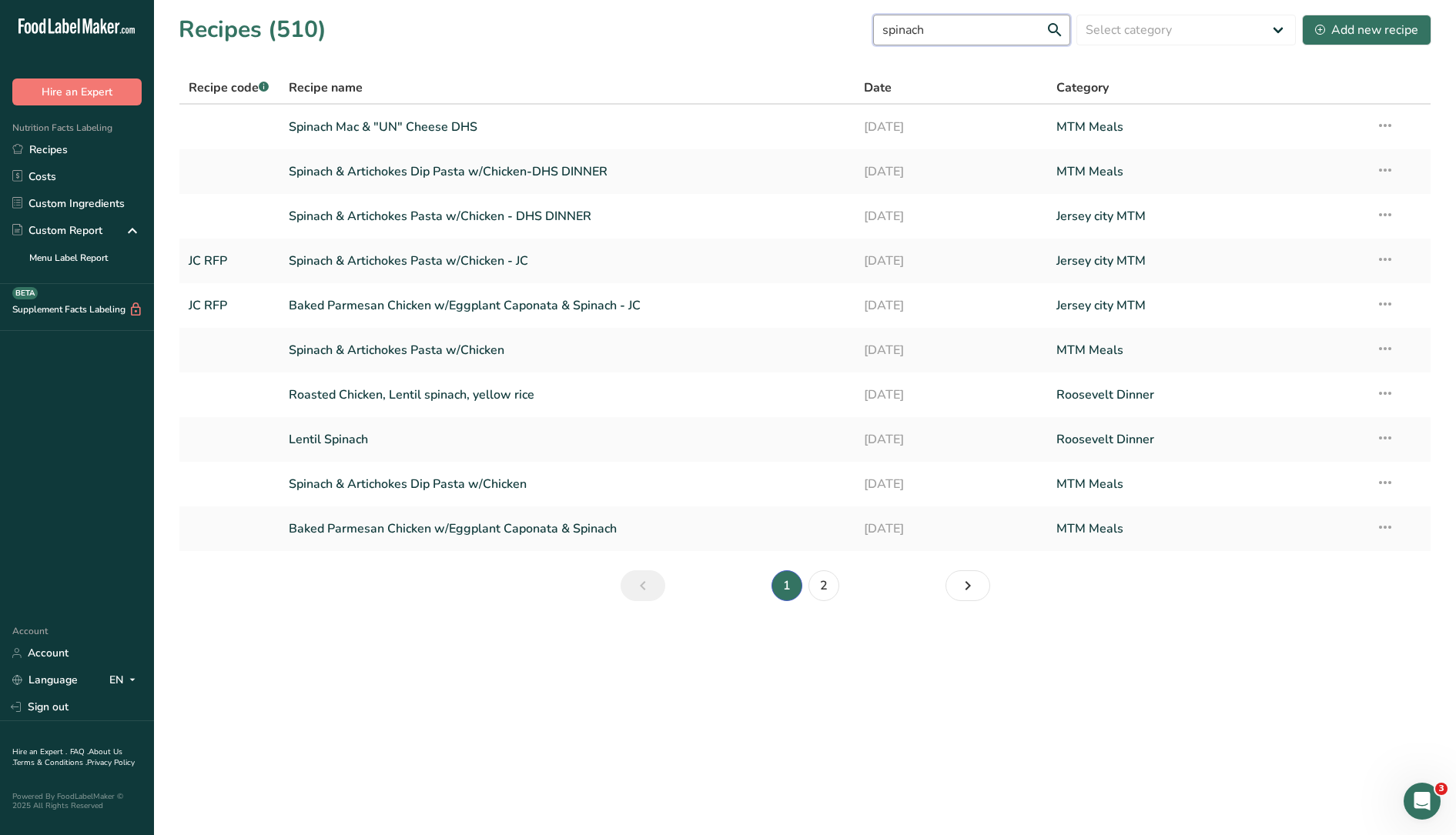
type input "spinach"
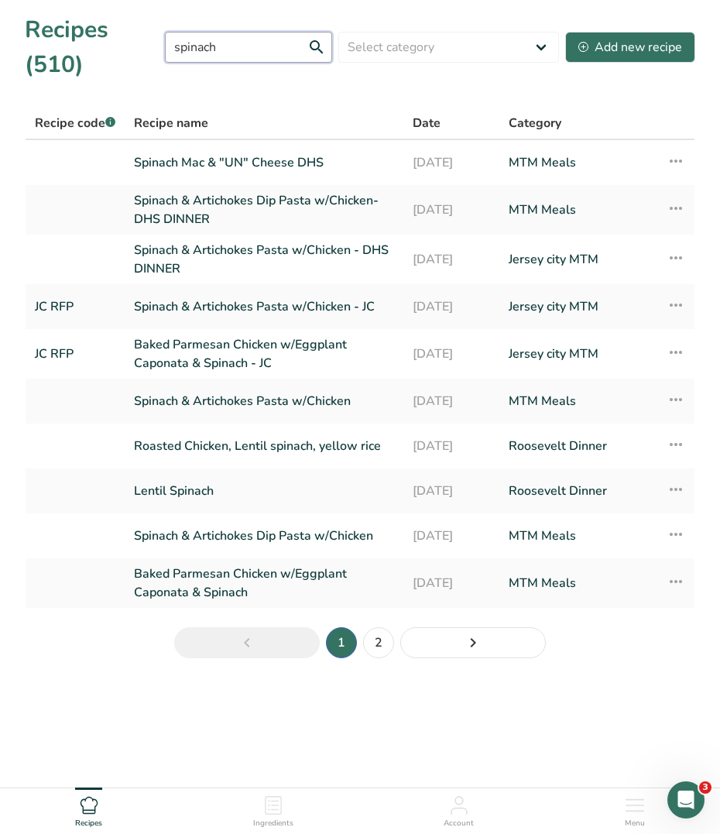
click at [179, 42] on input "spinach" at bounding box center [248, 47] width 167 height 31
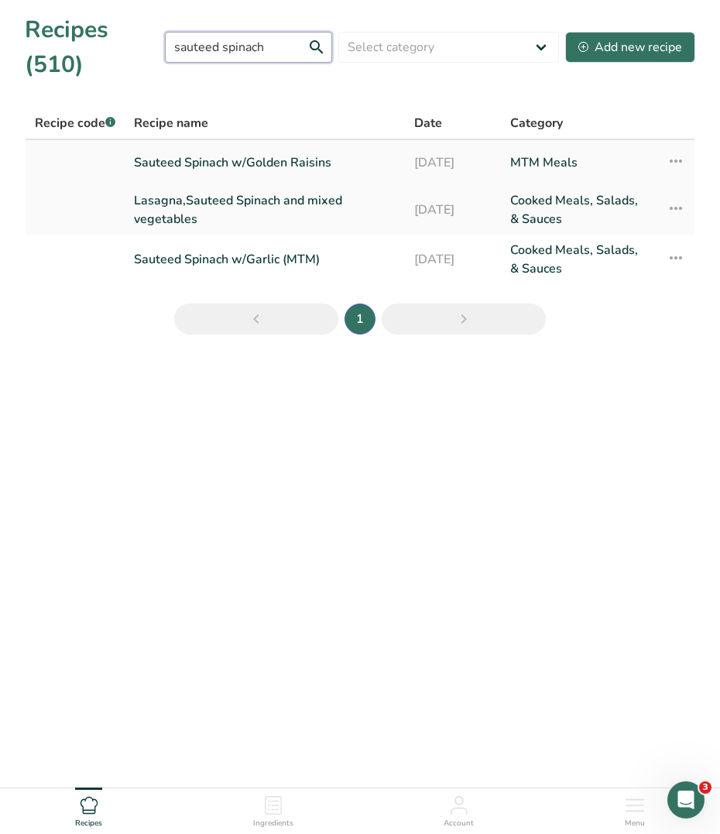
type input "sauteed spinach"
click at [256, 163] on link "Sauteed Spinach w/Golden Raisins" at bounding box center [265, 162] width 262 height 33
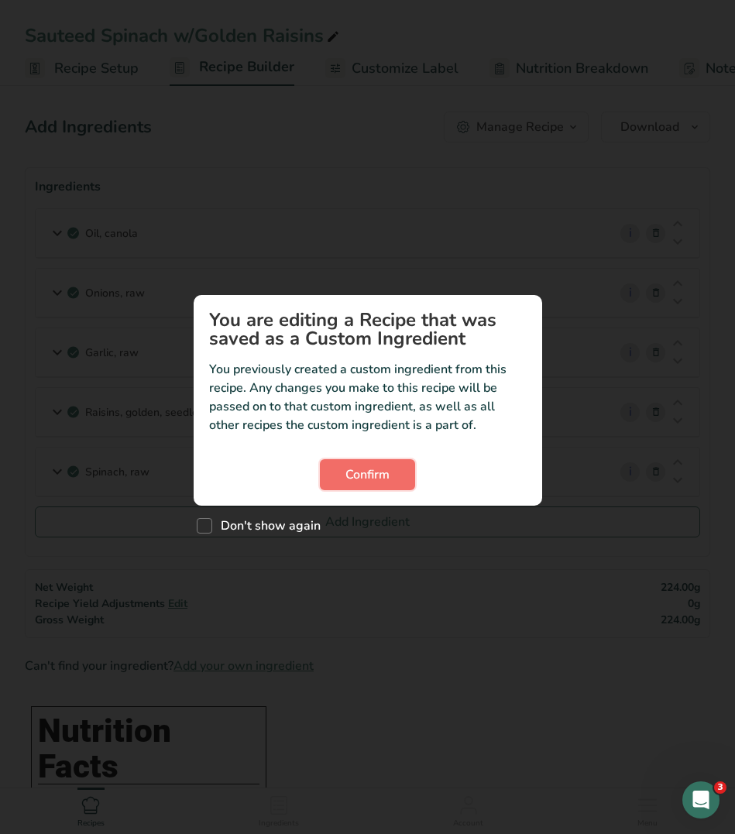
click at [371, 488] on button "Confirm" at bounding box center [367, 474] width 95 height 31
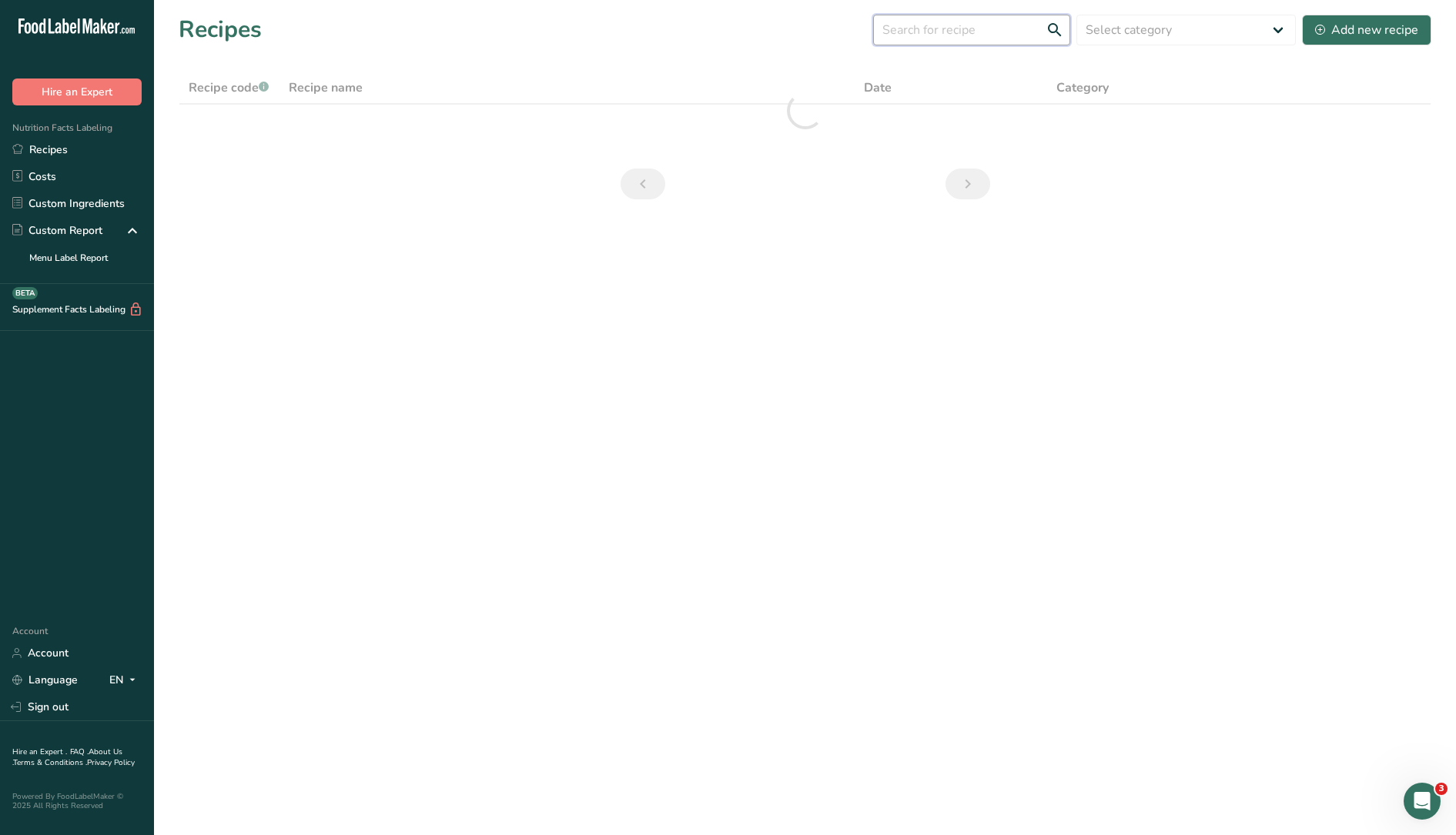
click at [1011, 35] on input "text" at bounding box center [971, 30] width 197 height 31
type input "sauteed spinach"
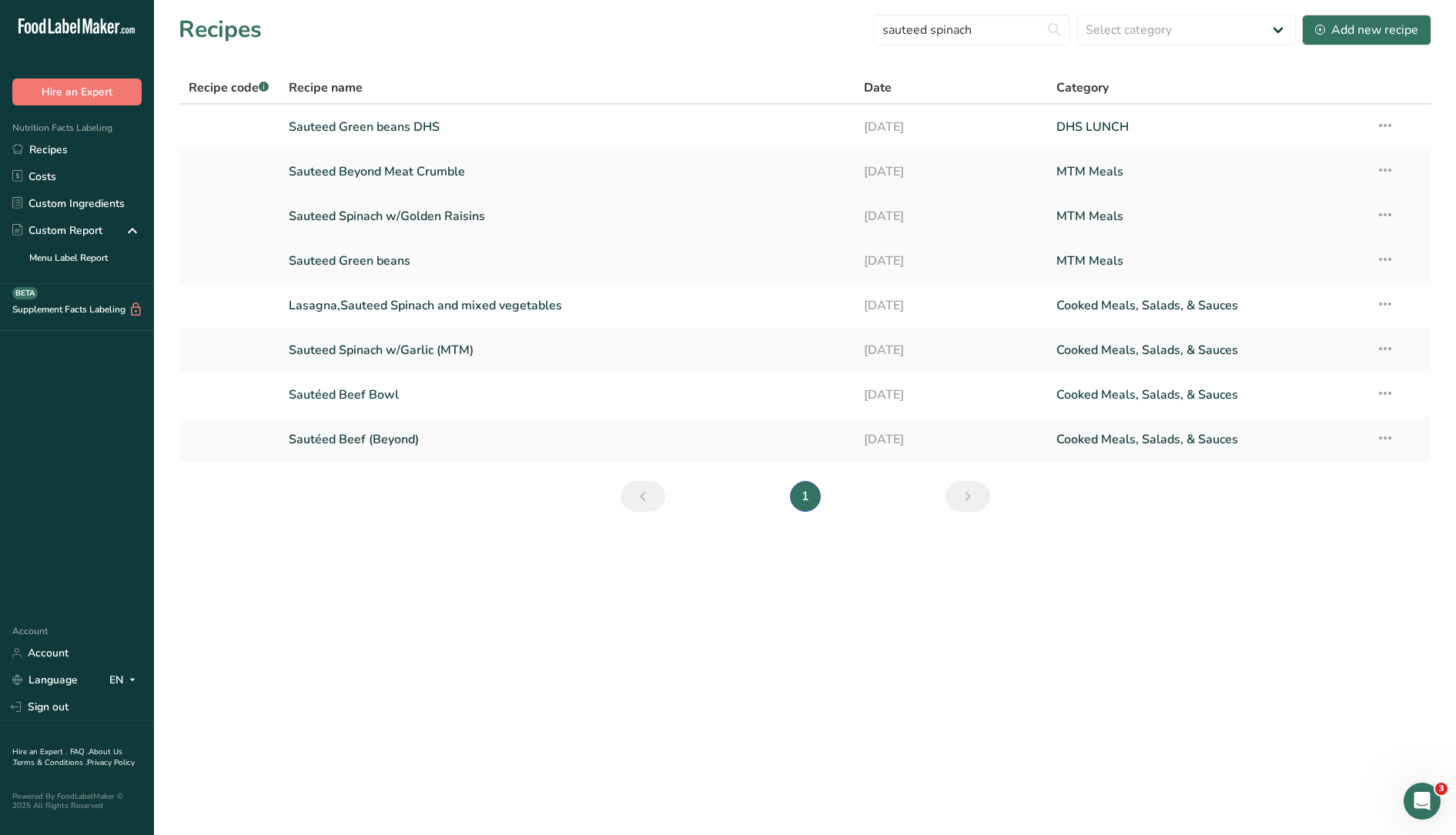
click at [1381, 214] on icon at bounding box center [1384, 215] width 19 height 28
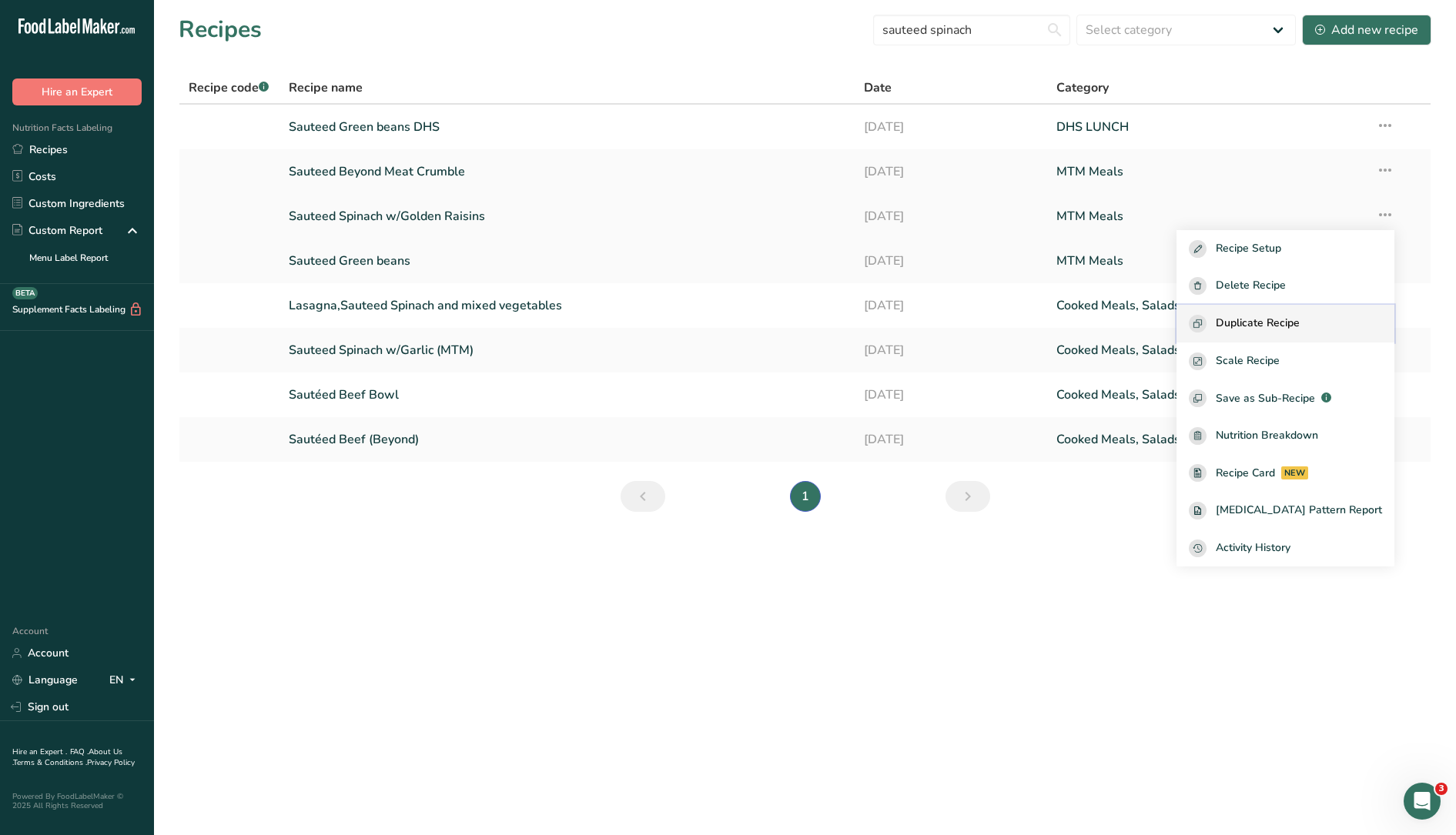
click at [1294, 323] on span "Duplicate Recipe" at bounding box center [1257, 324] width 83 height 18
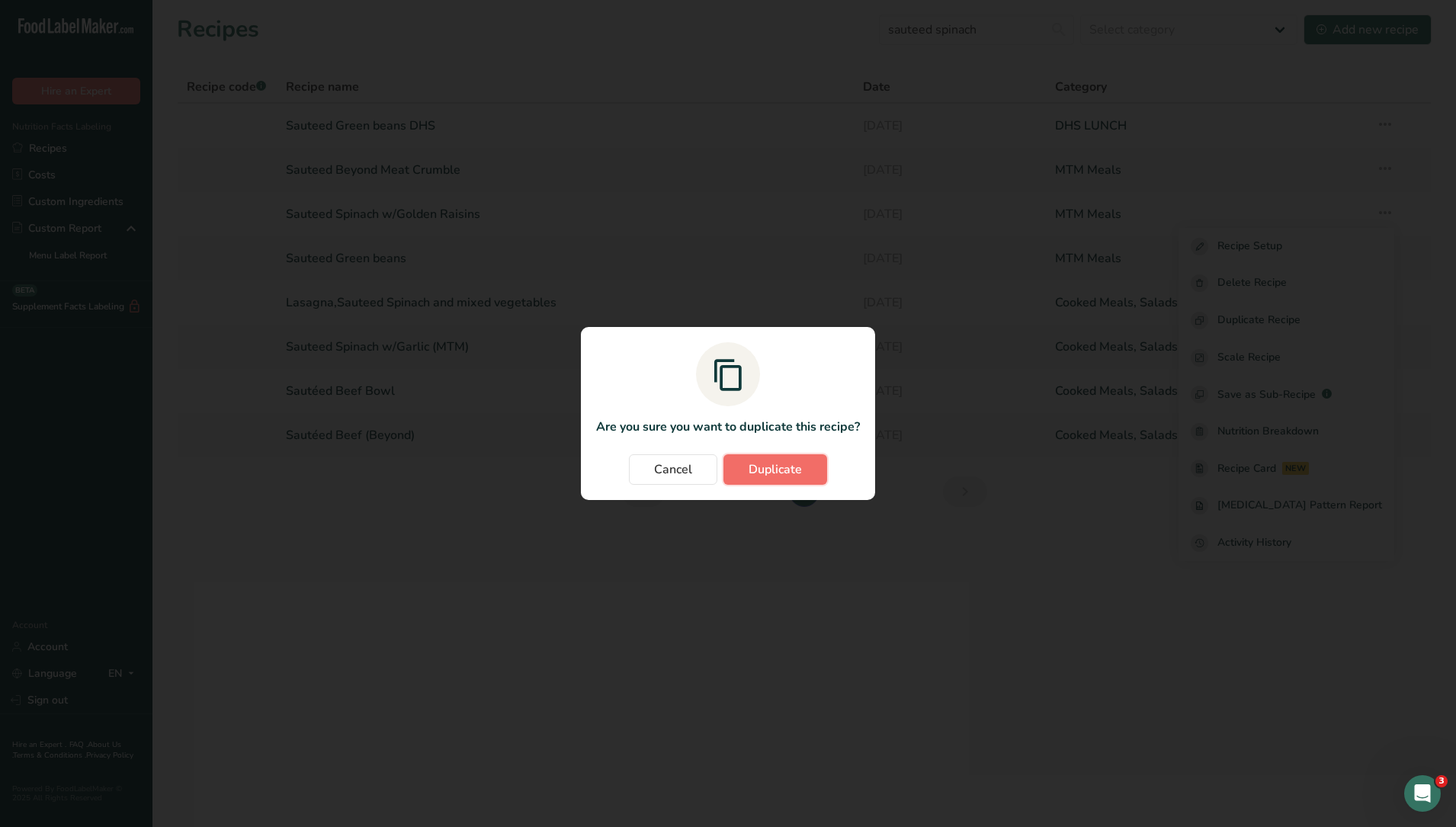
click at [784, 476] on span "Duplicate" at bounding box center [776, 470] width 53 height 19
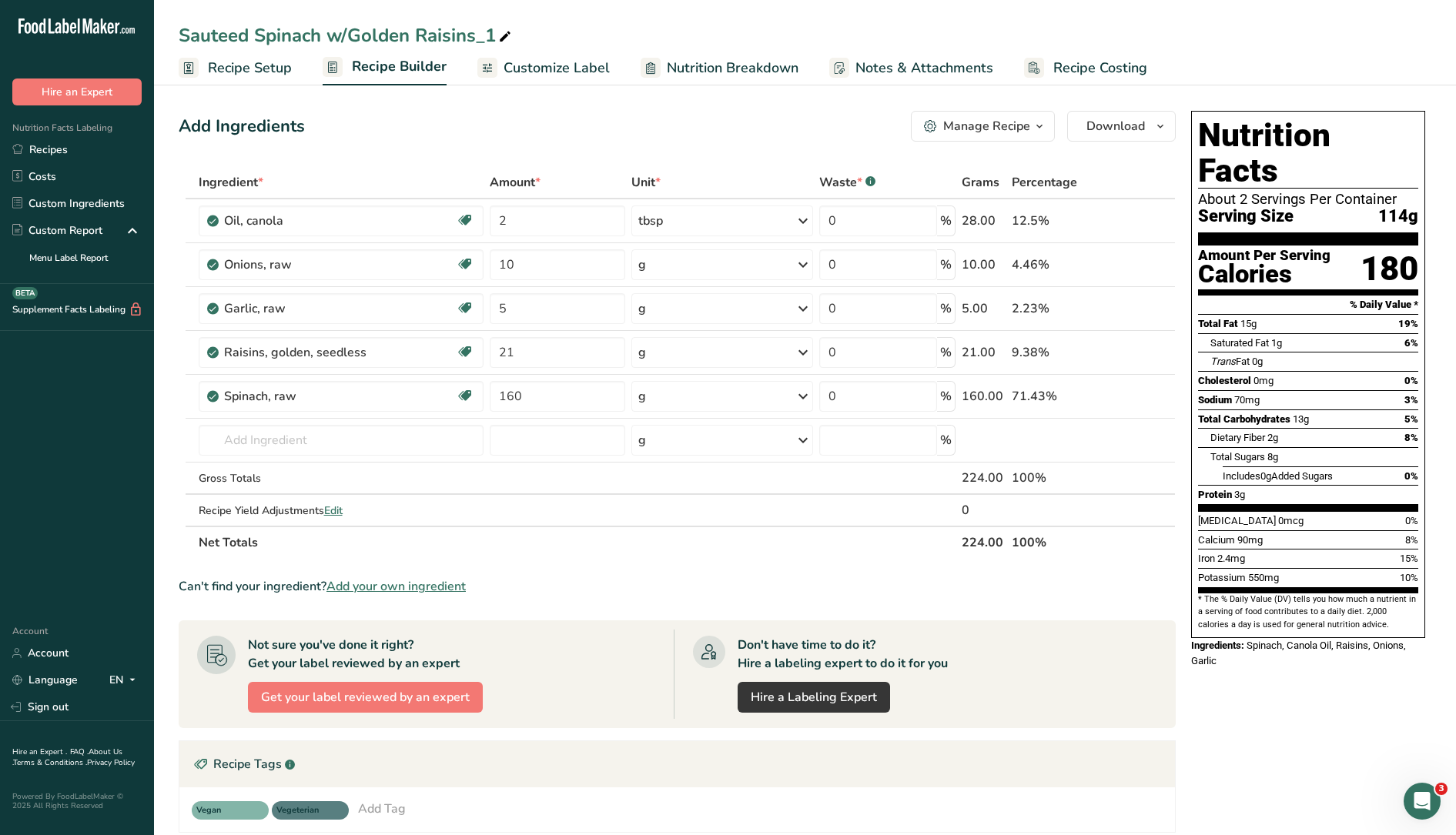
click at [506, 33] on icon at bounding box center [505, 37] width 14 height 22
type input "Sauteed Spinach w/Golden Raisins DHS"
click at [444, 118] on div "Add Ingredients Manage Recipe Delete Recipe Duplicate Recipe Scale Recipe Save …" at bounding box center [677, 126] width 997 height 31
click at [552, 154] on div "Add Ingredients Manage Recipe Delete Recipe Duplicate Recipe Scale Recipe Save …" at bounding box center [682, 613] width 1006 height 1019
click at [741, 74] on span "Nutrition Breakdown" at bounding box center [732, 68] width 131 height 21
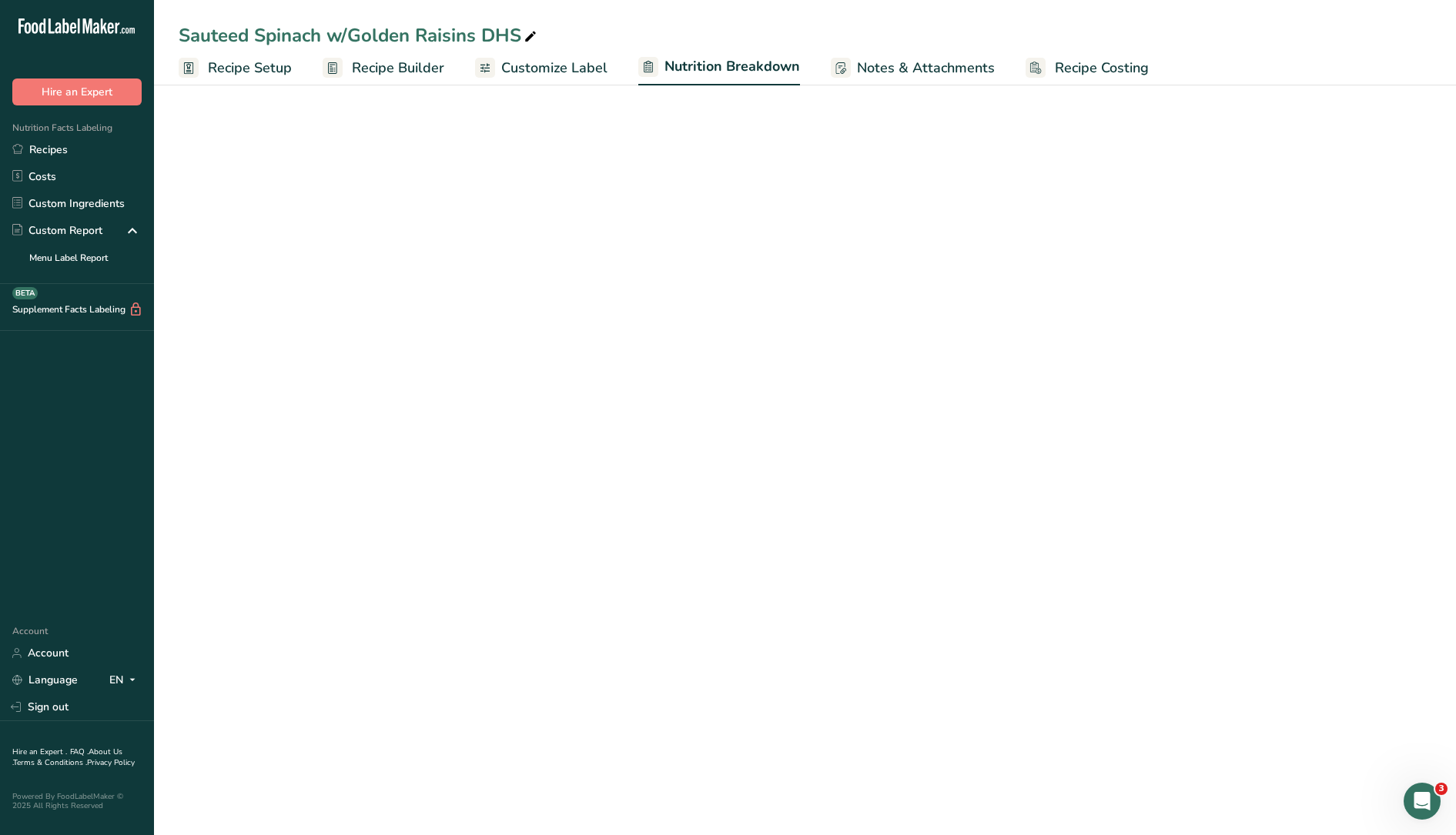
select select "Calories"
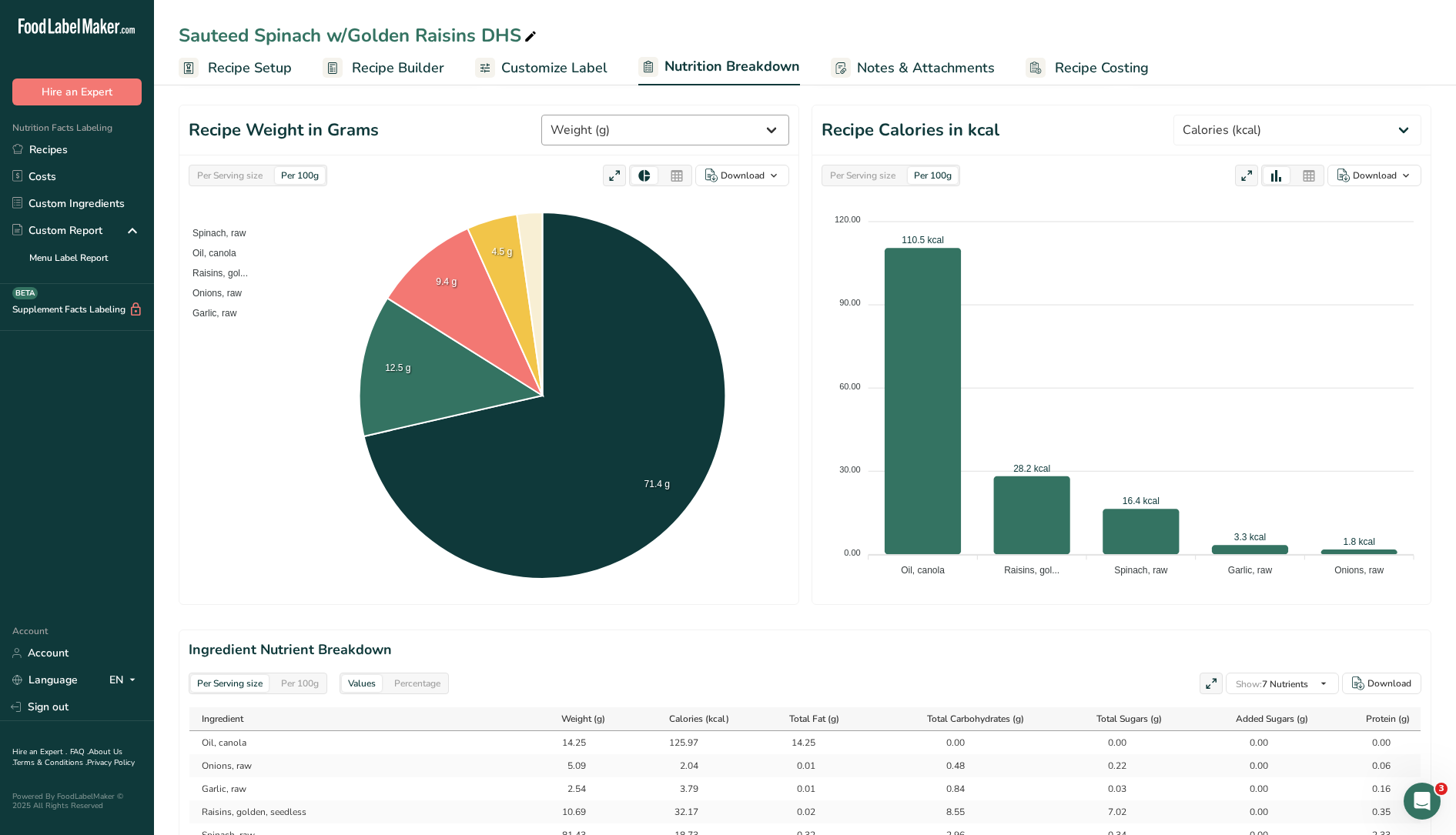
scroll to position [481, 0]
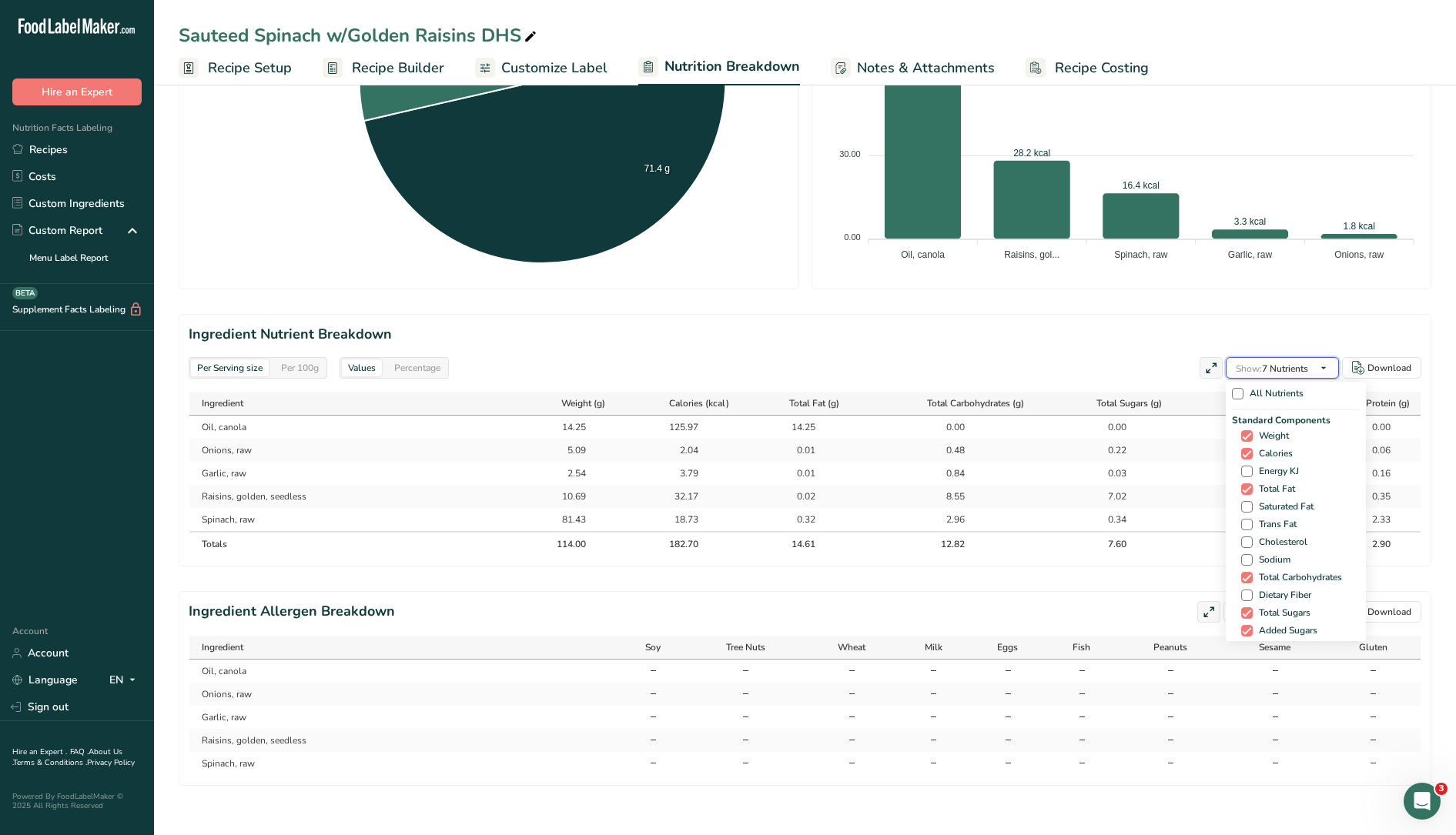
click at [1301, 363] on span "Show: 7 Nutrients" at bounding box center [1271, 369] width 73 height 12
click at [1267, 505] on div "Standard Components Weight Calories Energy KJ Total Fat Saturated Fat Trans Fat…" at bounding box center [1295, 536] width 128 height 245
click at [1265, 501] on span "Saturated Fat" at bounding box center [1282, 507] width 61 height 12
click at [1251, 502] on input "Saturated Fat" at bounding box center [1246, 507] width 10 height 10
checkbox input "true"
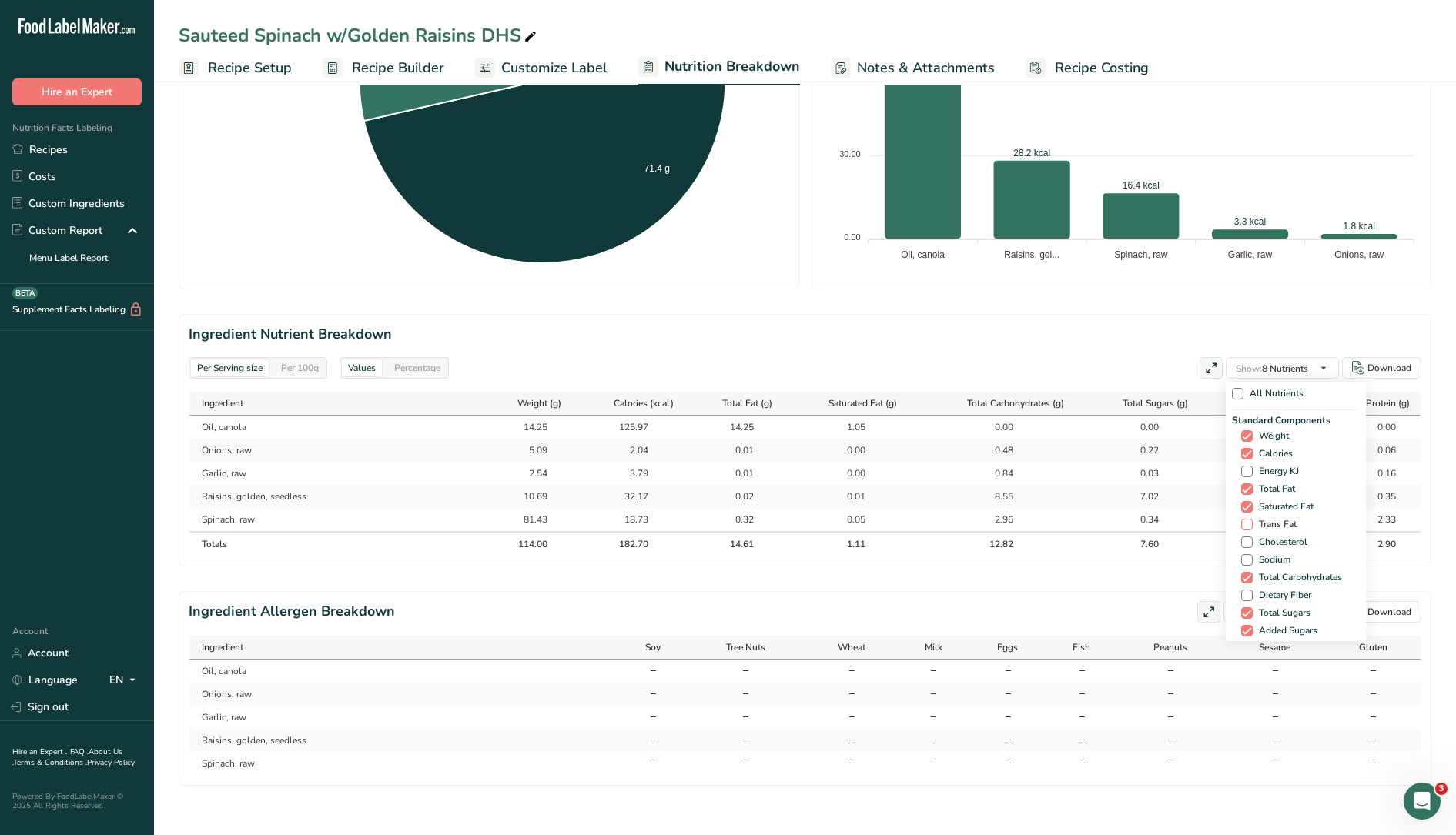
click at [1261, 519] on span "Trans Fat" at bounding box center [1274, 525] width 44 height 12
click at [1251, 520] on input "Trans Fat" at bounding box center [1246, 525] width 10 height 10
checkbox input "true"
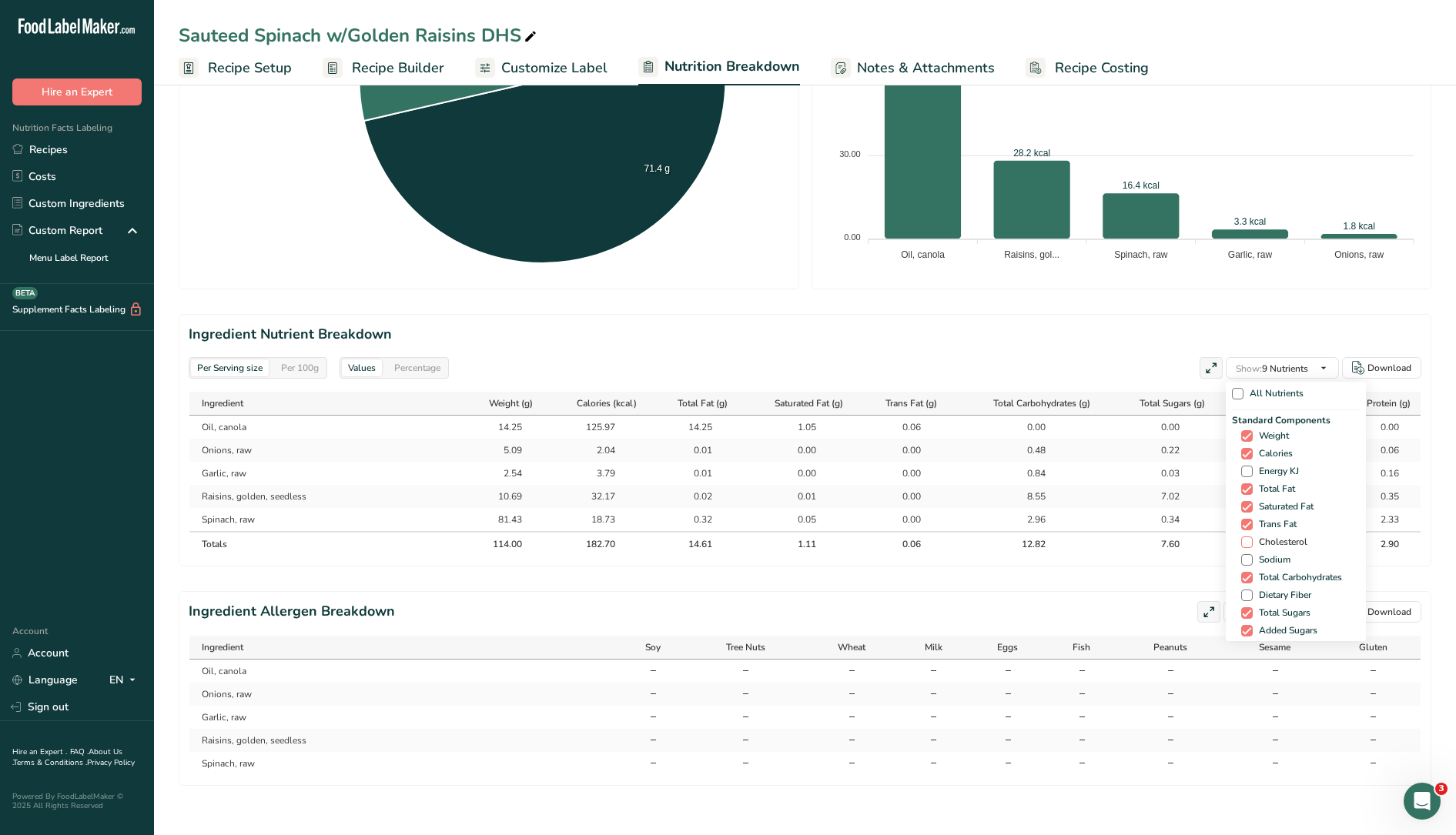
click at [1268, 537] on span "Cholesterol" at bounding box center [1279, 543] width 55 height 12
click at [1251, 538] on input "Cholesterol" at bounding box center [1246, 543] width 10 height 10
checkbox input "true"
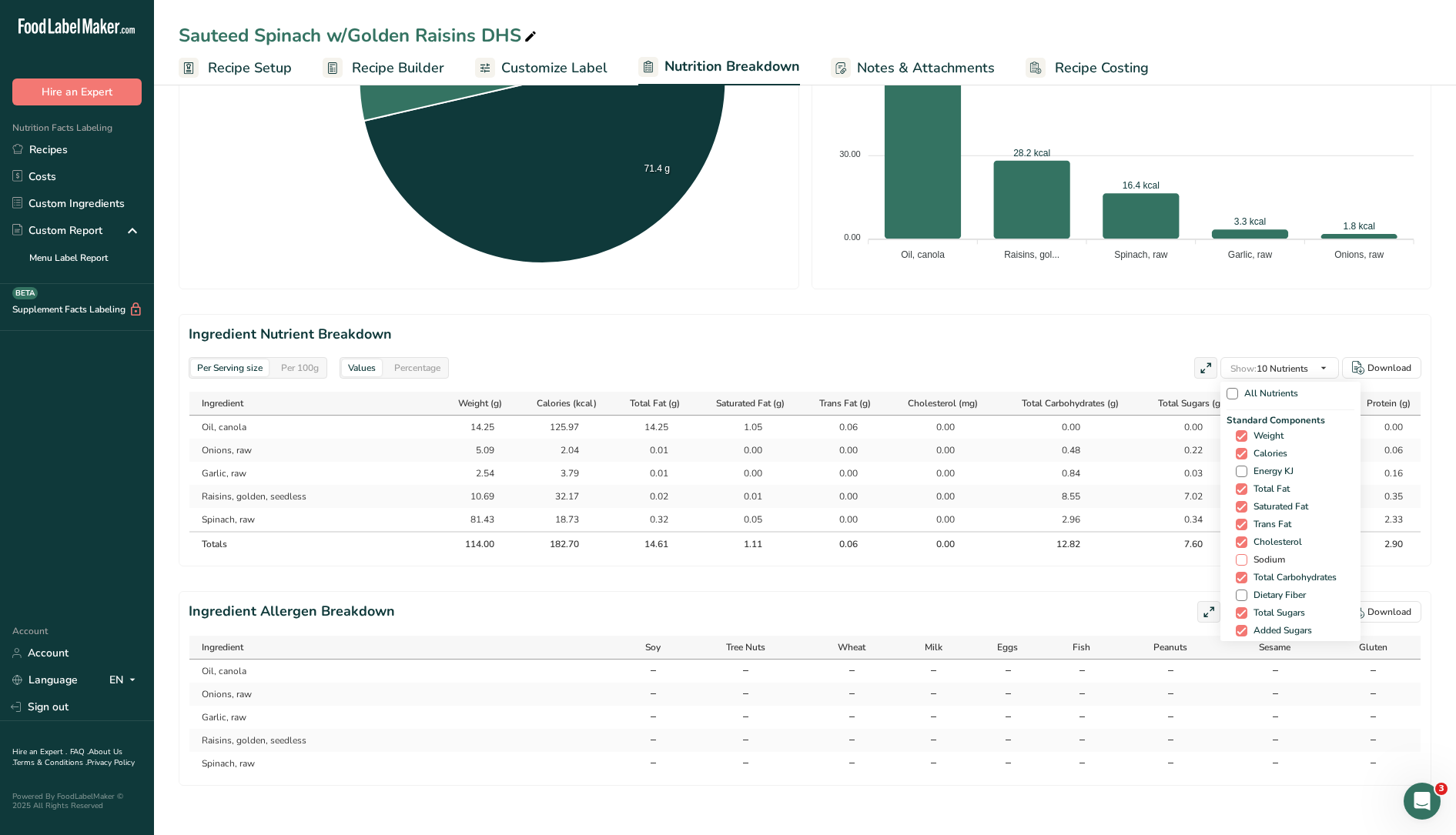
click at [1272, 555] on span "Sodium" at bounding box center [1266, 561] width 38 height 12
click at [1245, 555] on input "Sodium" at bounding box center [1240, 560] width 10 height 10
checkbox input "true"
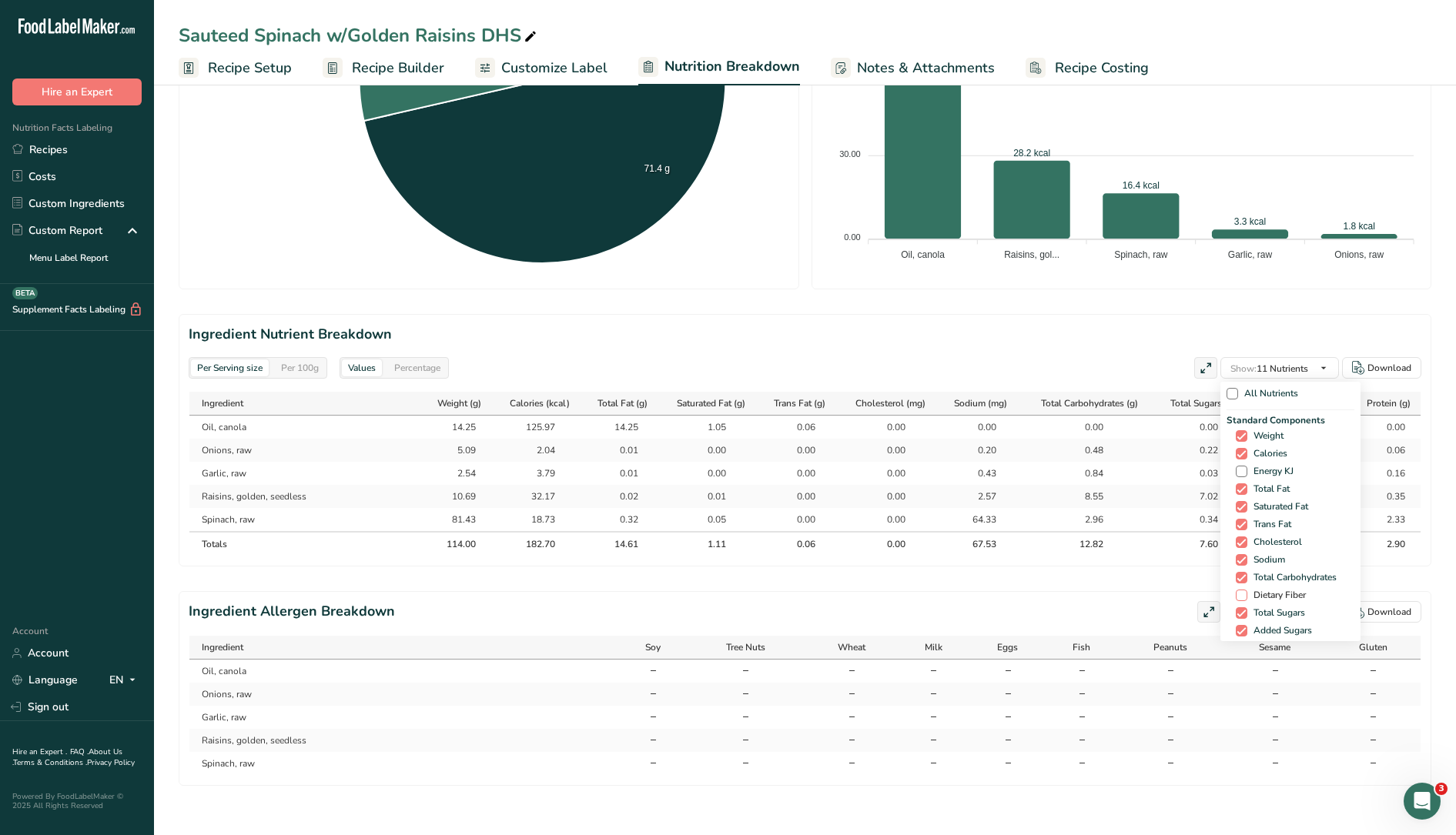
click at [1279, 589] on span "Dietary Fiber" at bounding box center [1276, 595] width 59 height 12
click at [1245, 590] on input "Dietary Fiber" at bounding box center [1240, 595] width 10 height 10
checkbox input "true"
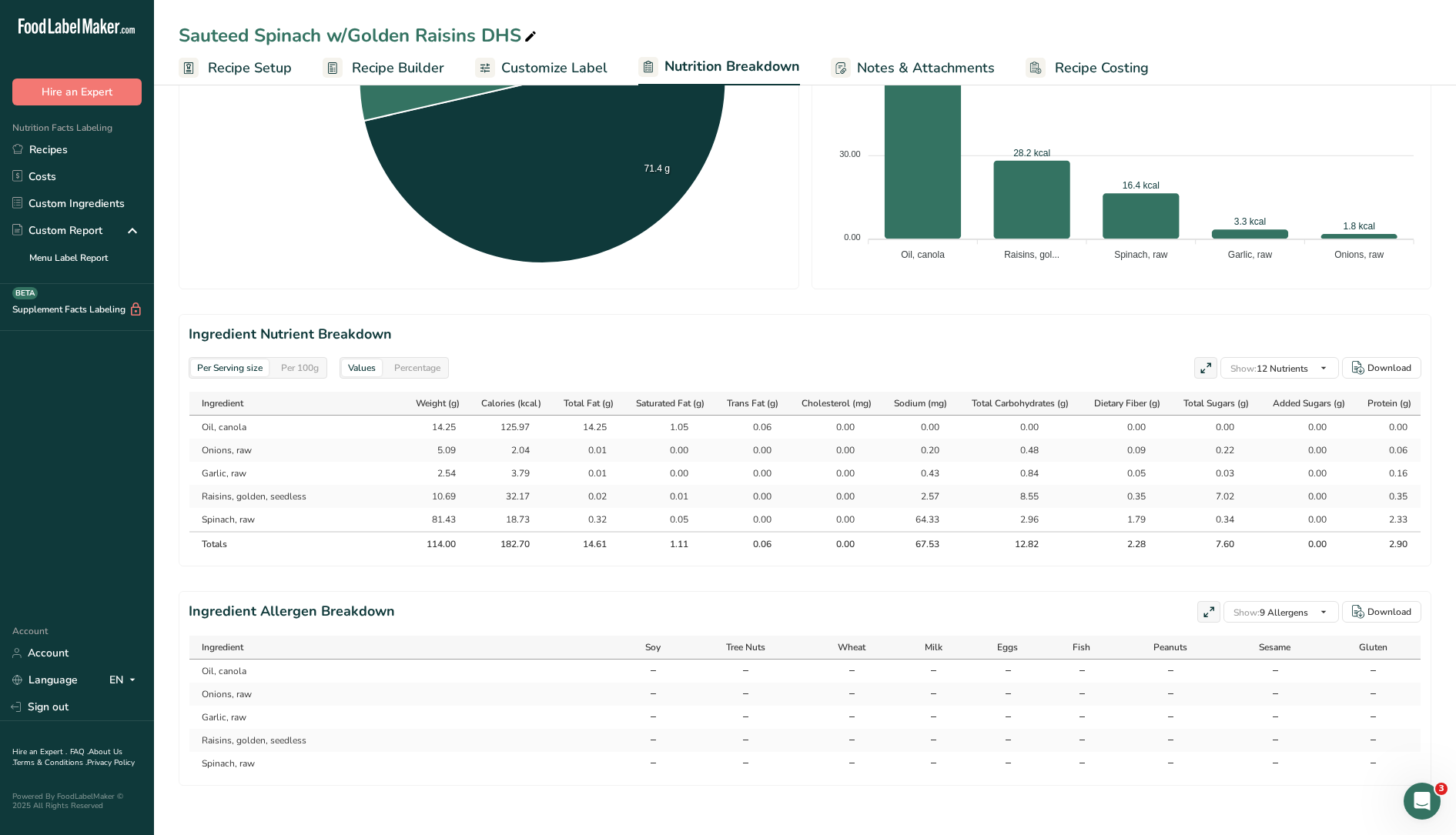
click at [835, 606] on div "Ingredient Allergen Breakdown Show: 9 Allergens All Allergens (56) Soy Tree Nut…" at bounding box center [805, 612] width 1232 height 22
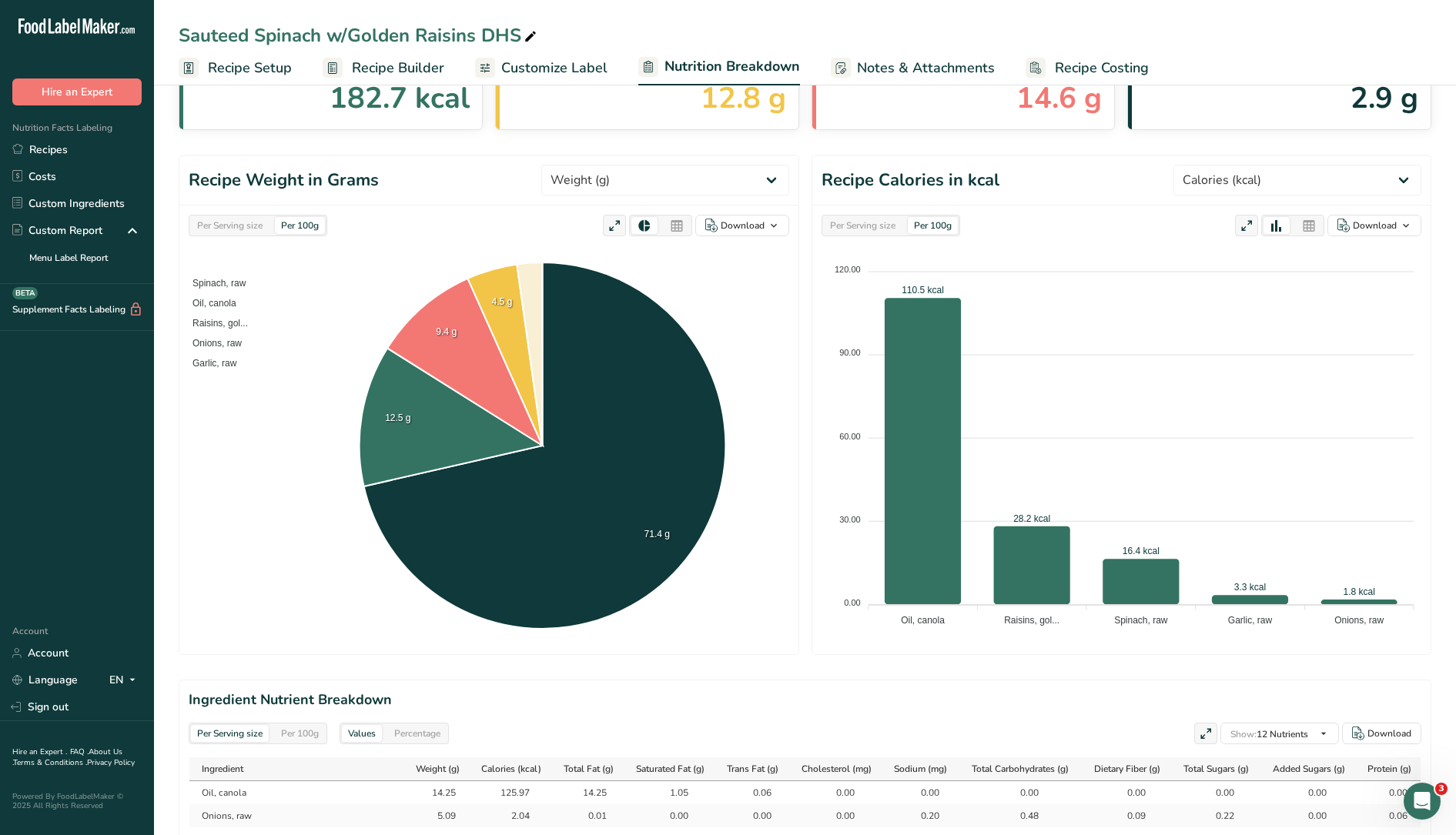
scroll to position [0, 0]
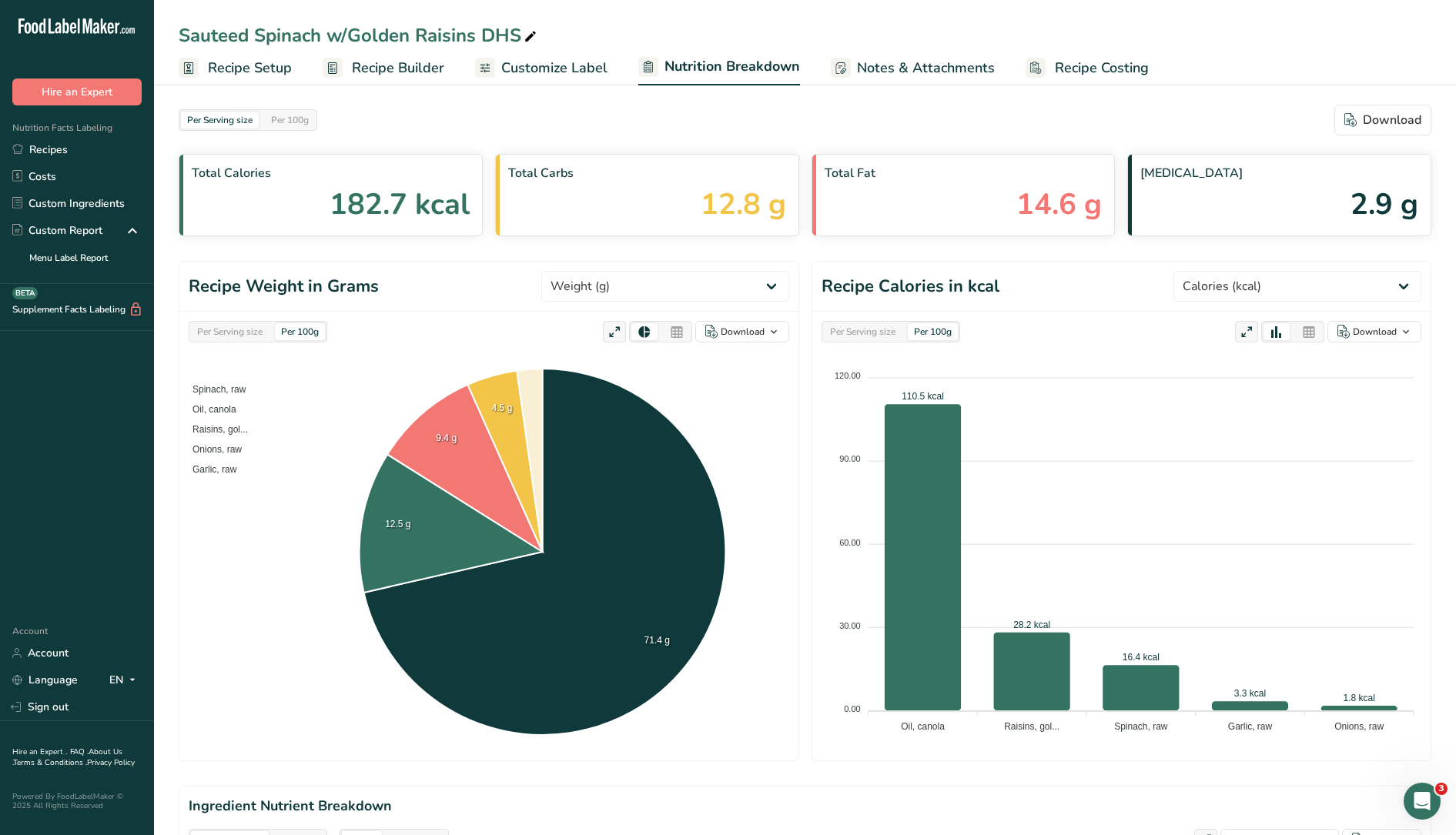
click at [243, 73] on span "Recipe Setup" at bounding box center [249, 68] width 83 height 21
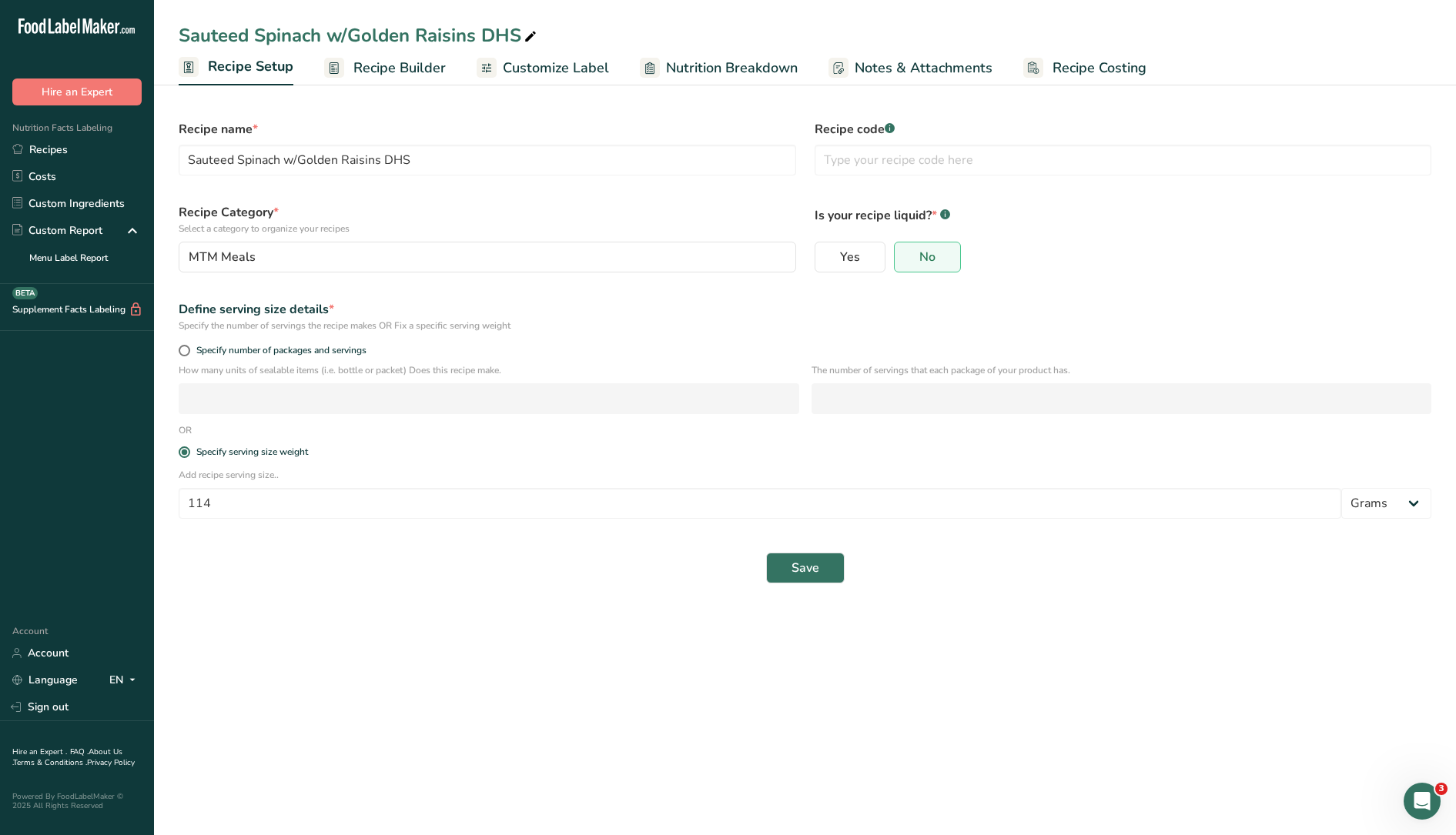
click at [411, 64] on span "Recipe Builder" at bounding box center [400, 68] width 92 height 21
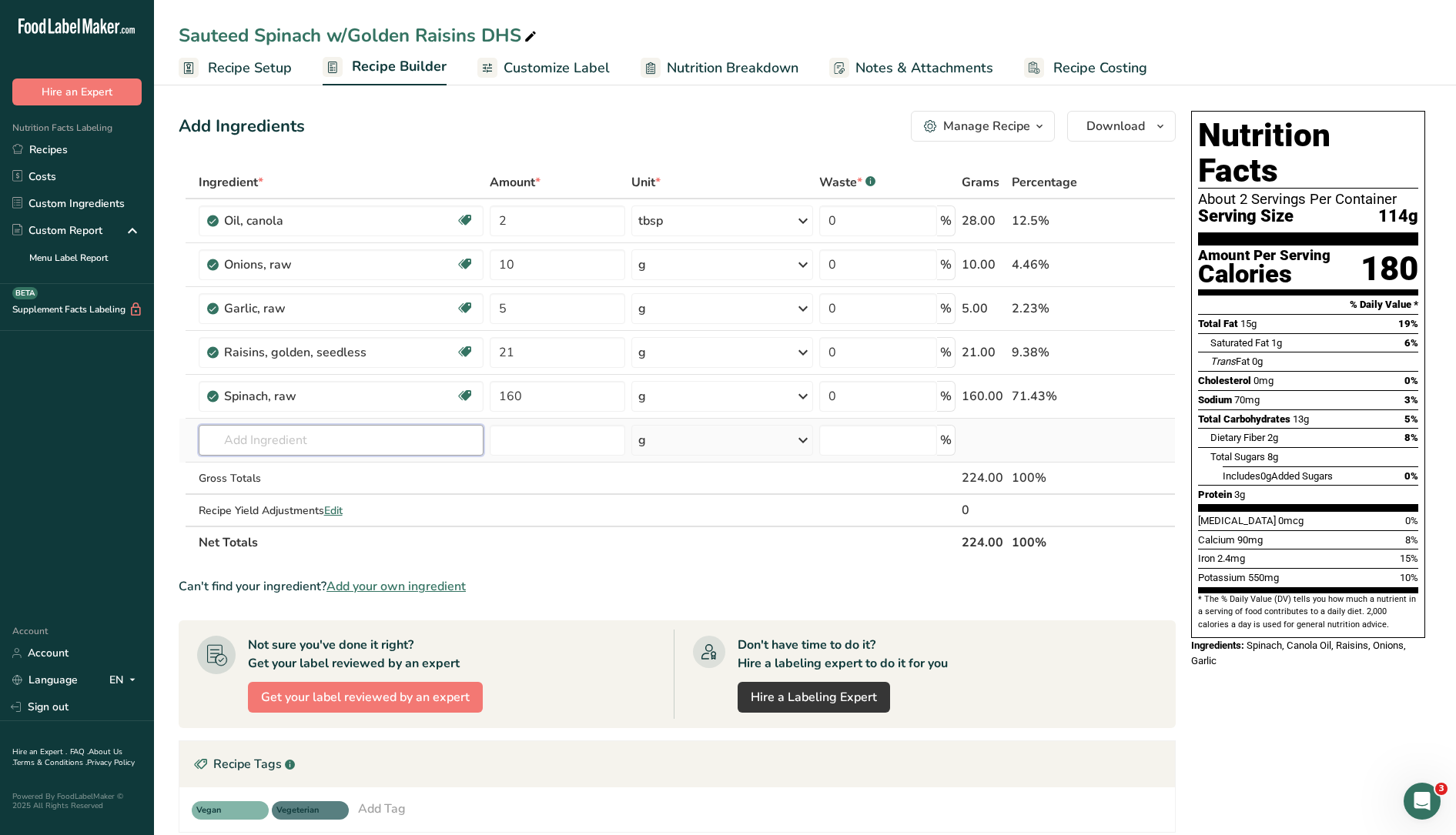
click at [364, 442] on input "text" at bounding box center [341, 440] width 285 height 31
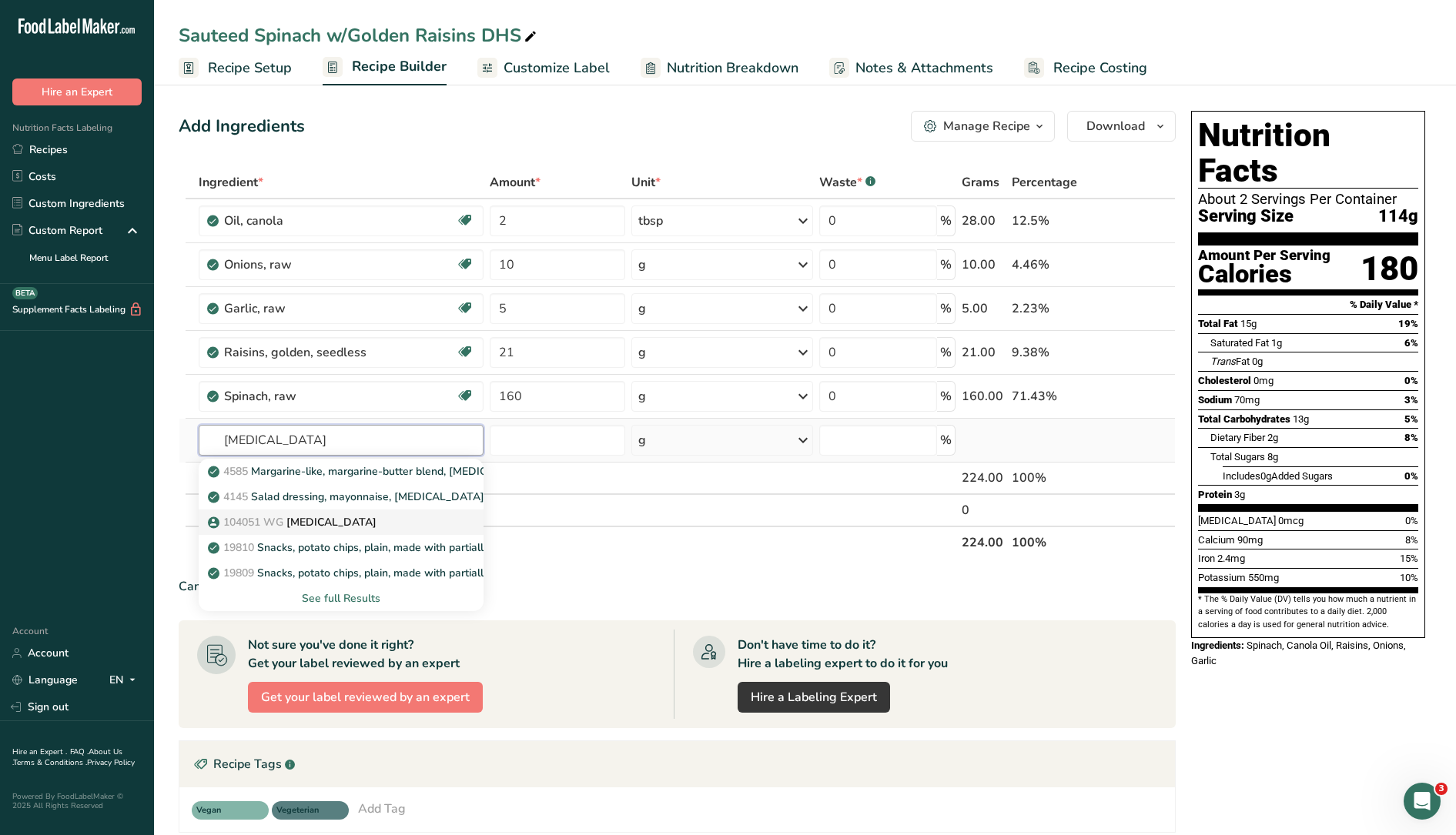
type input "[MEDICAL_DATA]"
click at [315, 523] on p "104051 WG [MEDICAL_DATA]" at bounding box center [293, 522] width 166 height 16
type input "[MEDICAL_DATA]"
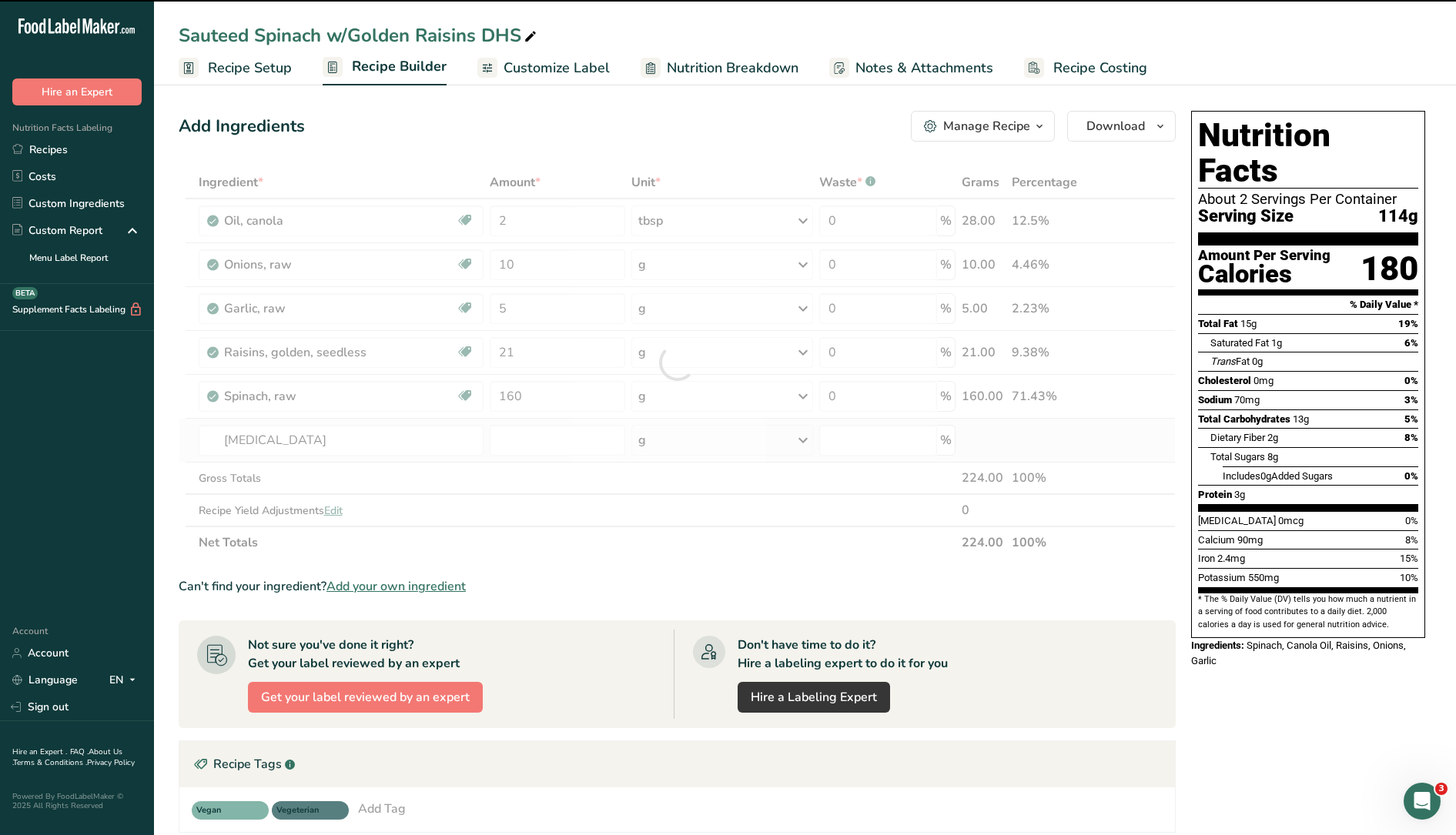
type input "0"
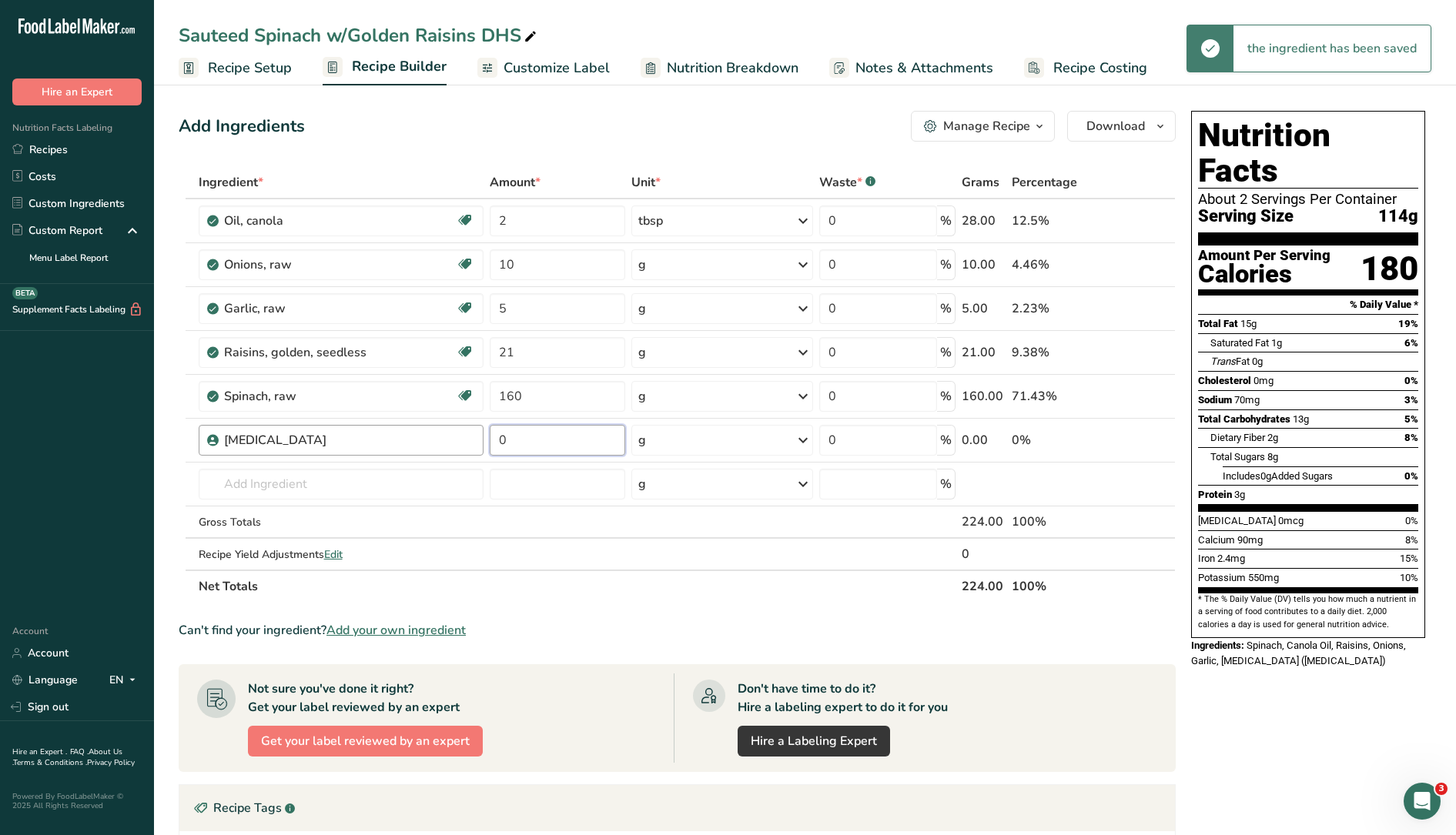
drag, startPoint x: 517, startPoint y: 442, endPoint x: 469, endPoint y: 436, distance: 48.4
click at [474, 438] on tr "[MEDICAL_DATA] 0 g Portions 1 Tbsp Weight Units g kg mg See more Volume Units l…" at bounding box center [676, 440] width 995 height 44
type input "2"
click at [699, 438] on div "Ingredient * Amount * Unit * Waste * .a-a{fill:#347362;}.b-a{fill:#fff;} Grams …" at bounding box center [677, 384] width 997 height 436
click at [797, 443] on icon at bounding box center [803, 440] width 19 height 28
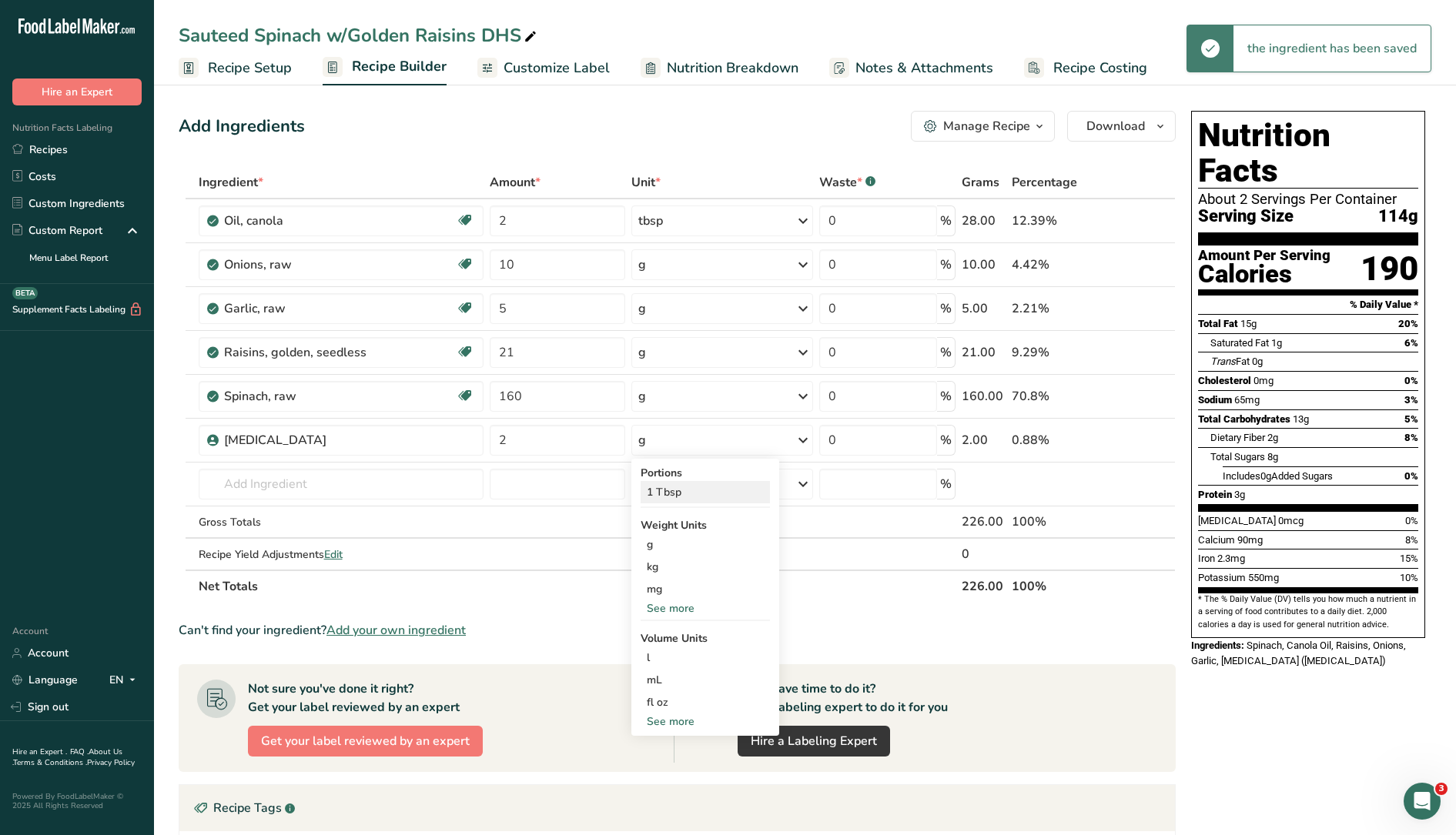
click at [672, 483] on div "1 Tbsp" at bounding box center [705, 492] width 129 height 22
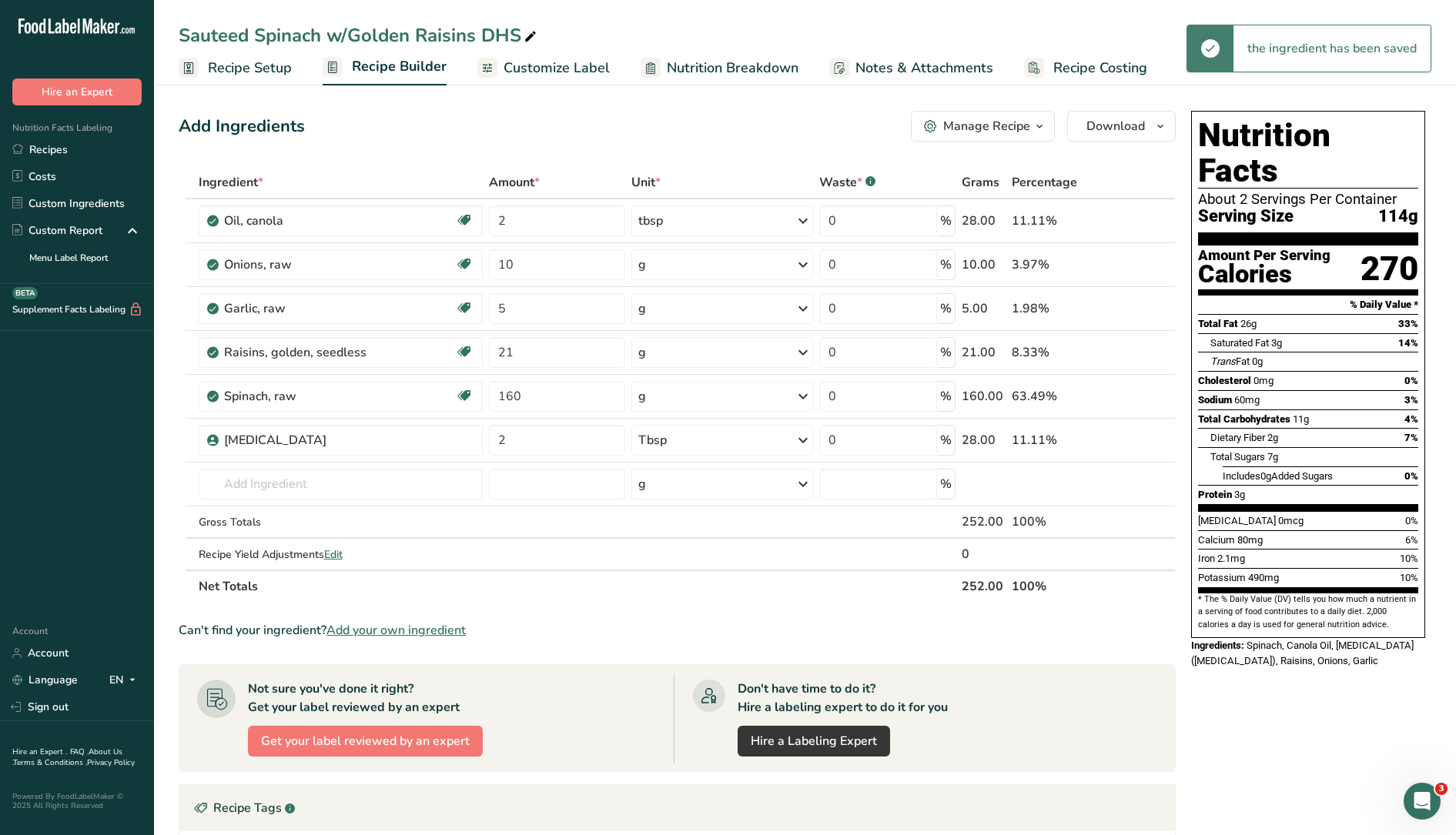
click at [503, 613] on section "Ingredient * Amount * Unit * Waste * .a-a{fill:#347362;}.b-a{fill:#fff;} Grams …" at bounding box center [677, 653] width 997 height 975
click at [1138, 221] on icon at bounding box center [1143, 222] width 11 height 16
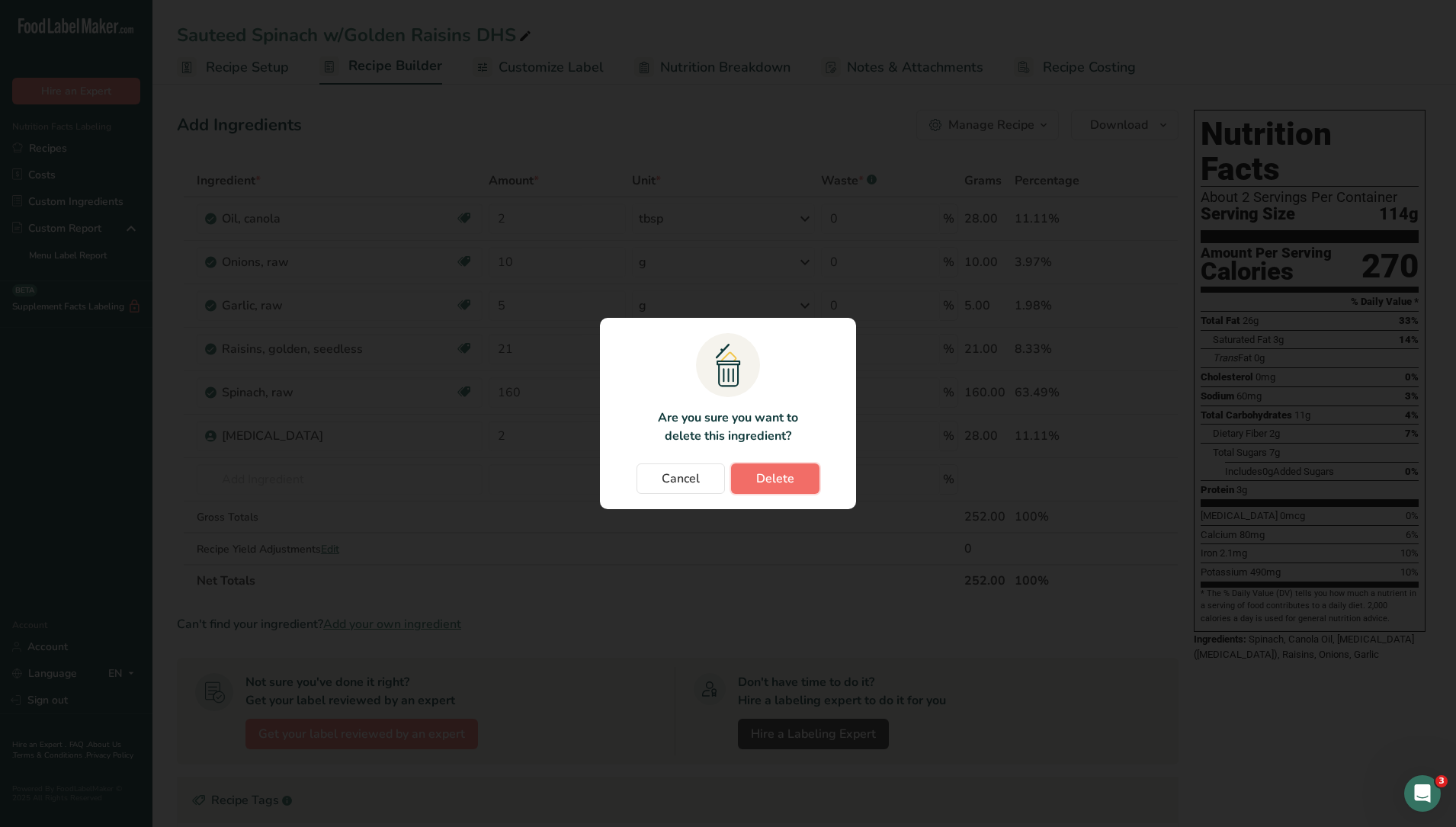
click at [777, 478] on span "Delete" at bounding box center [775, 478] width 38 height 19
type input "10"
type input "5"
type input "21"
type input "160"
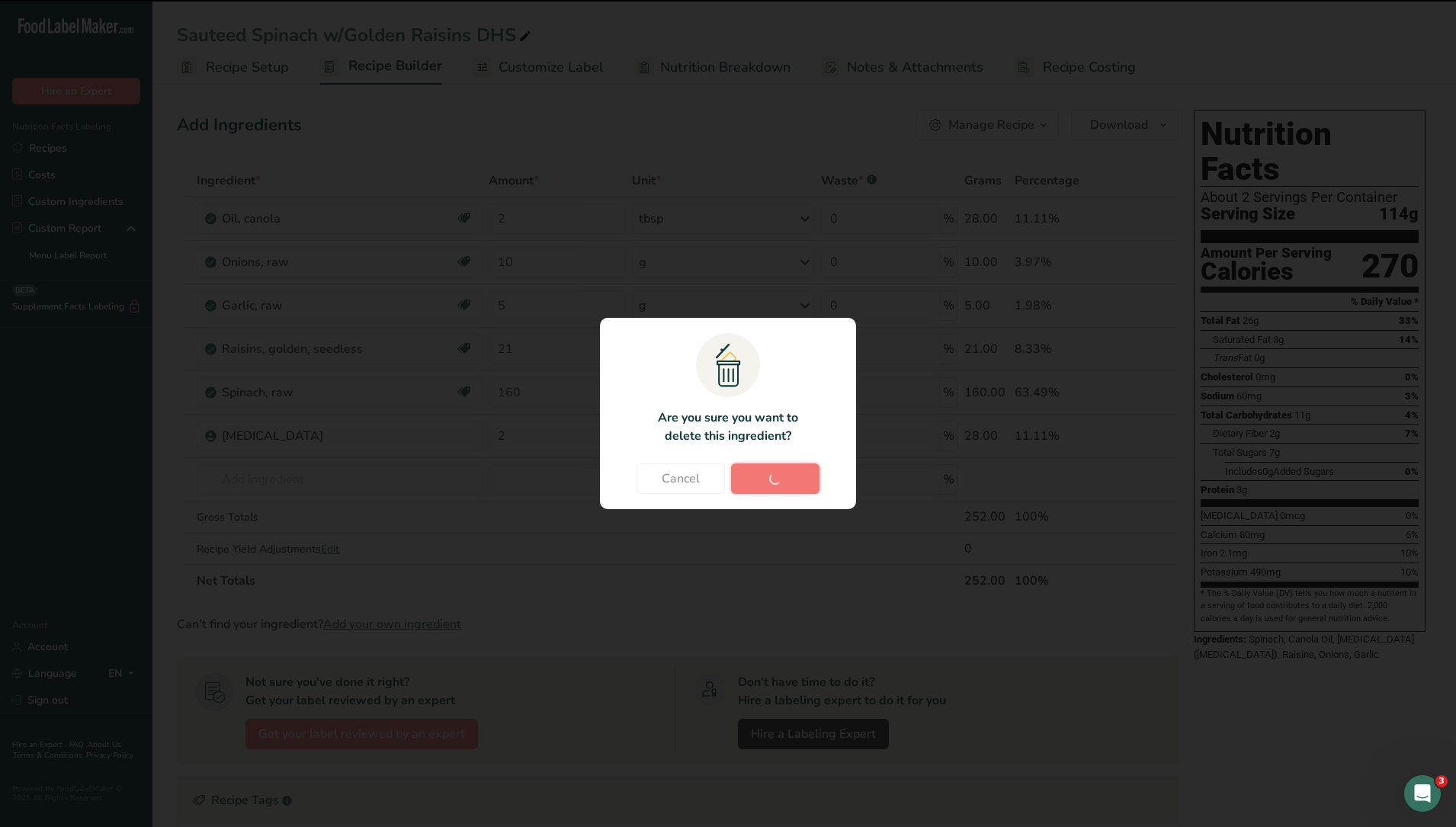
type input "2"
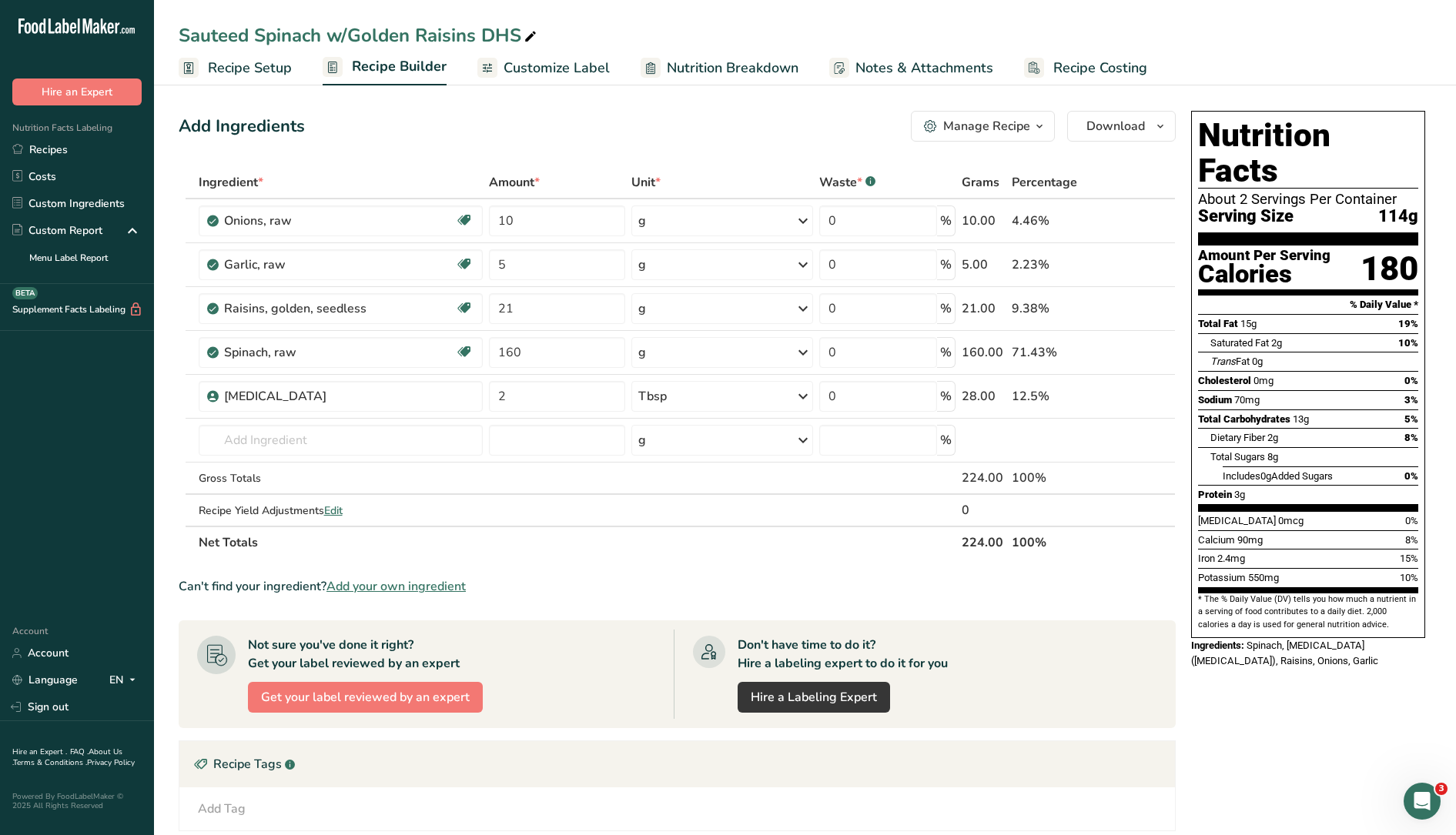
click at [278, 82] on link "Recipe Setup" at bounding box center [236, 68] width 113 height 35
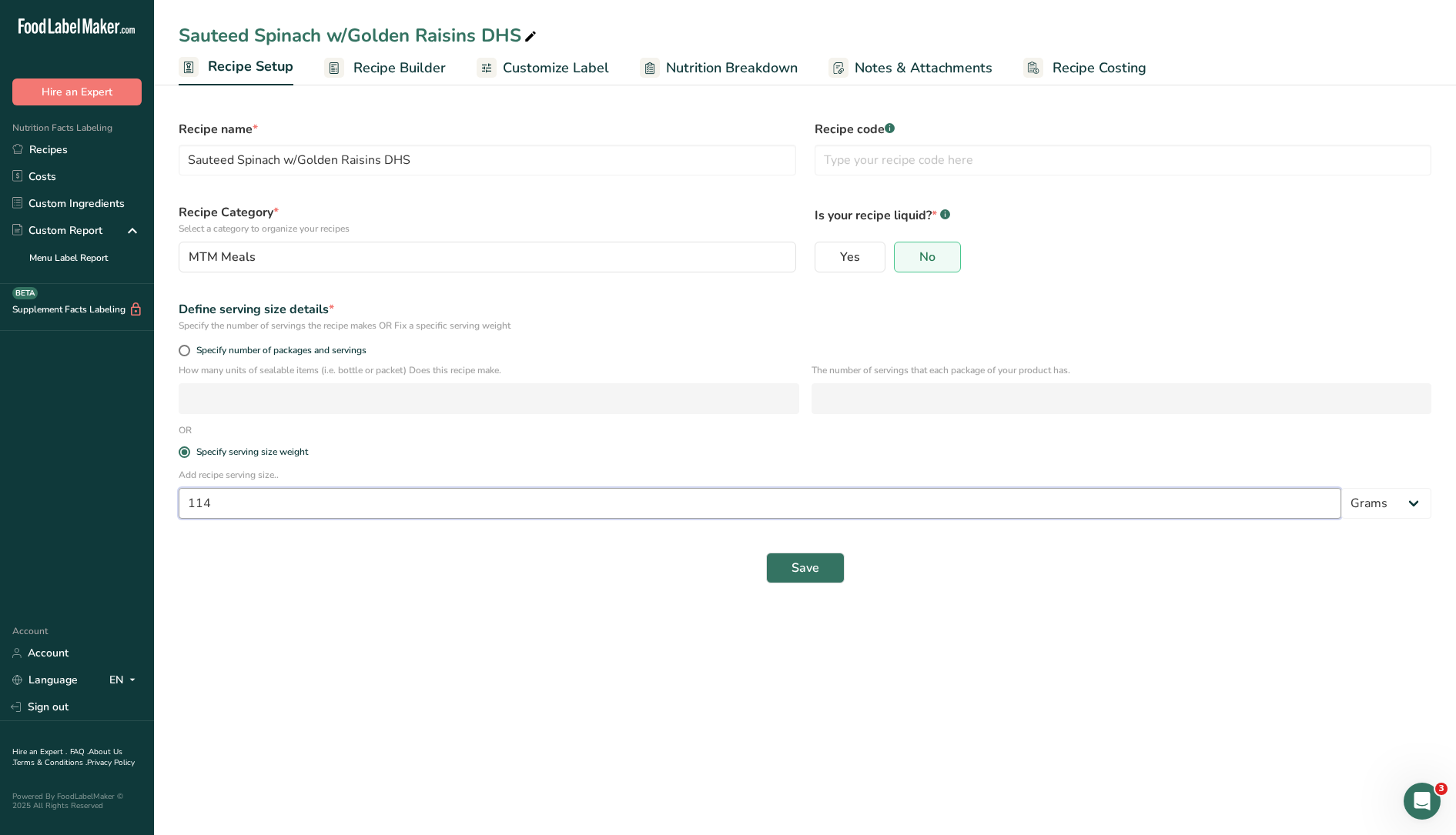
drag, startPoint x: 232, startPoint y: 497, endPoint x: 26, endPoint y: 462, distance: 209.0
click at [36, 470] on div ".a-20{fill:#fff;} Hire an Expert Nutrition Facts Labeling Recipes Costs Custom …" at bounding box center [728, 418] width 1456 height 835
type input "90"
click at [810, 566] on span "Save" at bounding box center [805, 568] width 28 height 19
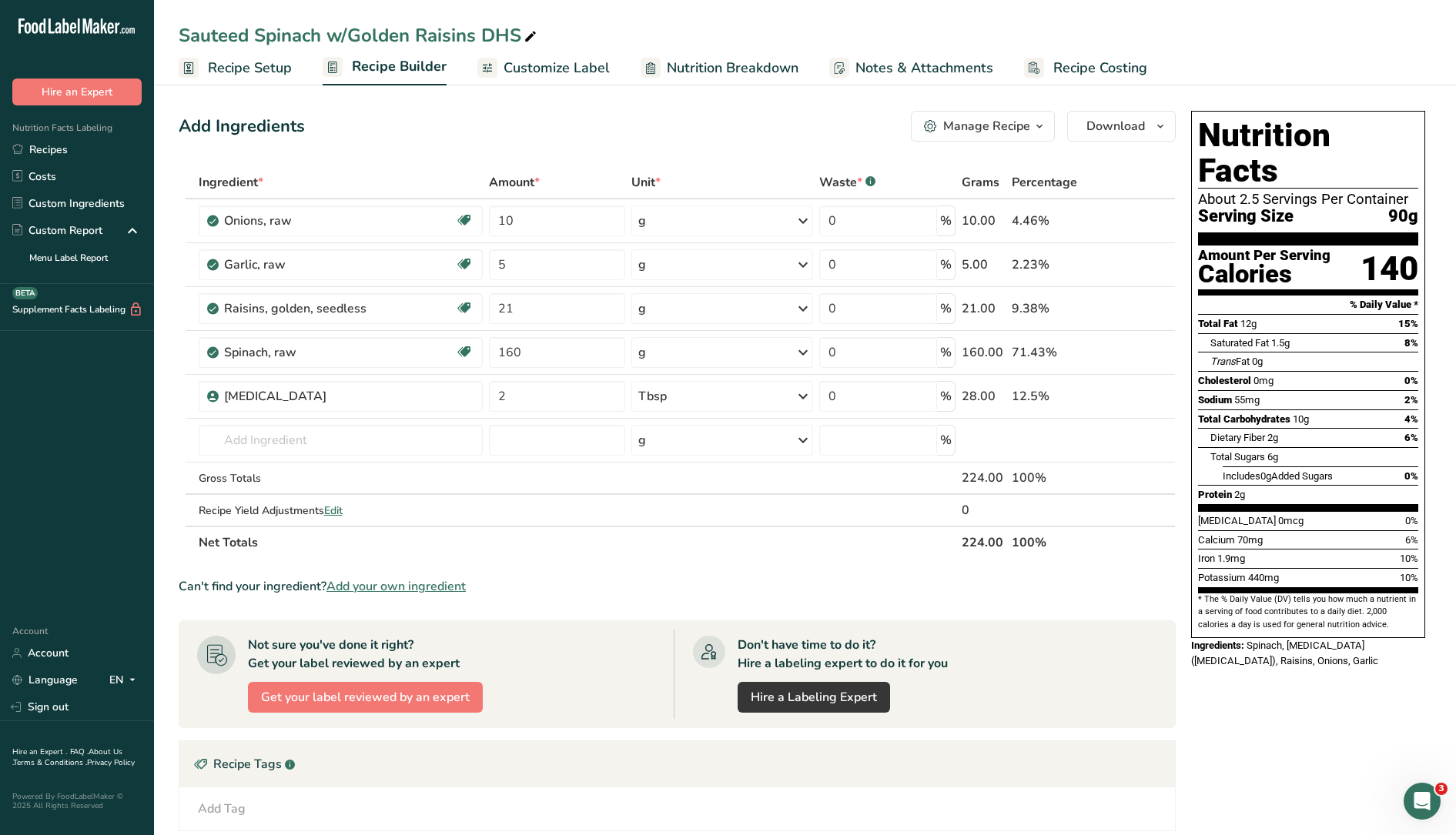
click at [409, 110] on div "Add Ingredients Manage Recipe Delete Recipe Duplicate Recipe Scale Recipe Save …" at bounding box center [682, 596] width 1006 height 985
drag, startPoint x: 169, startPoint y: 129, endPoint x: 334, endPoint y: 140, distance: 165.4
click at [334, 140] on section "Add Ingredients Manage Recipe Delete Recipe Duplicate Recipe Scale Recipe Save …" at bounding box center [805, 597] width 1302 height 1035
drag, startPoint x: 334, startPoint y: 140, endPoint x: 288, endPoint y: 159, distance: 49.8
click at [288, 159] on div "Add Ingredients Manage Recipe Delete Recipe Duplicate Recipe Scale Recipe Save …" at bounding box center [682, 596] width 1006 height 985
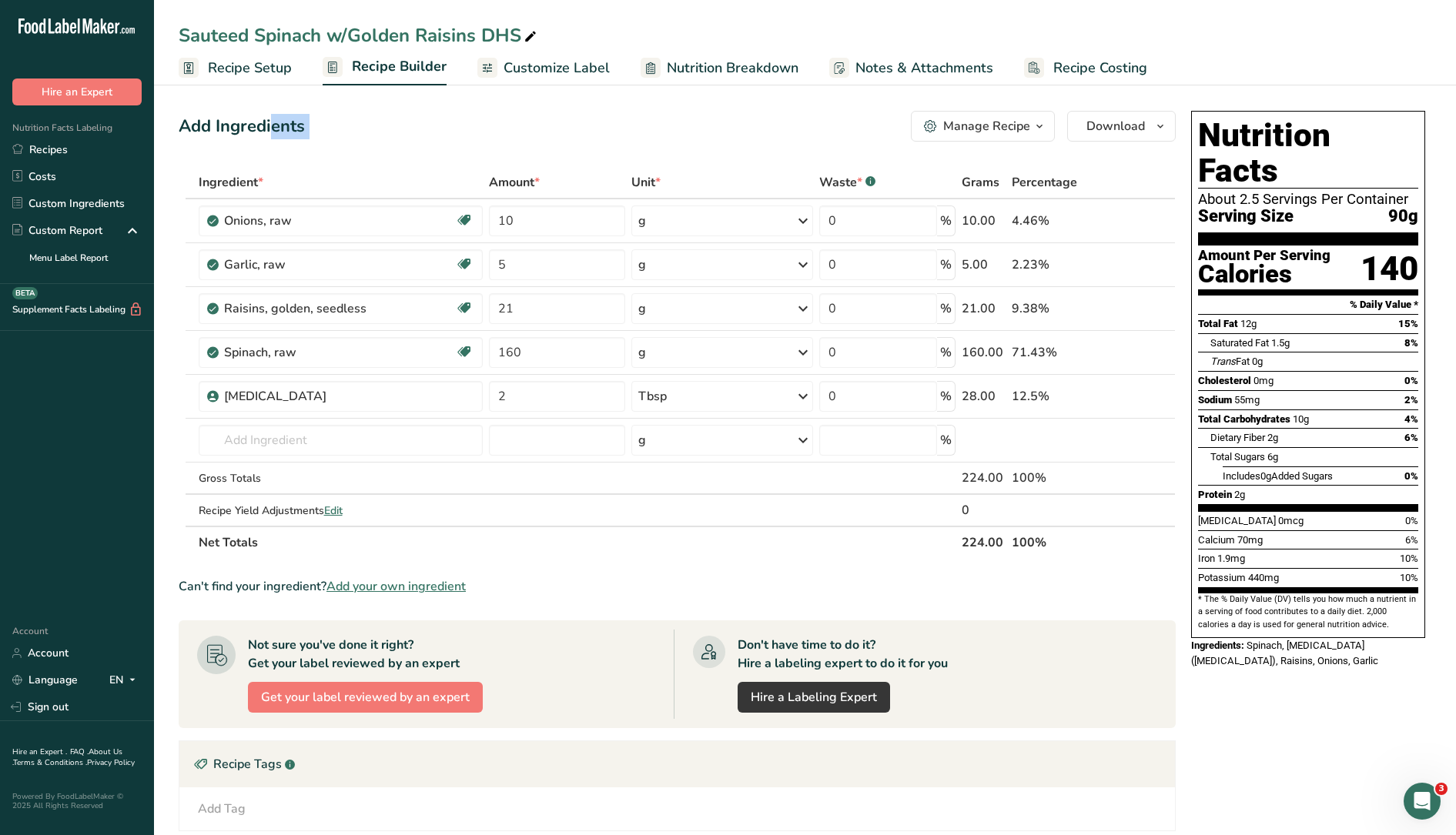
drag, startPoint x: 168, startPoint y: 128, endPoint x: 304, endPoint y: 148, distance: 137.5
click at [304, 148] on section "Add Ingredients Manage Recipe Delete Recipe Duplicate Recipe Scale Recipe Save …" at bounding box center [805, 597] width 1302 height 1035
drag, startPoint x: 304, startPoint y: 148, endPoint x: 292, endPoint y: 158, distance: 15.6
click at [292, 158] on div "Add Ingredients Manage Recipe Delete Recipe Duplicate Recipe Scale Recipe Save …" at bounding box center [682, 596] width 1006 height 985
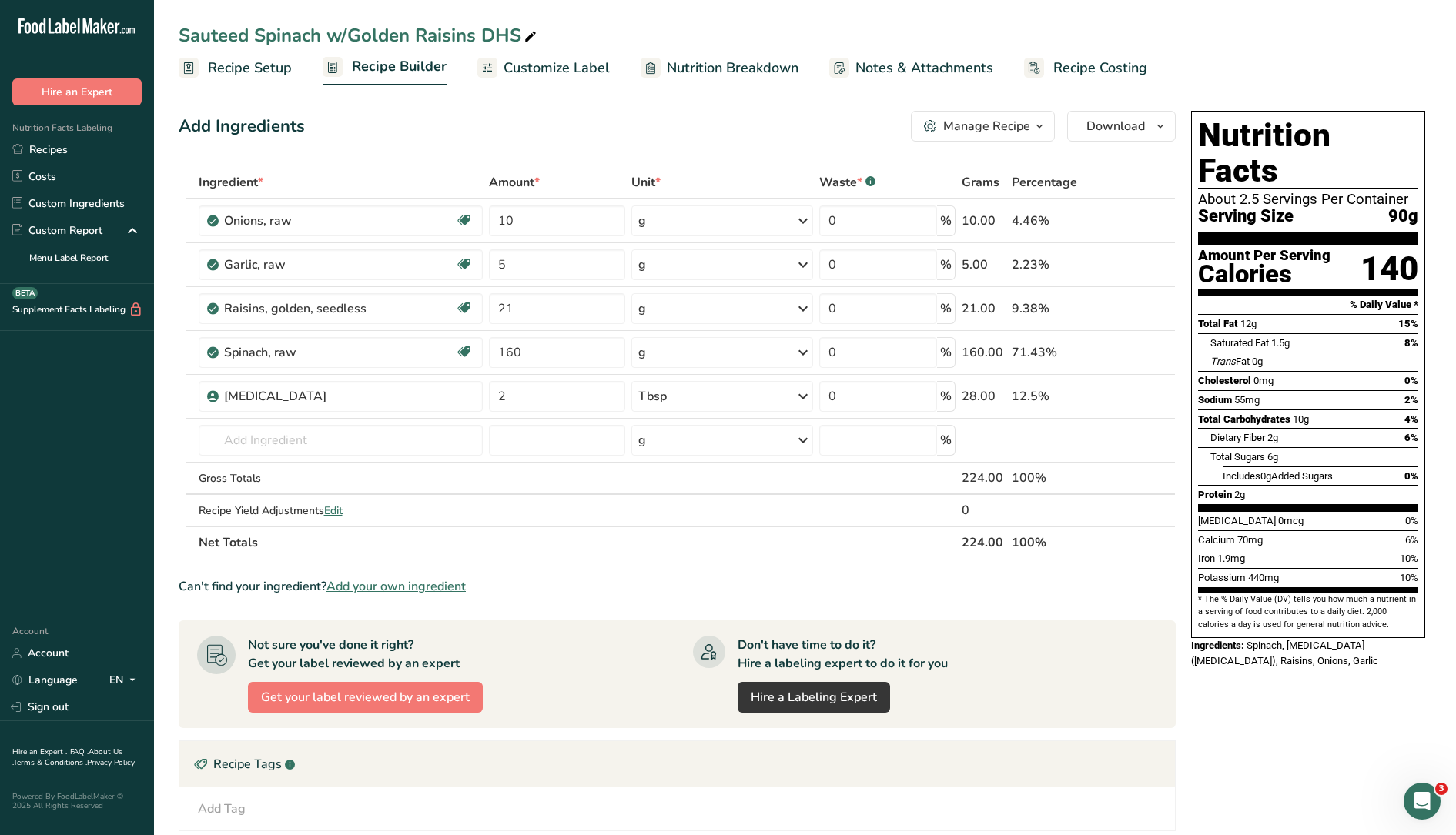
drag, startPoint x: 319, startPoint y: 135, endPoint x: 182, endPoint y: 130, distance: 137.1
click at [182, 130] on div "Add Ingredients Manage Recipe Delete Recipe Duplicate Recipe Scale Recipe Save …" at bounding box center [677, 126] width 997 height 31
drag, startPoint x: 182, startPoint y: 130, endPoint x: 516, endPoint y: 162, distance: 335.5
click at [516, 162] on div "Add Ingredients Manage Recipe Delete Recipe Duplicate Recipe Scale Recipe Save …" at bounding box center [682, 596] width 1006 height 985
click at [733, 70] on span "Nutrition Breakdown" at bounding box center [732, 68] width 131 height 21
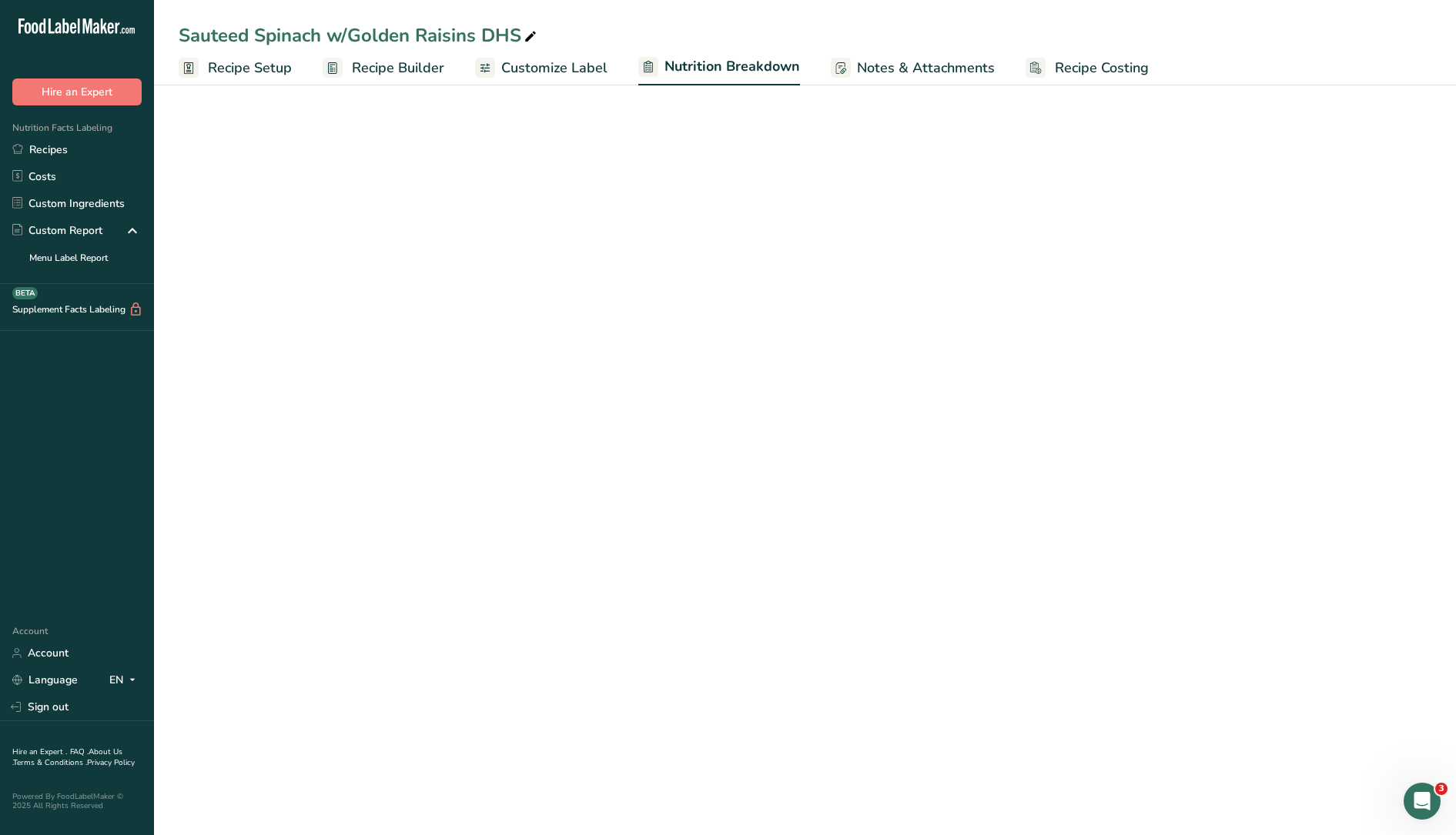
select select "Calories"
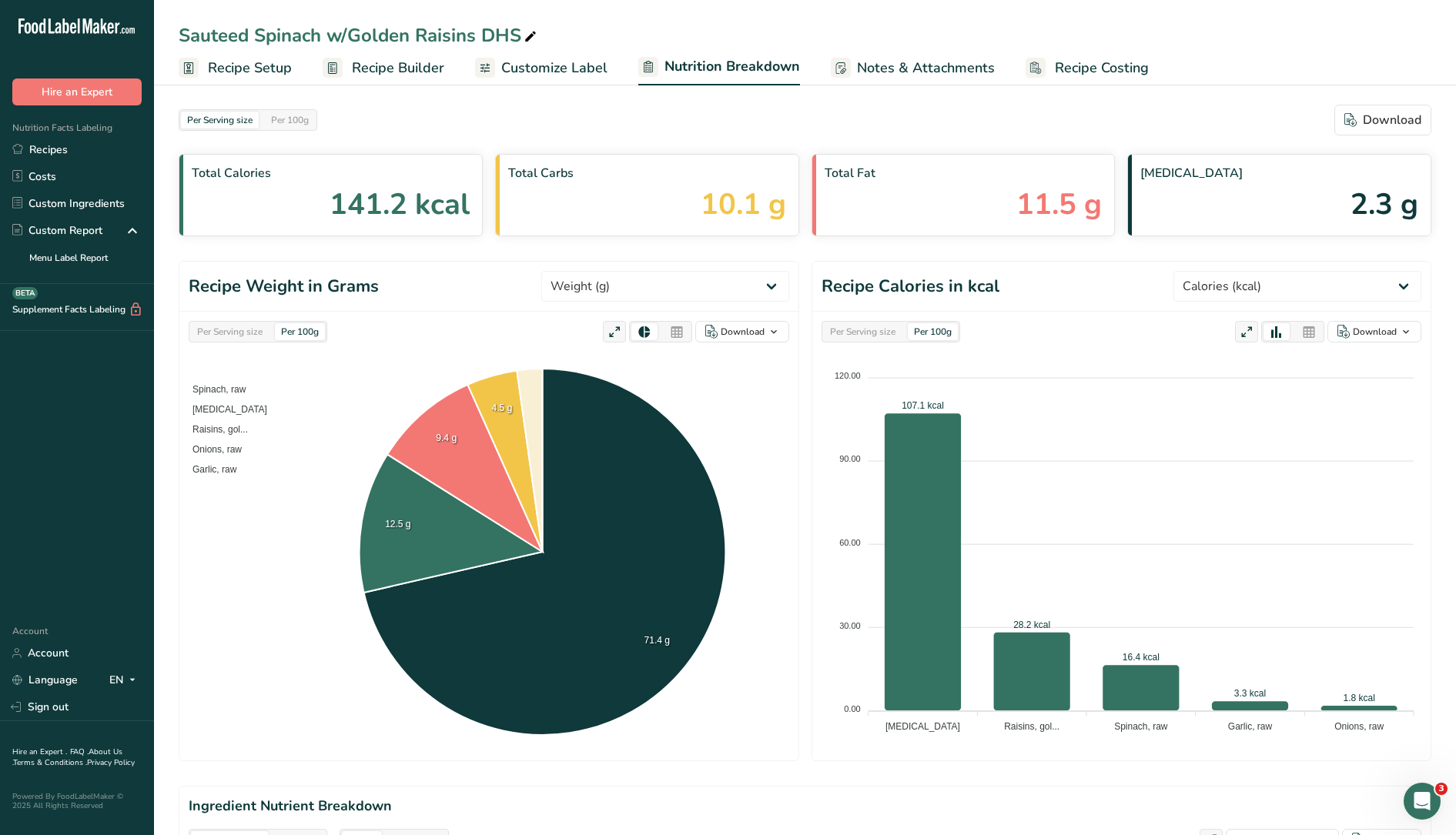
click at [1248, 58] on ul "Recipe Setup Recipe Builder Customize Label Nutrition Breakdown Notes & Attachm…" at bounding box center [805, 68] width 1302 height 36
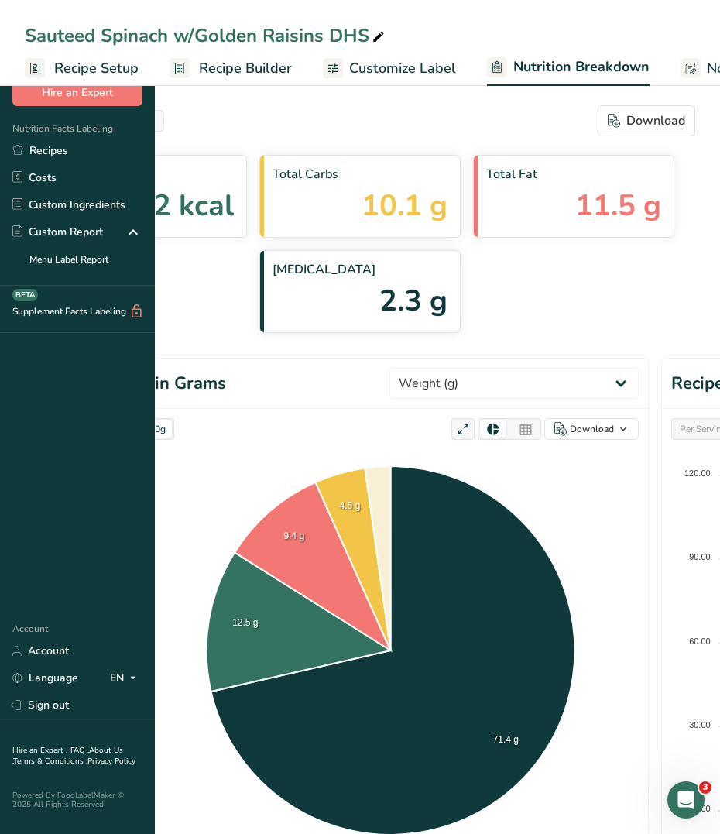
select select "Calories"
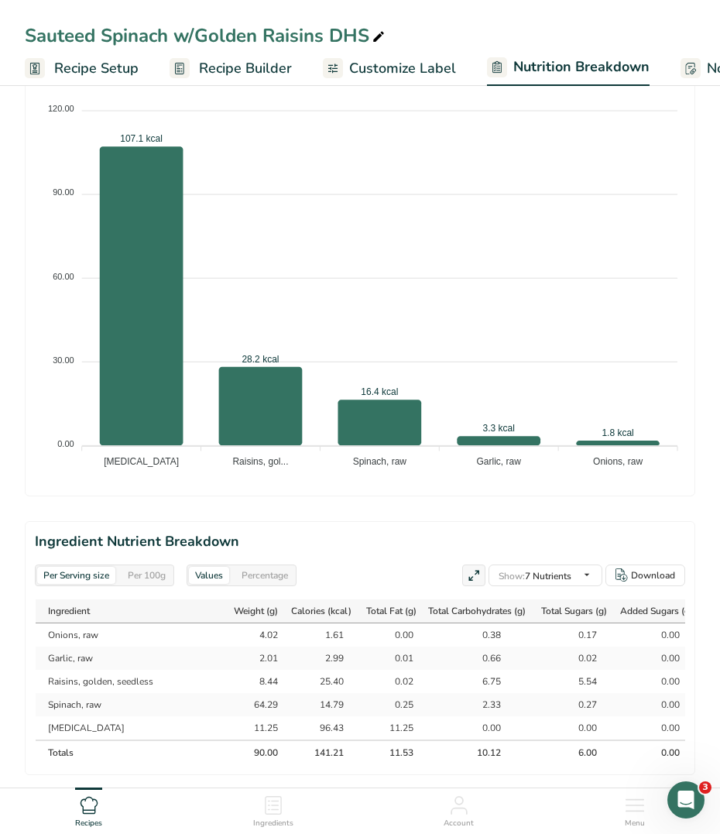
scroll to position [1065, 0]
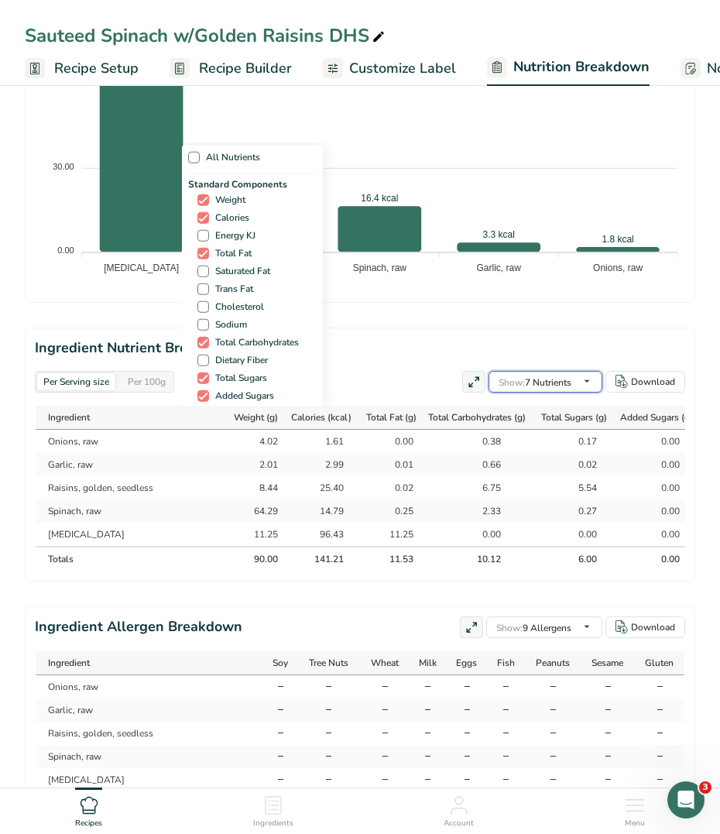
click at [560, 387] on div "Show: 7 Nutrients All Nutrients Standard Components Weight Calories Energy KJ T…" at bounding box center [546, 382] width 114 height 22
click at [555, 387] on span "Show: 7 Nutrients" at bounding box center [535, 382] width 73 height 12
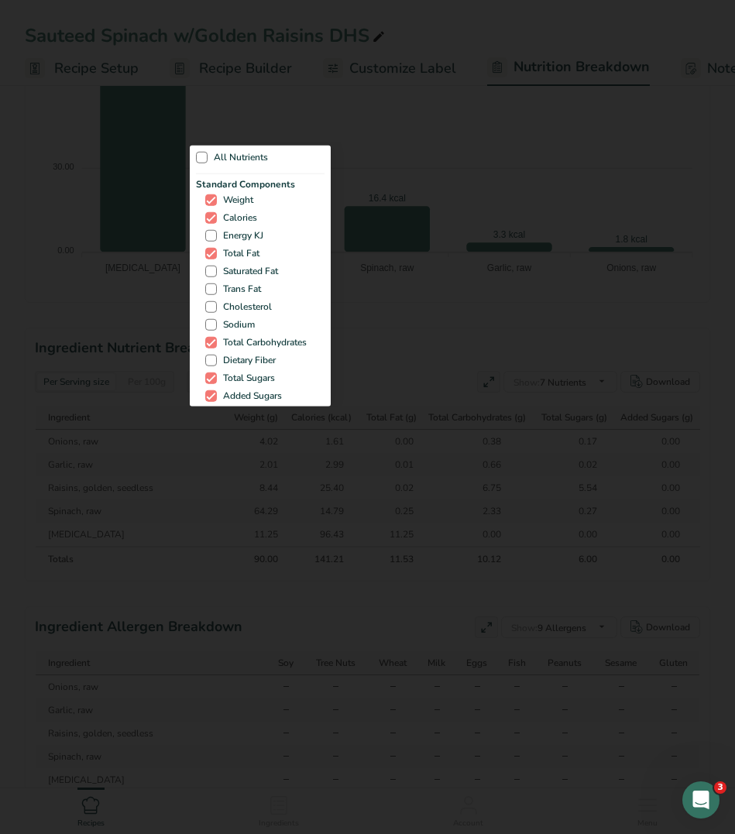
click at [228, 278] on div "Standard Components Weight Calories Energy KJ Total Fat Saturated Fat Trans Fat…" at bounding box center [260, 300] width 129 height 246
click at [228, 272] on span "Saturated Fat" at bounding box center [247, 272] width 61 height 12
click at [215, 272] on input "Saturated Fat" at bounding box center [210, 271] width 10 height 10
checkbox input "true"
click at [229, 286] on span "Trans Fat" at bounding box center [239, 289] width 44 height 12
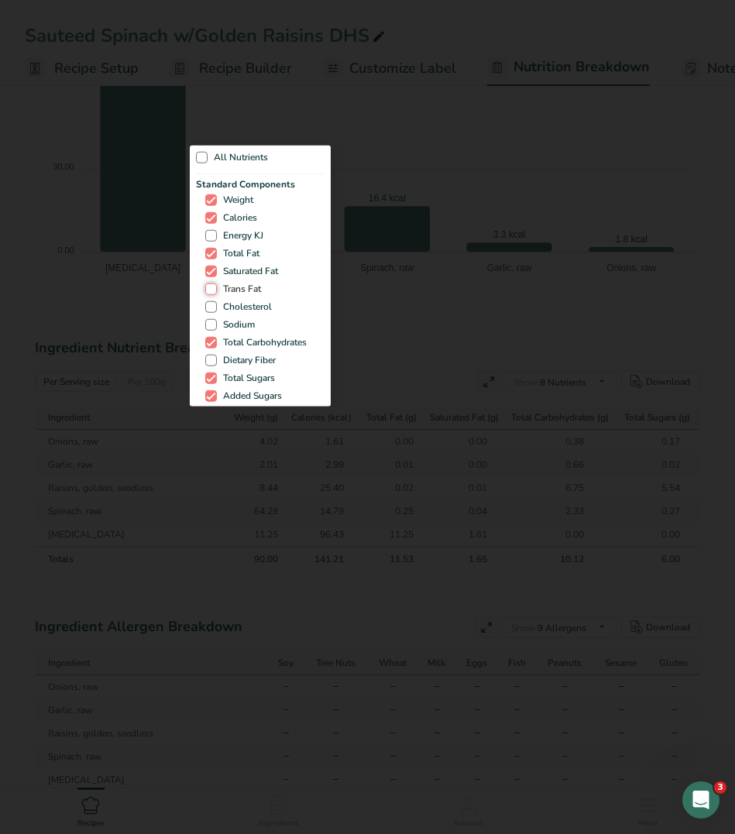
click at [215, 286] on input "Trans Fat" at bounding box center [210, 289] width 10 height 10
checkbox input "true"
click at [230, 297] on div "Standard Components Weight Calories Energy KJ Total Fat Saturated Fat Trans Fat…" at bounding box center [260, 300] width 129 height 246
click at [231, 307] on span "Cholesterol" at bounding box center [244, 307] width 55 height 12
click at [215, 307] on input "Cholesterol" at bounding box center [210, 307] width 10 height 10
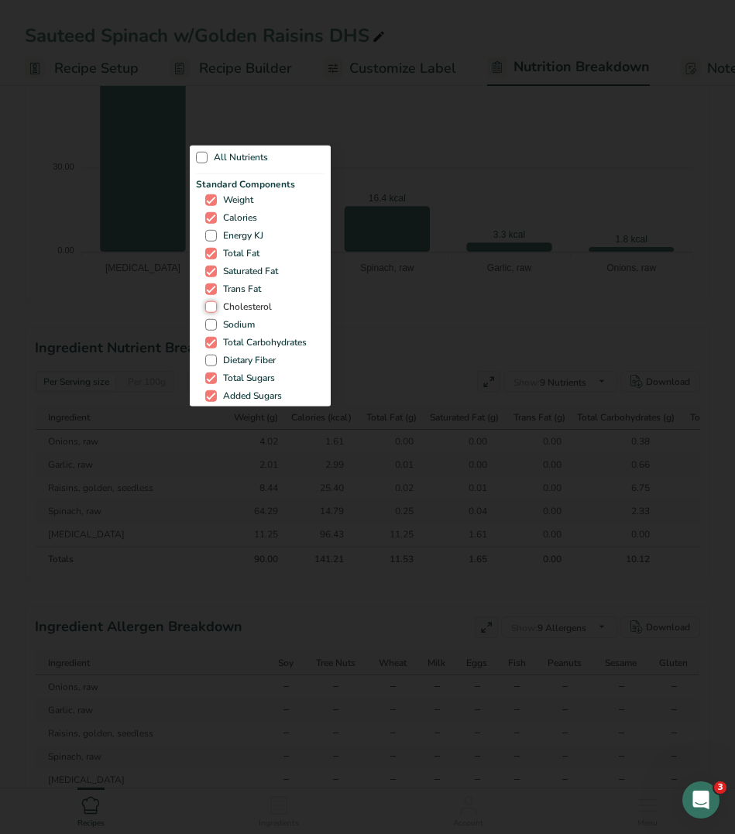
checkbox input "true"
click at [231, 324] on span "Sodium" at bounding box center [236, 325] width 38 height 12
click at [215, 324] on input "Sodium" at bounding box center [210, 325] width 10 height 10
checkbox input "true"
click at [249, 365] on span "Dietary Fiber" at bounding box center [246, 361] width 59 height 12
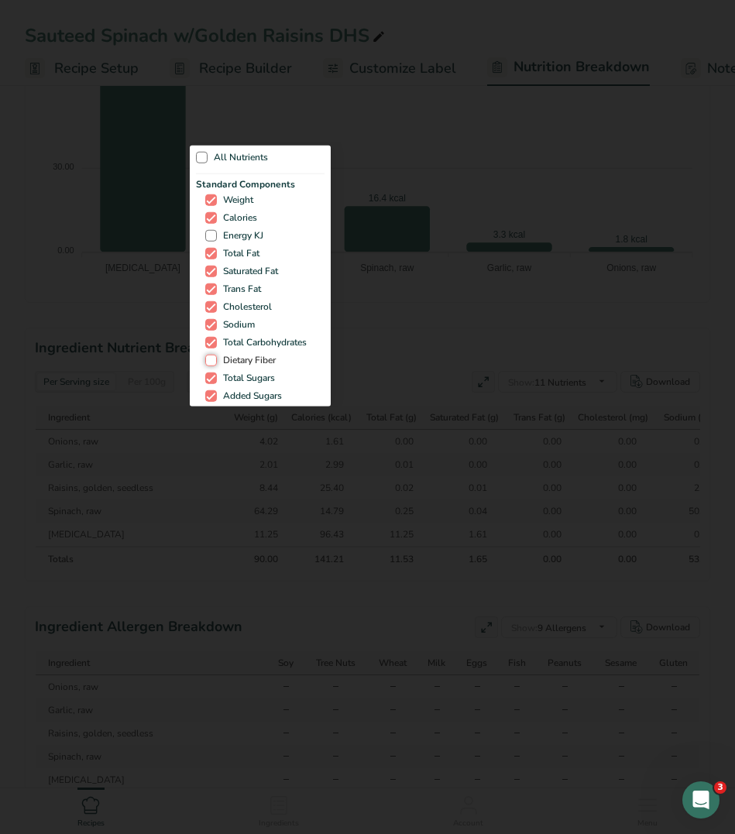
click at [215, 365] on input "Dietary Fiber" at bounding box center [210, 361] width 10 height 10
checkbox input "true"
click at [578, 170] on div at bounding box center [367, 417] width 735 height 834
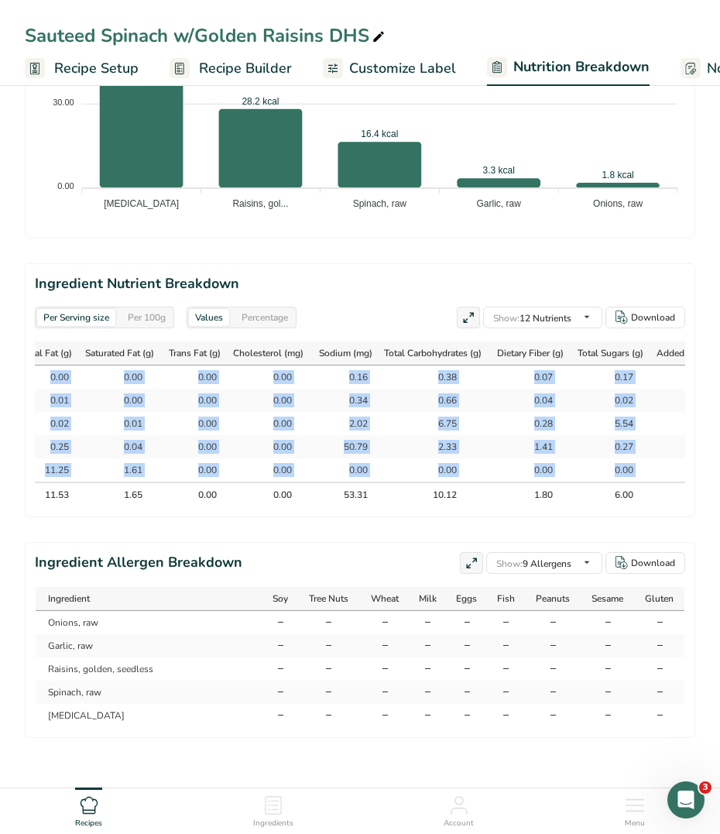
scroll to position [0, 478]
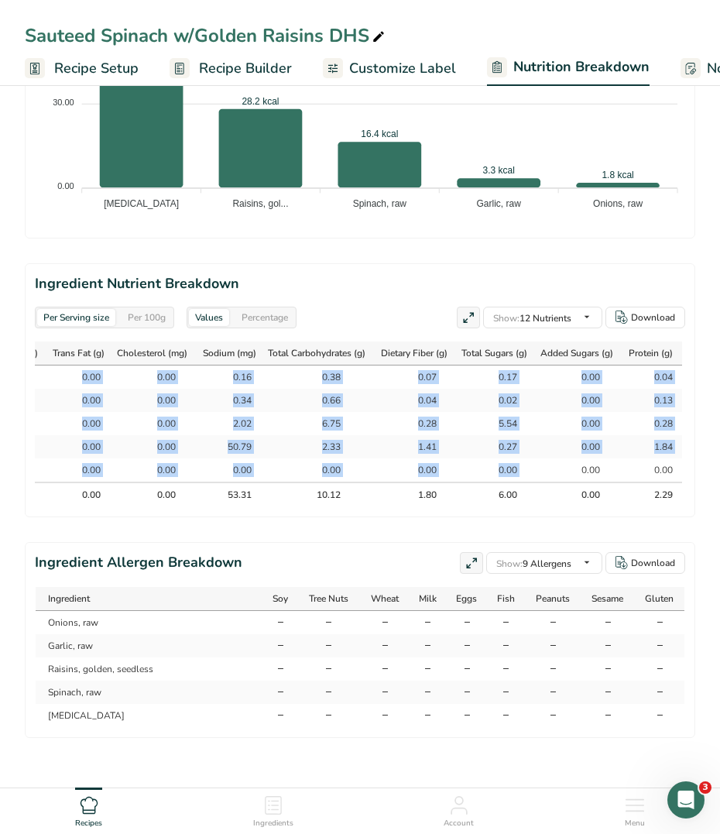
drag, startPoint x: 54, startPoint y: 389, endPoint x: 672, endPoint y: 441, distance: 620.3
click at [672, 441] on tbody "Onions, raw 4.02 1.61 0.00 0.00 0.00 0.00 0.16 0.38 0.07 0.17 0.00 0.04 Garlic,…" at bounding box center [129, 424] width 1108 height 116
copy tbody "Onions, raw 4.02 1.61 0.00 0.00 0.00 0.00 0.16 0.38 0.07 0.17 0.00 0.04 [PERSON…"
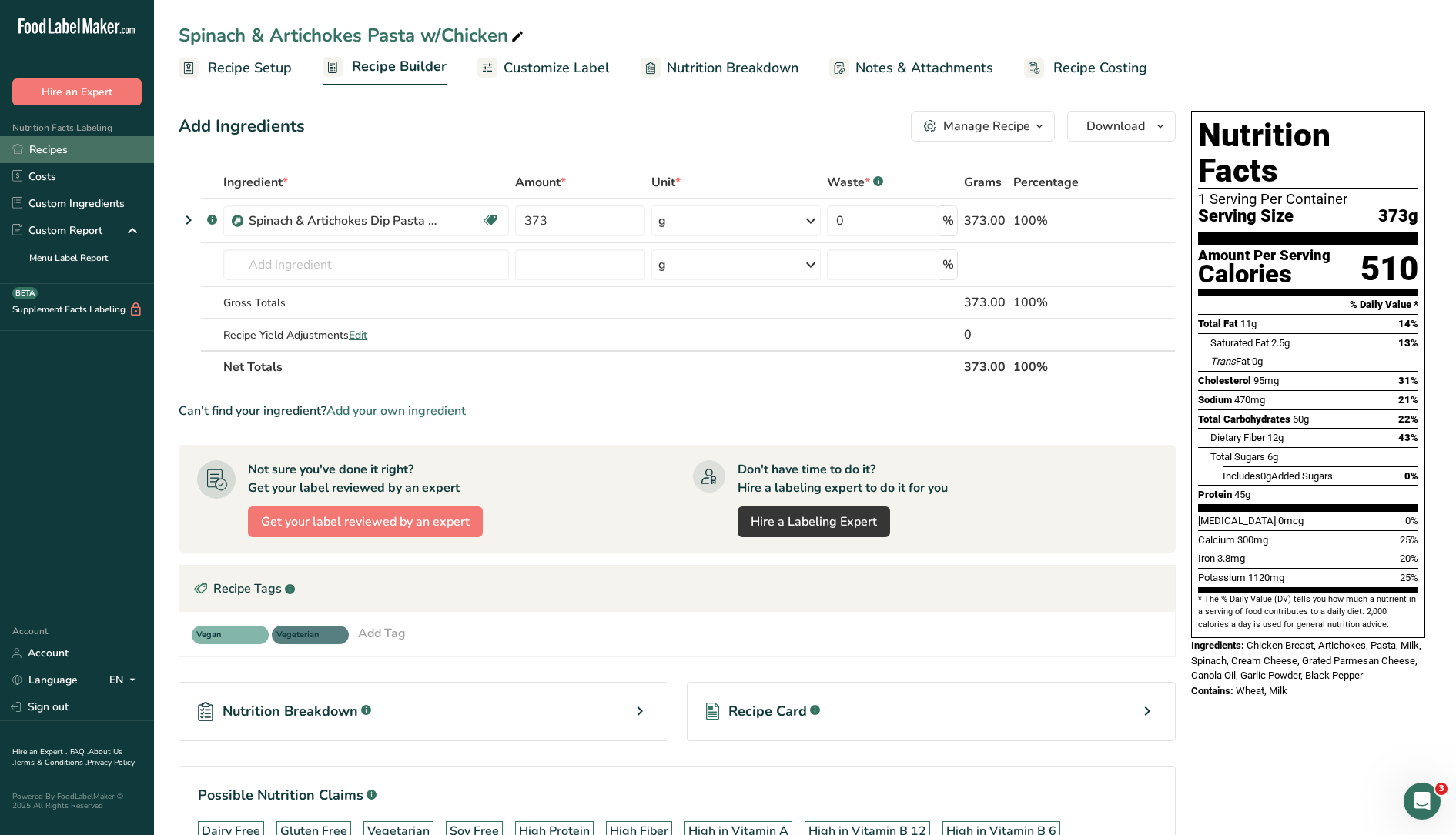
click at [61, 155] on link "Recipes" at bounding box center [77, 149] width 154 height 27
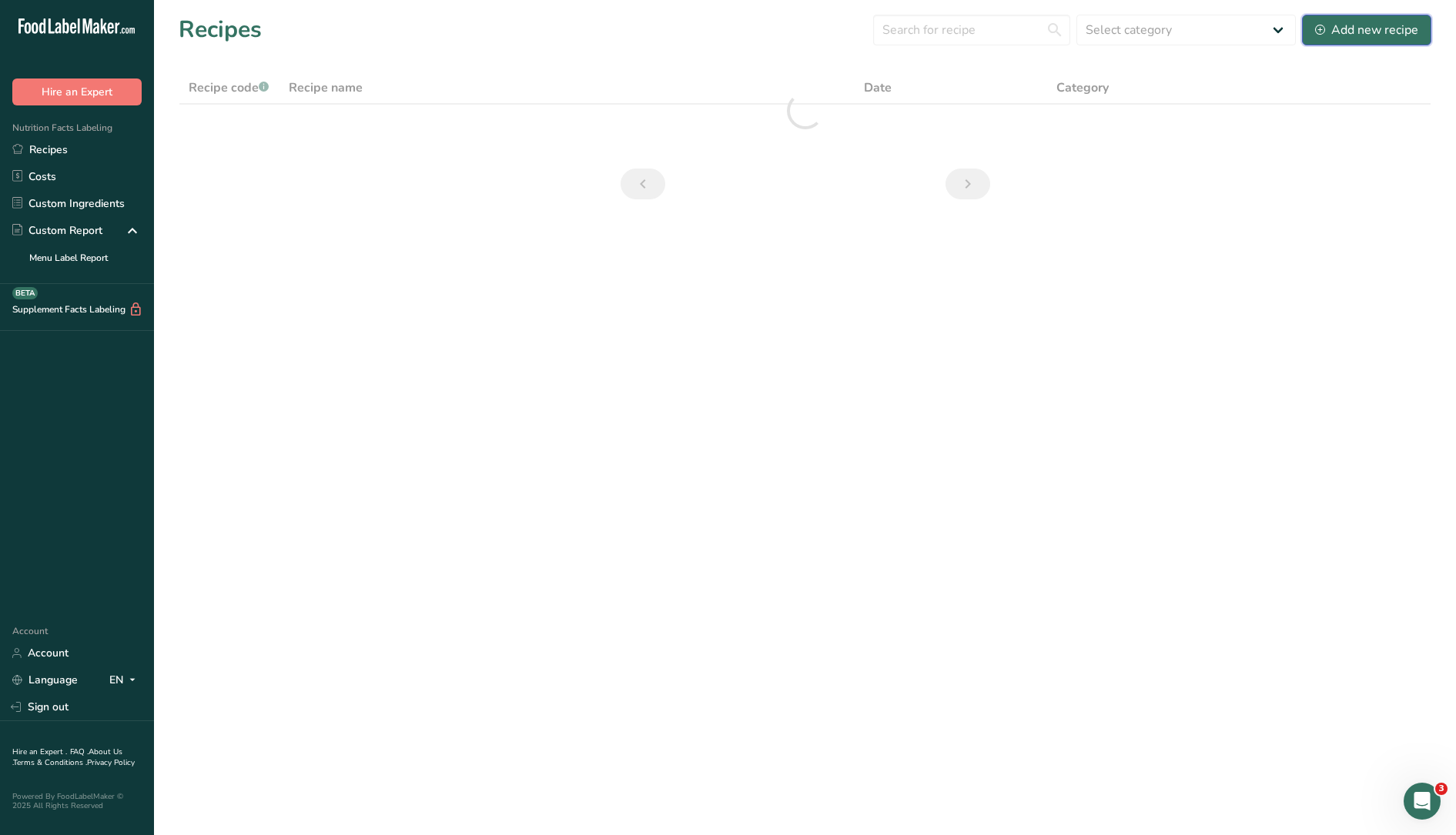
click at [1364, 22] on div "Add new recipe" at bounding box center [1367, 30] width 103 height 19
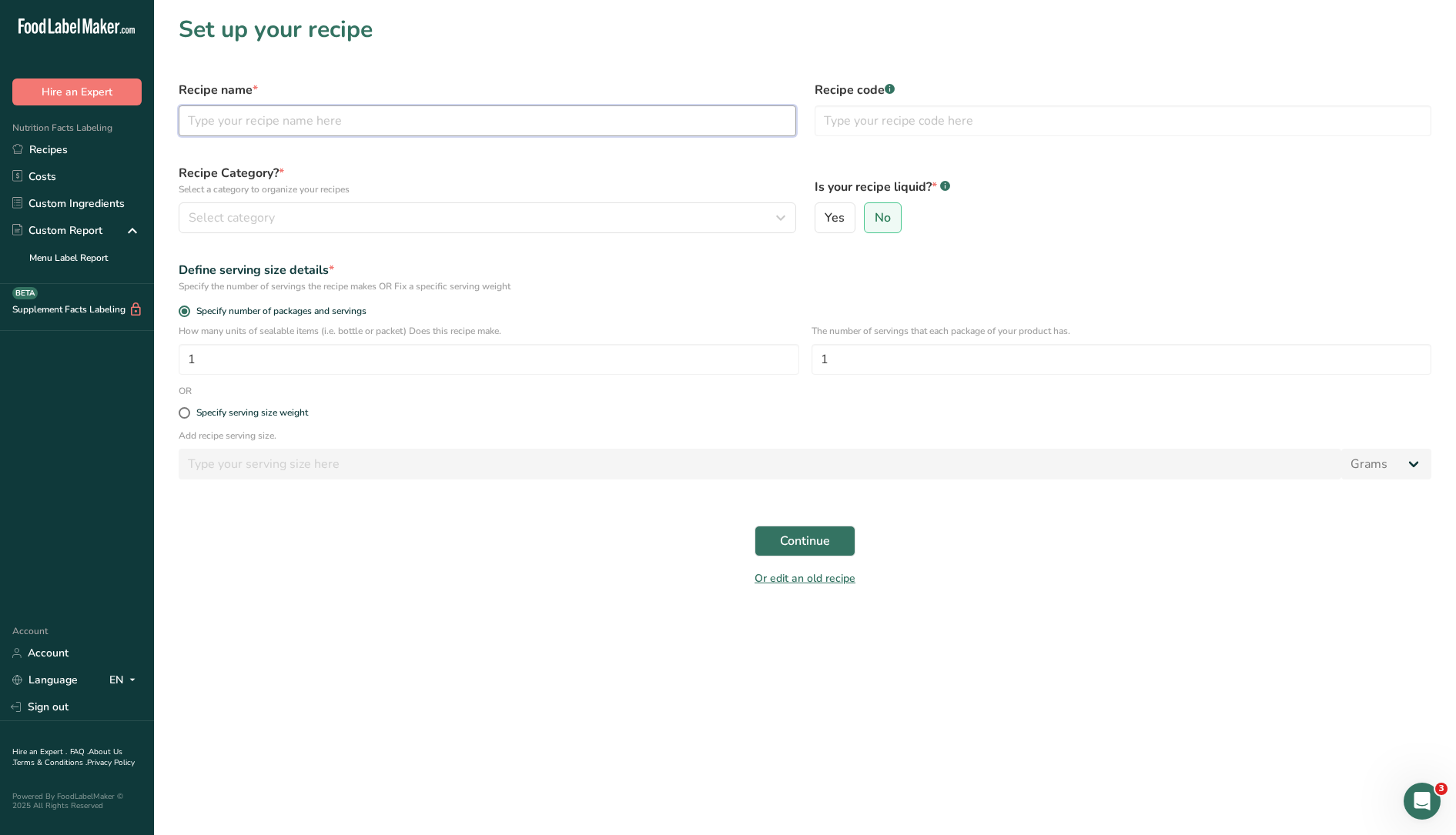
click at [336, 119] on input "text" at bounding box center [487, 120] width 617 height 31
type input "b"
click at [233, 117] on input "Baked parmesan Chicken" at bounding box center [487, 120] width 617 height 31
type input "Baked Parmesan Chicken"
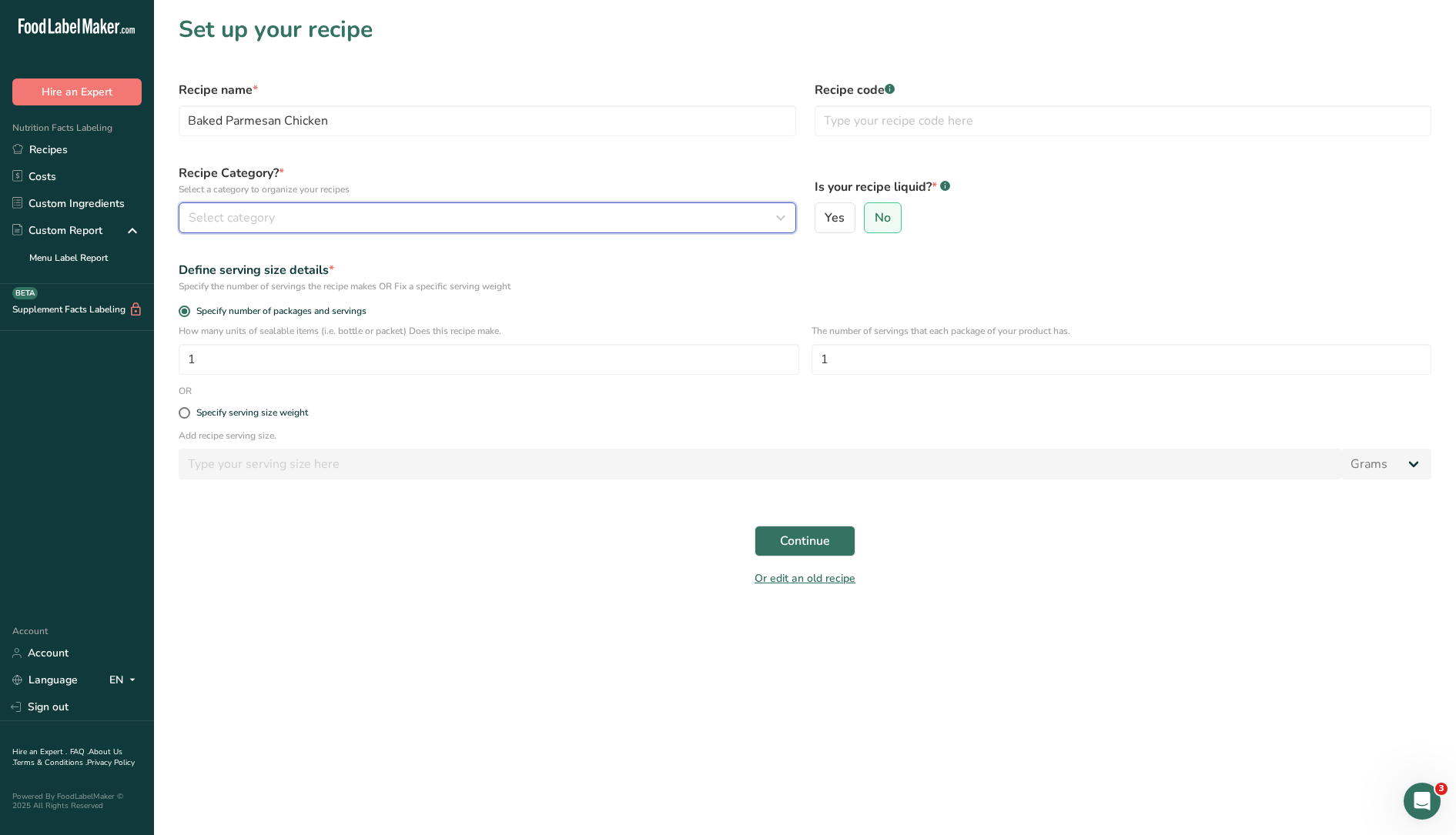
click at [246, 210] on span "Select category" at bounding box center [232, 218] width 86 height 19
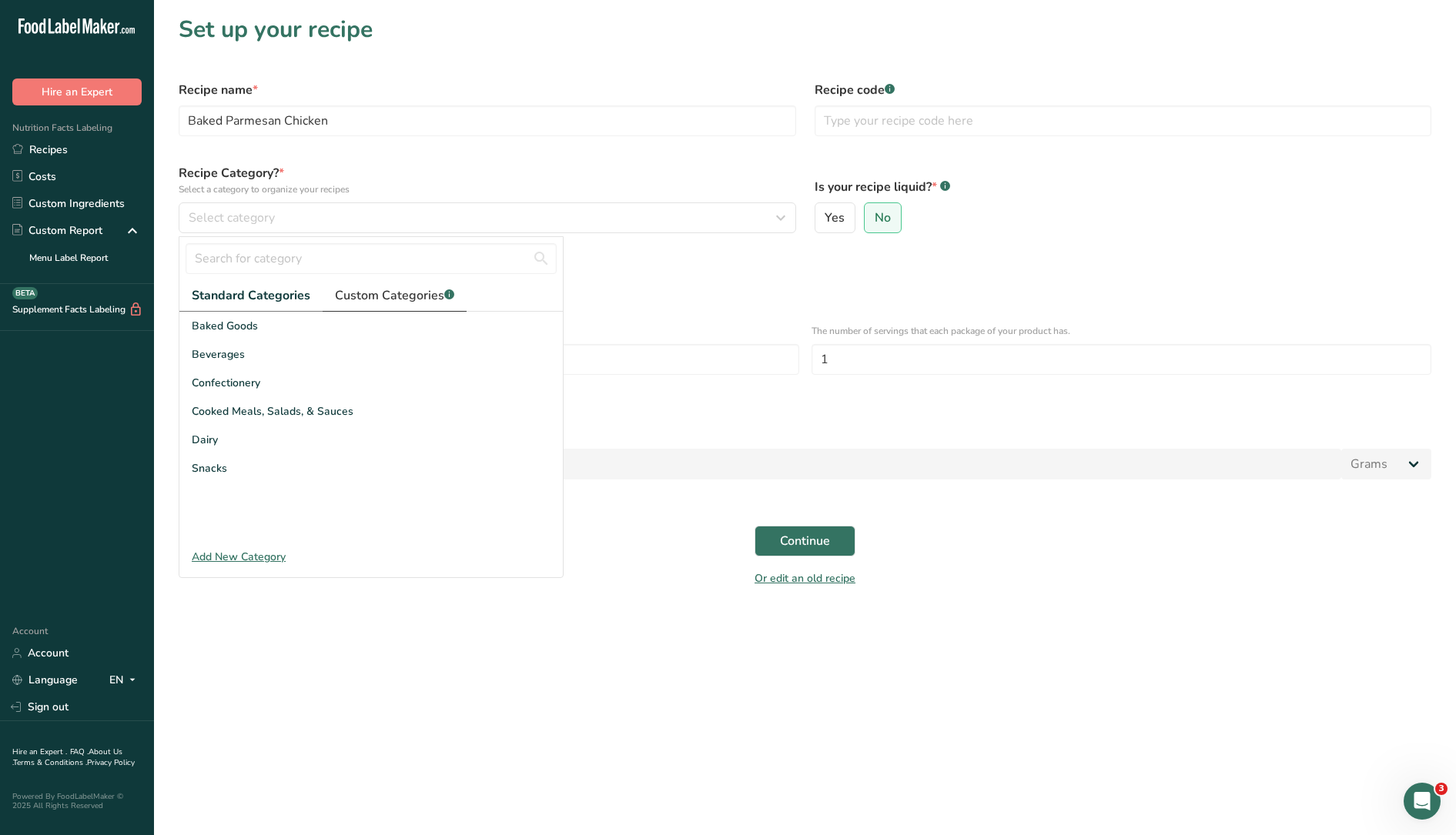
click at [365, 298] on span "Custom Categories .a-a{fill:#347362;}.b-a{fill:#fff;}" at bounding box center [395, 295] width 119 height 19
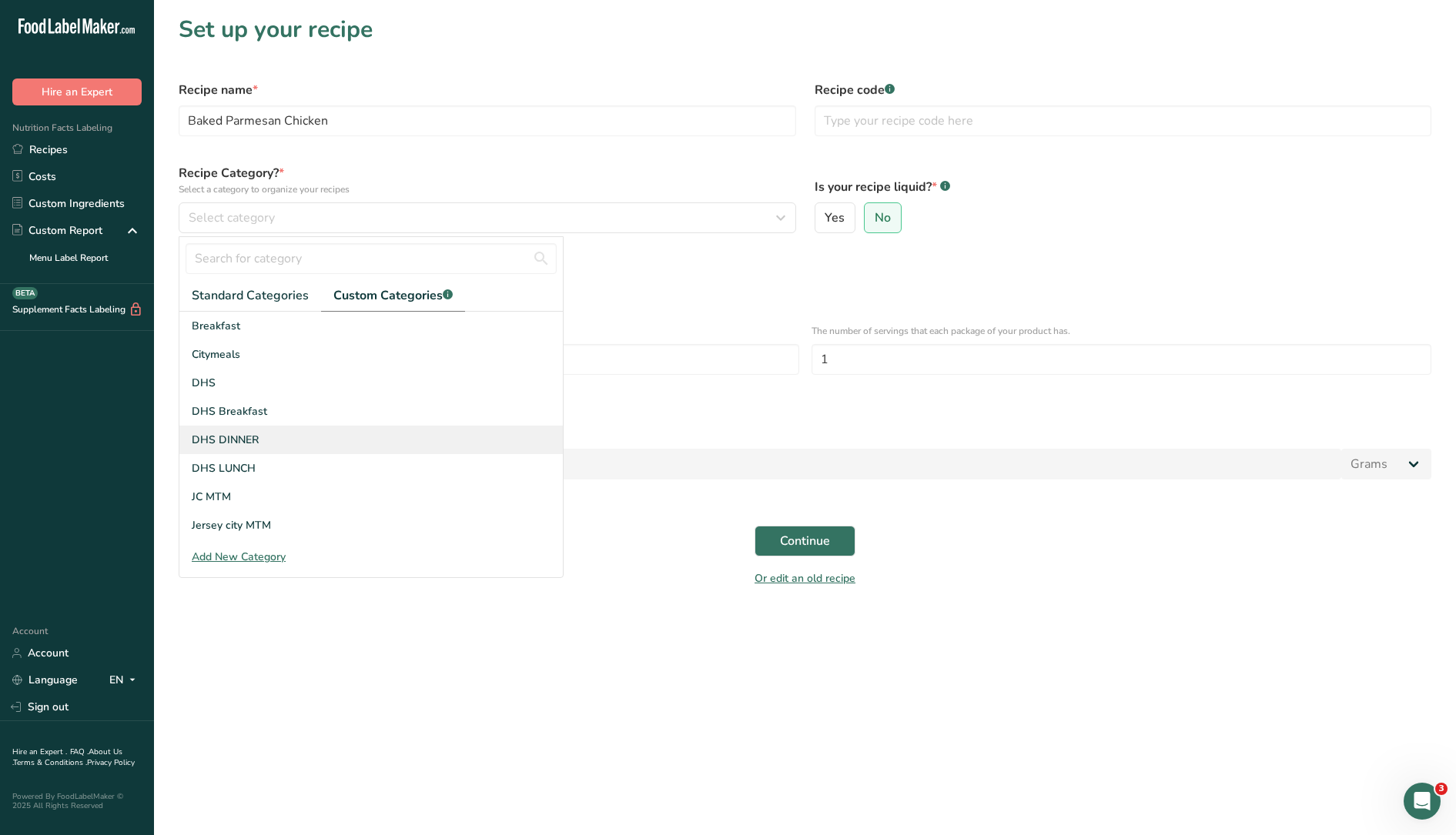
click at [256, 438] on span "DHS DINNER" at bounding box center [225, 440] width 67 height 16
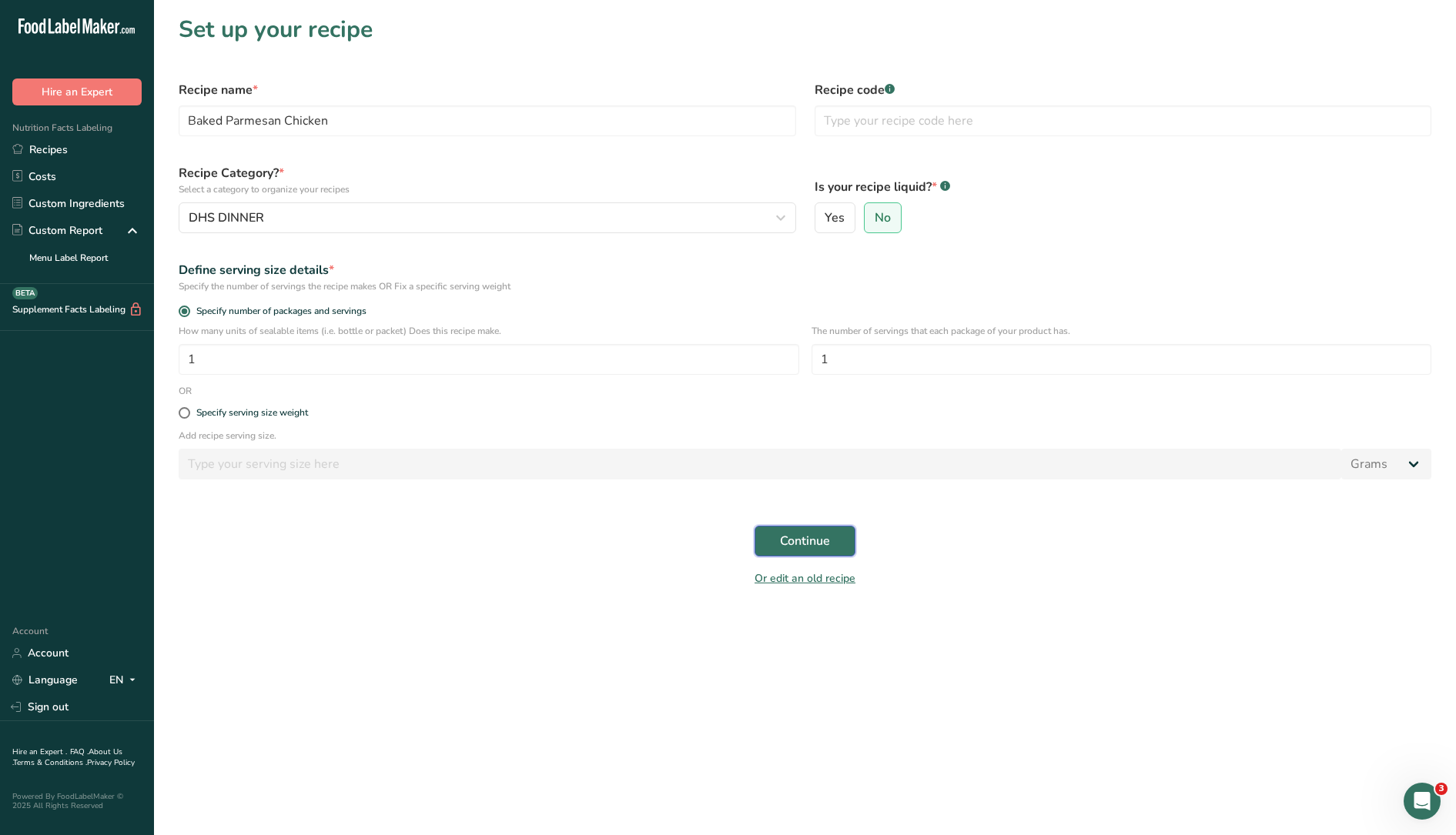
click at [833, 536] on button "Continue" at bounding box center [804, 541] width 100 height 31
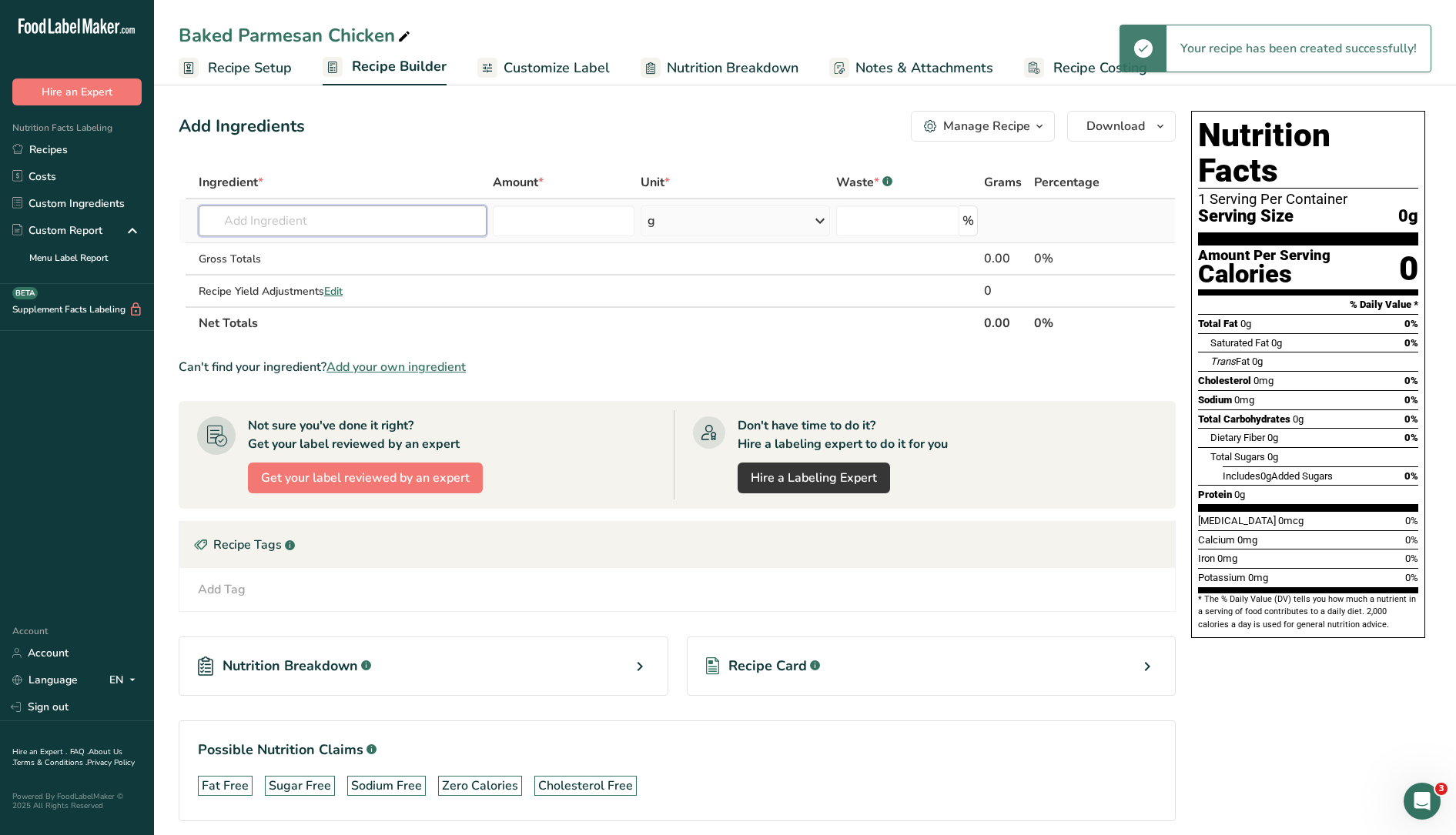
click at [326, 222] on input "text" at bounding box center [343, 221] width 288 height 31
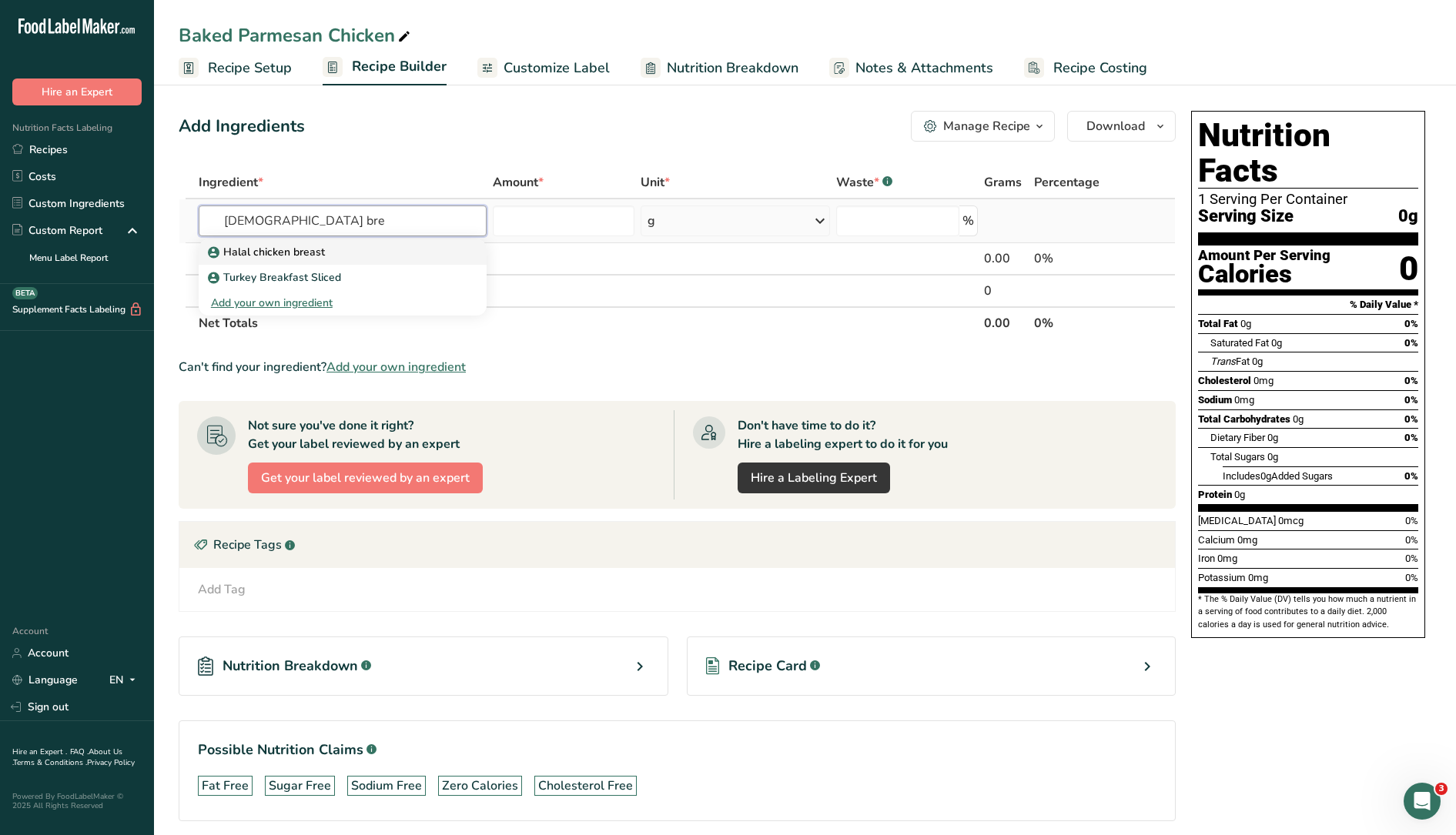
type input "halal bre"
click at [312, 255] on p "Halal chicken breast" at bounding box center [267, 252] width 114 height 16
type input "Halal chicken breast"
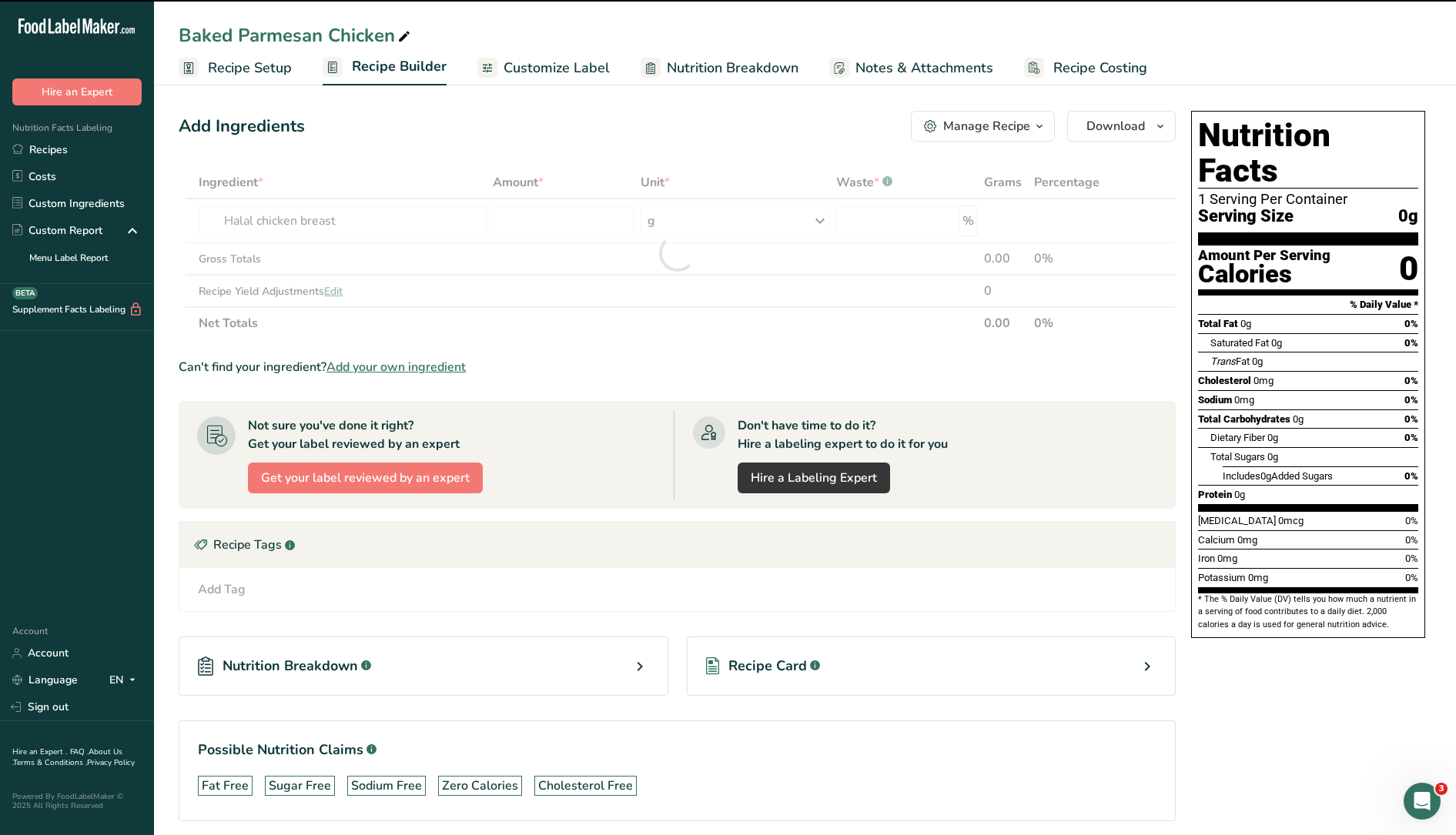
type input "0"
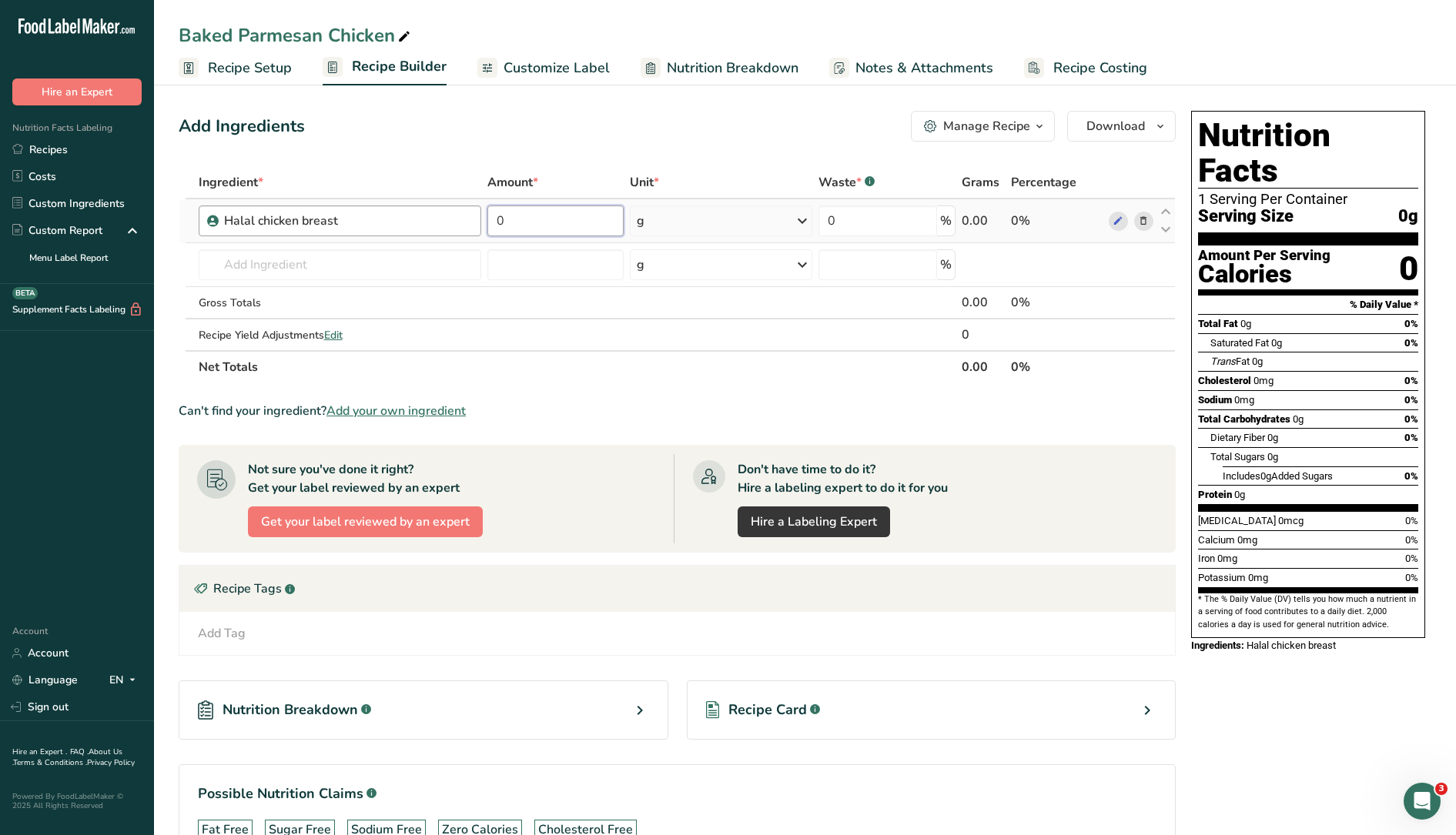
drag, startPoint x: 573, startPoint y: 211, endPoint x: 445, endPoint y: 217, distance: 128.1
click at [445, 217] on tr "Halal chicken breast 0 g Weight Units g kg mg See more Volume Units l mL fl oz …" at bounding box center [676, 222] width 995 height 44
type input "123"
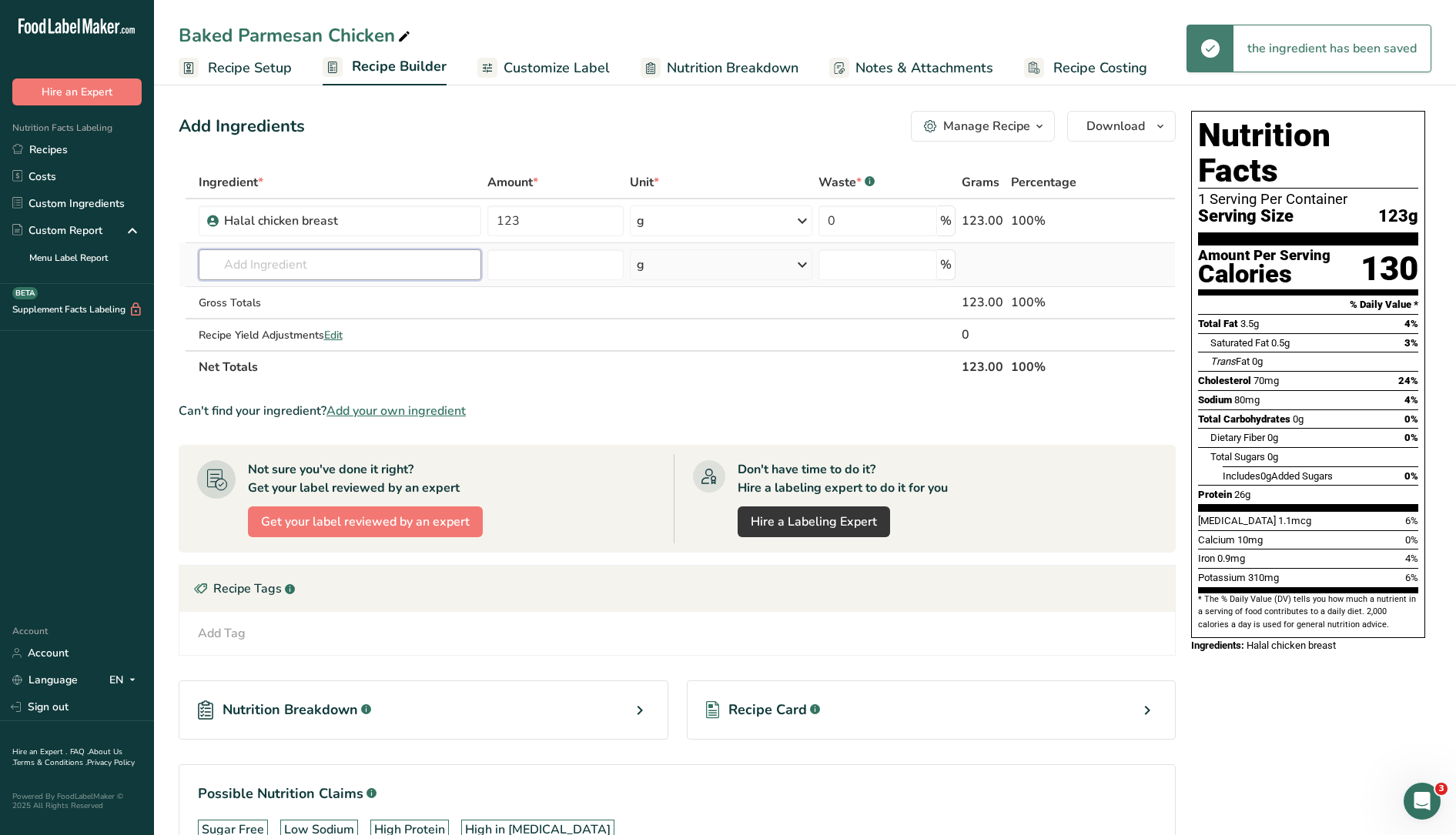
click at [375, 264] on input "text" at bounding box center [340, 264] width 282 height 31
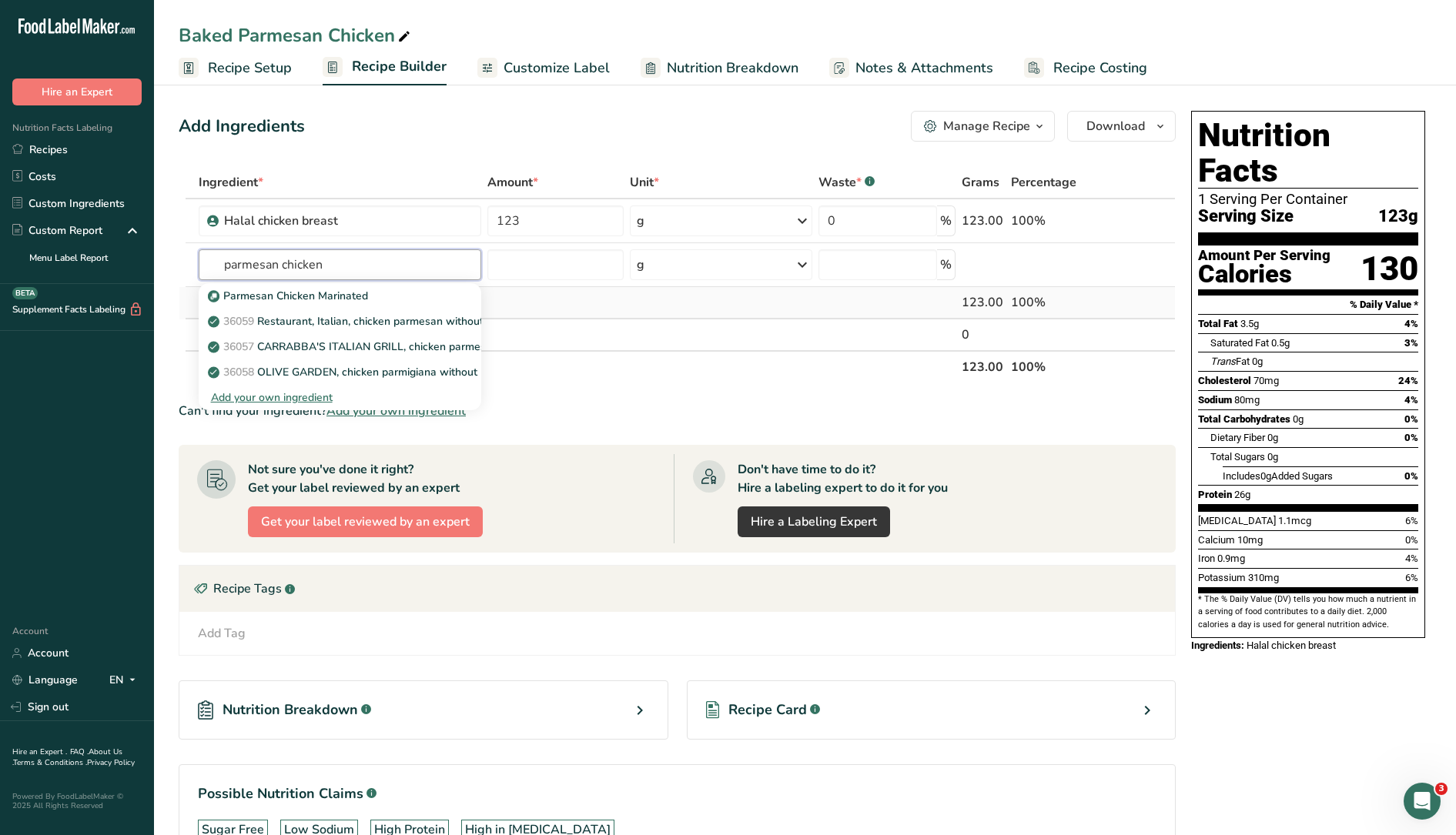
type input "parmesan chicken"
click at [319, 303] on p "Parmesan Chicken Marinated" at bounding box center [289, 296] width 157 height 16
type input "Parmesan Chicken Marinated"
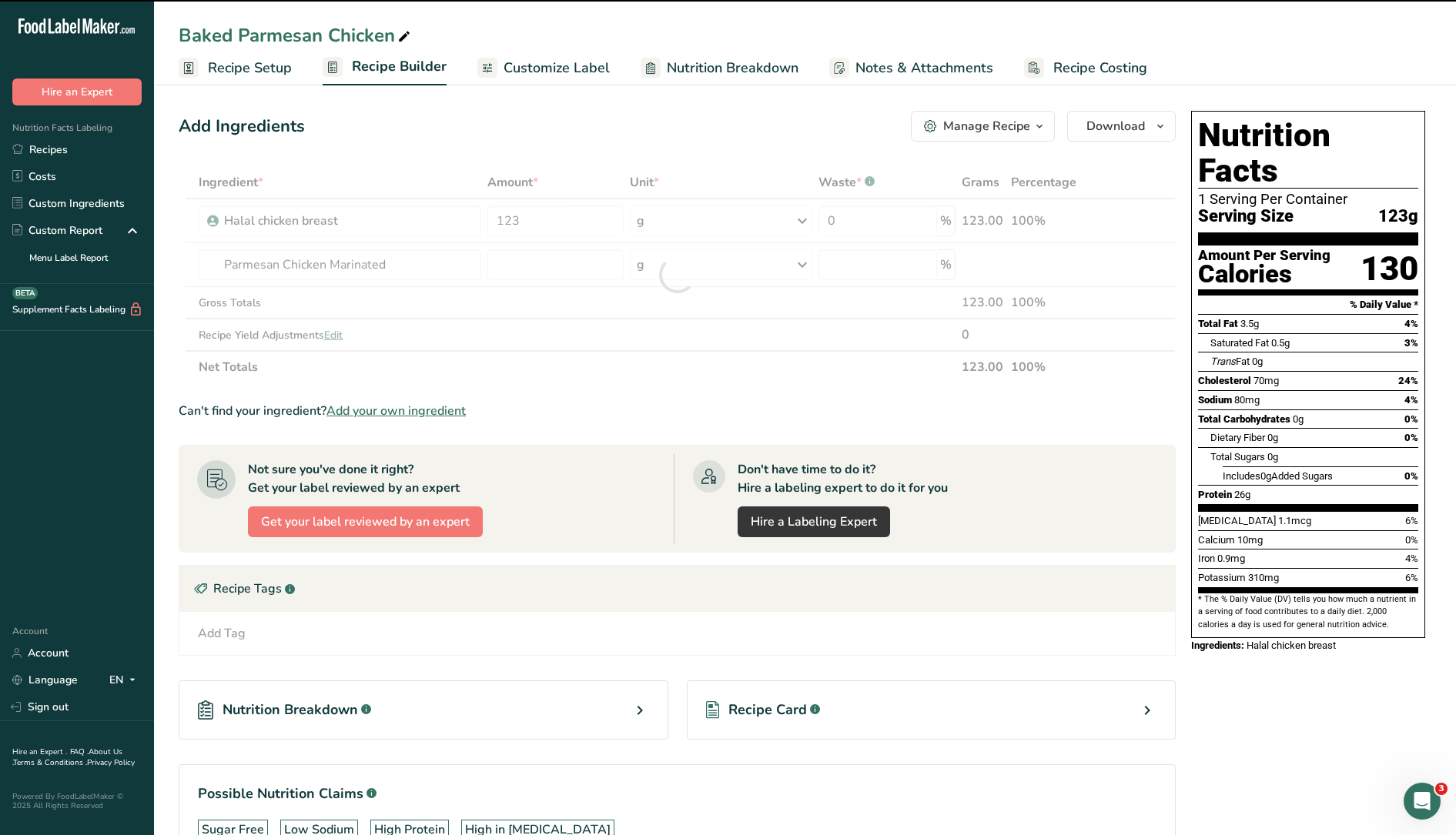
type input "0"
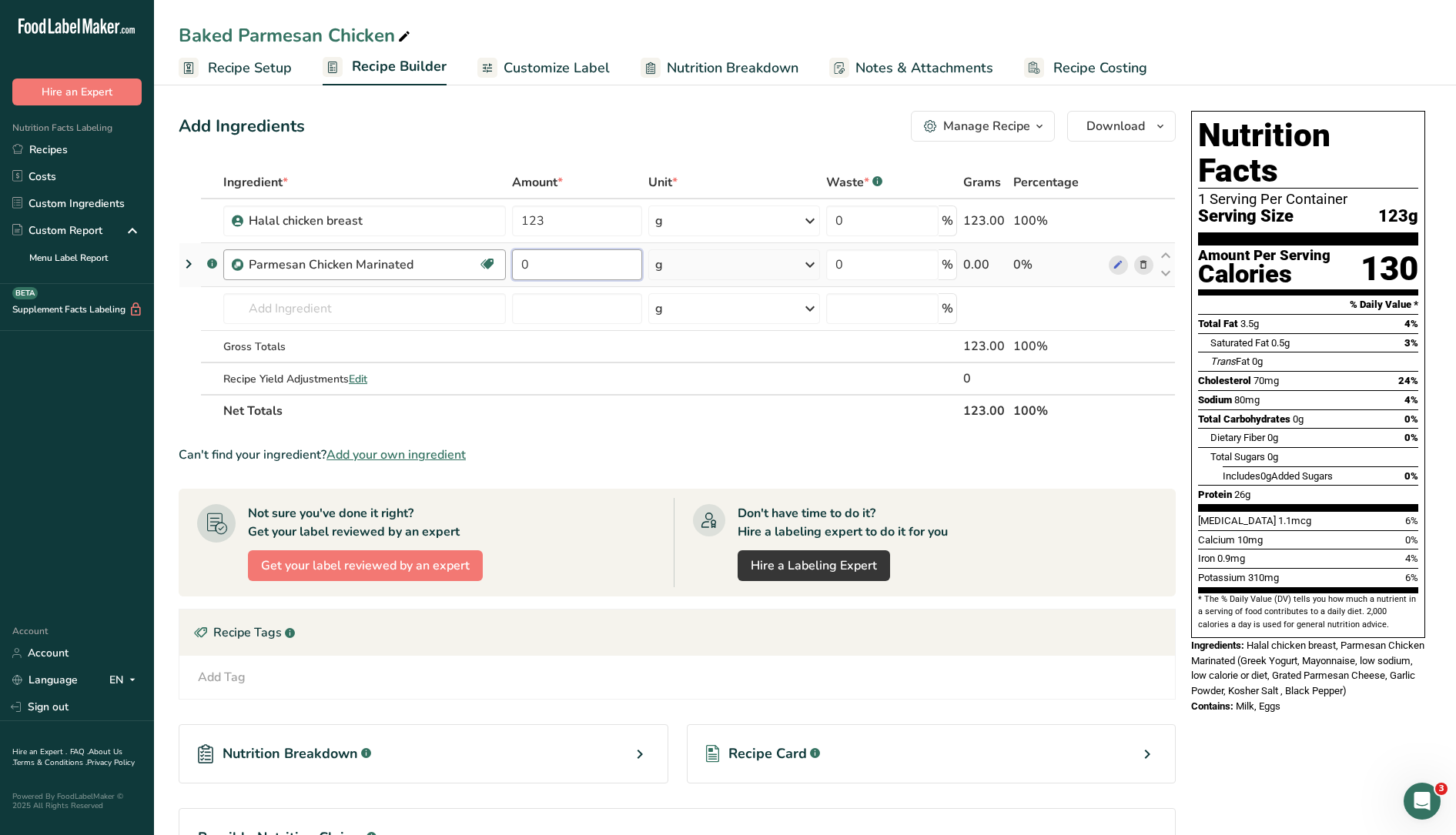
drag, startPoint x: 550, startPoint y: 262, endPoint x: 497, endPoint y: 261, distance: 53.0
click at [497, 261] on tr ".a-a{fill:#347362;}.b-a{fill:#fff;} Parmesan Chicken Marinated Source of Antiox…" at bounding box center [676, 265] width 995 height 44
type input "60"
click at [699, 409] on th "Net Totals" at bounding box center [590, 411] width 739 height 33
click at [407, 31] on icon at bounding box center [404, 37] width 14 height 22
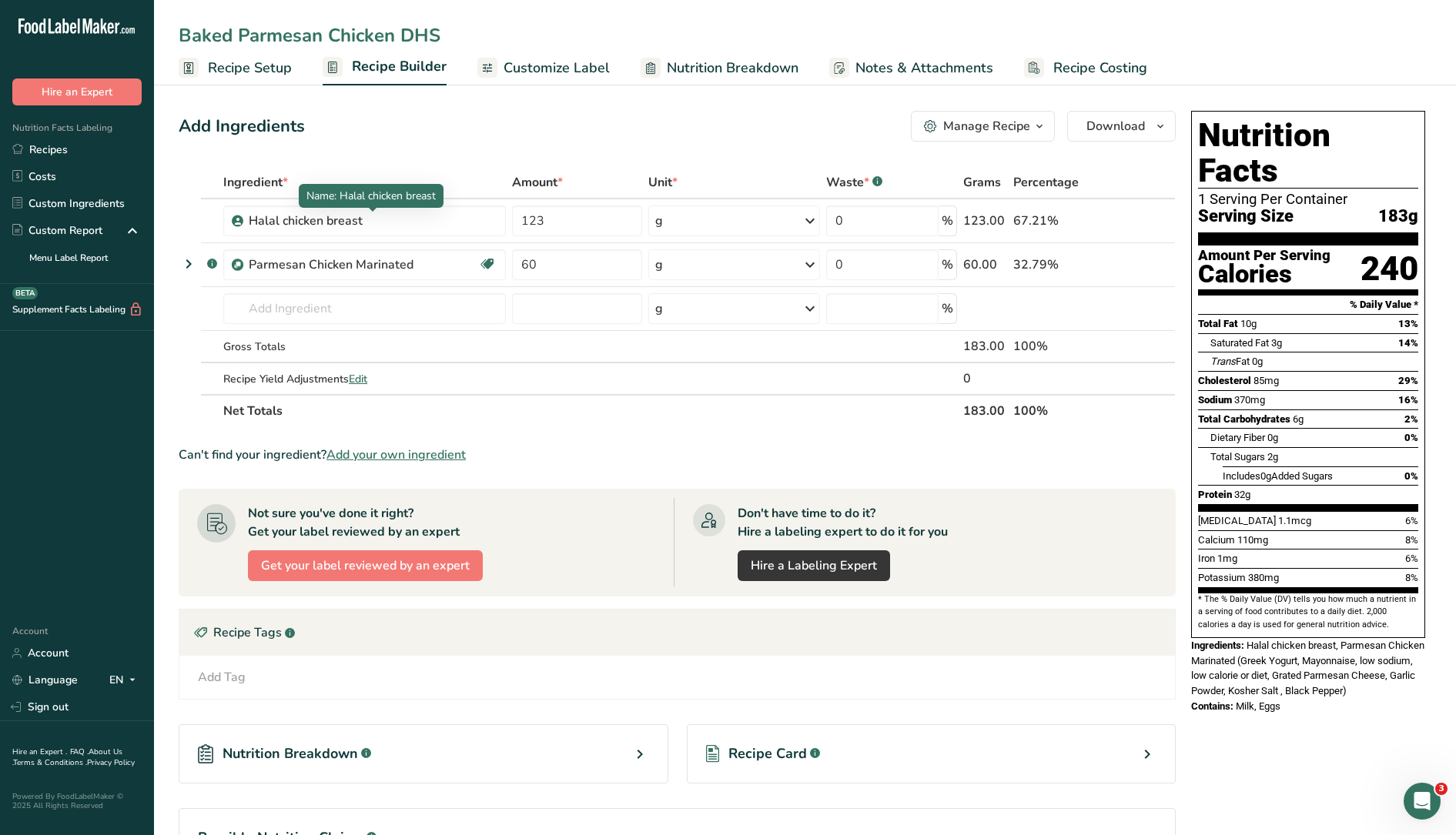
type input "Baked Parmesan Chicken DHS"
click at [421, 172] on th "Ingredient *" at bounding box center [365, 183] width 288 height 33
click at [758, 137] on div "Add Ingredients Manage Recipe Delete Recipe Duplicate Recipe Scale Recipe Save …" at bounding box center [677, 126] width 997 height 31
click at [571, 67] on span "Customize Label" at bounding box center [557, 68] width 106 height 21
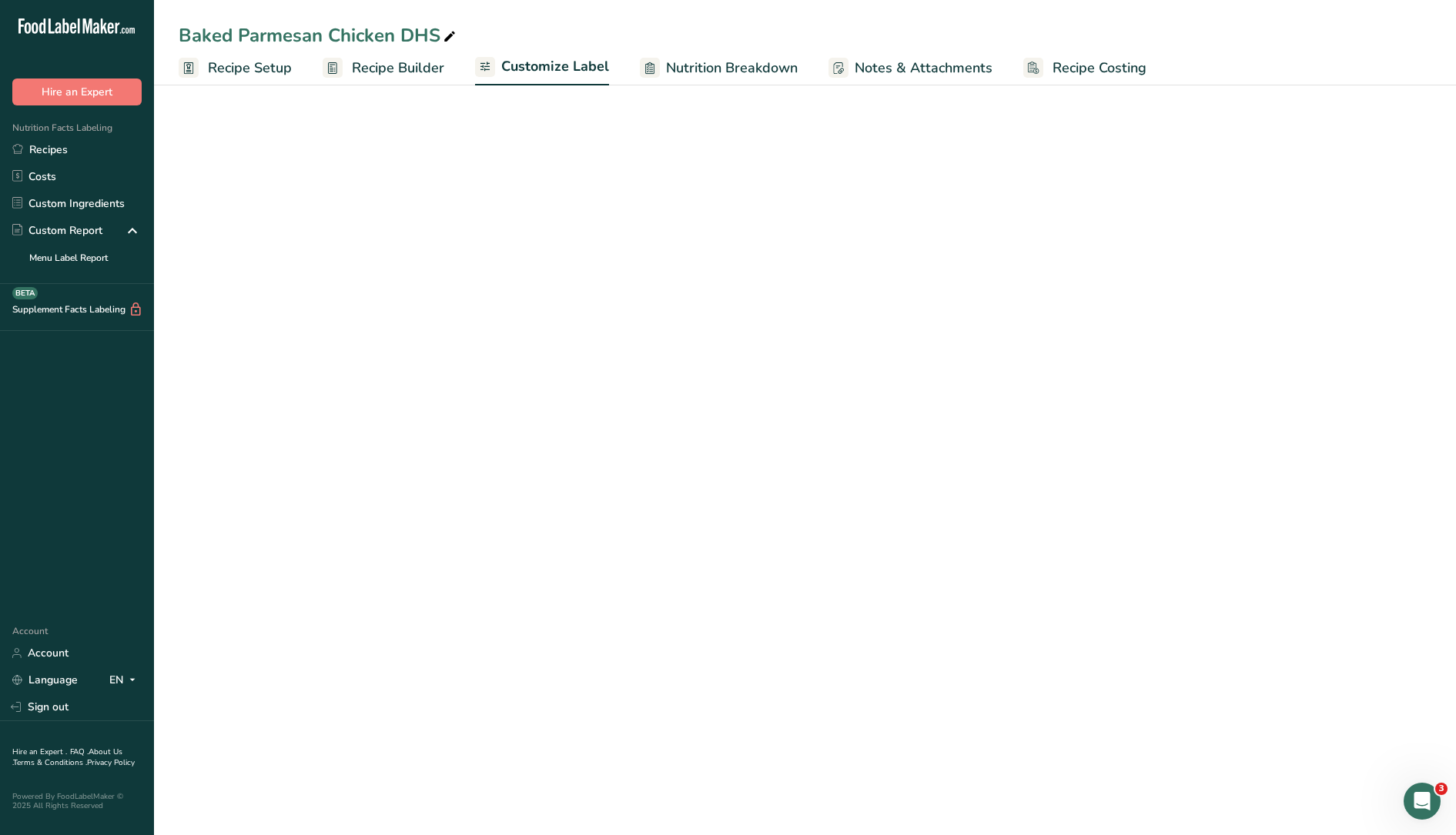
click at [690, 57] on link "Nutrition Breakdown" at bounding box center [719, 68] width 158 height 35
select select "Calories"
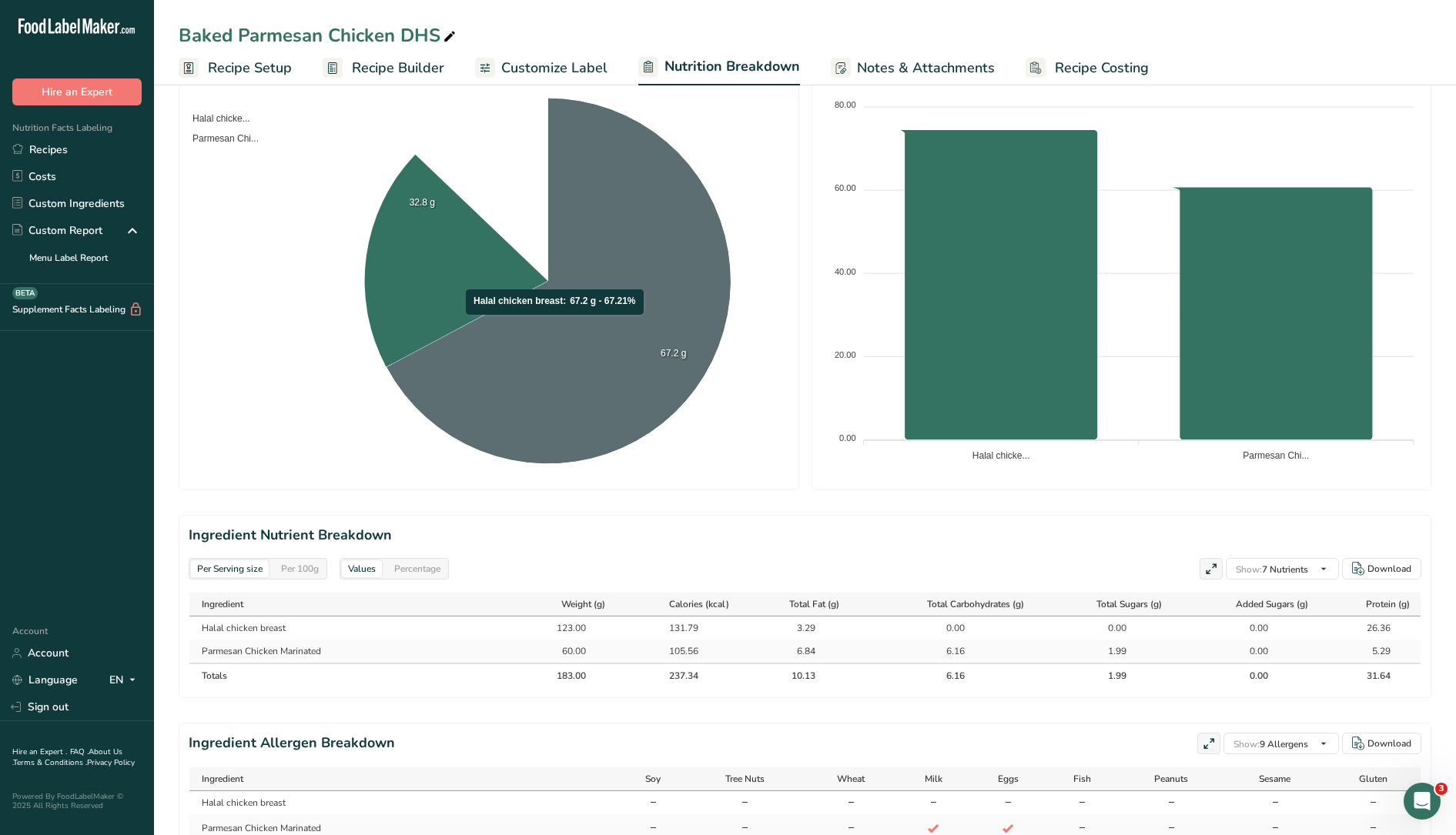
scroll to position [353, 0]
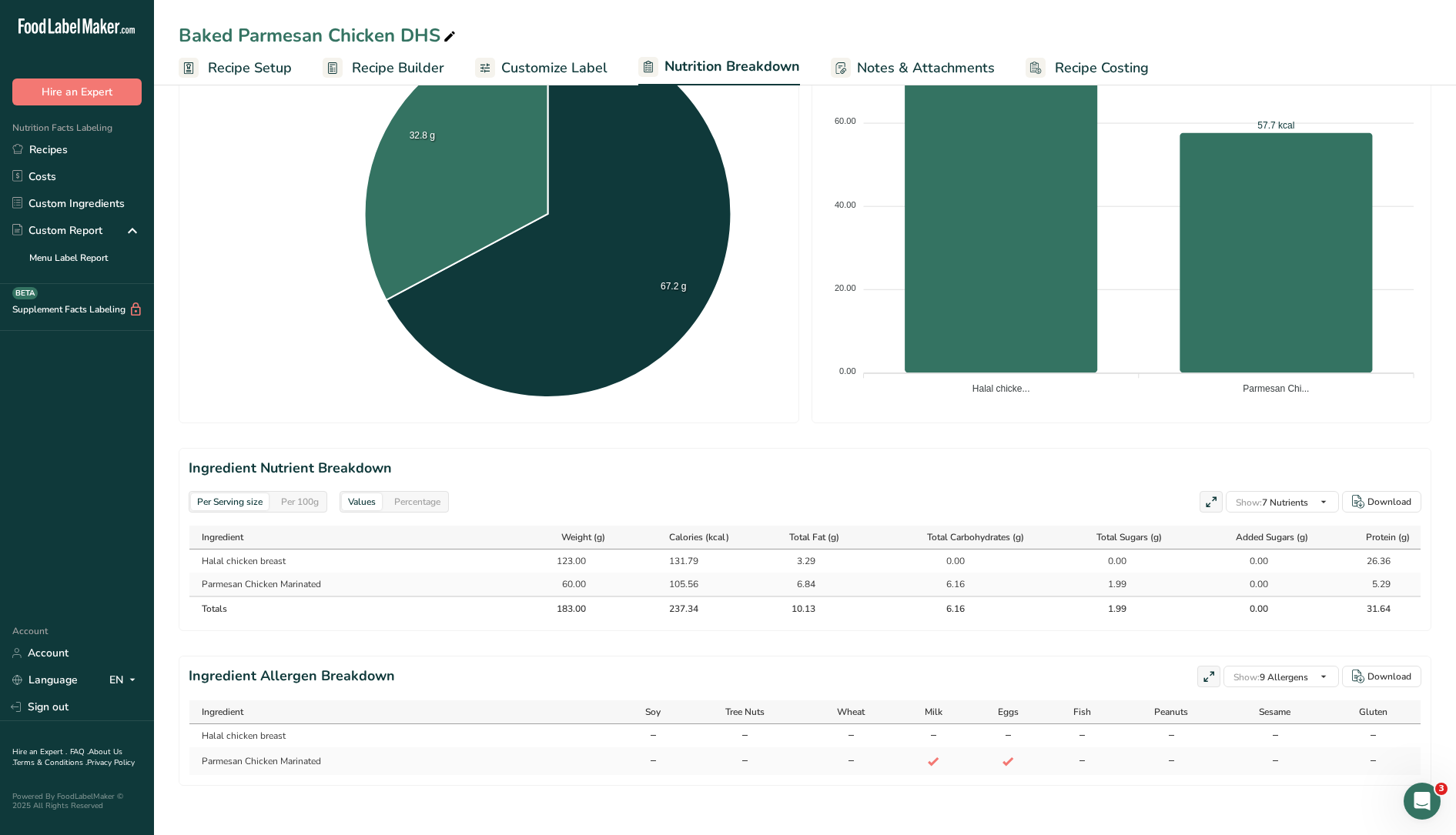
click at [743, 425] on div "Per Serving size Per 100g Download Total Calories 237.3 kcal Total Carbs 6.2 g …" at bounding box center [805, 275] width 1252 height 1019
select select "Calories"
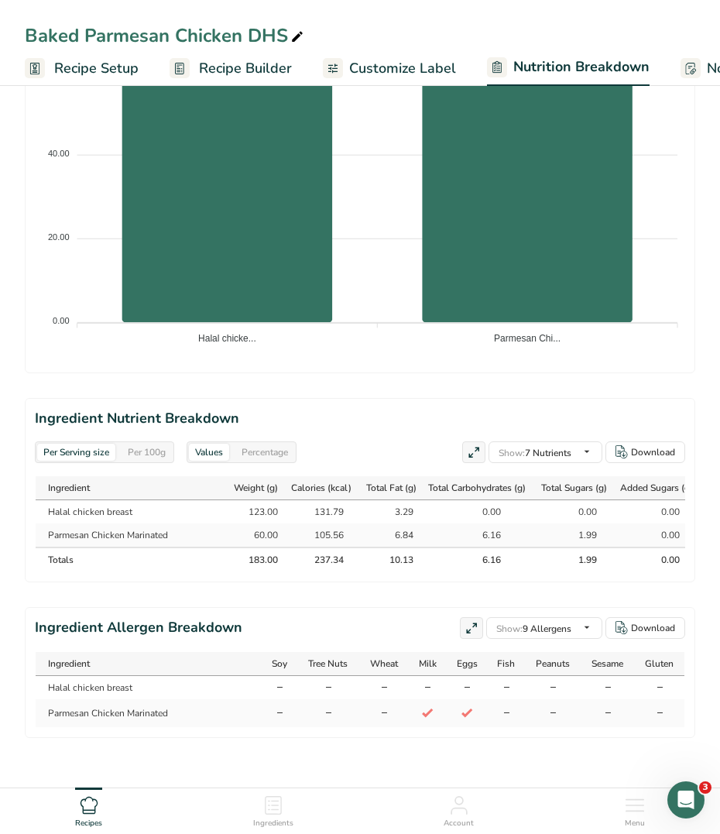
scroll to position [1024, 0]
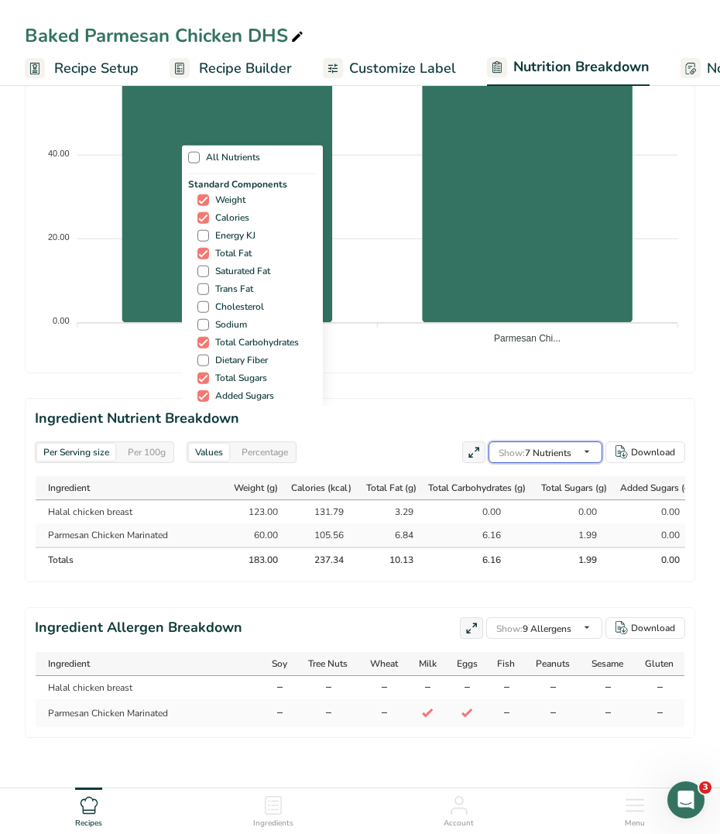
click at [582, 441] on div "Show: 7 Nutrients All Nutrients Standard Components Weight Calories Energy KJ T…" at bounding box center [546, 452] width 114 height 22
click at [569, 447] on span "Show: 7 Nutrients" at bounding box center [535, 453] width 73 height 12
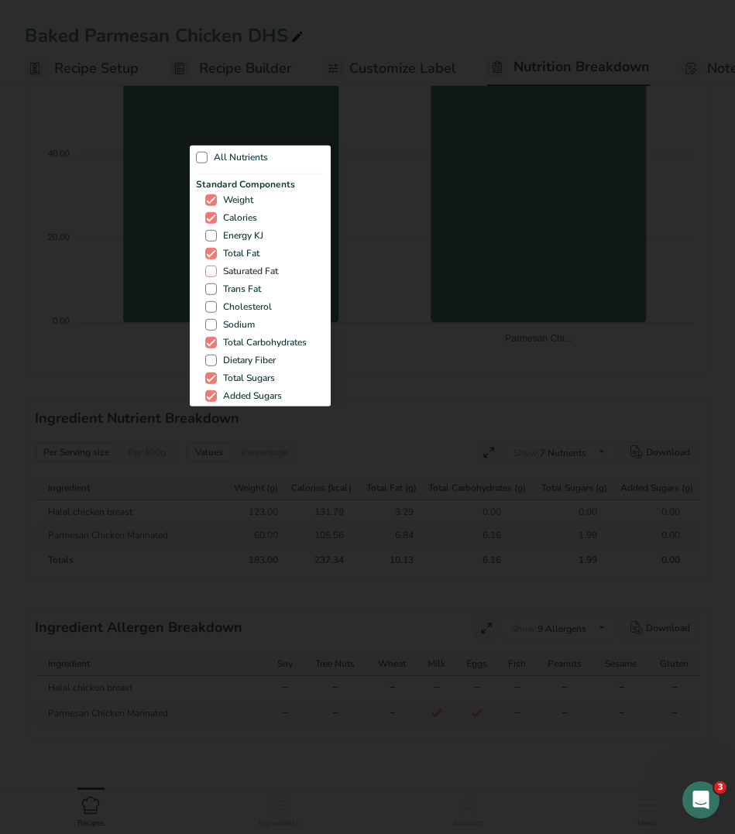
click at [243, 270] on span "Saturated Fat" at bounding box center [247, 272] width 61 height 12
click at [215, 270] on input "Saturated Fat" at bounding box center [210, 271] width 10 height 10
checkbox input "true"
drag, startPoint x: 246, startPoint y: 288, endPoint x: 245, endPoint y: 301, distance: 12.4
click at [246, 289] on span "Trans Fat" at bounding box center [239, 289] width 44 height 12
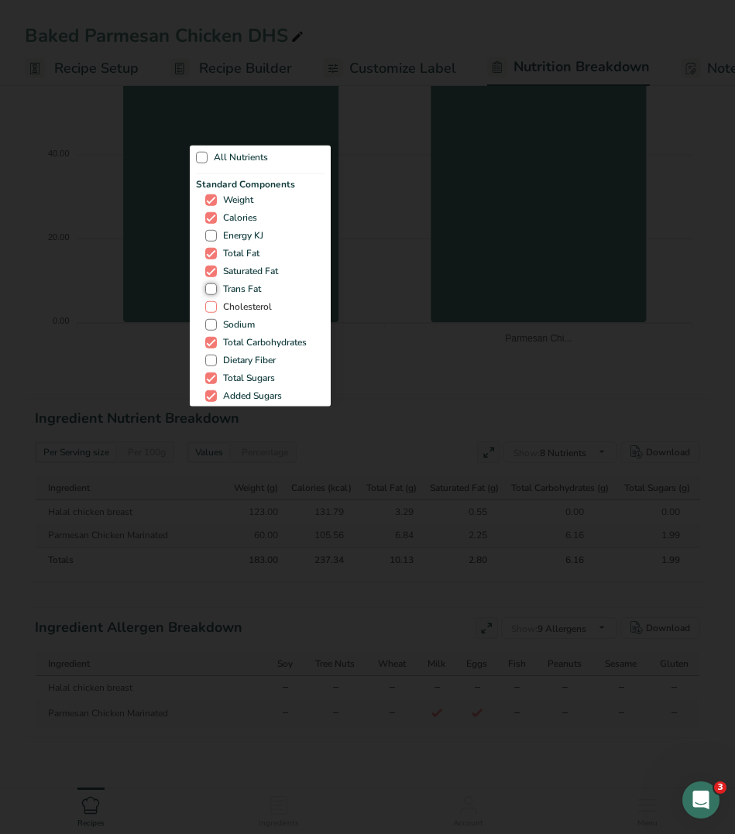
click at [215, 289] on input "Trans Fat" at bounding box center [210, 289] width 10 height 10
checkbox input "true"
click at [239, 306] on span "Cholesterol" at bounding box center [244, 307] width 55 height 12
click at [215, 306] on input "Cholesterol" at bounding box center [210, 307] width 10 height 10
checkbox input "true"
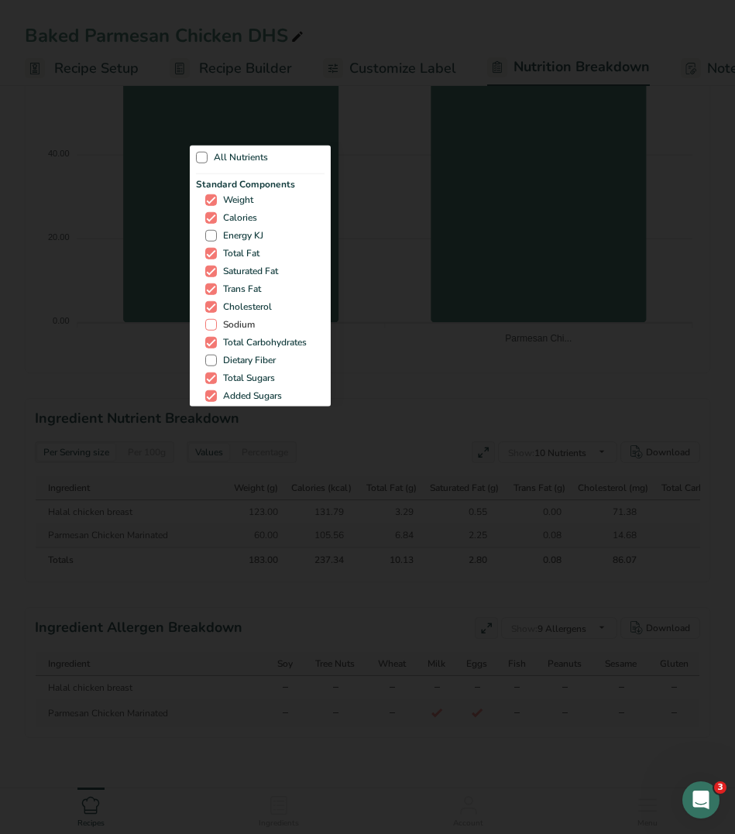
click at [239, 319] on span "Sodium" at bounding box center [236, 325] width 38 height 12
click at [215, 320] on input "Sodium" at bounding box center [210, 325] width 10 height 10
checkbox input "true"
click at [237, 363] on span "Dietary Fiber" at bounding box center [246, 361] width 59 height 12
click at [215, 363] on input "Dietary Fiber" at bounding box center [210, 361] width 10 height 10
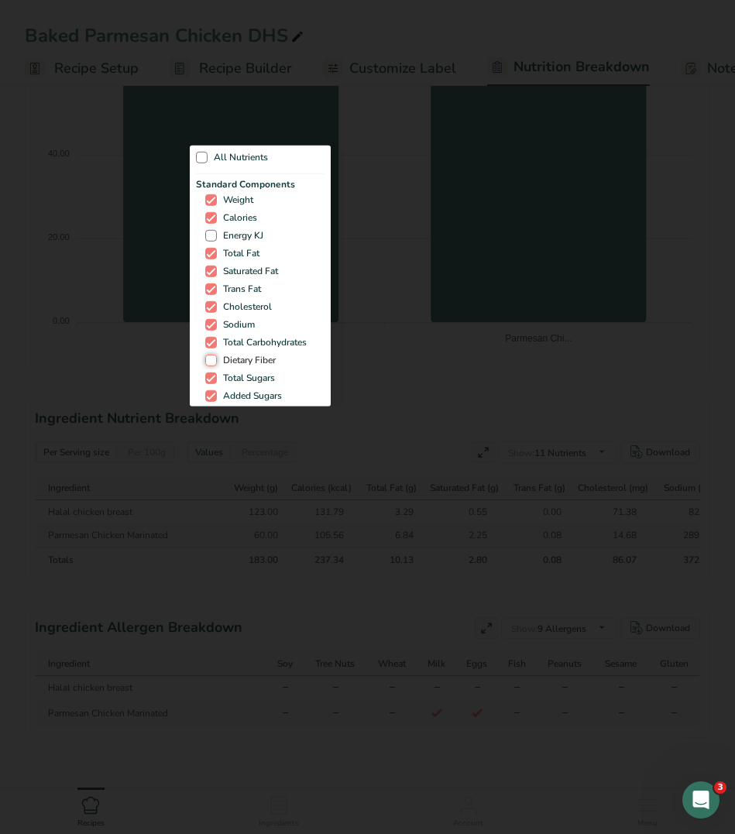
checkbox input "true"
click at [404, 339] on div "All Nutrients Standard Components Weight Calories Energy KJ Total Fat Saturated…" at bounding box center [368, 275] width 356 height 264
click at [400, 342] on div "All Nutrients Standard Components Weight Calories Energy KJ Total Fat Saturated…" at bounding box center [368, 275] width 356 height 264
click at [406, 349] on div "All Nutrients Standard Components Weight Calories Energy KJ Total Fat Saturated…" at bounding box center [368, 275] width 356 height 264
click at [435, 404] on div "All Nutrients Standard Components Weight Calories Energy KJ Total Fat Saturated…" at bounding box center [368, 275] width 356 height 264
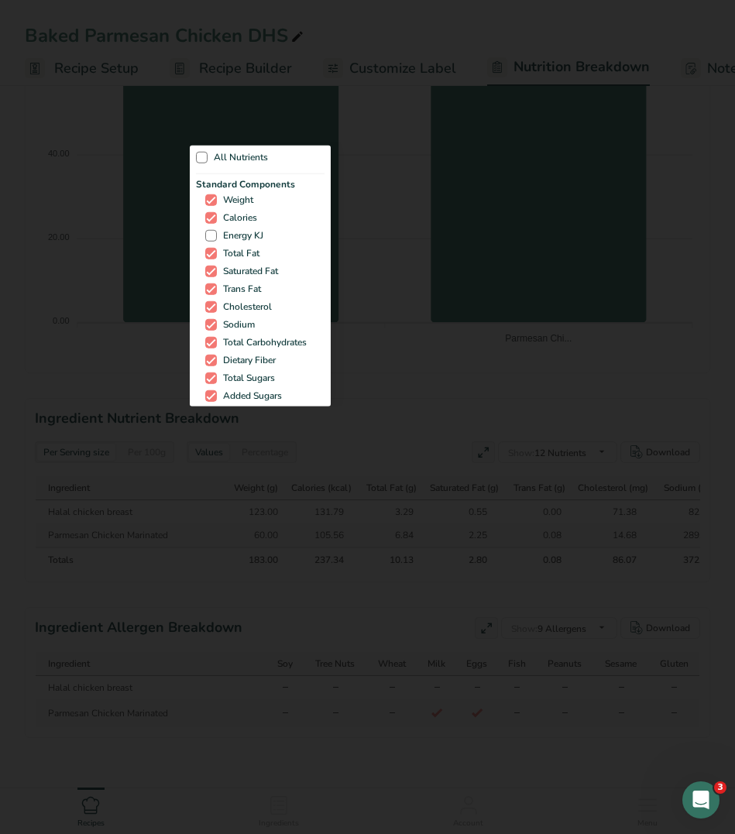
click at [377, 365] on div "All Nutrients Standard Components Weight Calories Energy KJ Total Fat Saturated…" at bounding box center [368, 275] width 356 height 264
click at [136, 333] on div at bounding box center [367, 417] width 735 height 834
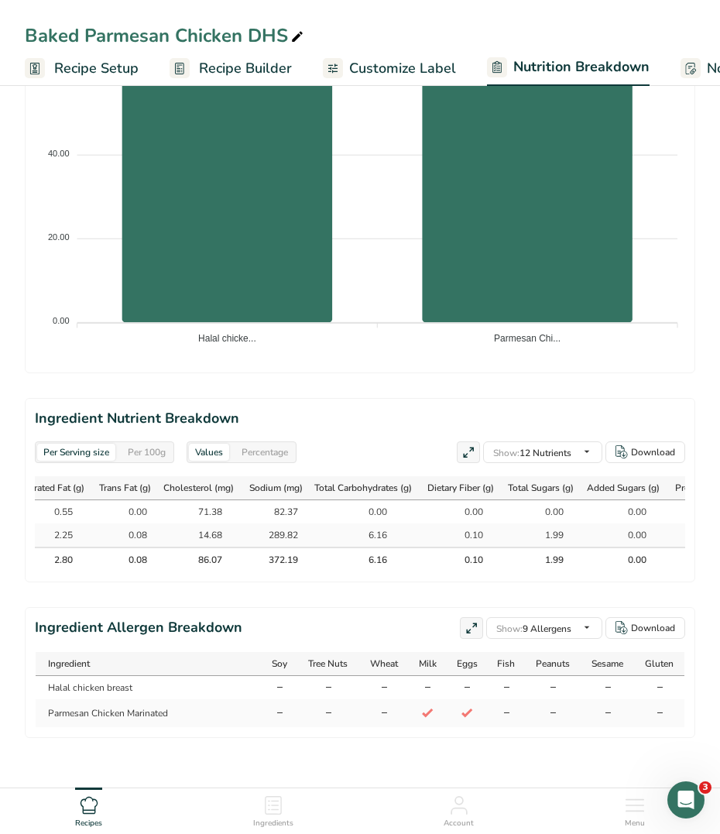
scroll to position [0, 478]
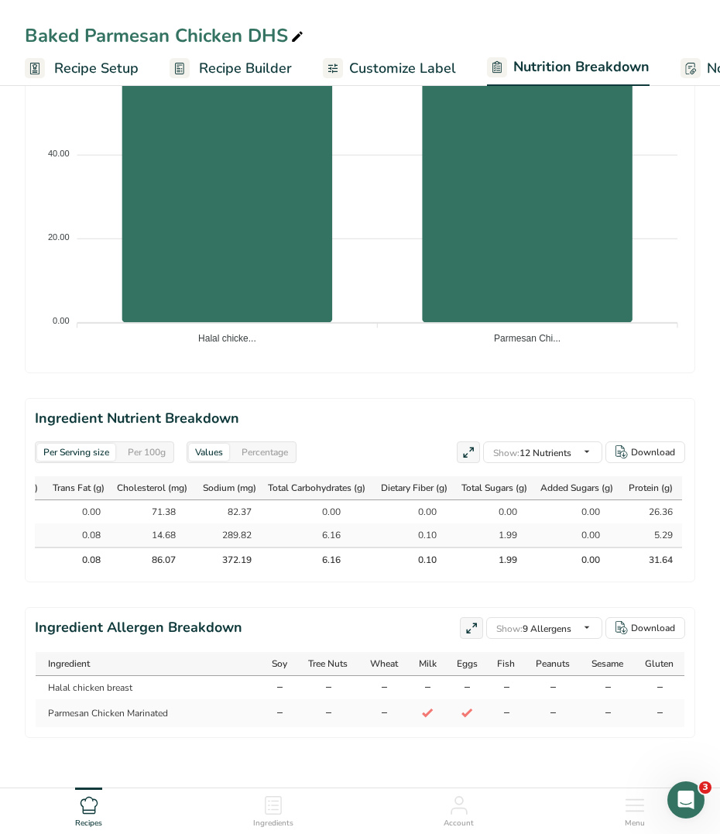
drag, startPoint x: 46, startPoint y: 482, endPoint x: 680, endPoint y: 500, distance: 634.6
click at [680, 500] on tbody "Halal chicken breast 123.00 131.79 3.29 0.55 0.00 71.38 82.37 0.00 0.00 0.00 0.…" at bounding box center [129, 523] width 1108 height 46
drag, startPoint x: 680, startPoint y: 500, endPoint x: 659, endPoint y: 502, distance: 21.0
copy tbody "Halal chicken breast 123.00 131.79 3.29 0.55 0.00 71.38 82.37 0.00 0.00 0.00 0.…"
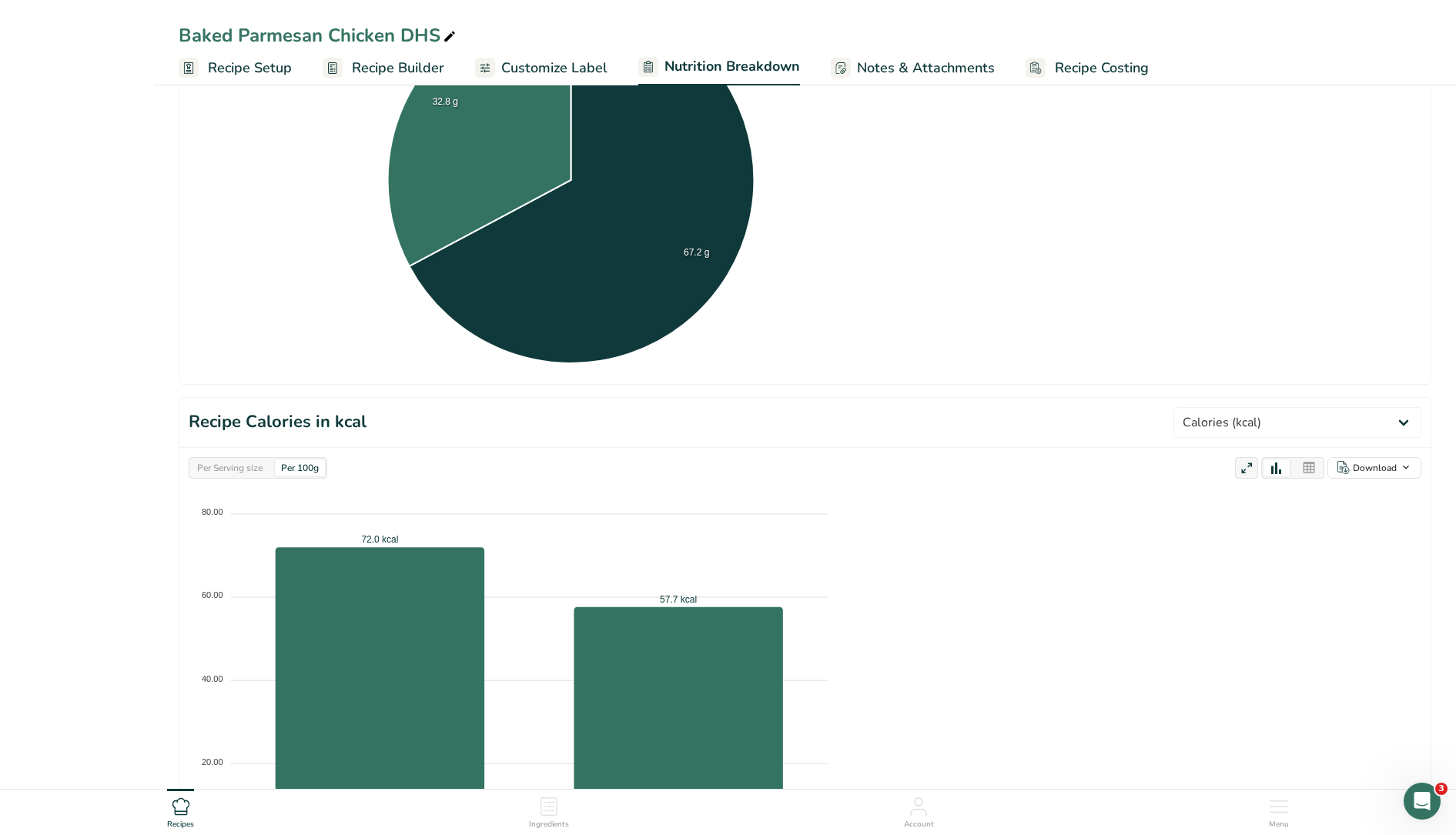
select select "Calories"
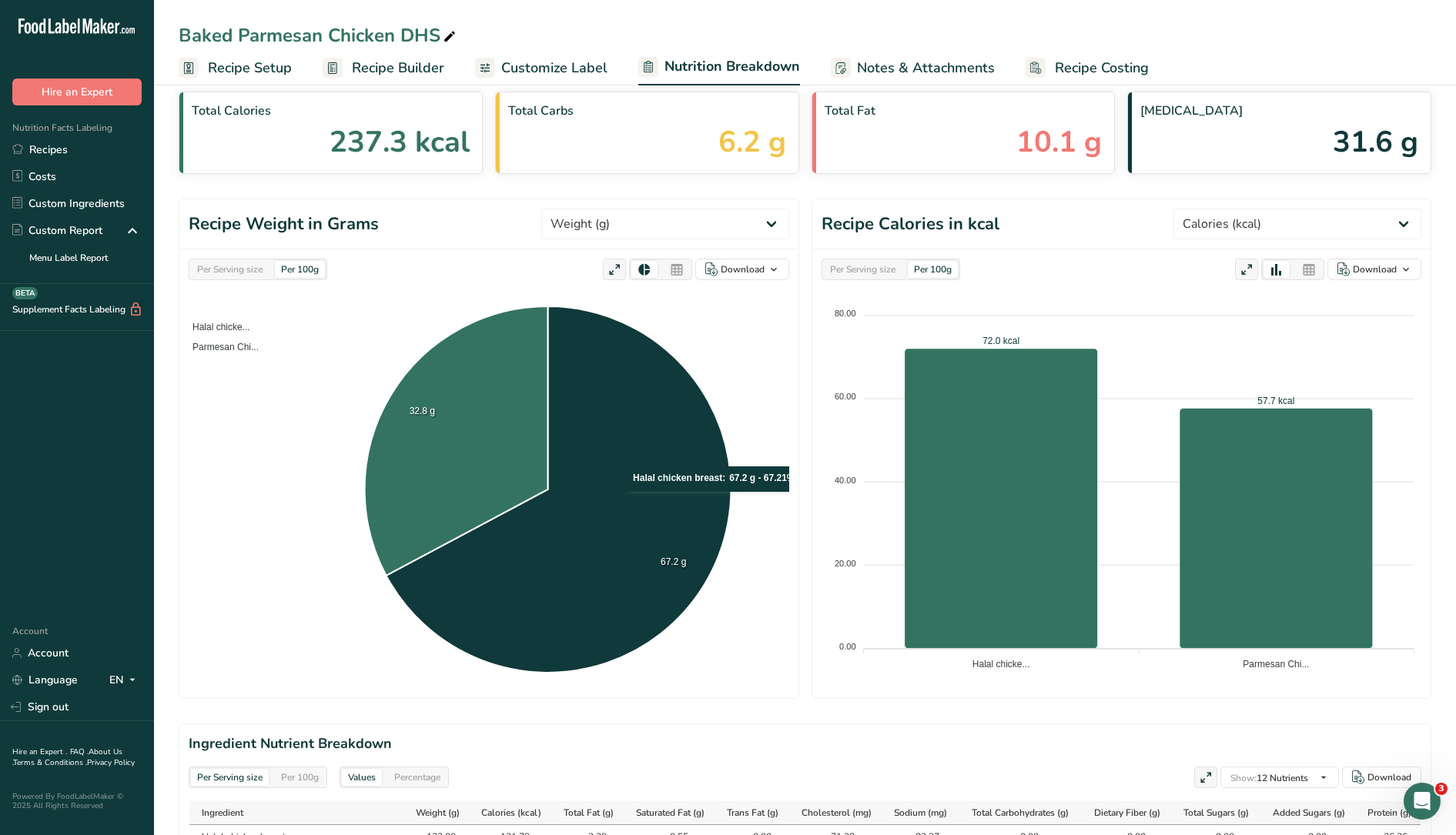
scroll to position [0, 0]
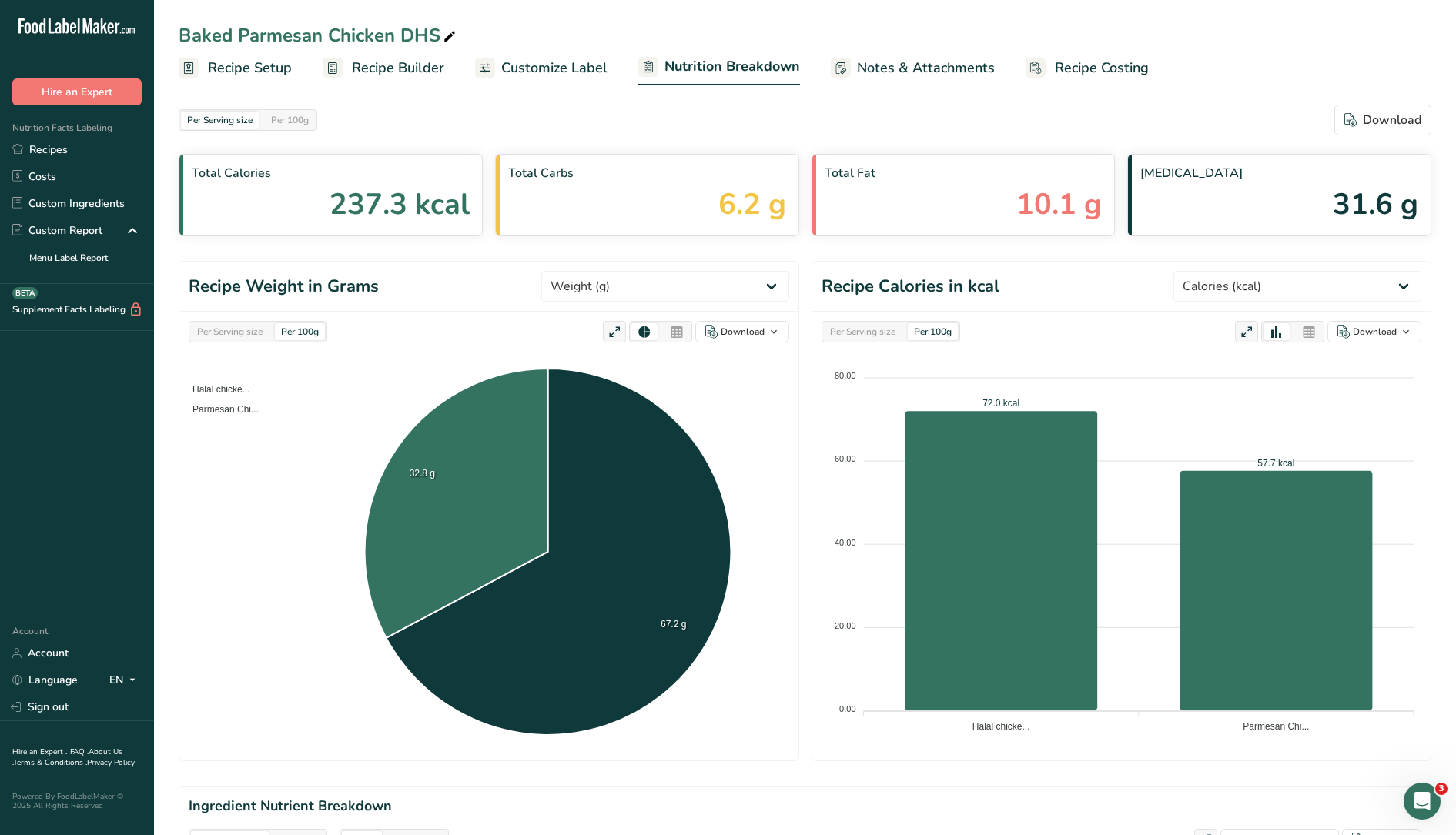
click at [384, 61] on span "Recipe Builder" at bounding box center [398, 68] width 92 height 21
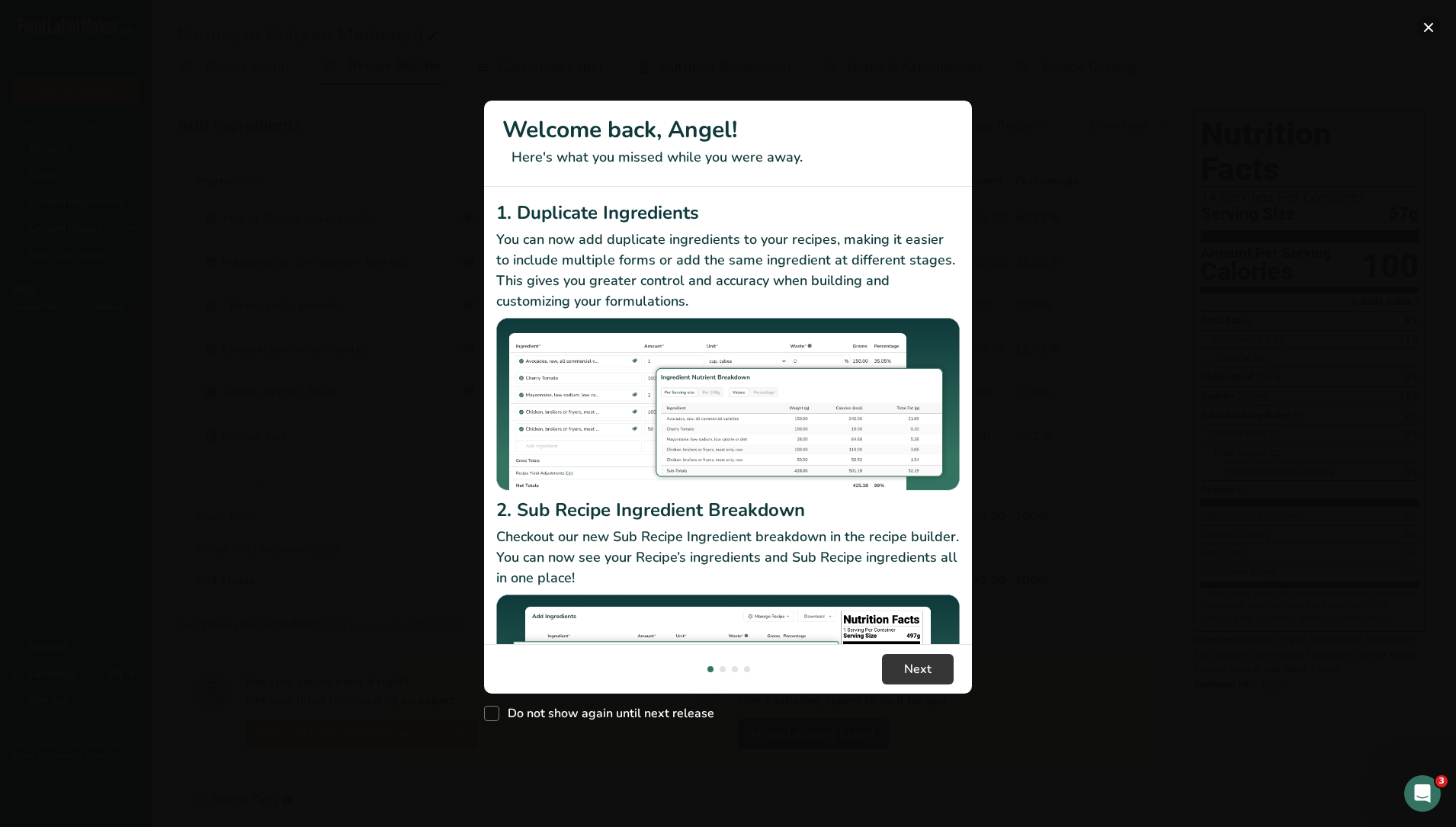
click at [1423, 26] on button "New Features" at bounding box center [1428, 27] width 25 height 25
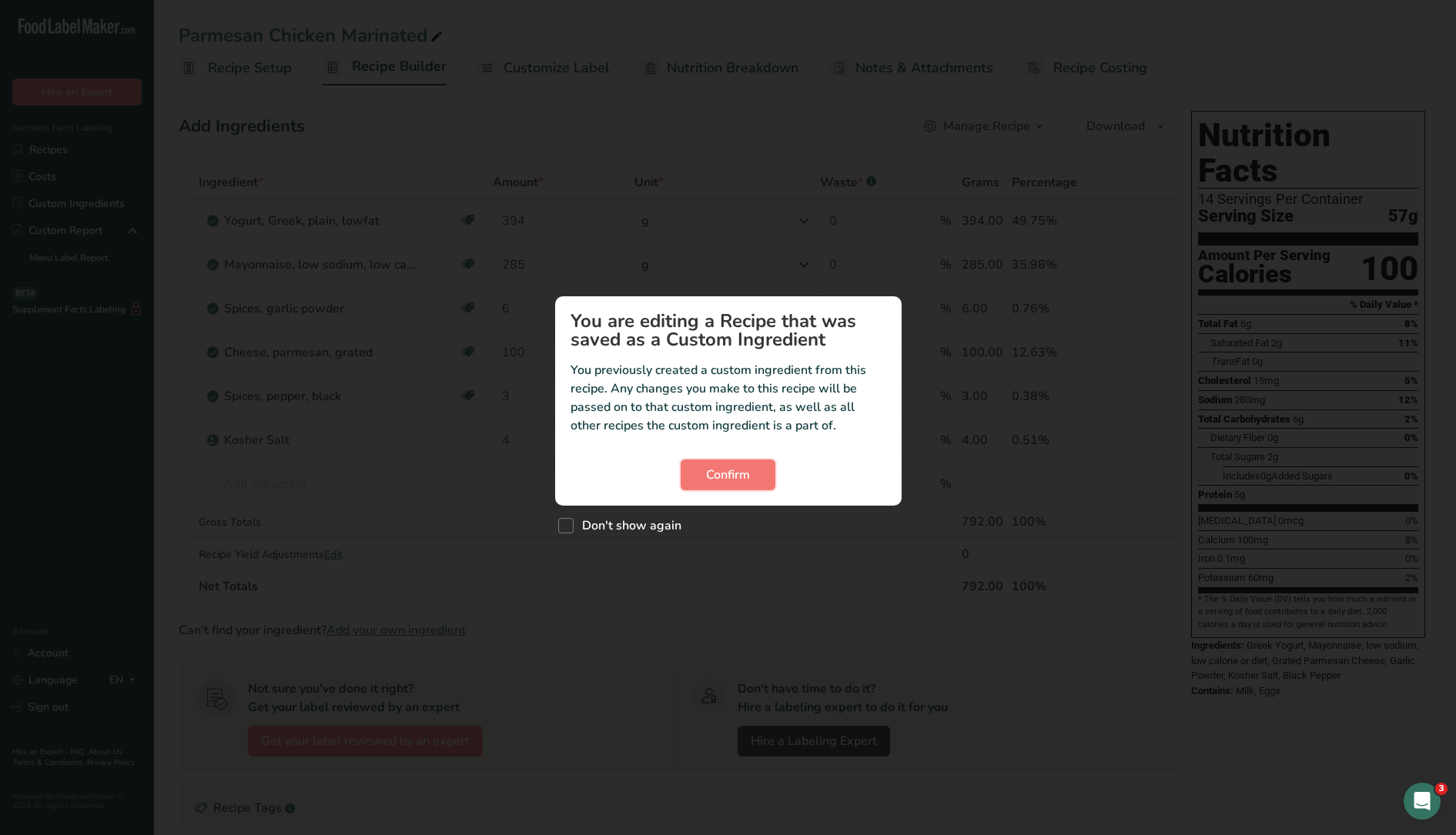
drag, startPoint x: 742, startPoint y: 468, endPoint x: 742, endPoint y: 451, distance: 17.0
click at [742, 467] on span "Confirm" at bounding box center [728, 475] width 44 height 19
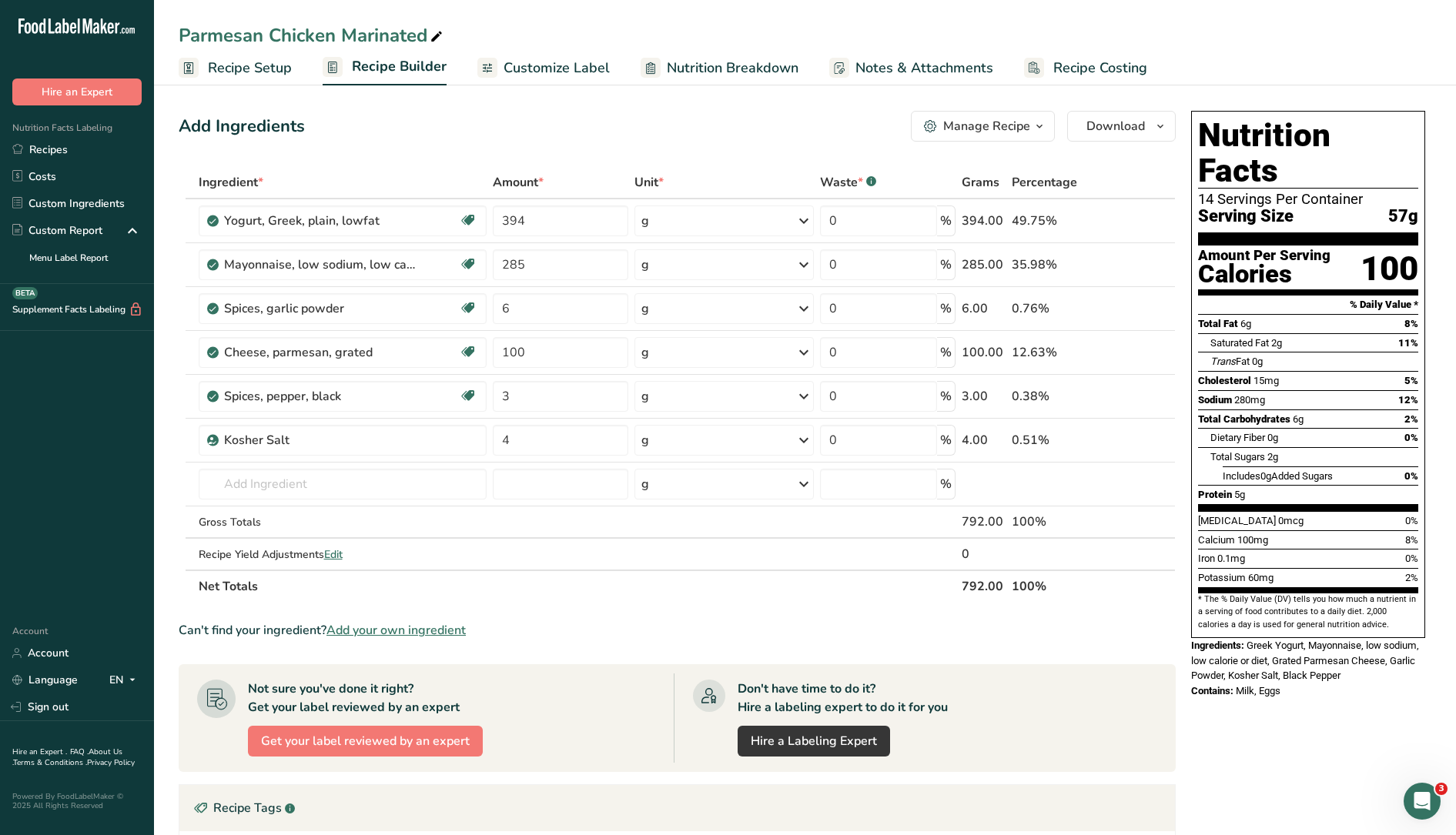
click at [733, 64] on span "Nutrition Breakdown" at bounding box center [732, 68] width 131 height 21
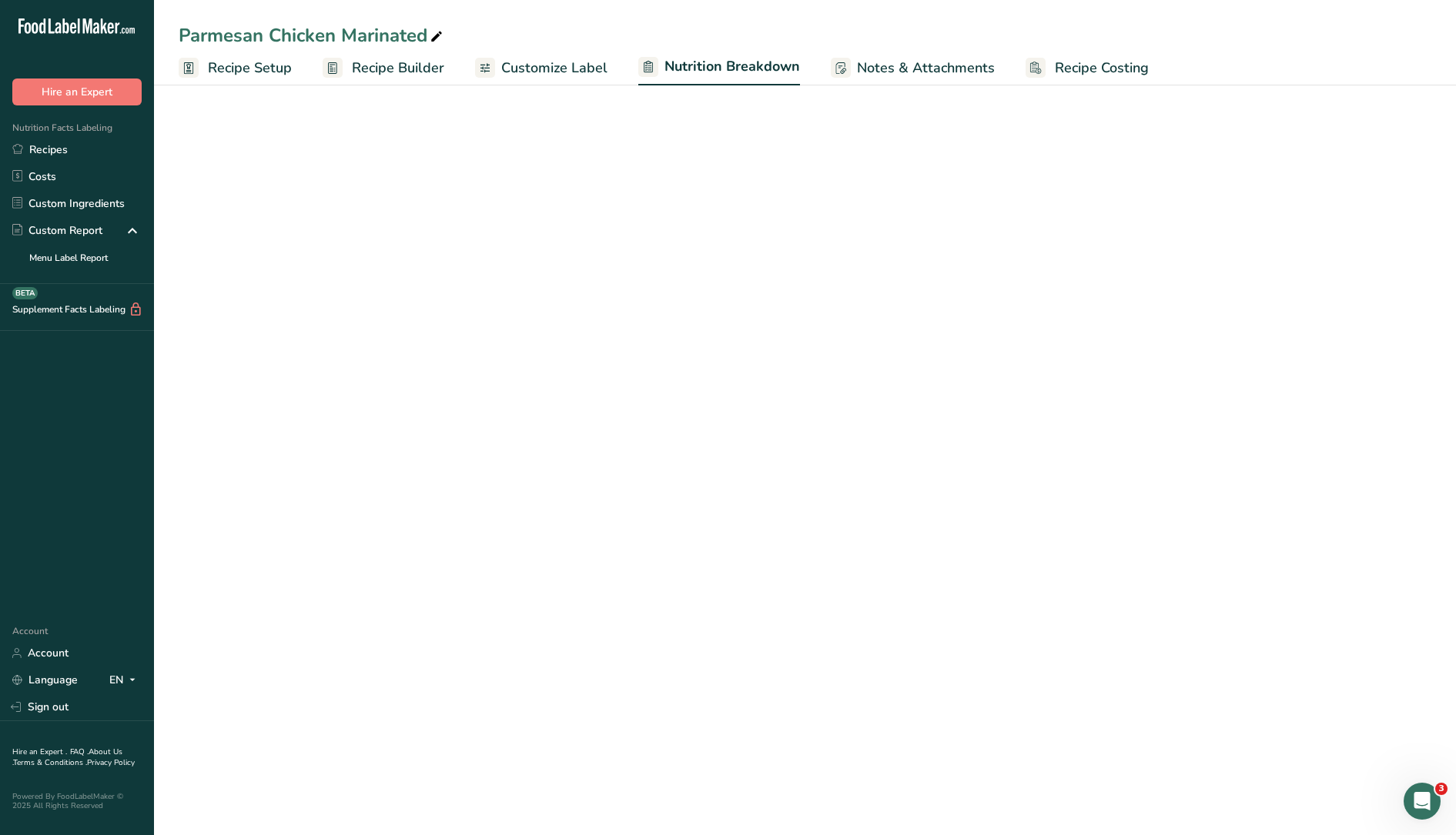
select select "Calories"
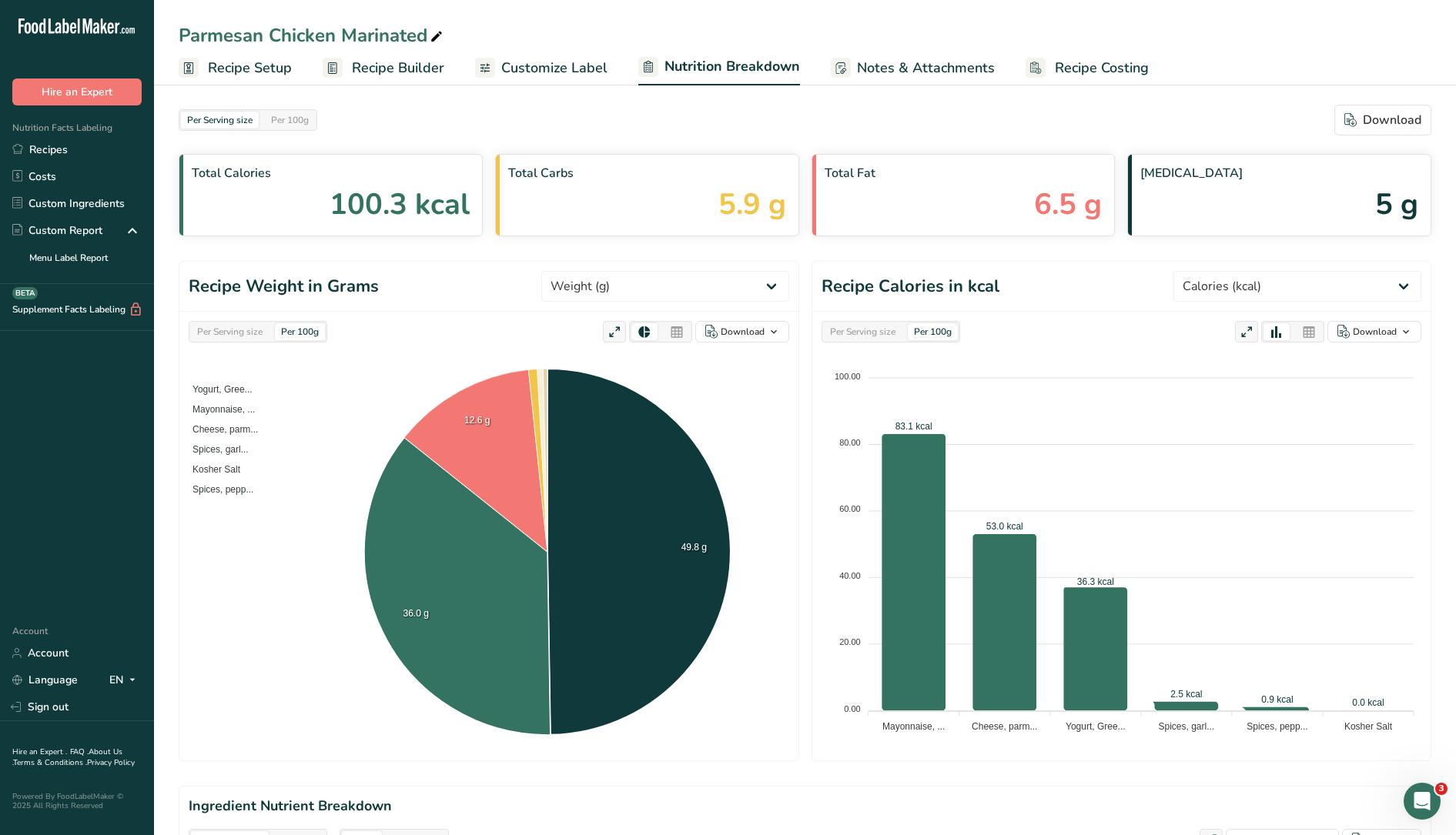
scroll to position [547, 0]
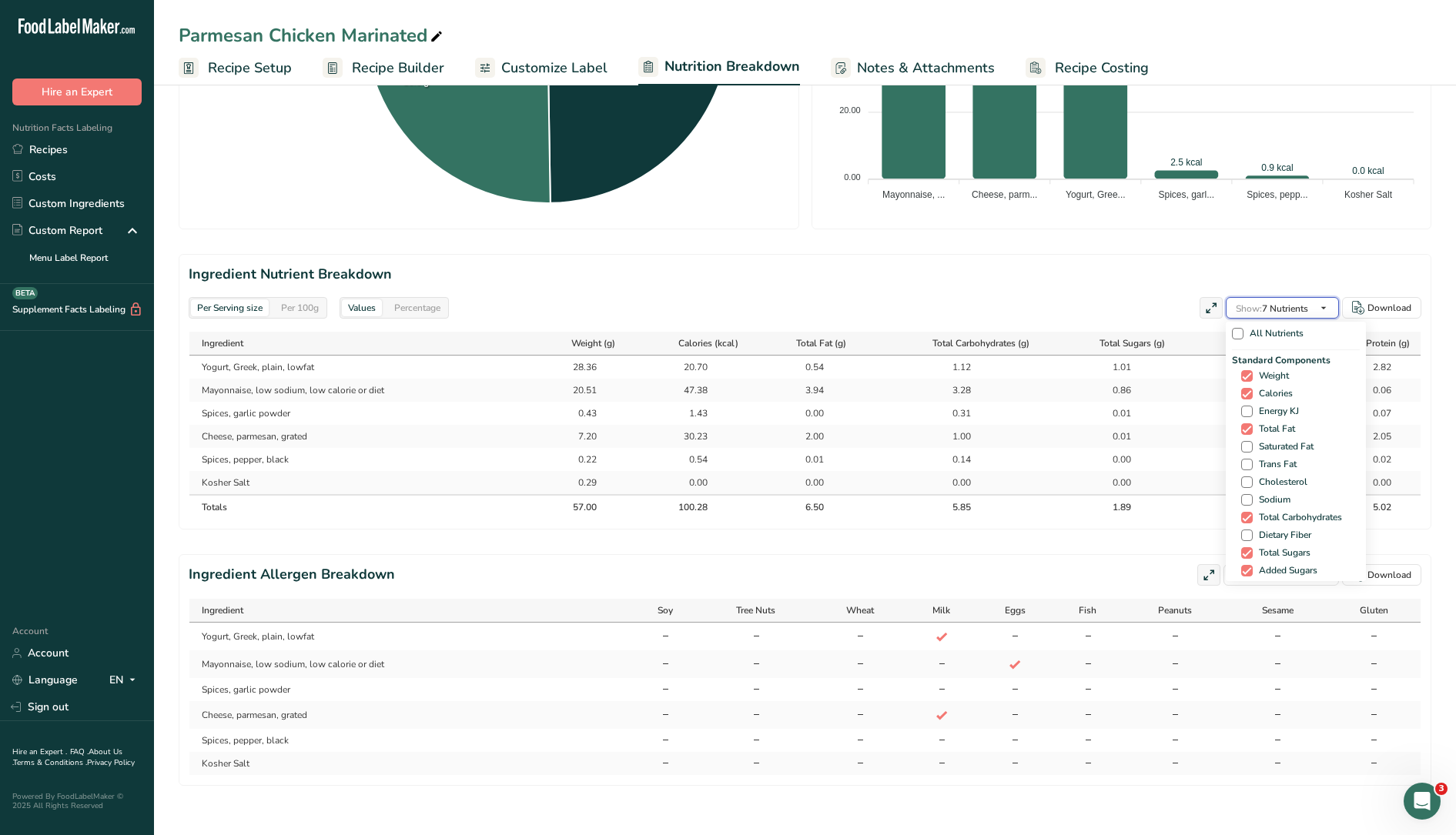
click at [1327, 299] on icon "button" at bounding box center [1323, 308] width 12 height 19
click at [1279, 459] on span "Trans Fat" at bounding box center [1274, 465] width 44 height 12
click at [1251, 459] on input "Trans Fat" at bounding box center [1246, 464] width 10 height 10
checkbox input "true"
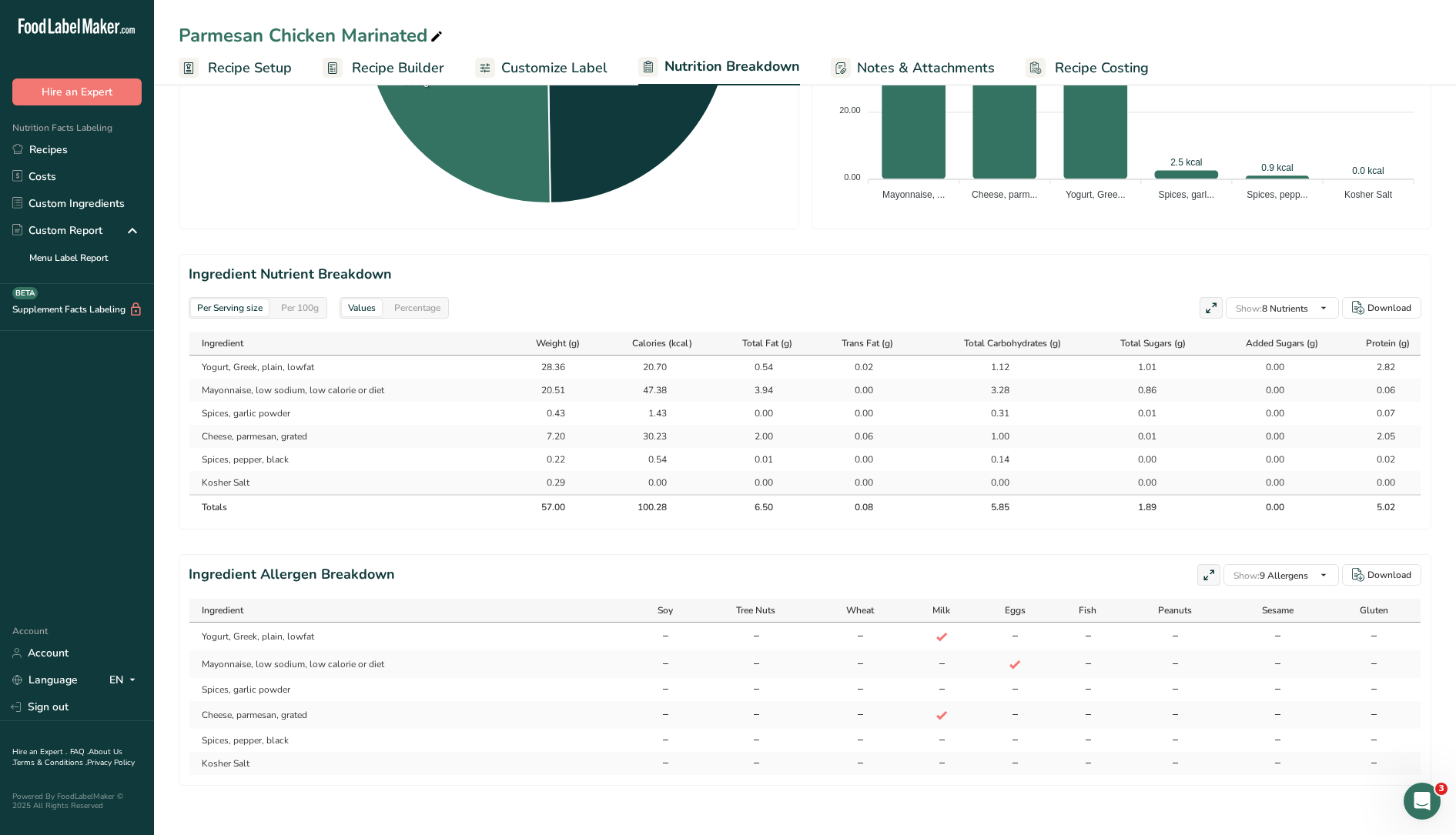
click at [881, 276] on section "Ingredient Nutrient Breakdown Per Serving size Per 100g Values Percentage Show:…" at bounding box center [805, 392] width 1252 height 275
click at [873, 428] on td "0.06" at bounding box center [853, 436] width 100 height 23
